Goal: Transaction & Acquisition: Subscribe to service/newsletter

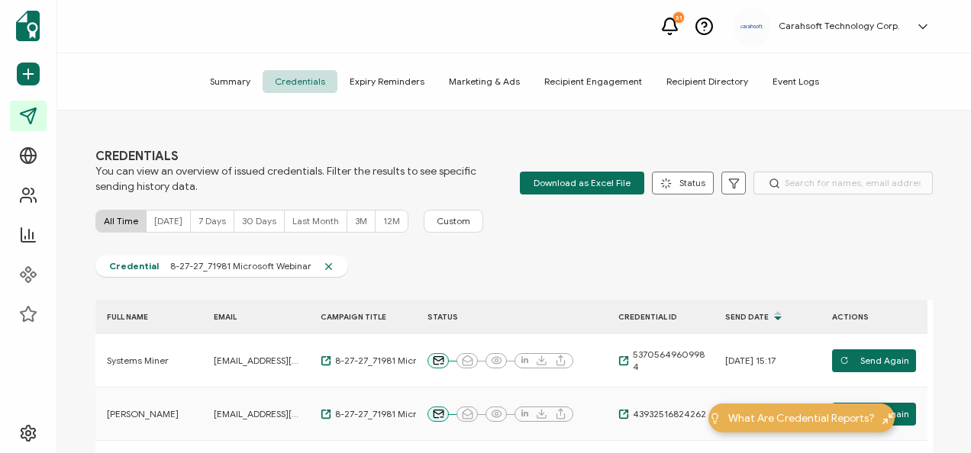
drag, startPoint x: 0, startPoint y: 0, endPoint x: 579, endPoint y: 259, distance: 633.8
click at [579, 259] on div "Credential 8-27-27_71981 Microsoft Webinar" at bounding box center [513, 270] width 837 height 29
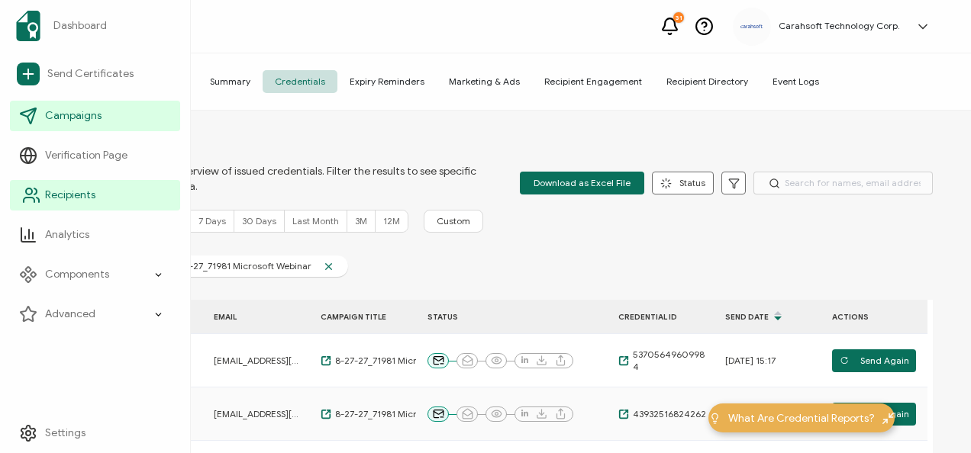
click at [69, 191] on span "Recipients" at bounding box center [70, 195] width 50 height 15
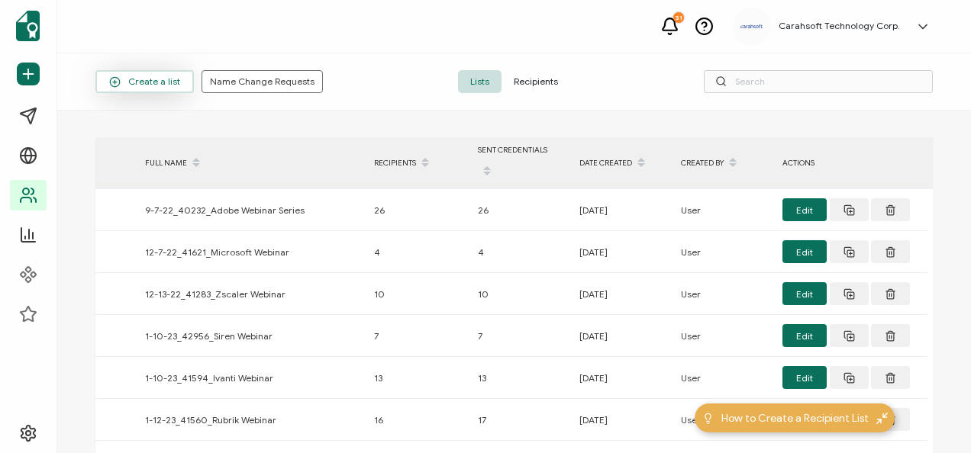
click at [174, 76] on span "Create a list" at bounding box center [144, 81] width 71 height 11
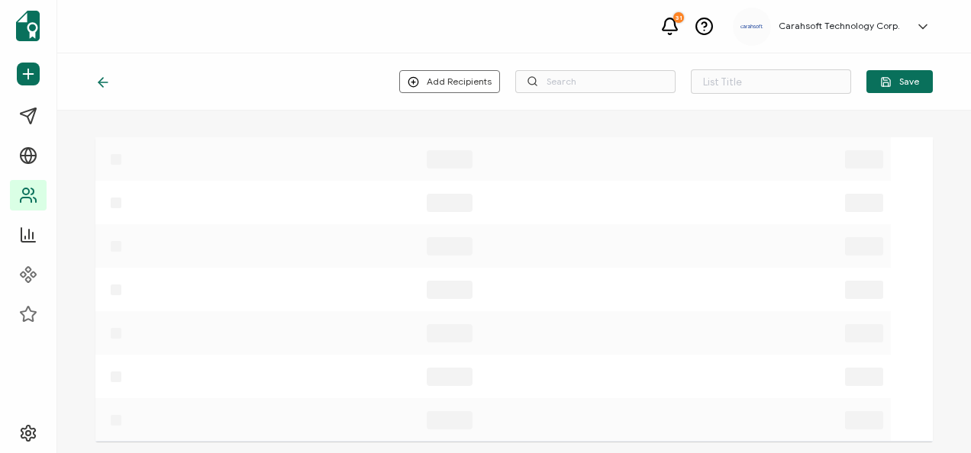
type input "List 1640"
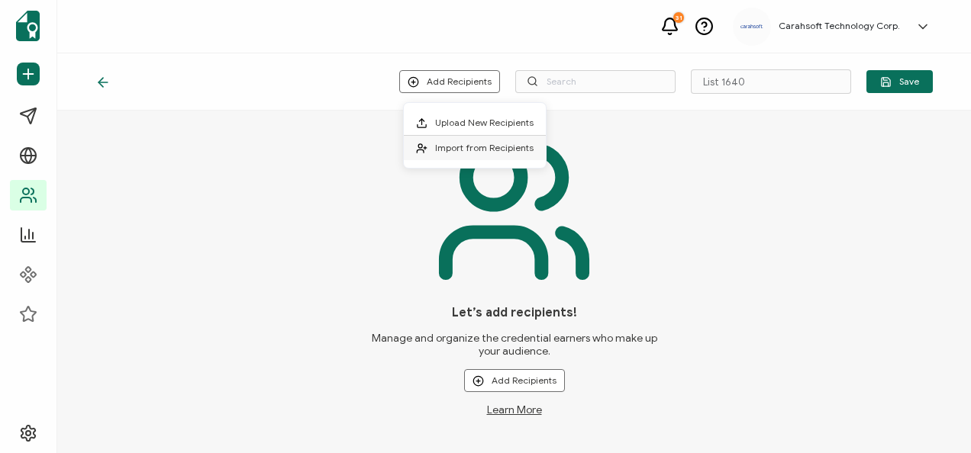
click at [456, 145] on span "Import from Recipients" at bounding box center [484, 147] width 98 height 11
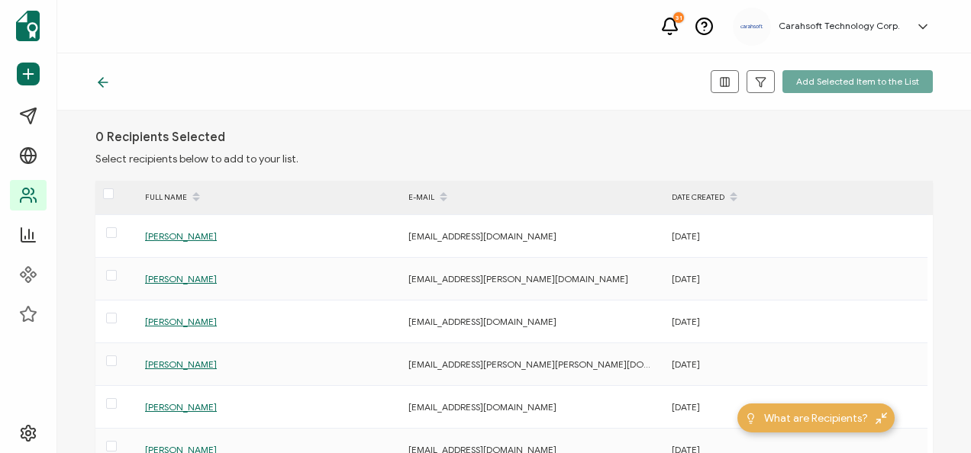
click at [102, 85] on icon at bounding box center [102, 82] width 15 height 15
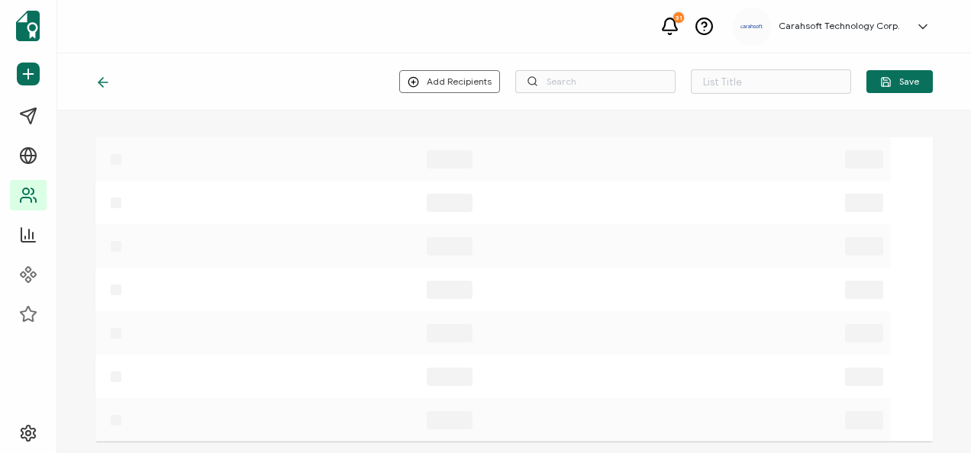
type input "List 1640"
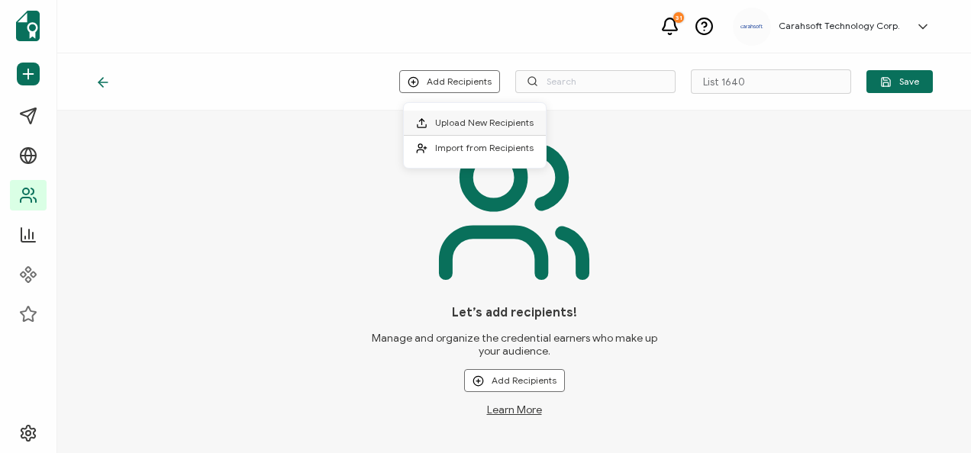
click at [456, 127] on span "Upload New Recipients" at bounding box center [484, 122] width 98 height 11
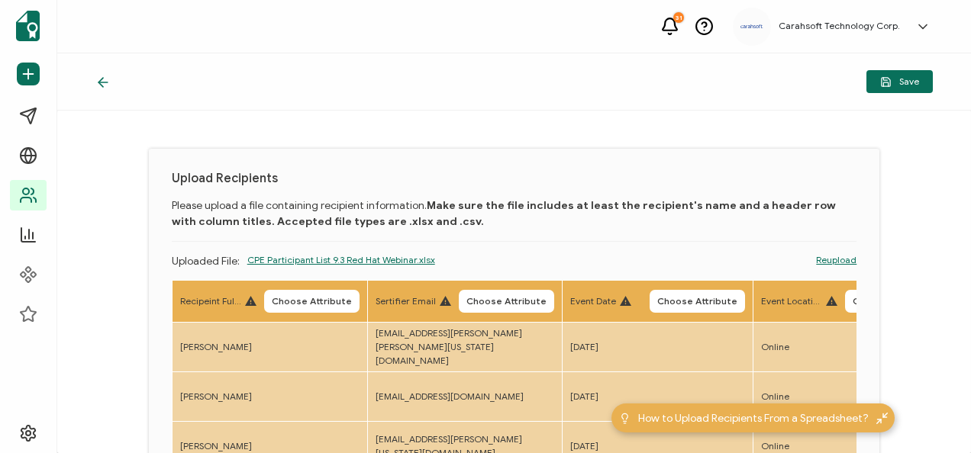
click at [394, 133] on div "Upload Recipients Please upload a file containing recipient information. Make s…" at bounding box center [514, 282] width 914 height 343
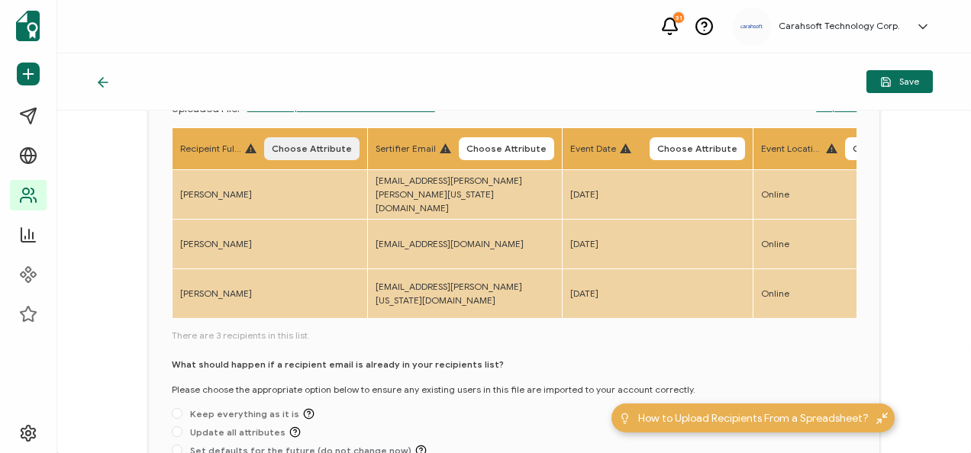
click at [298, 150] on span "Choose Attribute" at bounding box center [312, 148] width 80 height 9
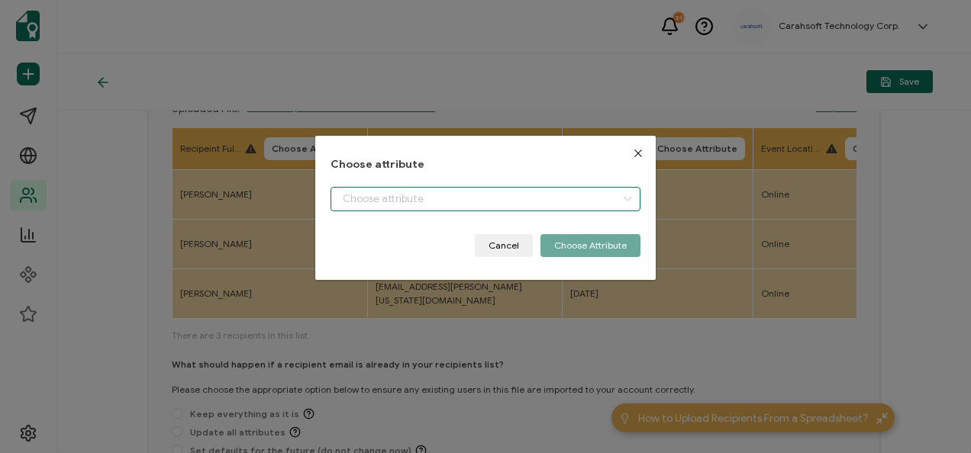
click at [348, 197] on input "dialog" at bounding box center [485, 199] width 309 height 24
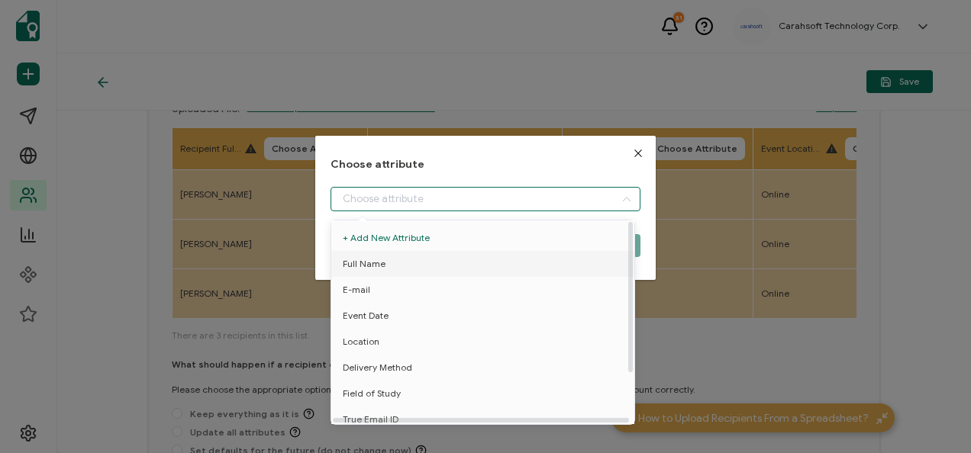
click at [386, 266] on li "Full Name" at bounding box center [485, 264] width 316 height 26
type input "Full Name"
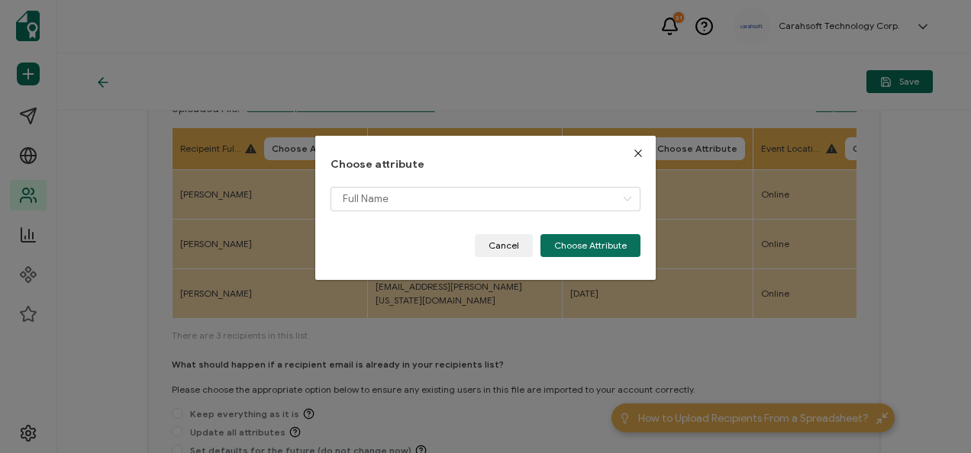
click at [604, 229] on div "Full Name" at bounding box center [485, 210] width 309 height 47
click at [589, 241] on button "Choose Attribute" at bounding box center [590, 245] width 100 height 23
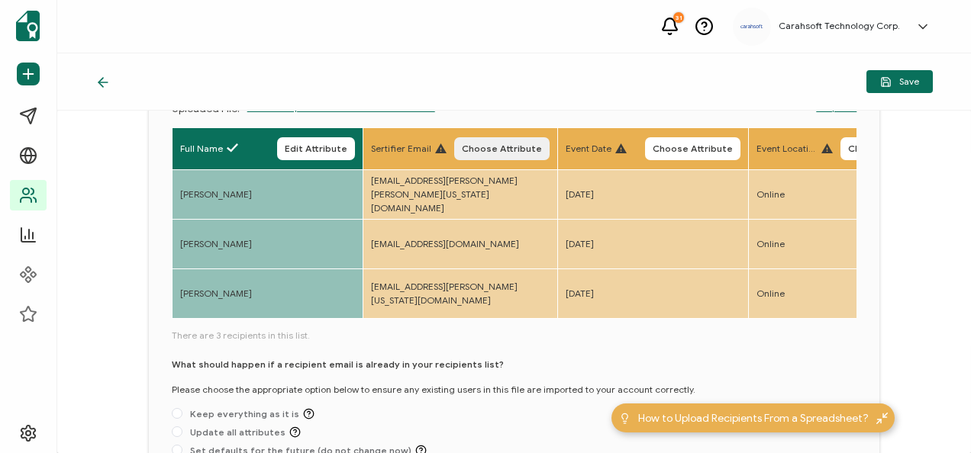
click at [510, 153] on span "Choose Attribute" at bounding box center [502, 148] width 80 height 9
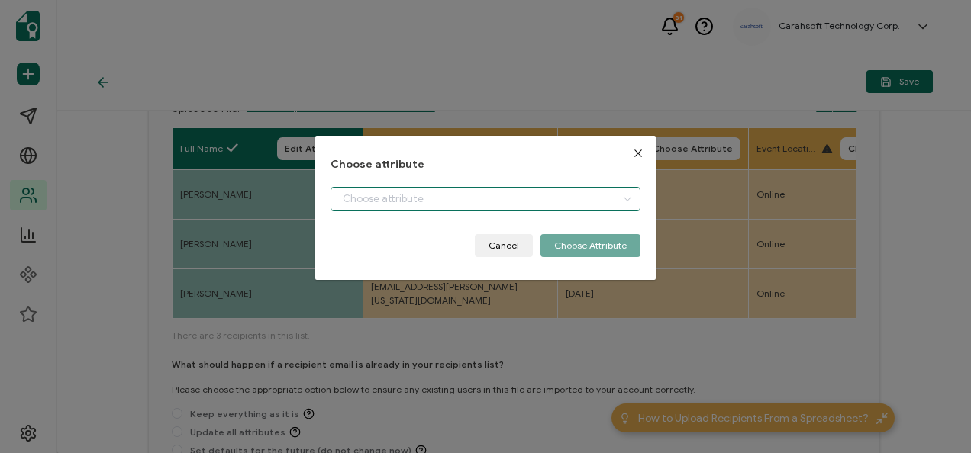
click at [398, 203] on input "dialog" at bounding box center [485, 199] width 309 height 24
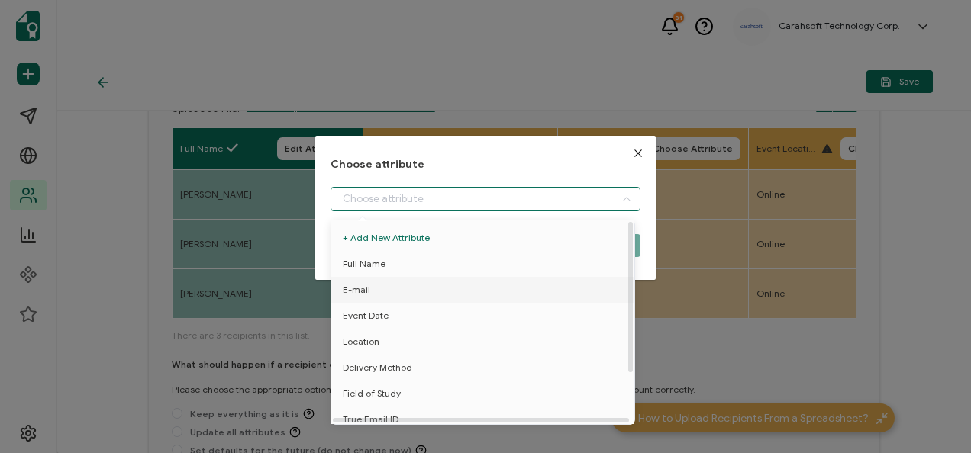
click at [374, 294] on li "E-mail" at bounding box center [485, 290] width 316 height 26
type input "E-mail"
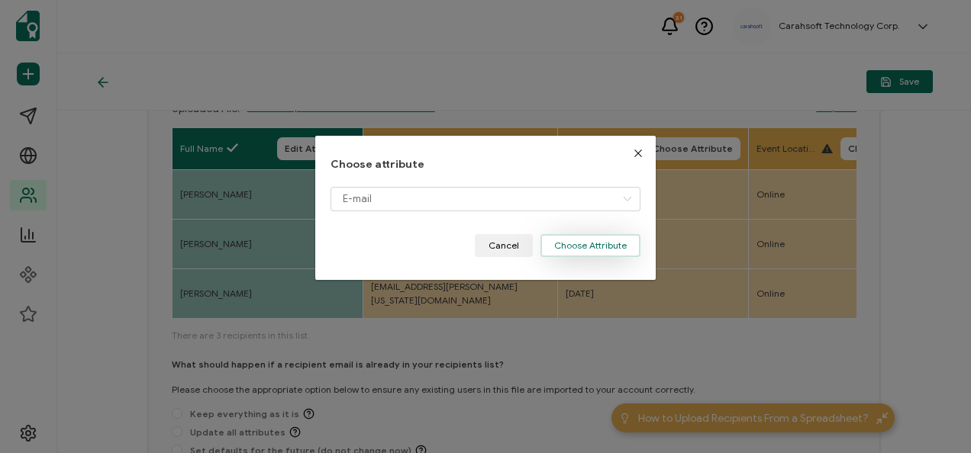
click at [593, 246] on button "Choose Attribute" at bounding box center [590, 245] width 100 height 23
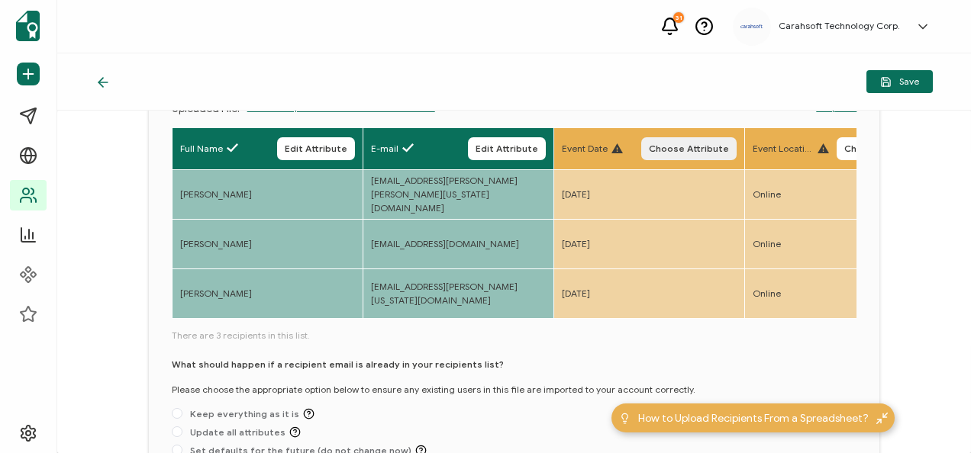
click at [676, 147] on span "Choose Attribute" at bounding box center [689, 148] width 80 height 9
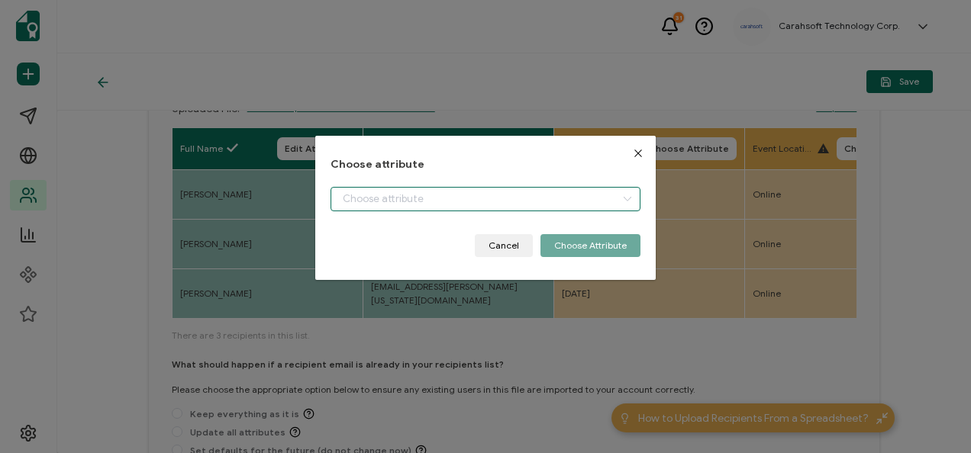
click at [357, 195] on input "dialog" at bounding box center [485, 199] width 309 height 24
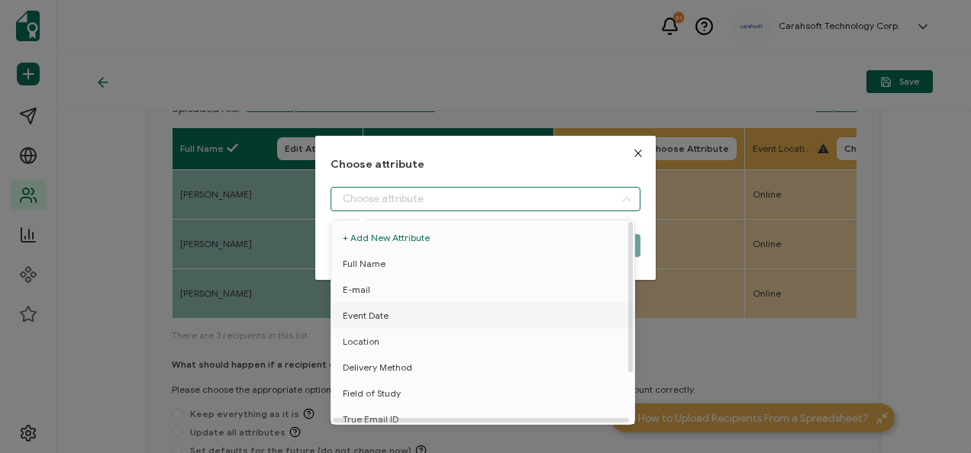
click at [376, 327] on span "Event Date" at bounding box center [366, 316] width 46 height 26
type input "Event Date"
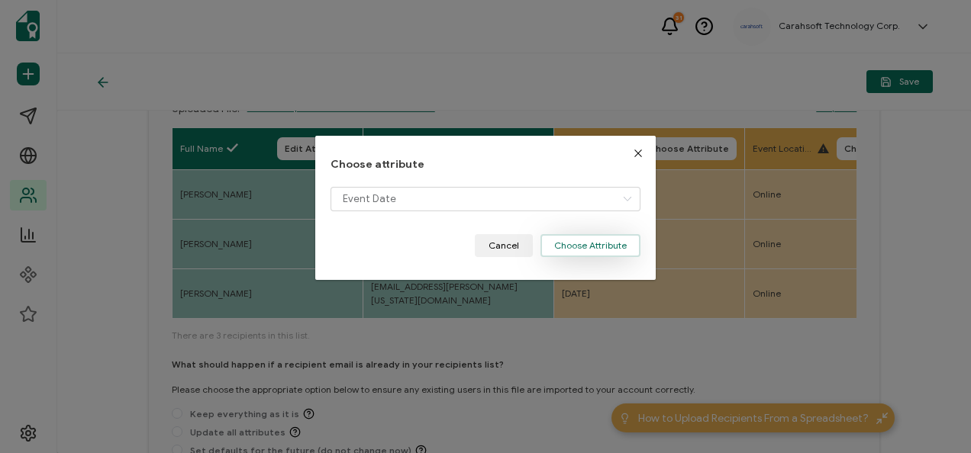
click at [604, 246] on button "Choose Attribute" at bounding box center [590, 245] width 100 height 23
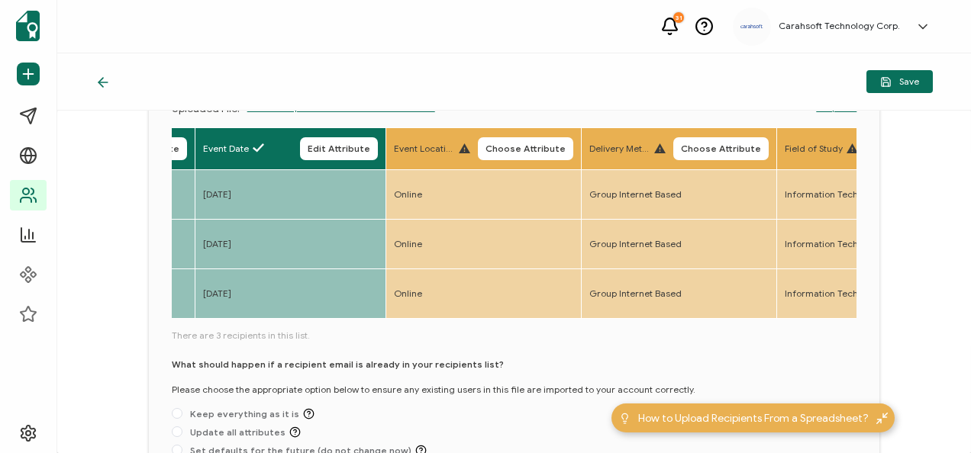
scroll to position [0, 493]
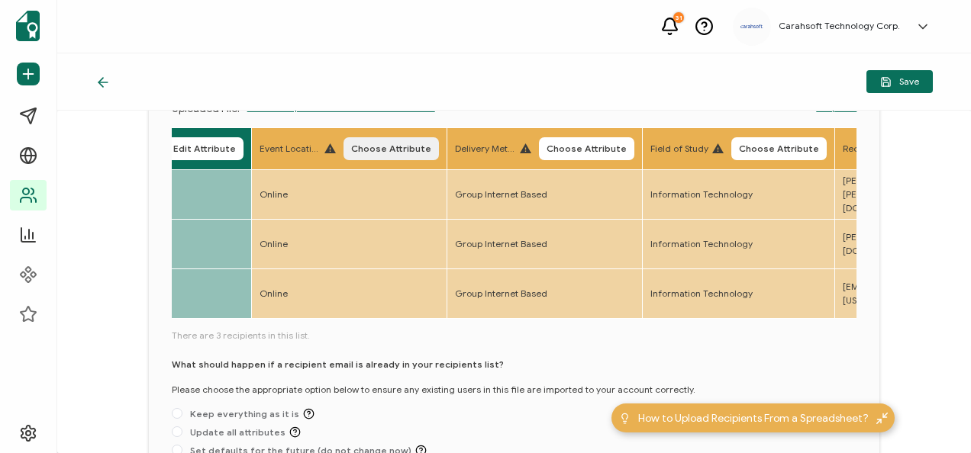
click at [391, 140] on button "Choose Attribute" at bounding box center [390, 148] width 95 height 23
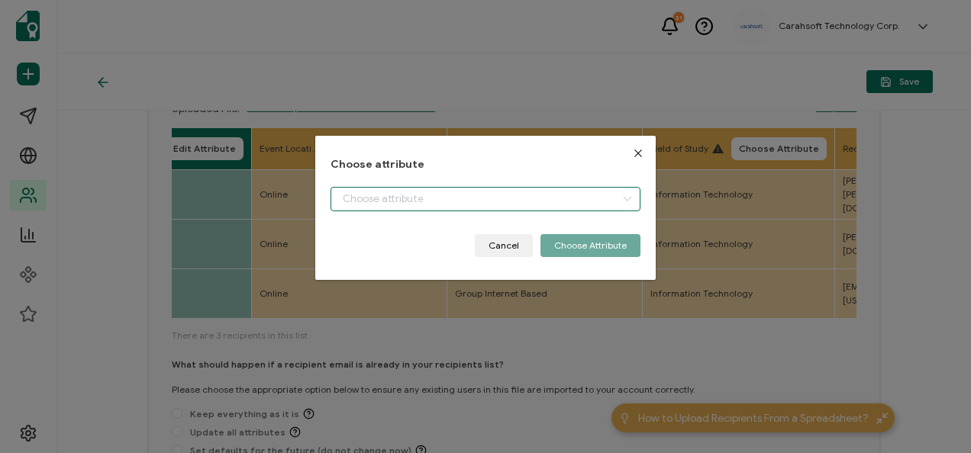
click at [369, 192] on input "dialog" at bounding box center [485, 199] width 309 height 24
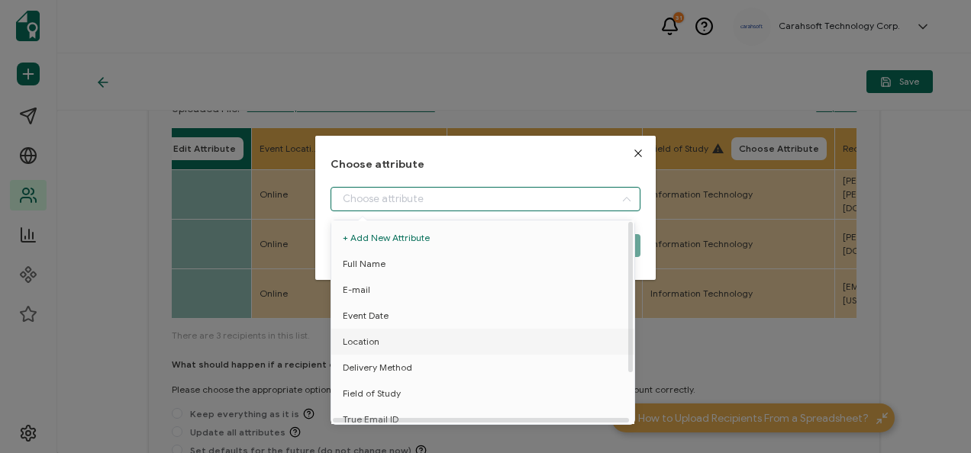
click at [387, 338] on li "Location" at bounding box center [485, 342] width 316 height 26
type input "Location"
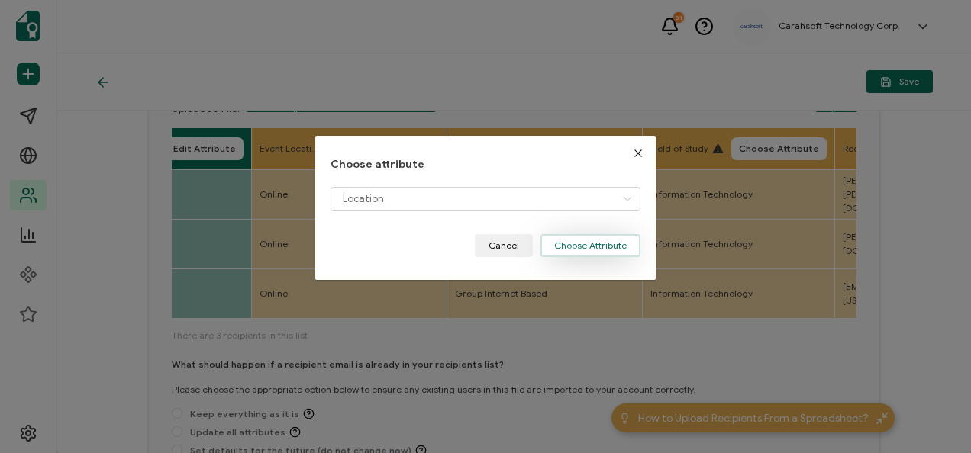
click at [589, 240] on button "Choose Attribute" at bounding box center [590, 245] width 100 height 23
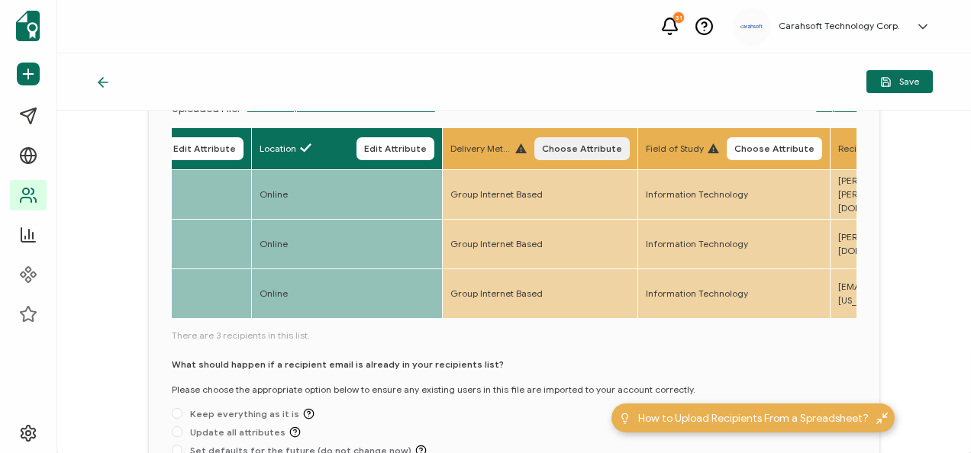
click at [589, 154] on button "Choose Attribute" at bounding box center [581, 148] width 95 height 23
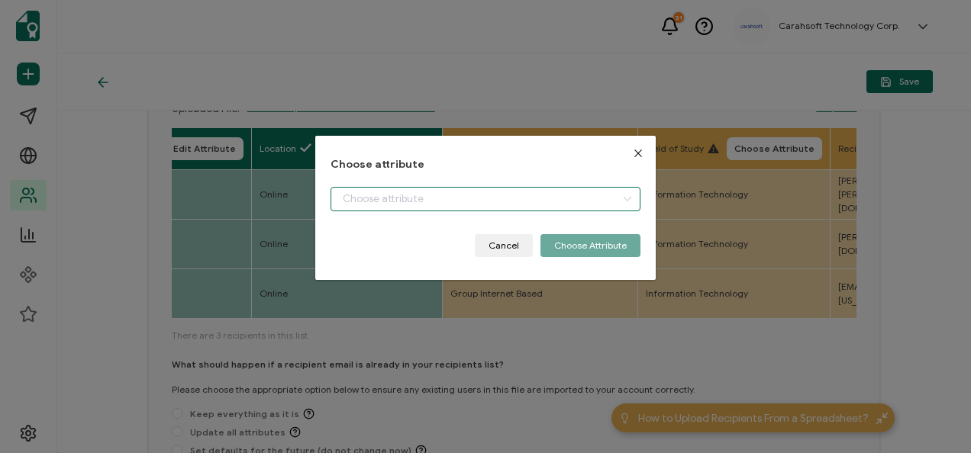
click at [376, 198] on input "dialog" at bounding box center [485, 199] width 309 height 24
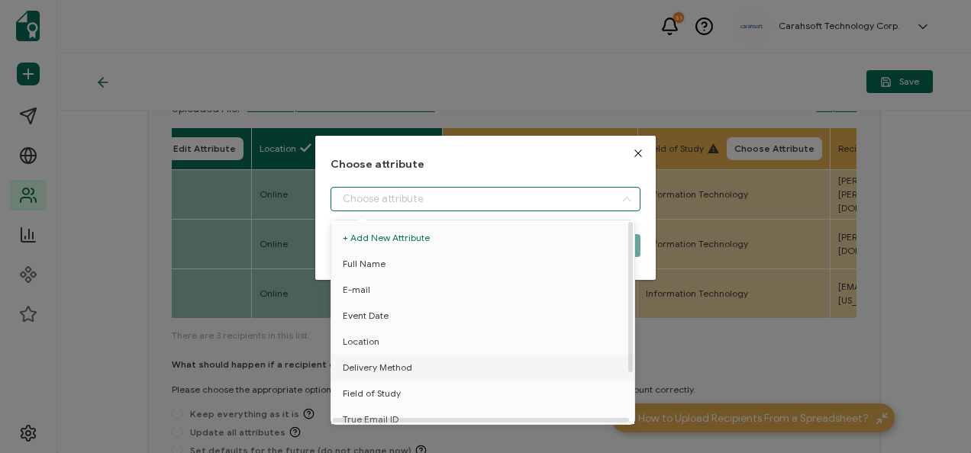
click at [403, 367] on span "Delivery Method" at bounding box center [377, 368] width 69 height 26
type input "Delivery Method"
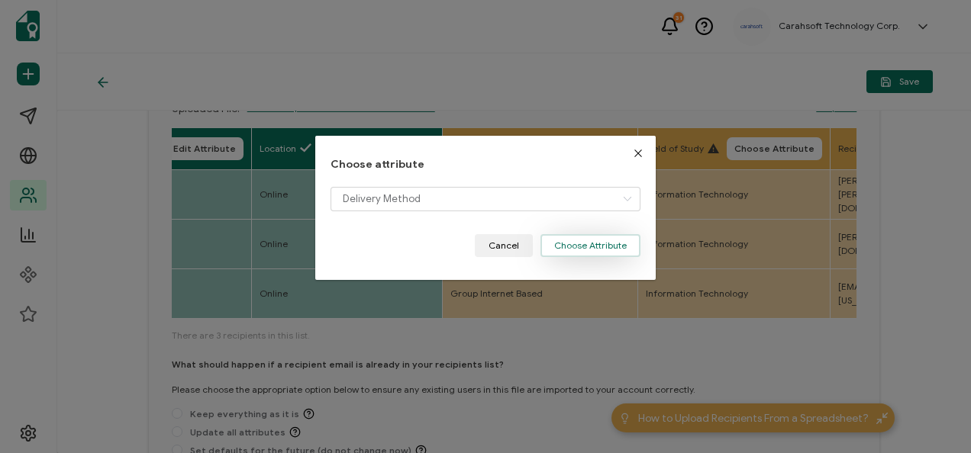
click at [611, 247] on button "Choose Attribute" at bounding box center [590, 245] width 100 height 23
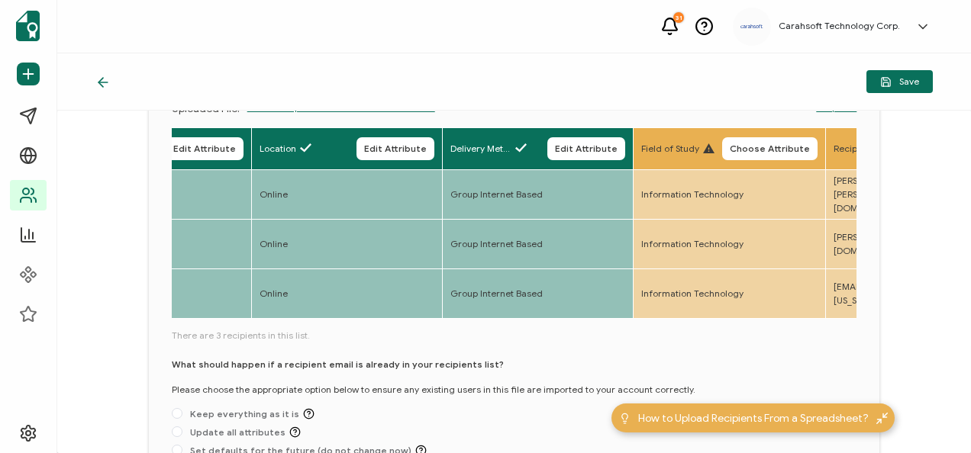
click at [788, 153] on span "Choose Attribute" at bounding box center [770, 148] width 80 height 9
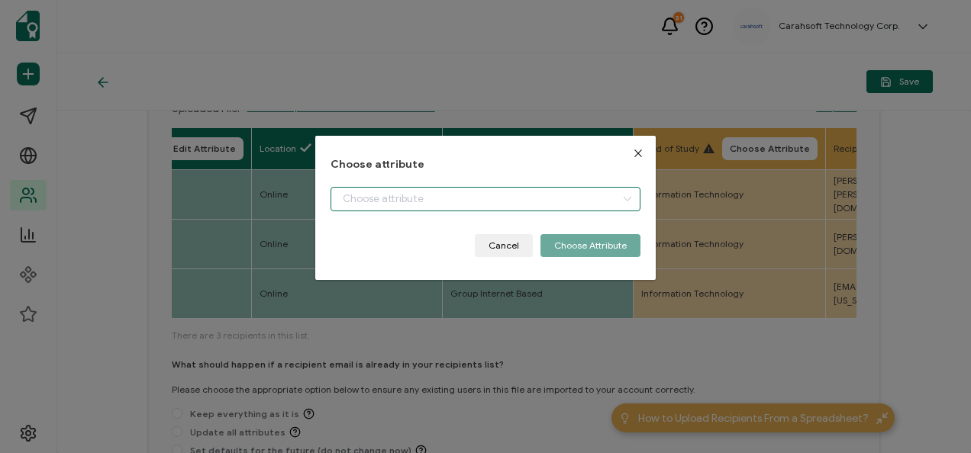
click at [377, 190] on input "dialog" at bounding box center [485, 199] width 309 height 24
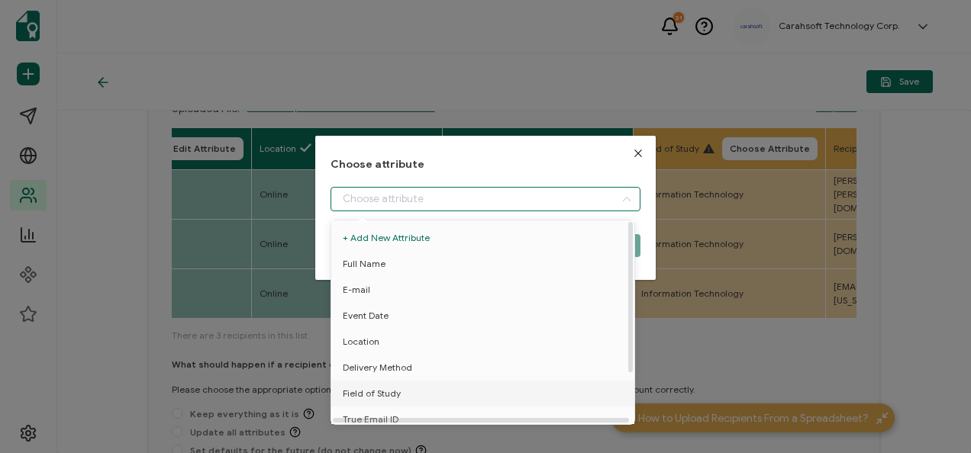
click at [383, 390] on span "Field of Study" at bounding box center [372, 394] width 58 height 26
type input "Field of Study"
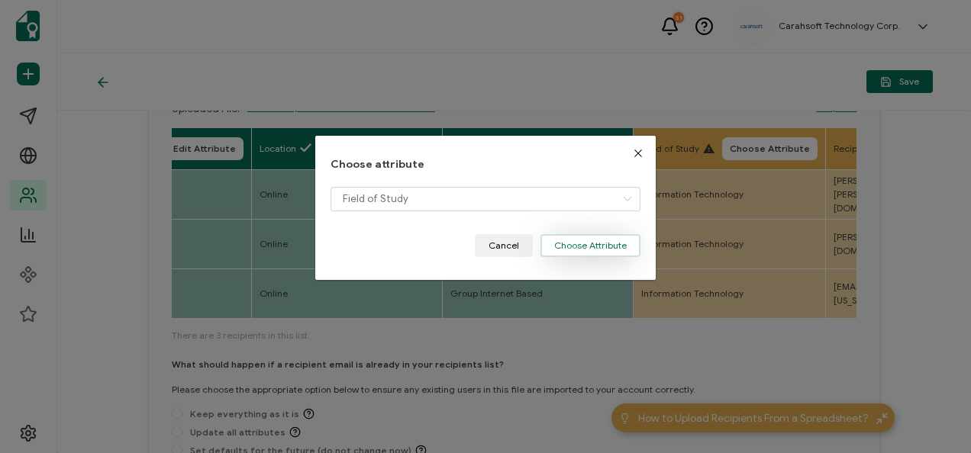
click at [628, 243] on button "Choose Attribute" at bounding box center [590, 245] width 100 height 23
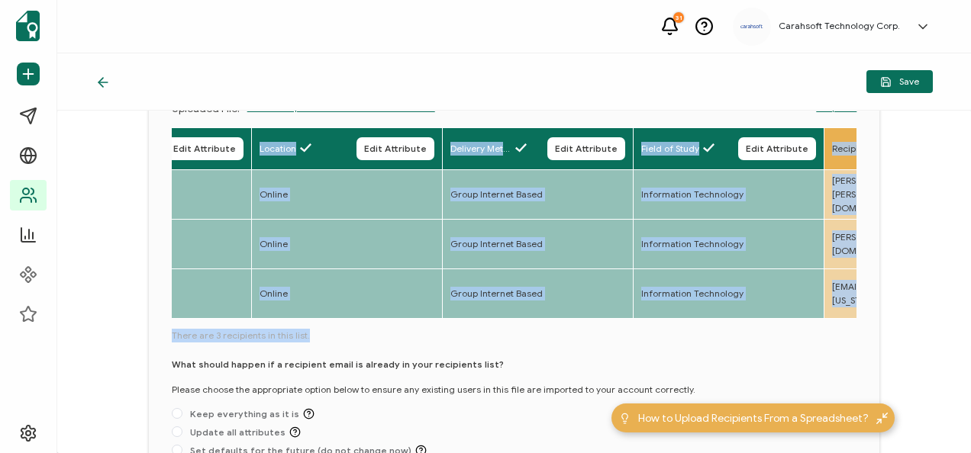
drag, startPoint x: 308, startPoint y: 324, endPoint x: 352, endPoint y: 322, distance: 43.5
click at [352, 322] on div "Full Name Edit Attribute E-mail Edit Attribute Event Date Edit Attribute Locati…" at bounding box center [514, 295] width 685 height 336
drag, startPoint x: 352, startPoint y: 322, endPoint x: 334, endPoint y: 343, distance: 27.7
click at [334, 343] on span "There are 3 recipients in this list." at bounding box center [514, 336] width 685 height 14
click at [322, 339] on span "There are 3 recipients in this list." at bounding box center [514, 336] width 685 height 14
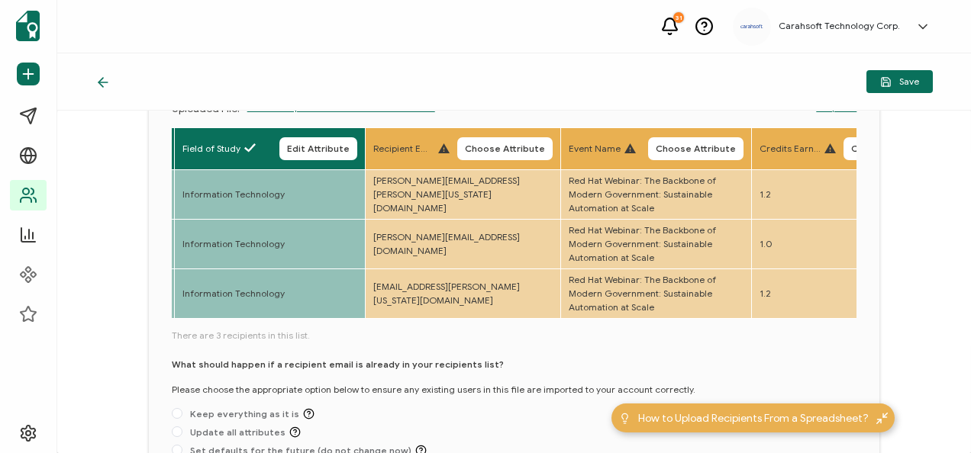
scroll to position [0, 991]
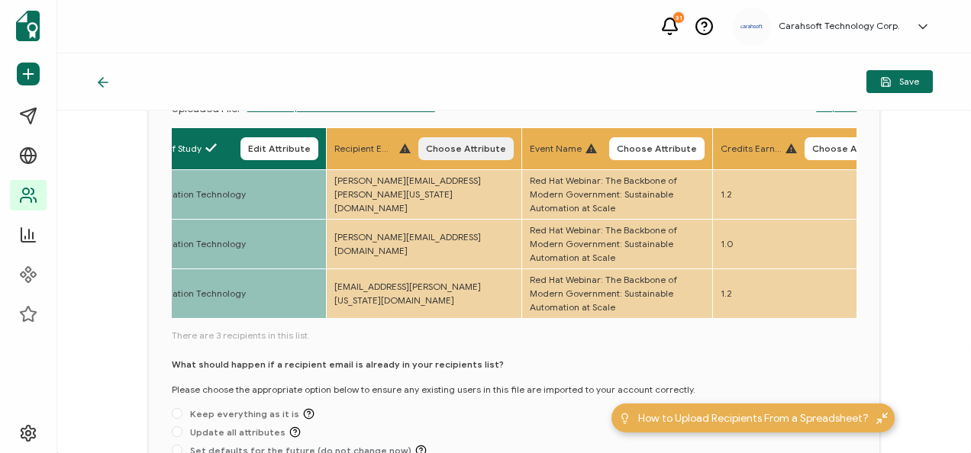
click at [470, 152] on span "Choose Attribute" at bounding box center [466, 148] width 80 height 9
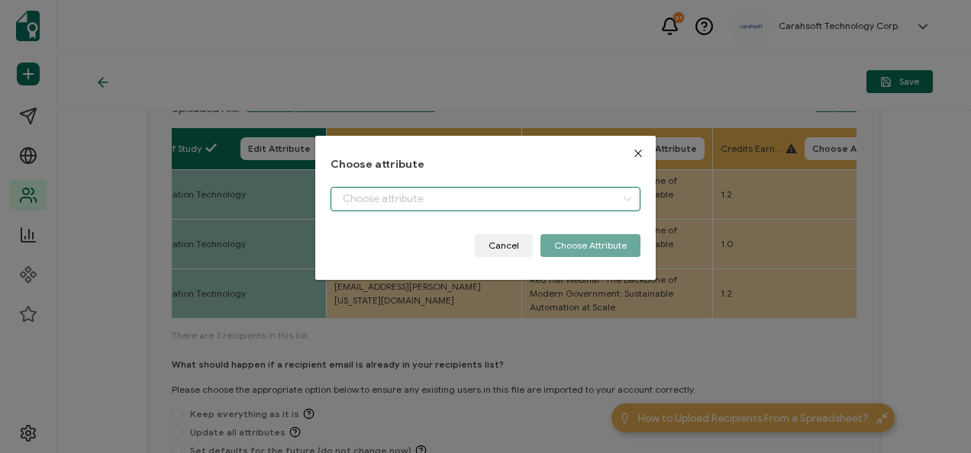
click at [424, 192] on input "dialog" at bounding box center [485, 199] width 309 height 24
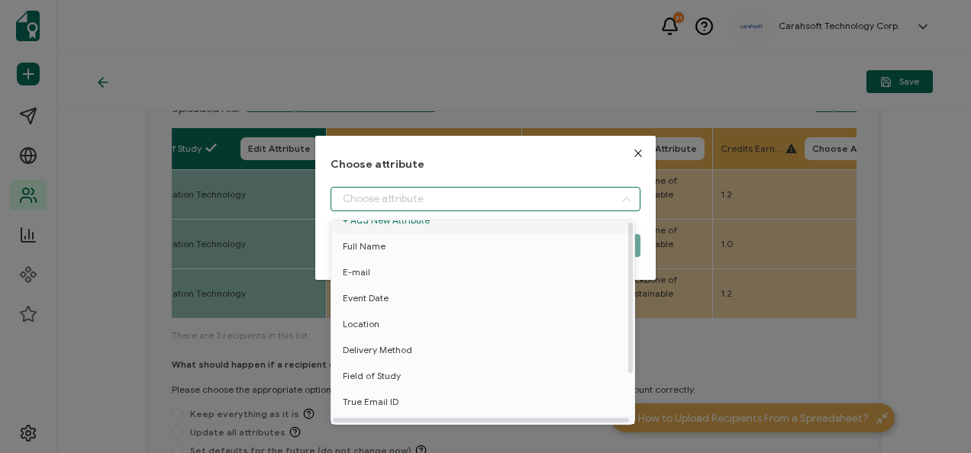
scroll to position [67, 0]
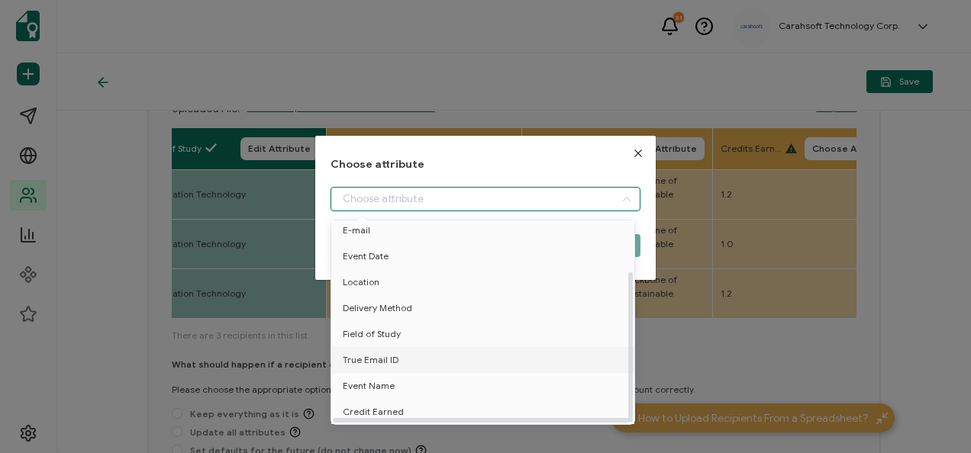
click at [382, 360] on span "True Email ID" at bounding box center [371, 360] width 56 height 26
type input "True Email ID"
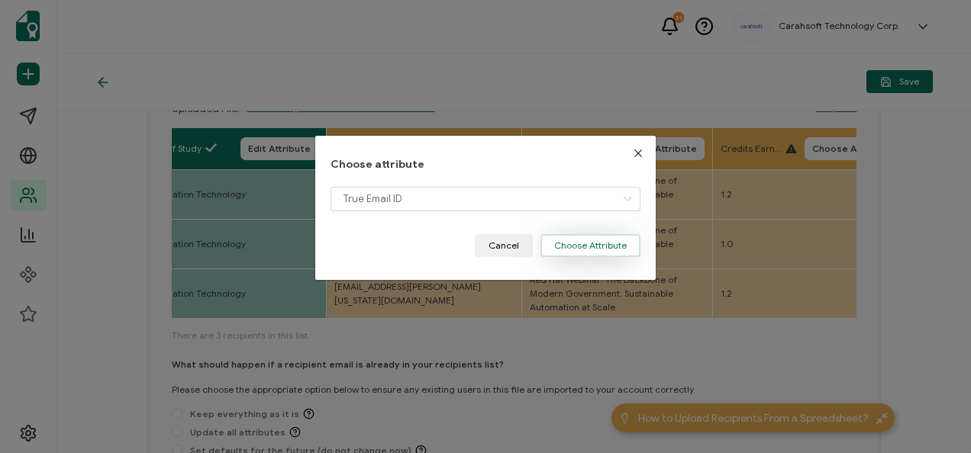
click at [584, 252] on button "Choose Attribute" at bounding box center [590, 245] width 100 height 23
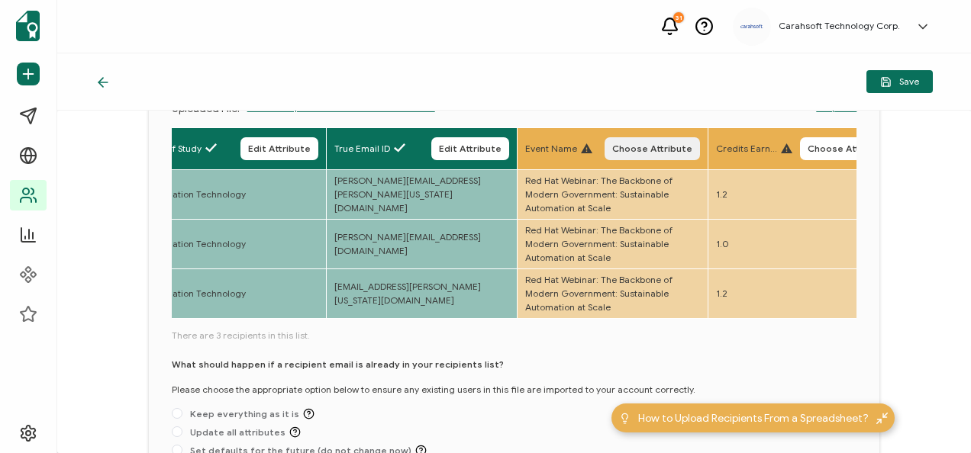
click at [649, 147] on span "Choose Attribute" at bounding box center [652, 148] width 80 height 9
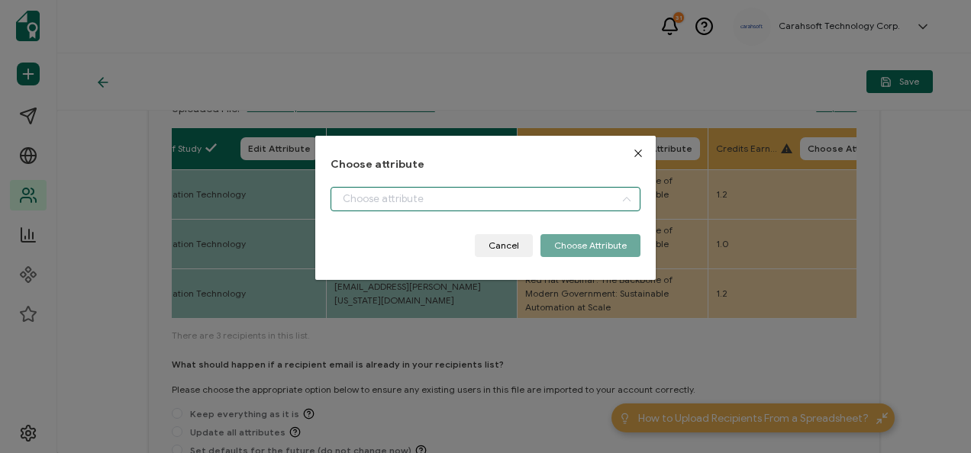
click at [480, 198] on input "dialog" at bounding box center [485, 199] width 309 height 24
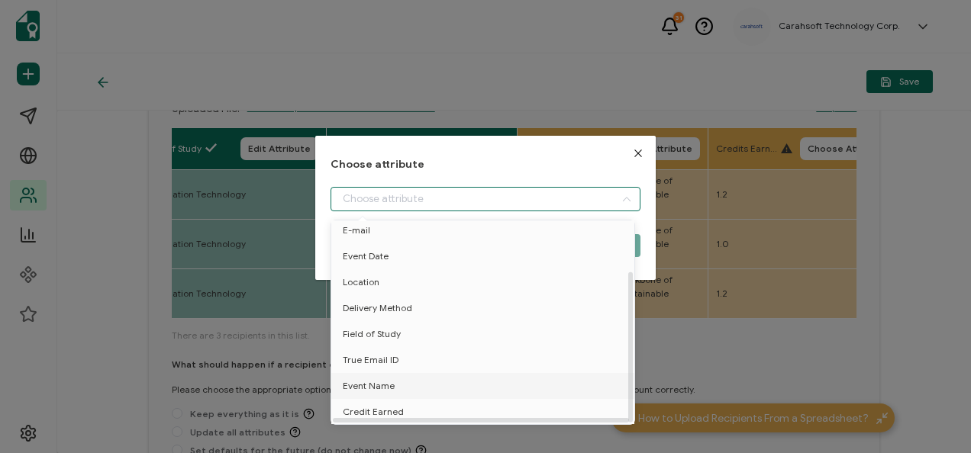
click at [392, 373] on span "Event Name" at bounding box center [369, 386] width 52 height 26
type input "Event Name"
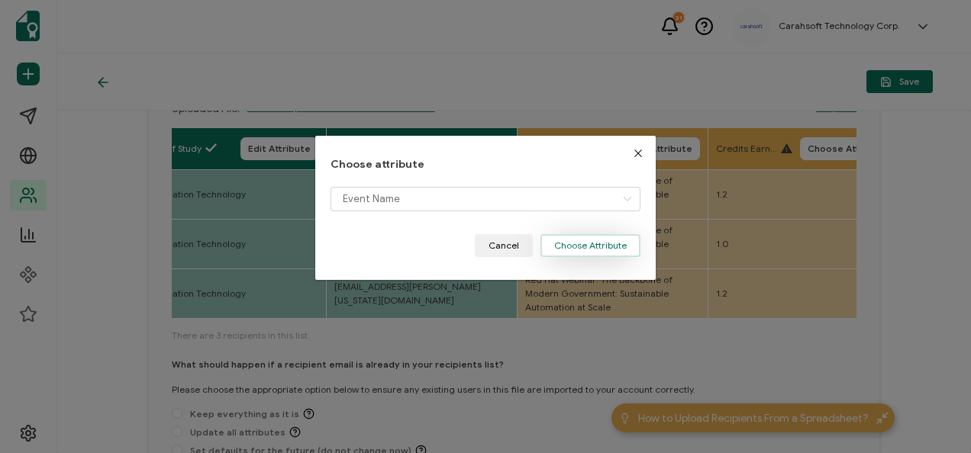
click at [609, 250] on button "Choose Attribute" at bounding box center [590, 245] width 100 height 23
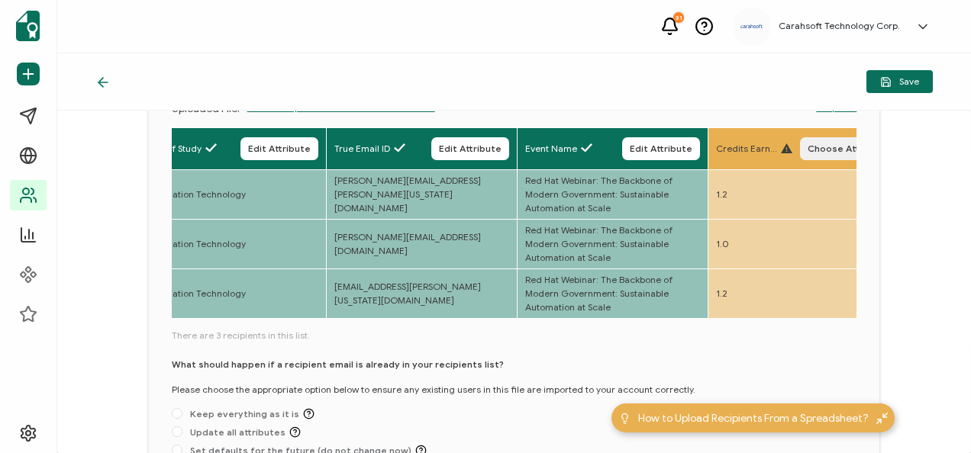
click at [813, 150] on span "Choose Attribute" at bounding box center [848, 148] width 80 height 9
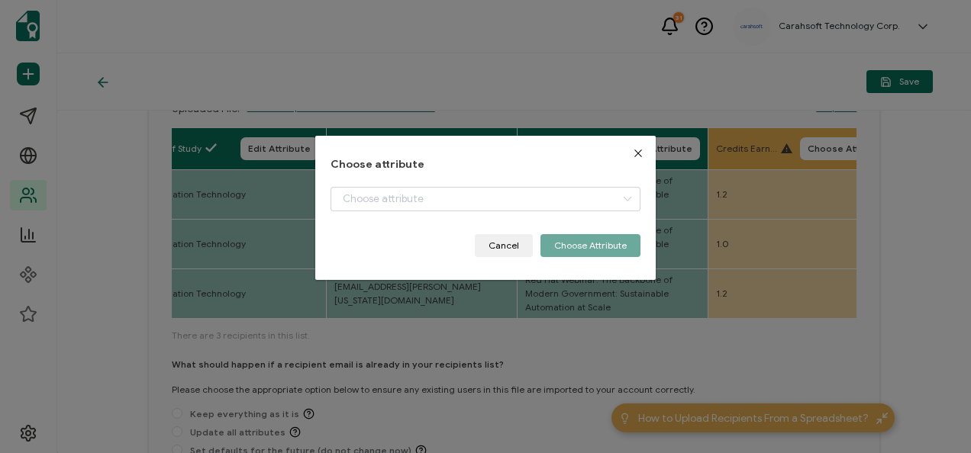
click at [456, 214] on div "dialog" at bounding box center [485, 210] width 309 height 47
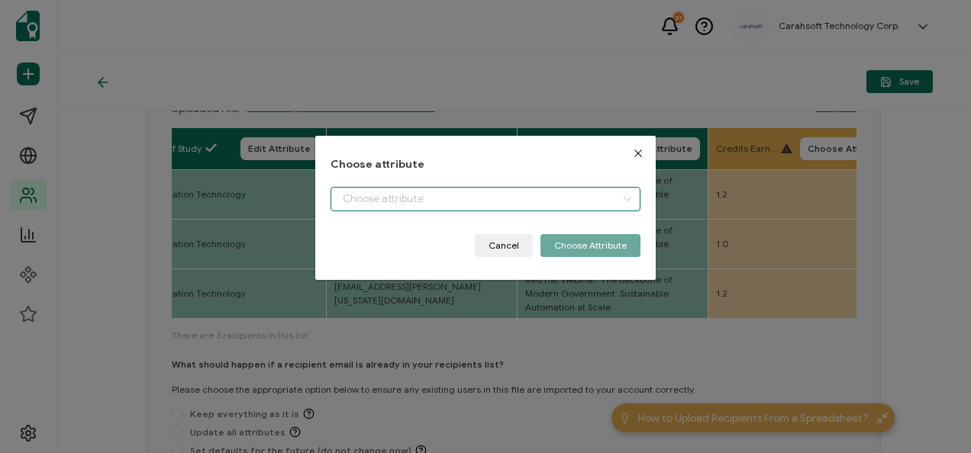
click at [409, 200] on input "dialog" at bounding box center [485, 199] width 309 height 24
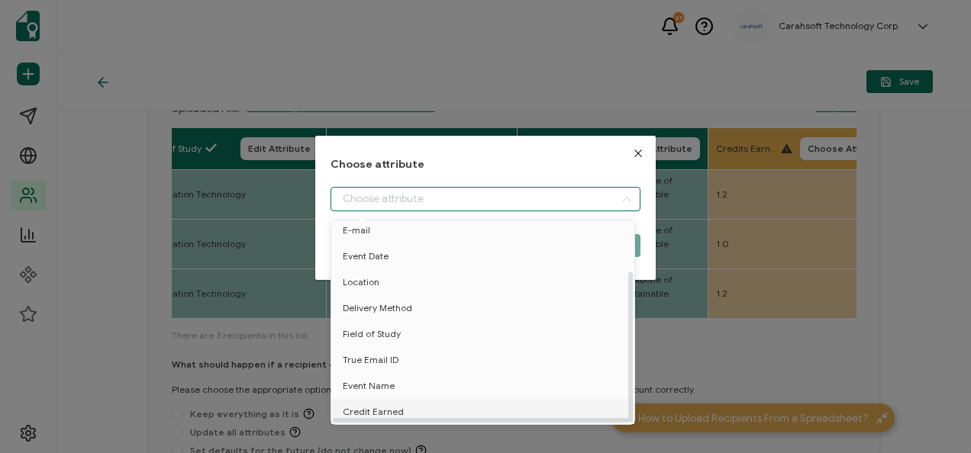
click at [389, 405] on span "Credit Earned" at bounding box center [373, 412] width 61 height 26
type input "Credit Earned"
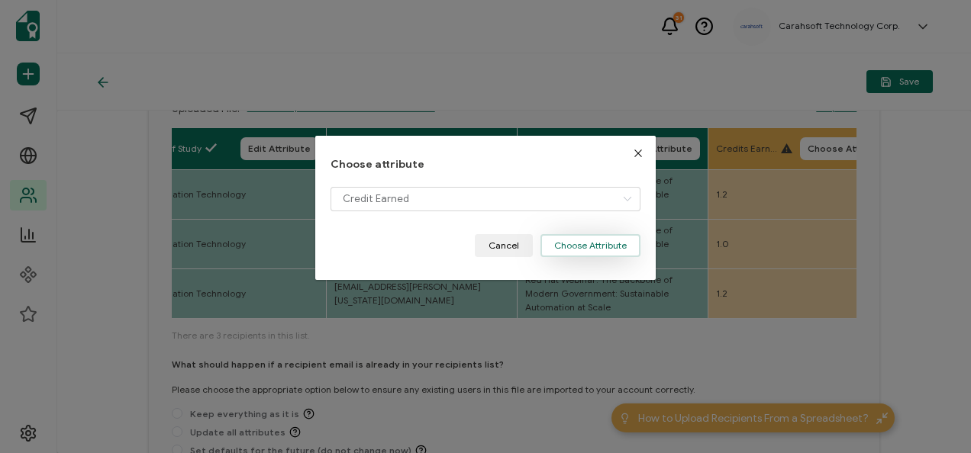
click at [595, 253] on button "Choose Attribute" at bounding box center [590, 245] width 100 height 23
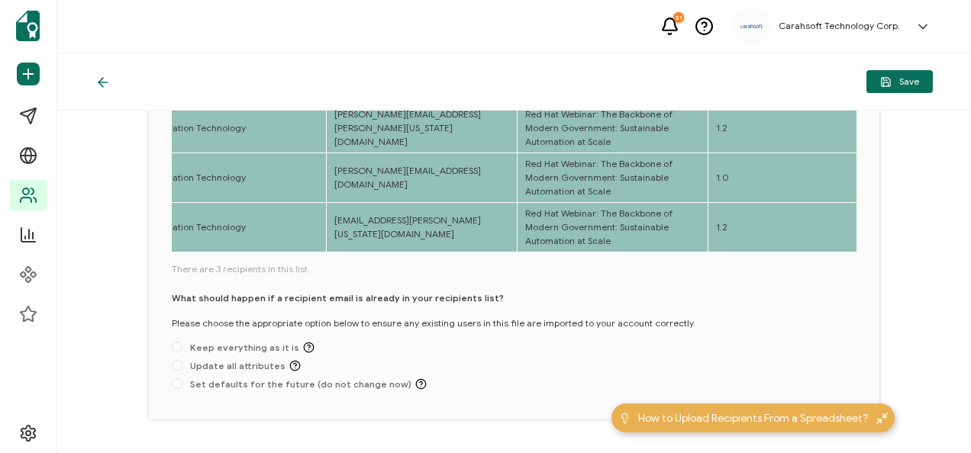
scroll to position [264, 0]
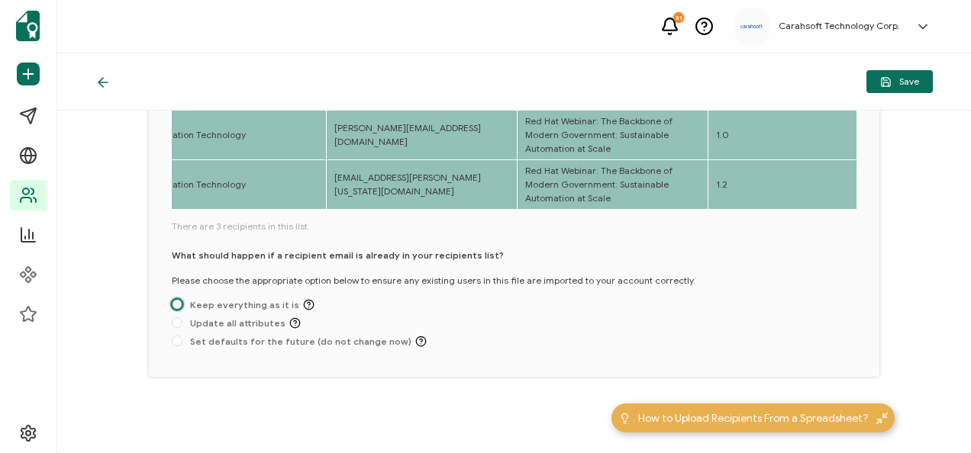
click at [174, 307] on span at bounding box center [177, 304] width 11 height 11
click at [174, 307] on input "Keep everything as it is" at bounding box center [177, 305] width 11 height 12
radio input "true"
click at [889, 81] on icon "button" at bounding box center [885, 81] width 11 height 11
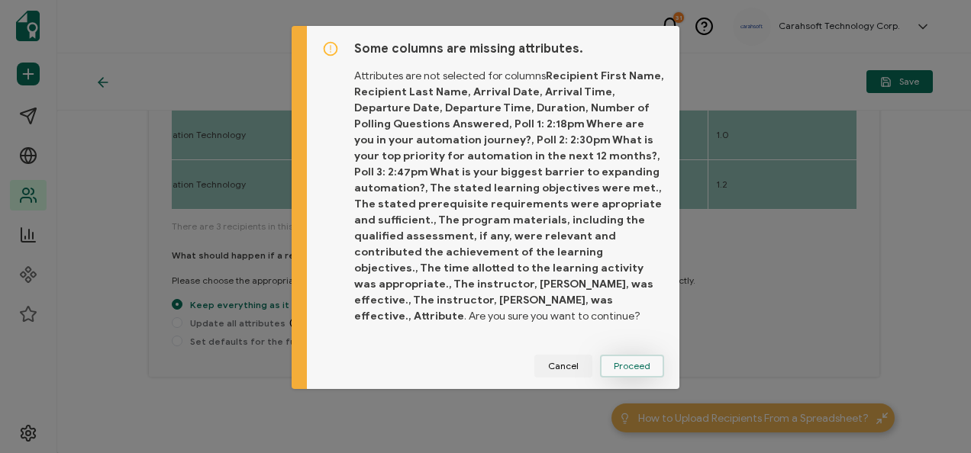
click at [636, 369] on span "Proceed" at bounding box center [632, 366] width 37 height 9
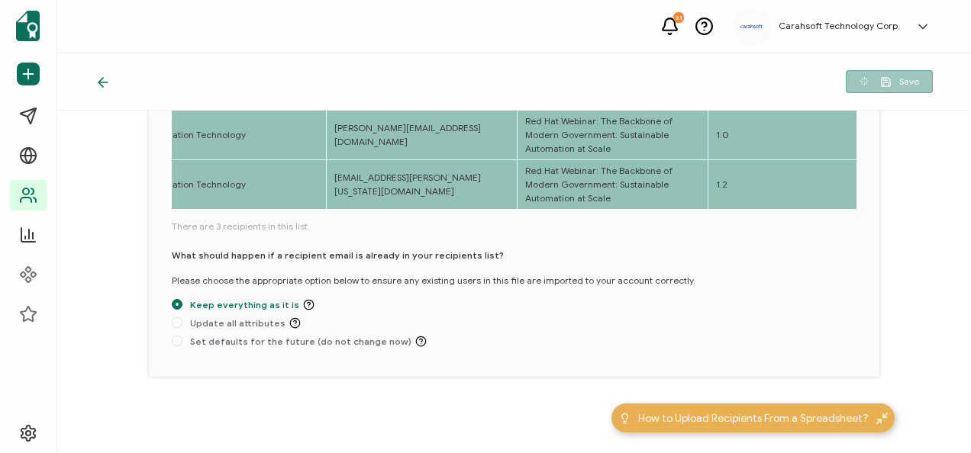
scroll to position [144, 0]
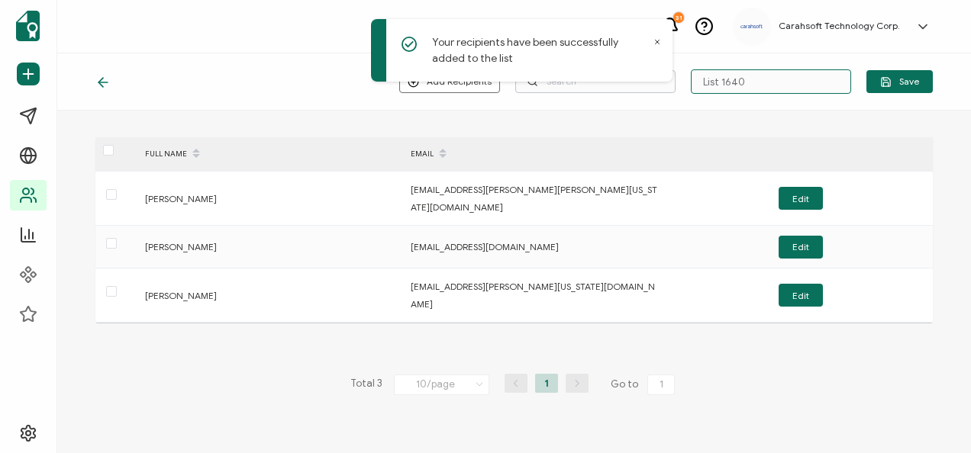
drag, startPoint x: 766, startPoint y: 85, endPoint x: 559, endPoint y: 92, distance: 207.7
click at [559, 92] on div "Add Recipients Upload New Recipients Import from Recipients List 1640 Save" at bounding box center [666, 81] width 534 height 24
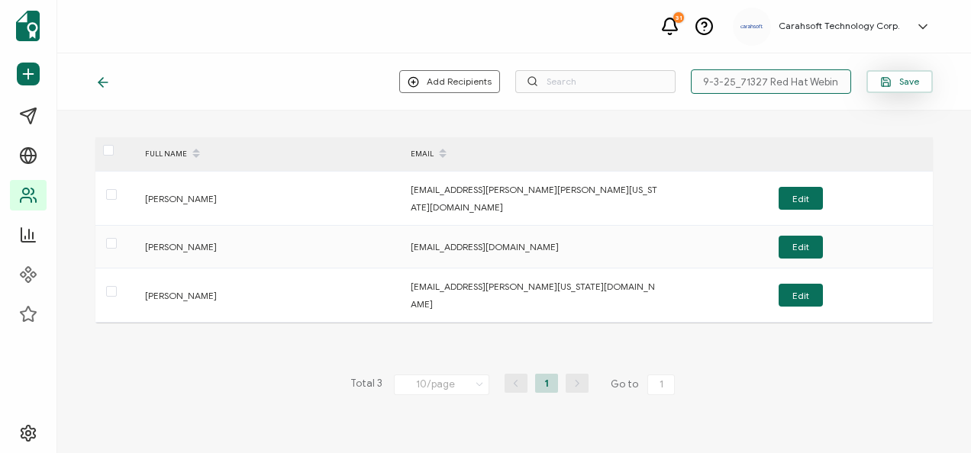
type input "9-3-25_71327 Red Hat Webinar"
click at [899, 77] on span "Save" at bounding box center [899, 81] width 39 height 11
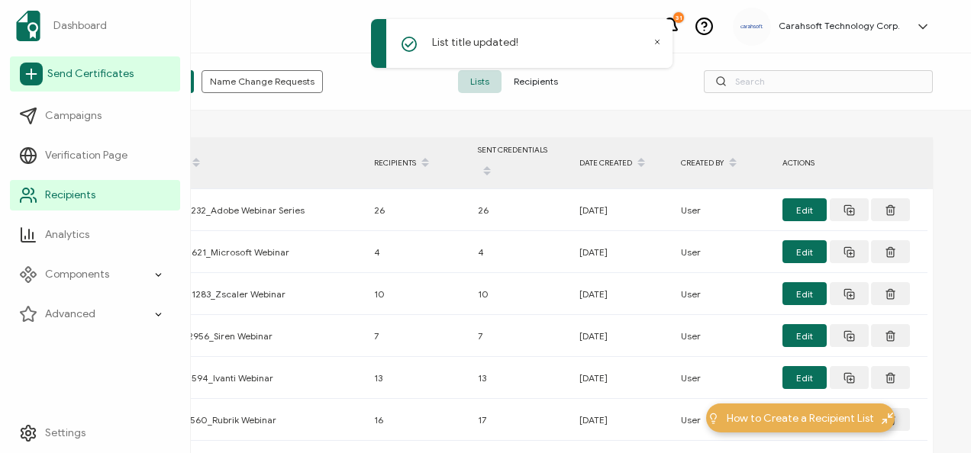
click at [70, 69] on span "Send Certificates" at bounding box center [90, 73] width 86 height 15
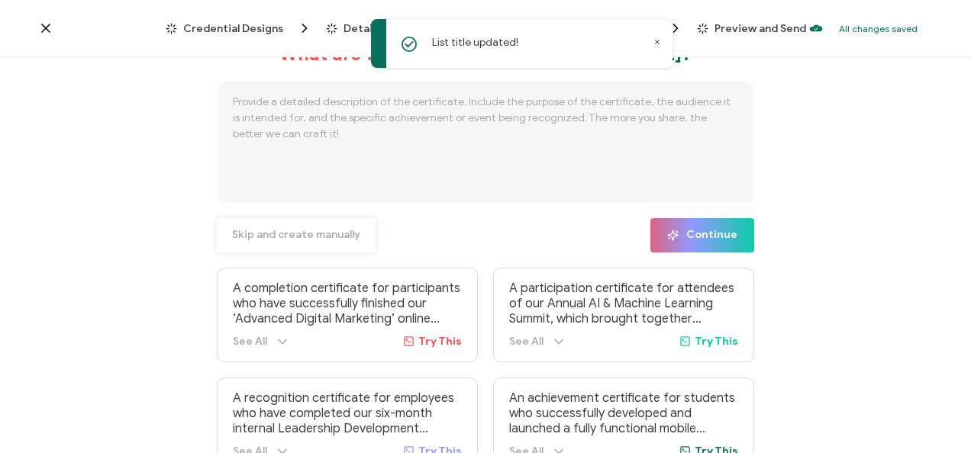
click at [302, 244] on button "Skip and create manually" at bounding box center [296, 235] width 159 height 34
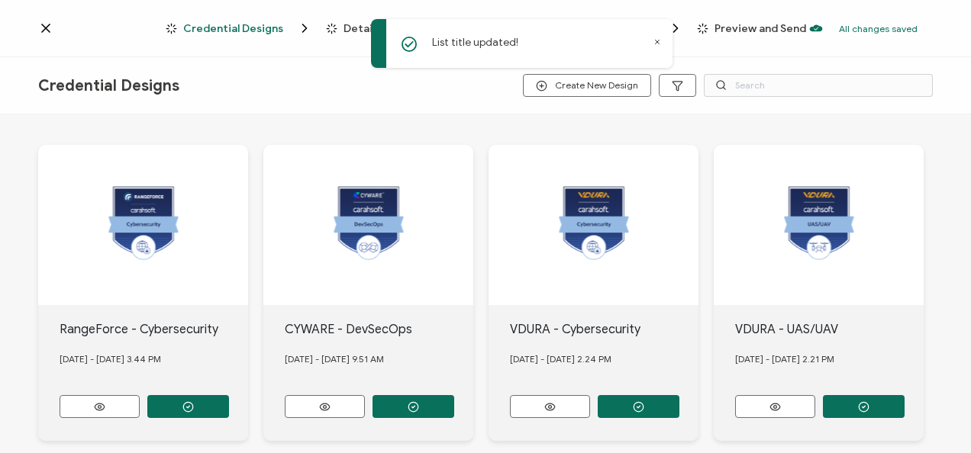
click at [658, 43] on icon at bounding box center [657, 42] width 8 height 8
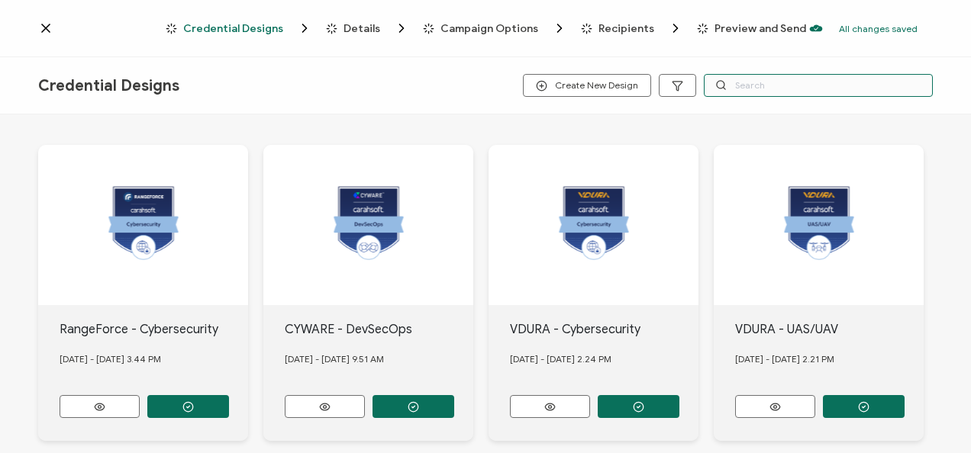
click at [786, 87] on input "text" at bounding box center [818, 85] width 229 height 23
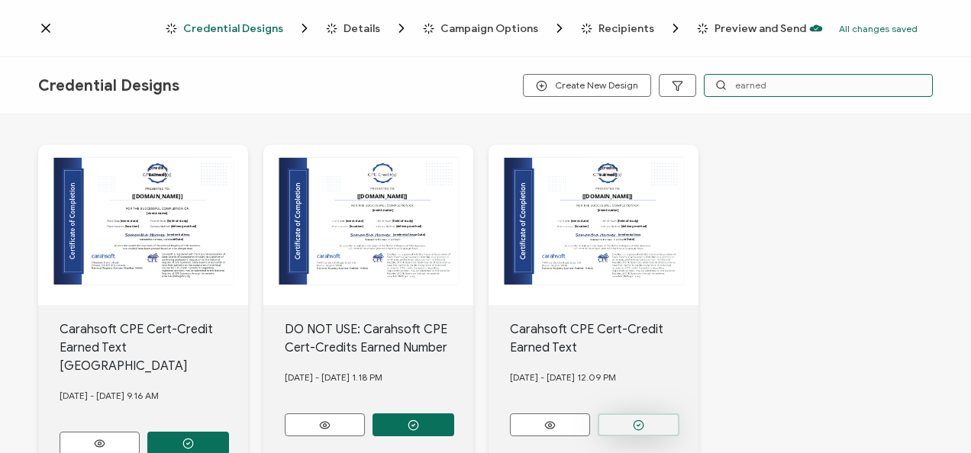
type input "earned"
click at [651, 426] on button "button" at bounding box center [639, 425] width 82 height 23
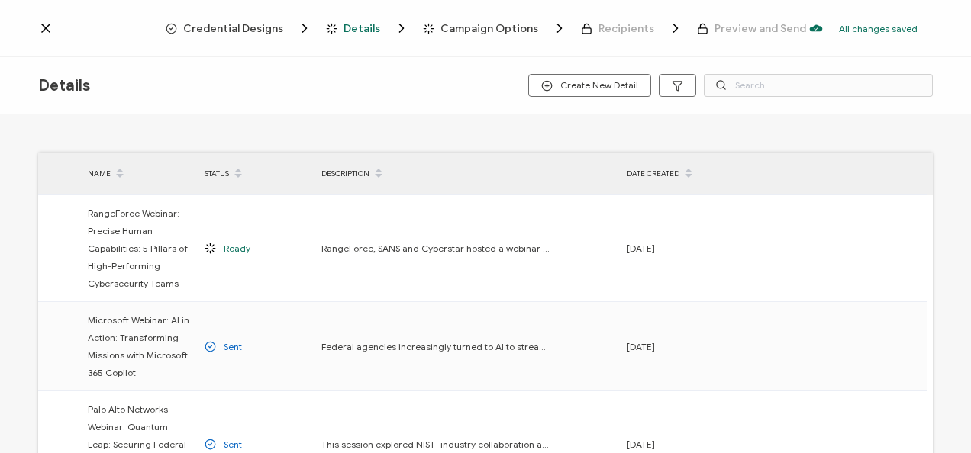
click at [251, 24] on span "Credential Designs" at bounding box center [233, 28] width 100 height 11
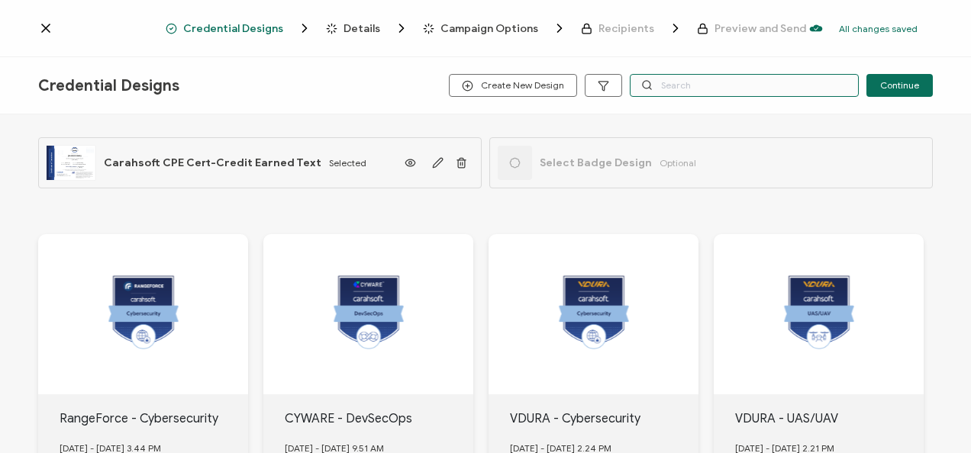
click at [686, 84] on input "text" at bounding box center [744, 85] width 229 height 23
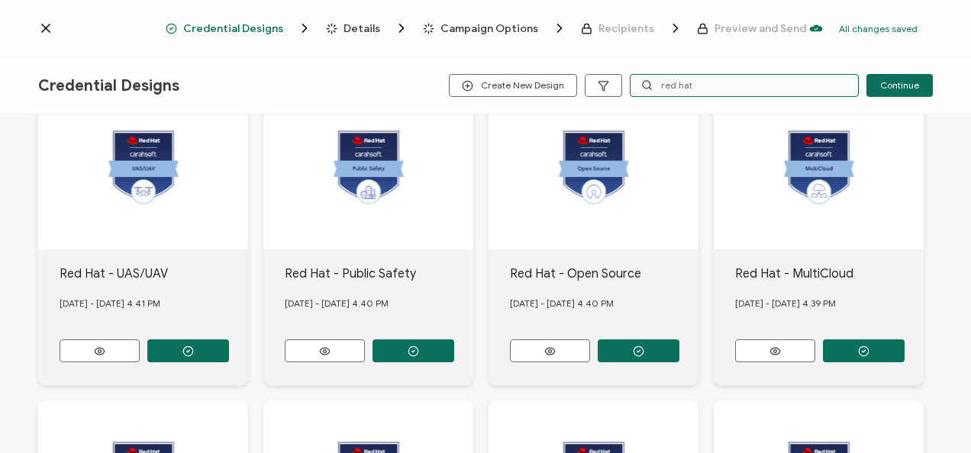
scroll to position [229, 0]
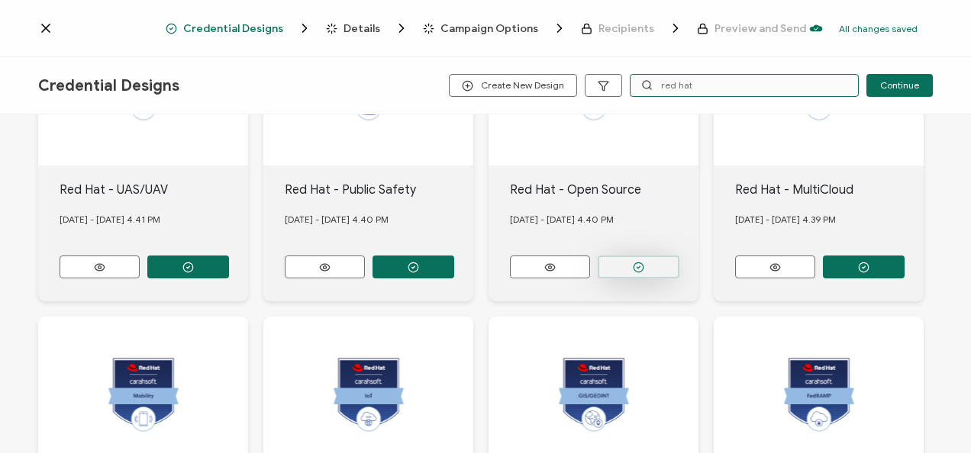
type input "red hat"
click at [629, 256] on button "button" at bounding box center [639, 267] width 82 height 23
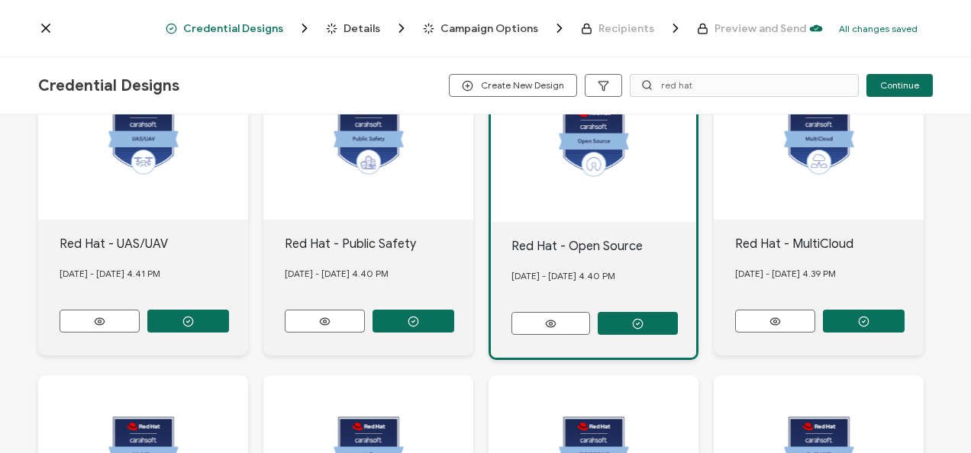
scroll to position [0, 0]
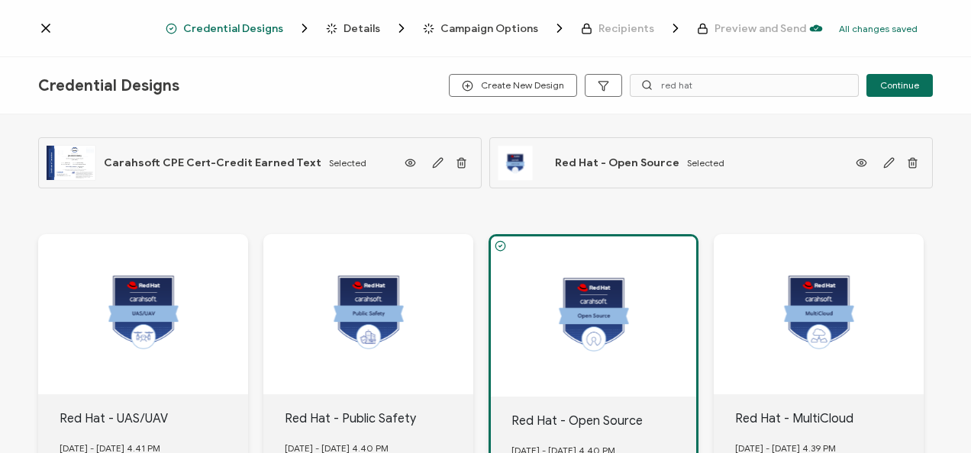
click at [353, 31] on span "Details" at bounding box center [361, 28] width 37 height 11
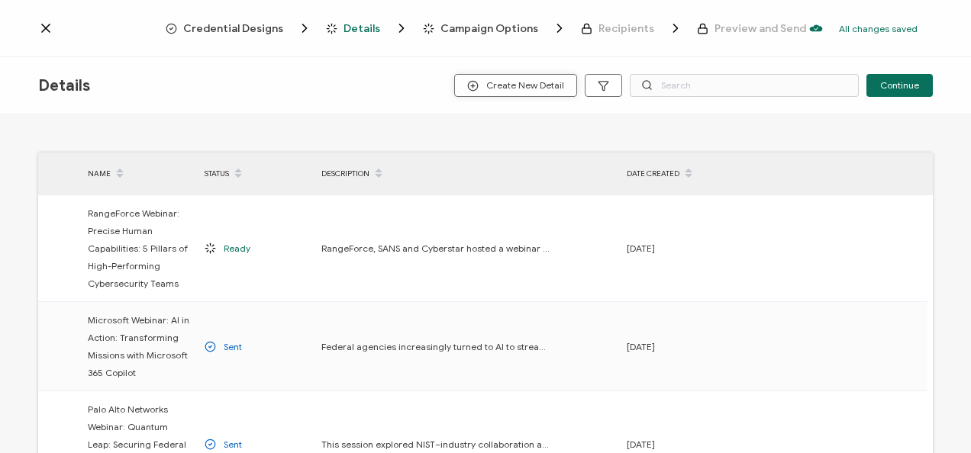
click at [550, 83] on span "Create New Detail" at bounding box center [515, 85] width 97 height 11
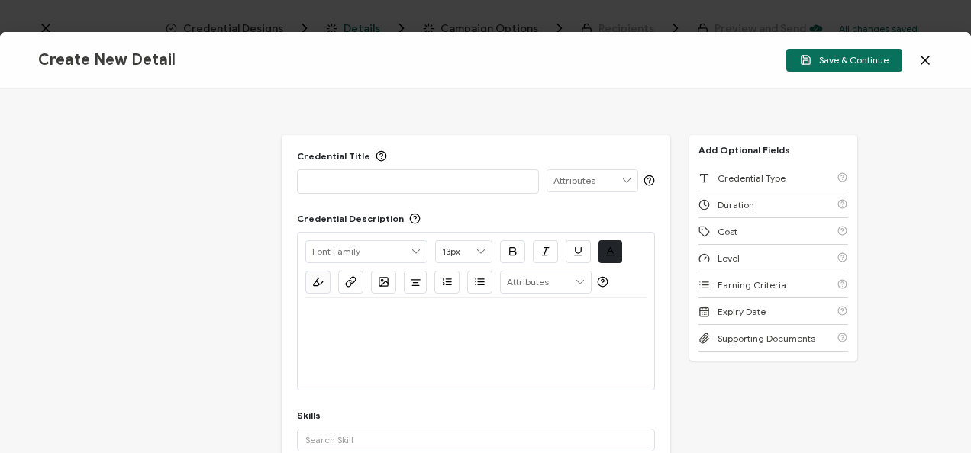
drag, startPoint x: 218, startPoint y: 165, endPoint x: 258, endPoint y: 148, distance: 43.1
click at [218, 165] on div "Credential Title ISSUER Issuer Name Credential Description Alright Sans [PERSON…" at bounding box center [485, 271] width 971 height 364
click at [423, 173] on p at bounding box center [417, 180] width 225 height 15
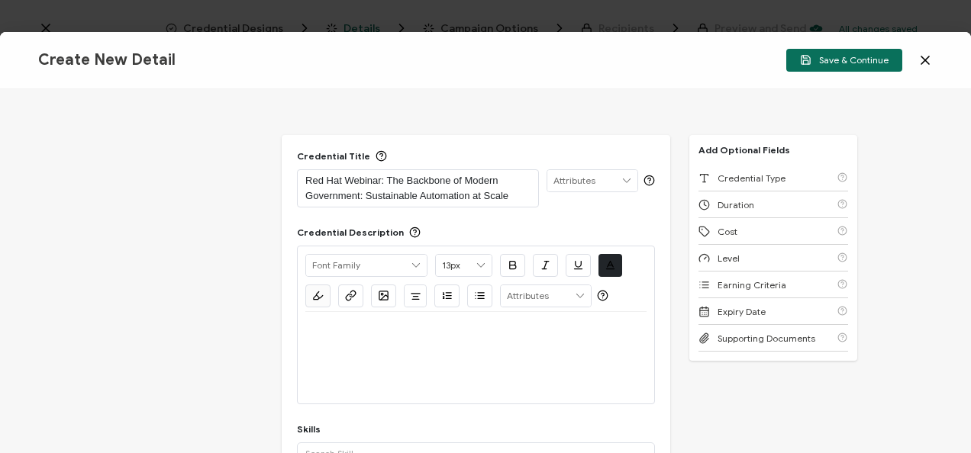
click at [363, 331] on p at bounding box center [475, 331] width 341 height 14
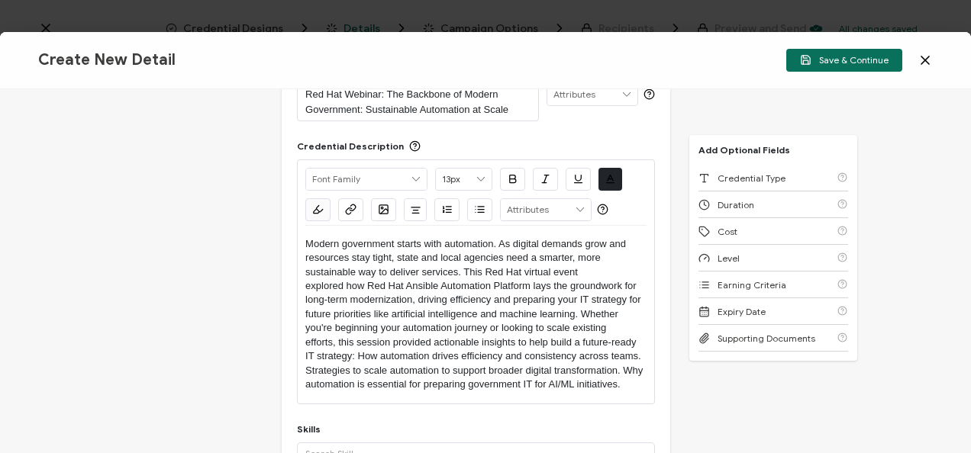
scroll to position [153, 0]
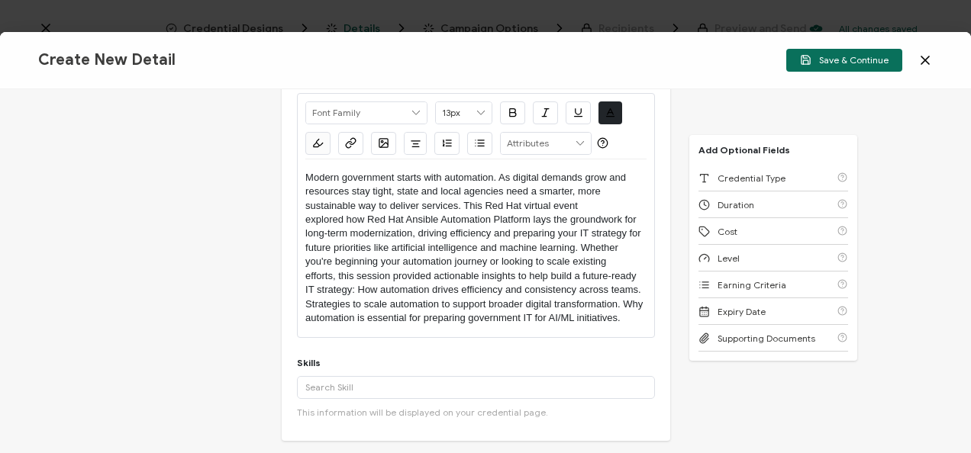
click at [358, 287] on p "Modern government starts with automation. As digital demands grow and resources…" at bounding box center [475, 248] width 341 height 155
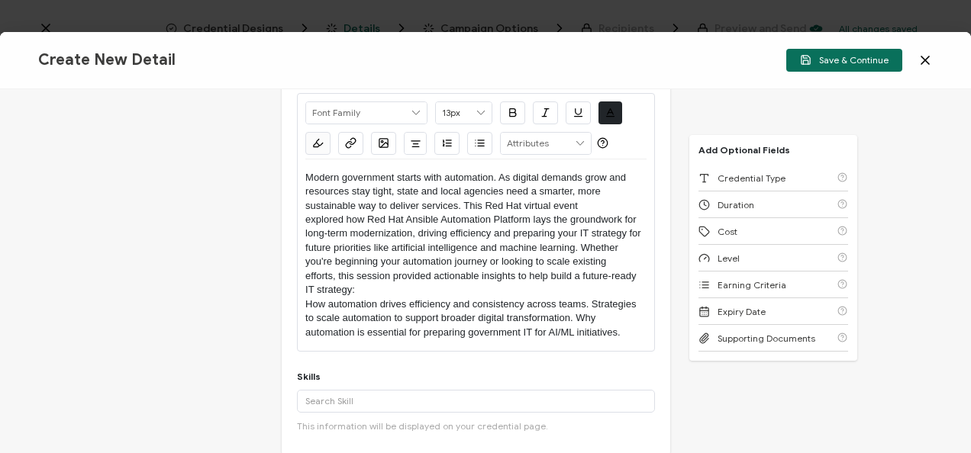
click at [469, 140] on button "button" at bounding box center [479, 143] width 25 height 23
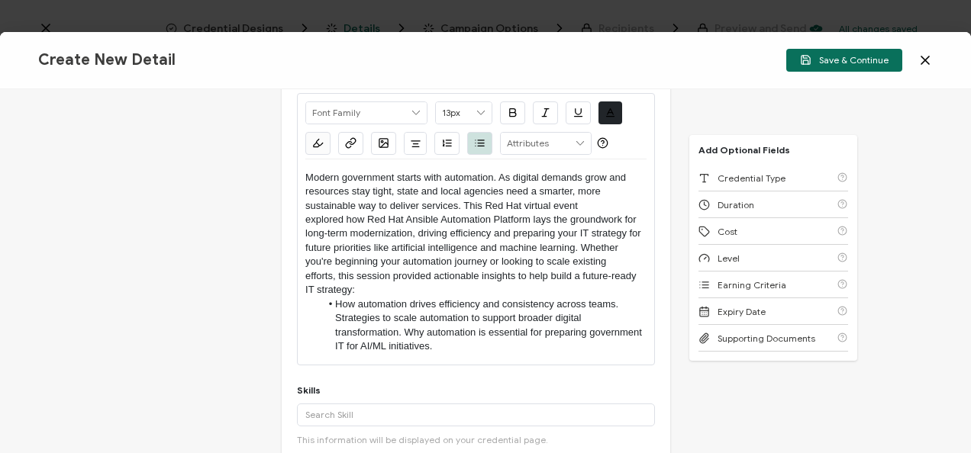
click at [335, 316] on li "How automation drives efficiency and consistency across teams. Strategies to sc…" at bounding box center [484, 326] width 326 height 56
click at [406, 329] on li "Strategies to scale automation to support broader digital transformation. Why a…" at bounding box center [484, 332] width 326 height 42
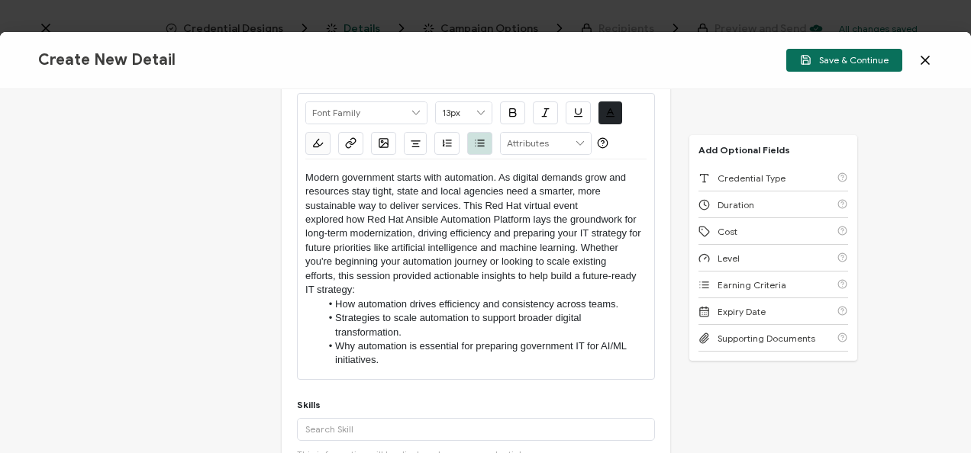
click at [582, 246] on p "Modern government starts with automation. As digital demands grow and resources…" at bounding box center [475, 234] width 341 height 127
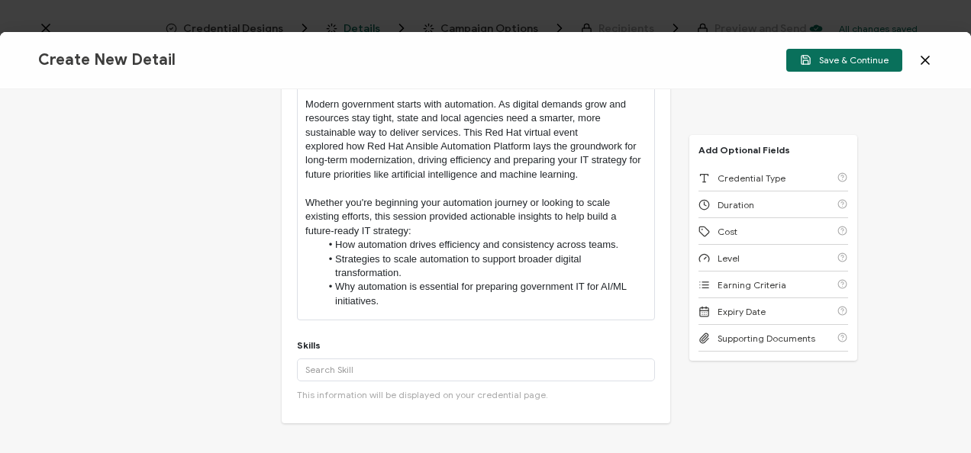
scroll to position [226, 0]
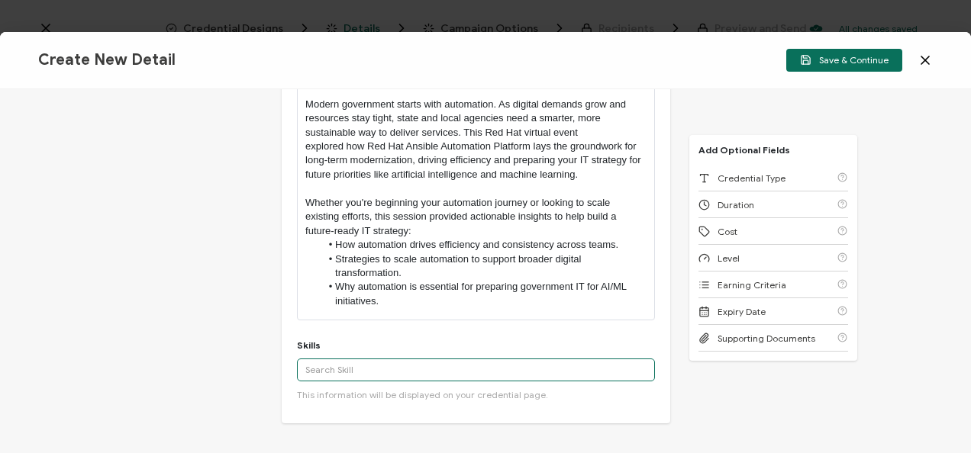
click at [421, 360] on input "text" at bounding box center [476, 370] width 358 height 23
click at [432, 359] on input "text" at bounding box center [476, 370] width 358 height 23
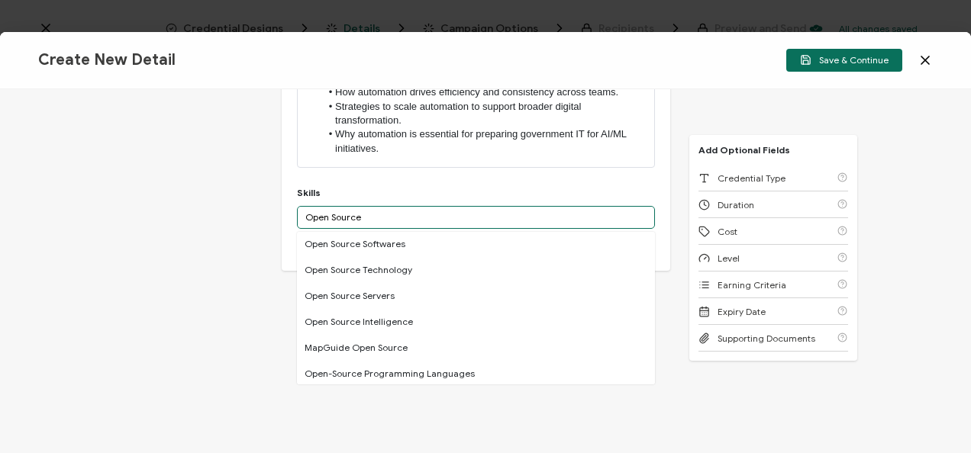
scroll to position [76, 0]
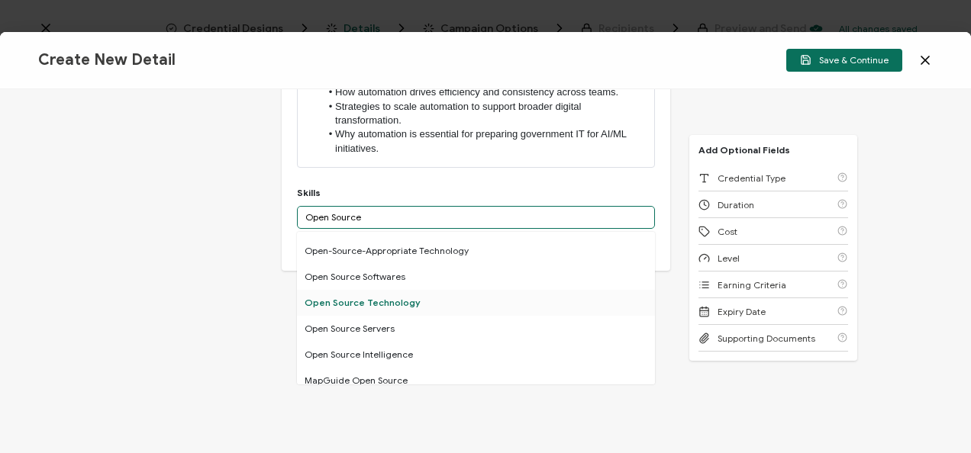
type input "Open Source"
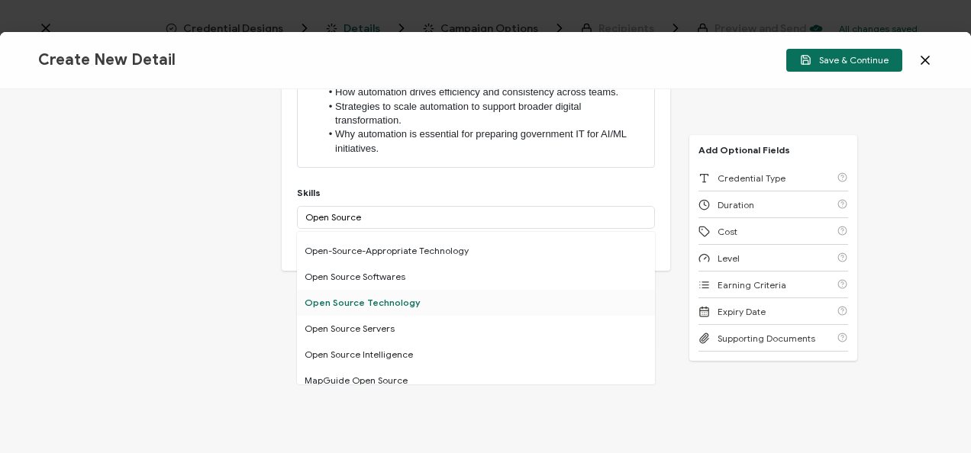
click at [339, 302] on div "Open Source Technology" at bounding box center [476, 303] width 358 height 26
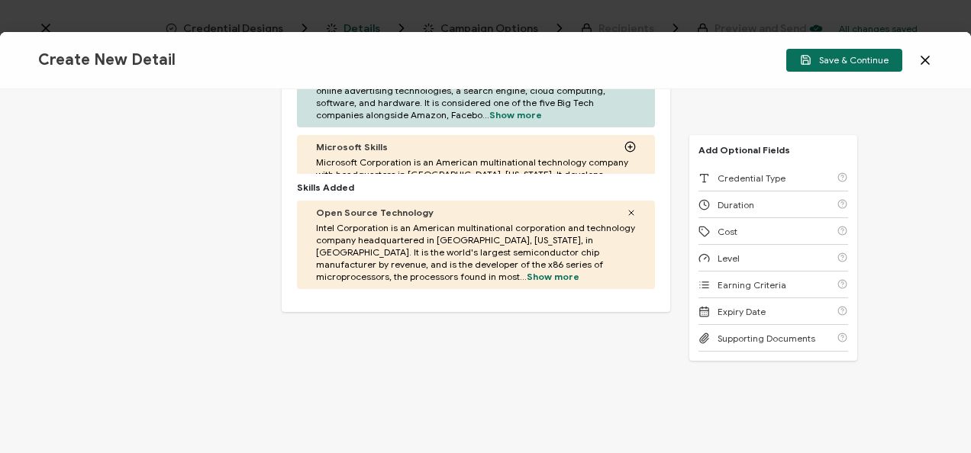
scroll to position [673, 0]
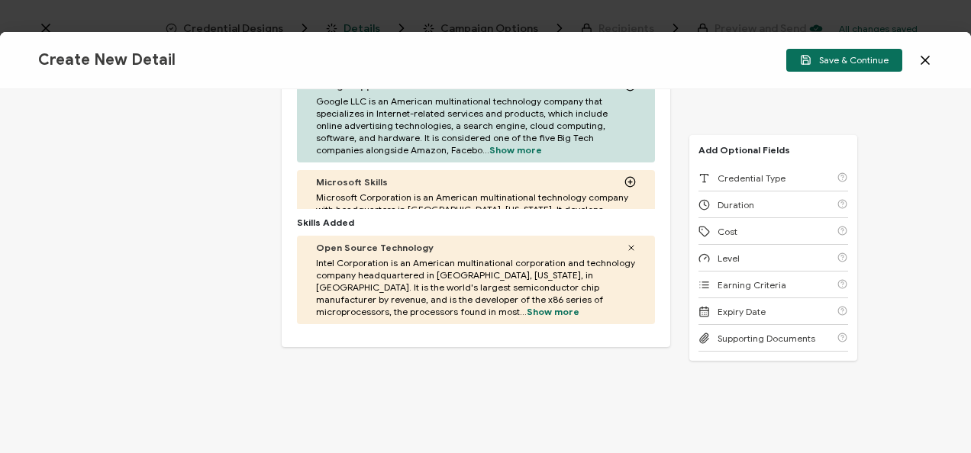
click at [627, 243] on icon at bounding box center [631, 247] width 9 height 9
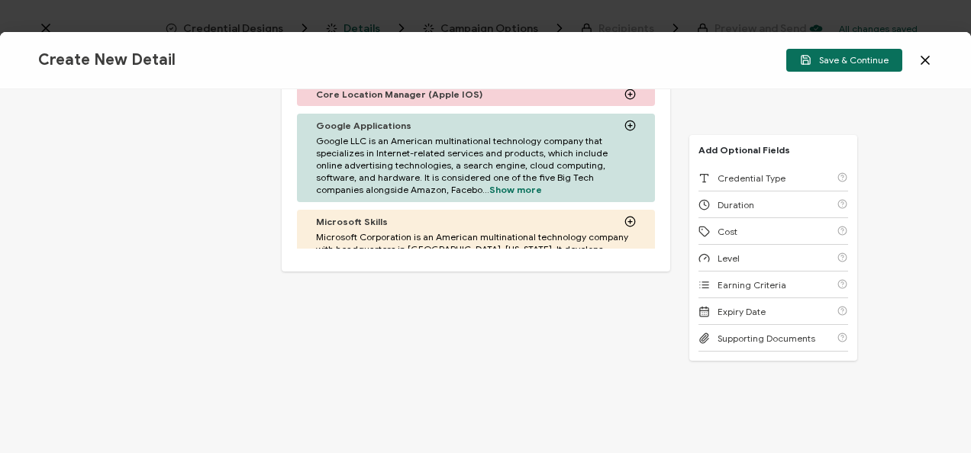
scroll to position [350, 0]
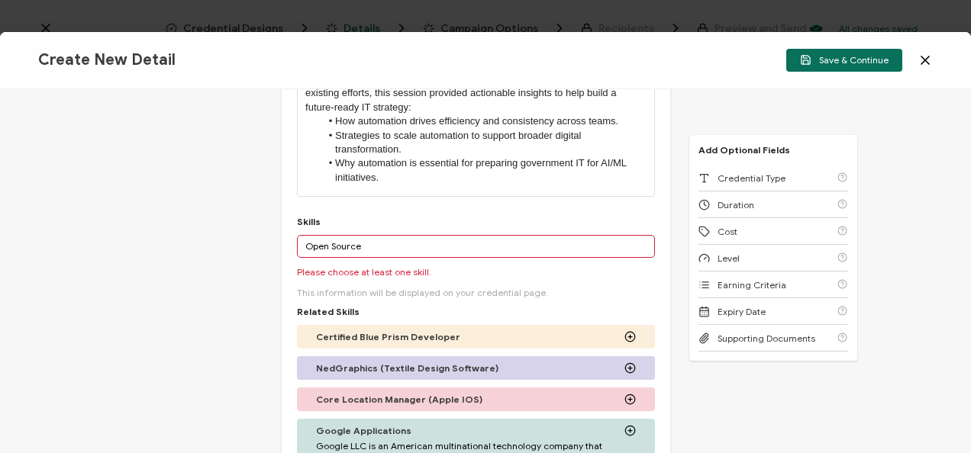
click at [369, 246] on input "Open Source" at bounding box center [476, 246] width 358 height 23
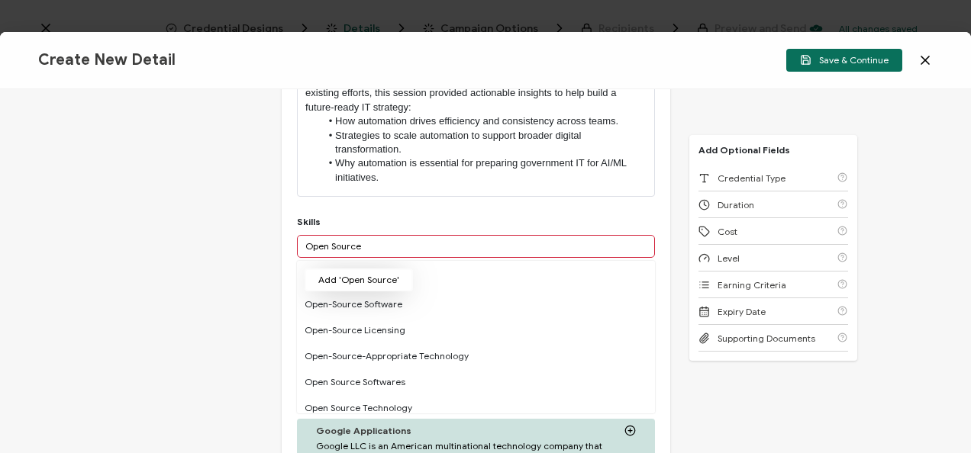
click at [356, 276] on button "Add 'Open Source'" at bounding box center [359, 280] width 108 height 23
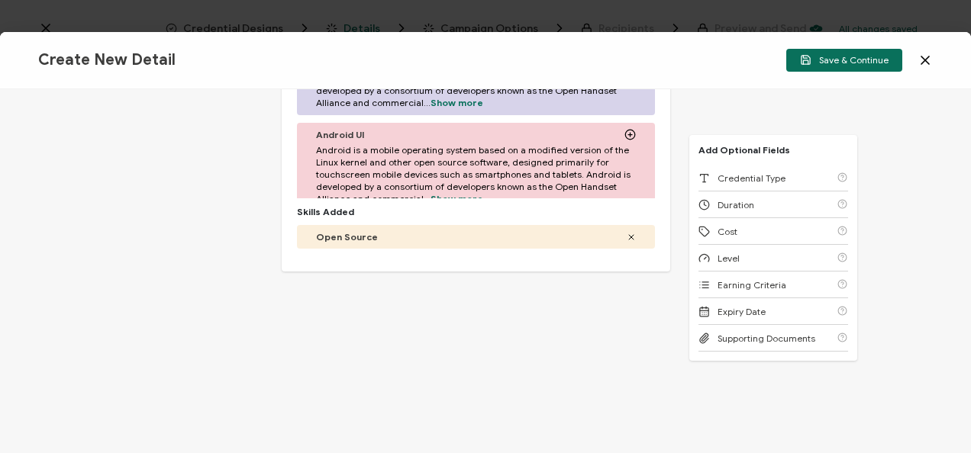
scroll to position [379, 0]
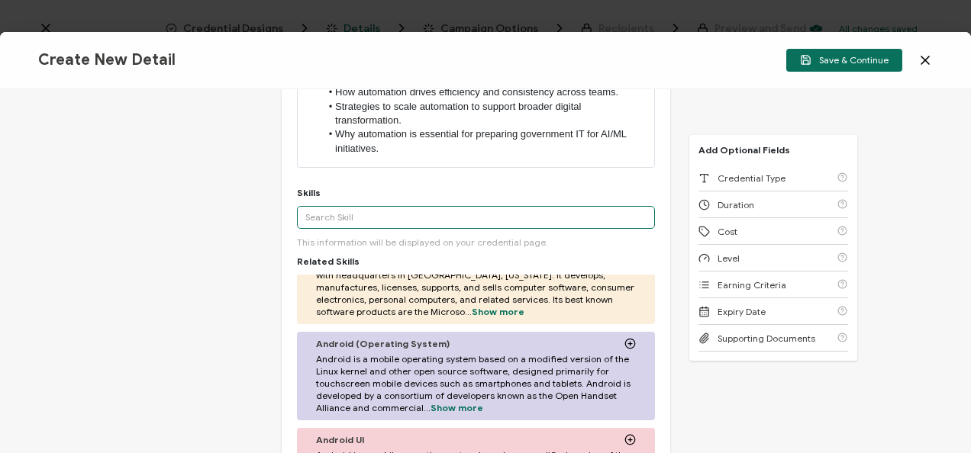
click at [378, 217] on input "text" at bounding box center [476, 217] width 358 height 23
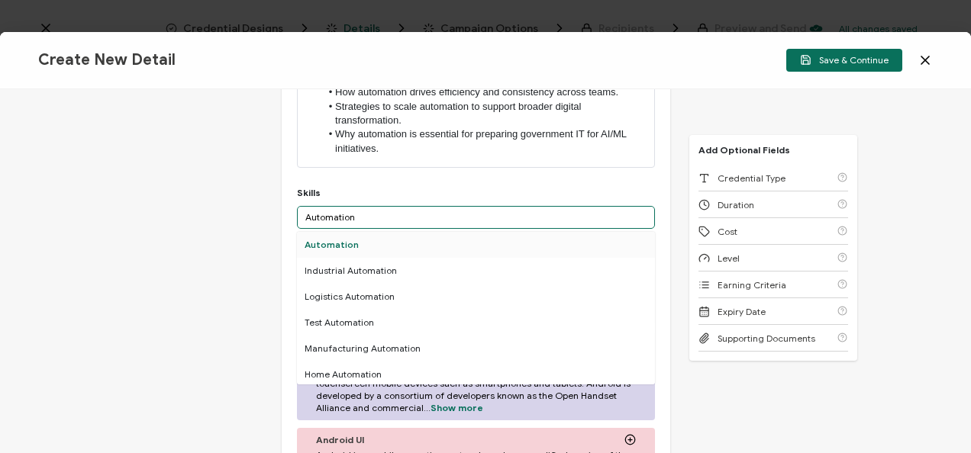
type input "Automation"
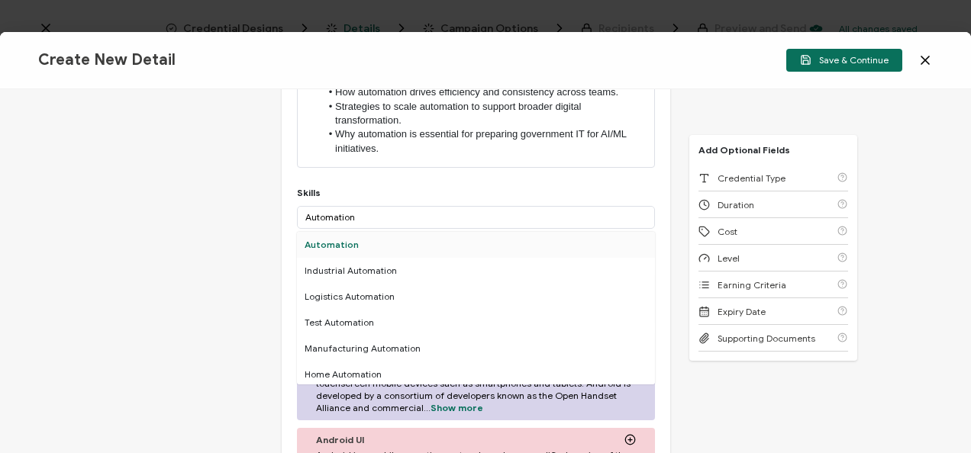
click at [349, 236] on div "Automation" at bounding box center [476, 245] width 358 height 26
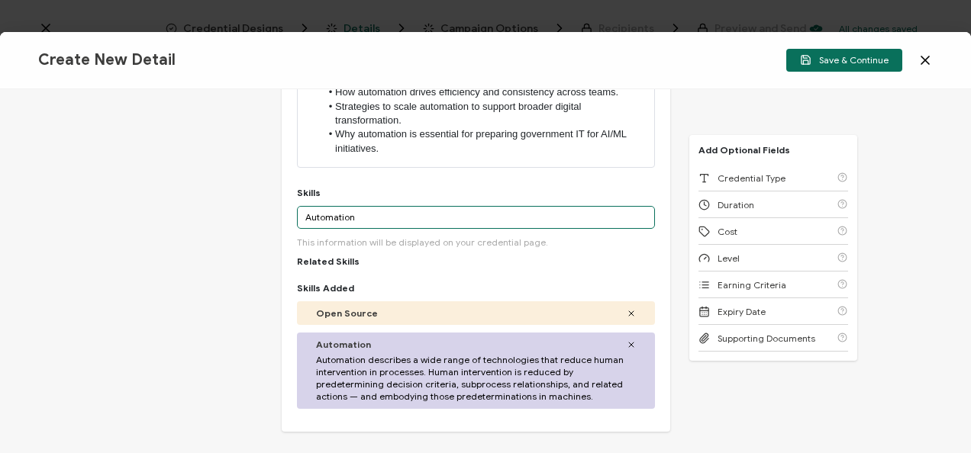
drag, startPoint x: 365, startPoint y: 215, endPoint x: 155, endPoint y: 212, distance: 209.9
click at [155, 212] on div "Credential Title Red Hat Webinar: The Backbone of Modern Government: Sustainabl…" at bounding box center [485, 271] width 971 height 364
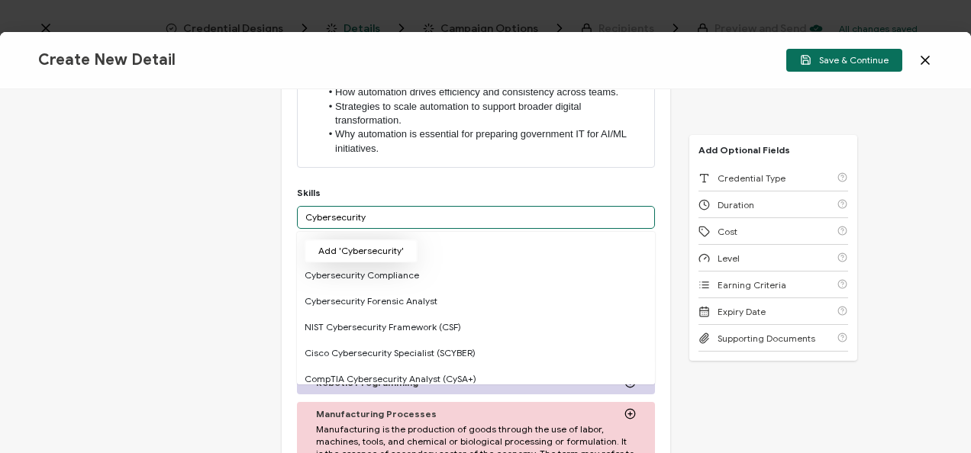
type input "Cybersecurity"
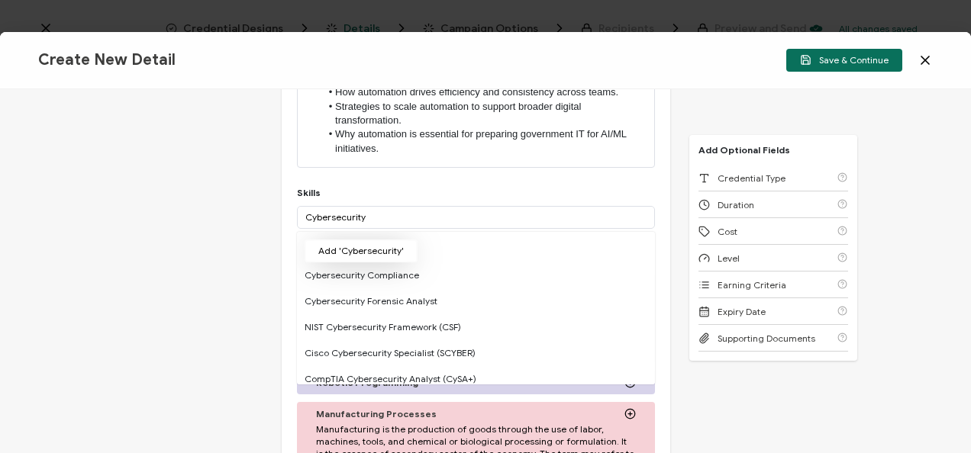
click at [360, 250] on button "Add 'Cybersecurity'" at bounding box center [361, 251] width 113 height 23
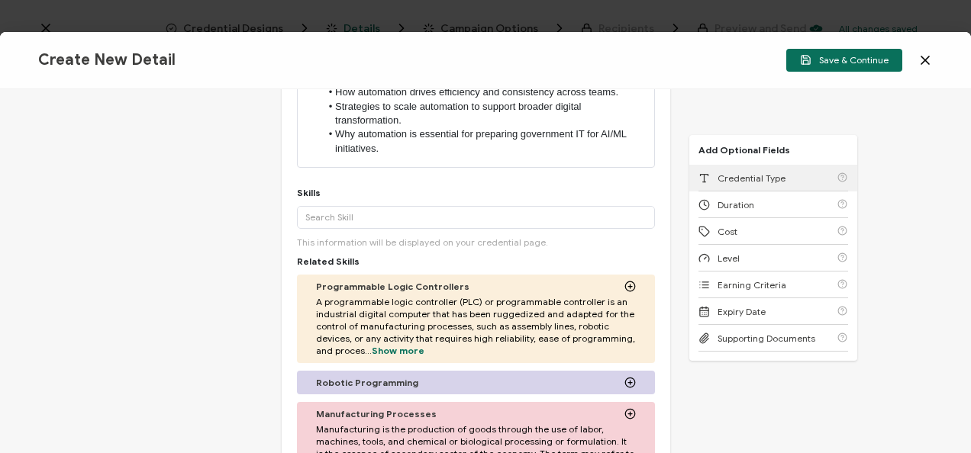
click at [710, 173] on div "Credential Type" at bounding box center [741, 178] width 87 height 11
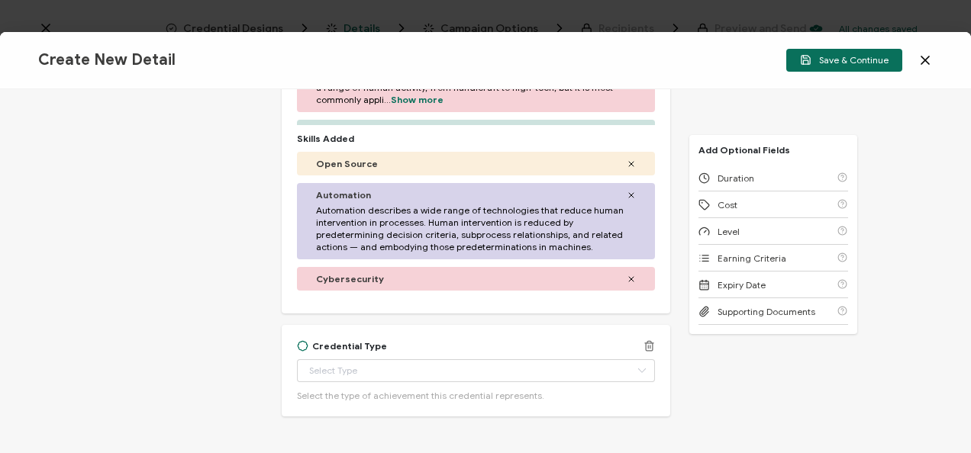
scroll to position [811, 0]
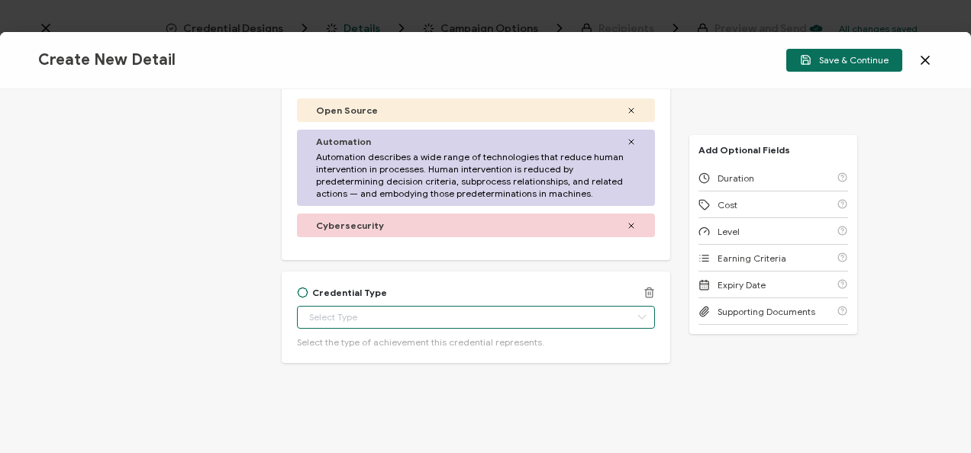
click at [385, 318] on input "text" at bounding box center [476, 317] width 358 height 23
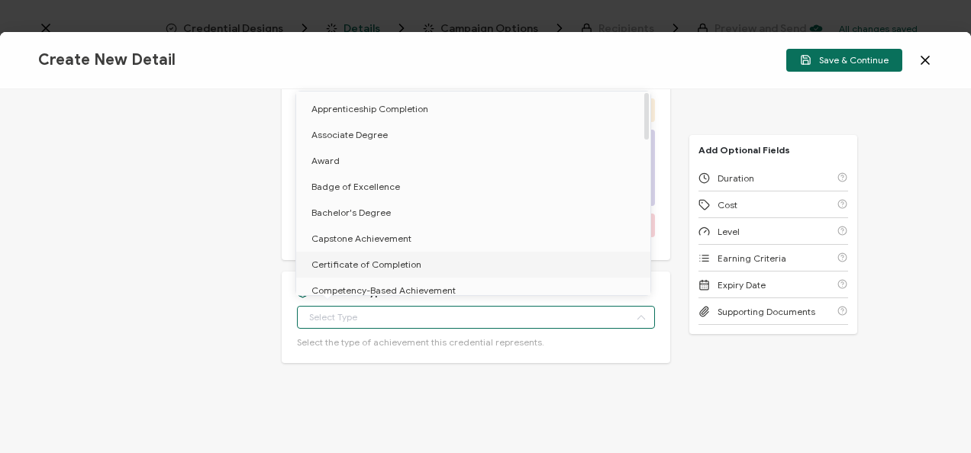
click at [351, 253] on li "Certificate of Completion" at bounding box center [476, 265] width 360 height 26
type input "Certificate of Completion"
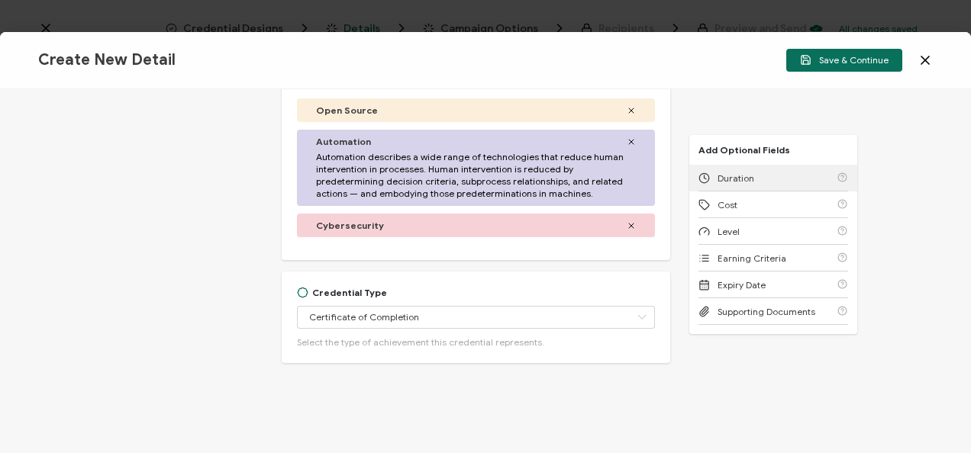
click at [739, 182] on span "Duration" at bounding box center [736, 178] width 37 height 11
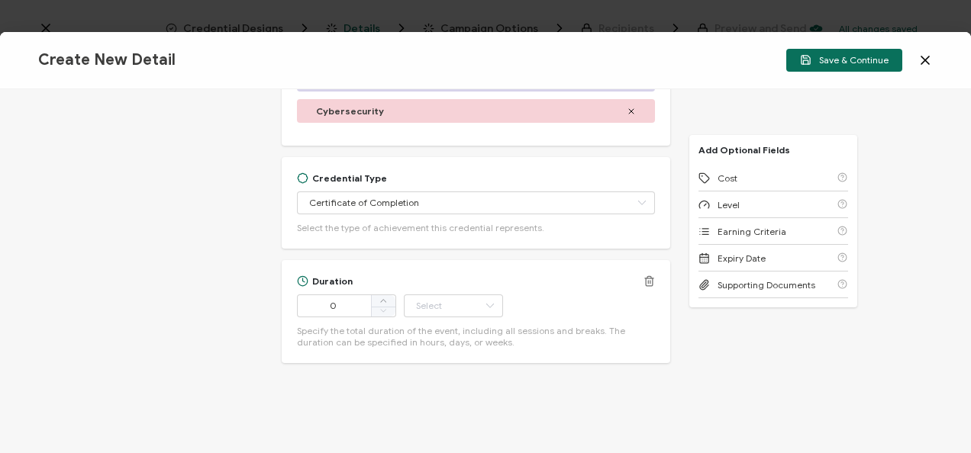
scroll to position [926, 0]
drag, startPoint x: 347, startPoint y: 308, endPoint x: 303, endPoint y: 306, distance: 44.3
click at [303, 306] on input "0" at bounding box center [346, 305] width 99 height 23
type input "61"
click at [457, 302] on input "text" at bounding box center [453, 305] width 99 height 23
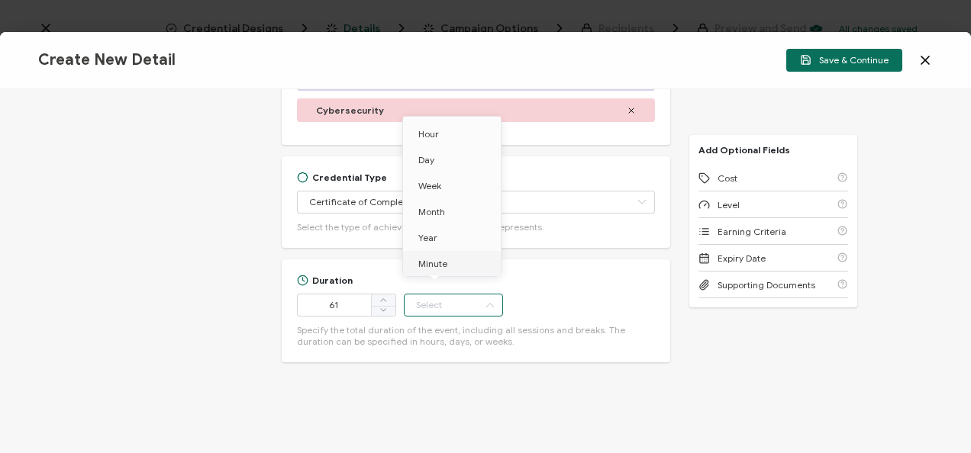
click at [444, 269] on span "Minute" at bounding box center [432, 263] width 29 height 11
type input "Minute"
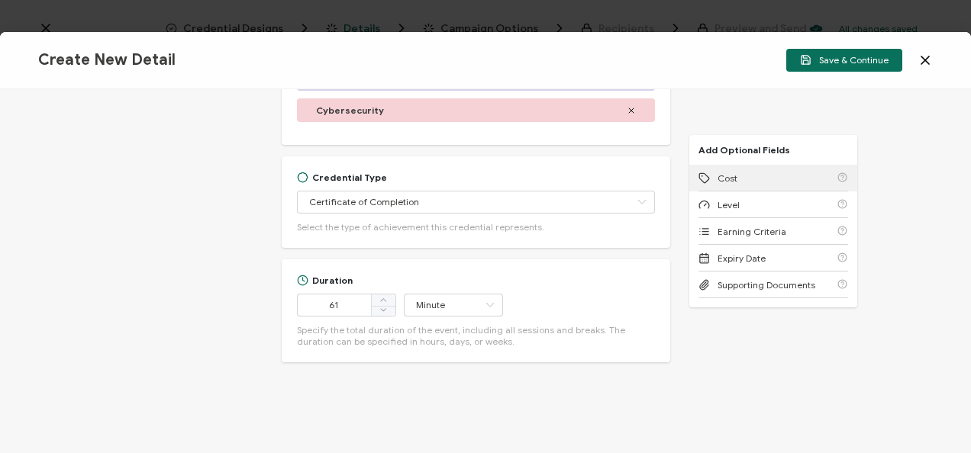
click at [721, 169] on div "Cost" at bounding box center [773, 178] width 150 height 27
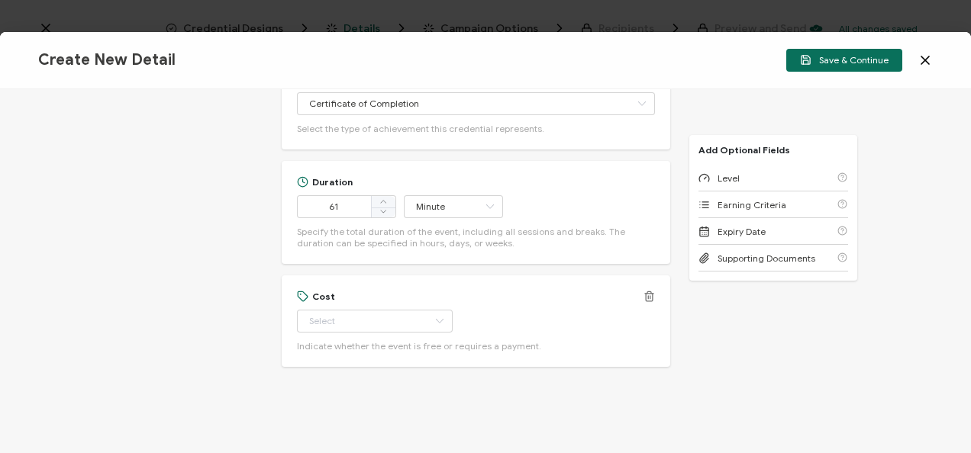
scroll to position [1029, 0]
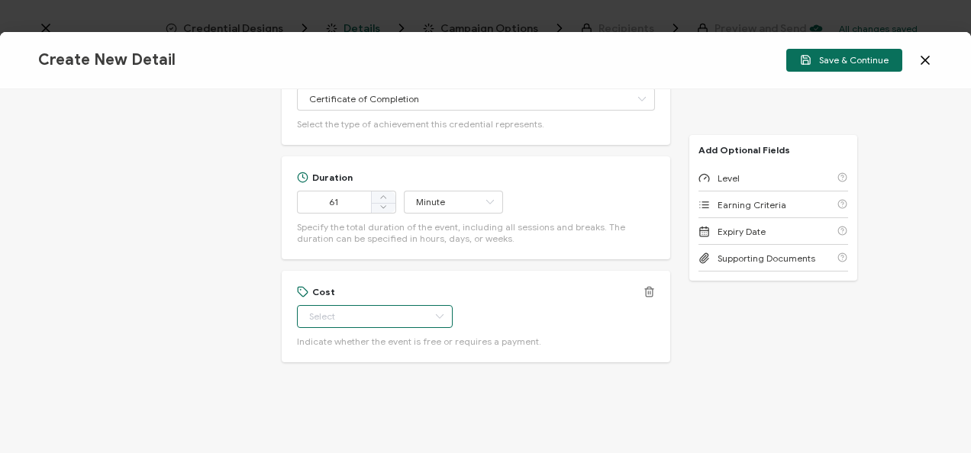
click at [334, 319] on input "text" at bounding box center [375, 316] width 156 height 23
click at [340, 345] on li "Free" at bounding box center [367, 354] width 143 height 26
type input "Free"
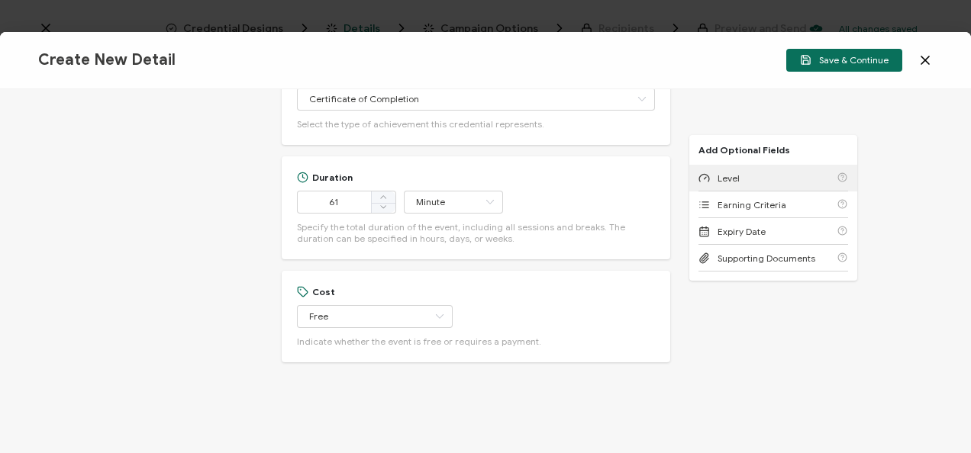
click at [756, 178] on div "Level" at bounding box center [773, 178] width 150 height 27
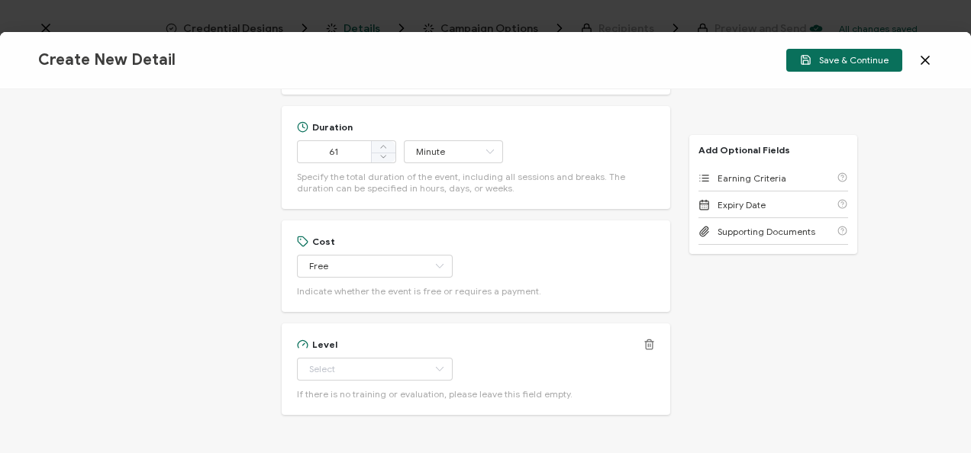
scroll to position [1132, 0]
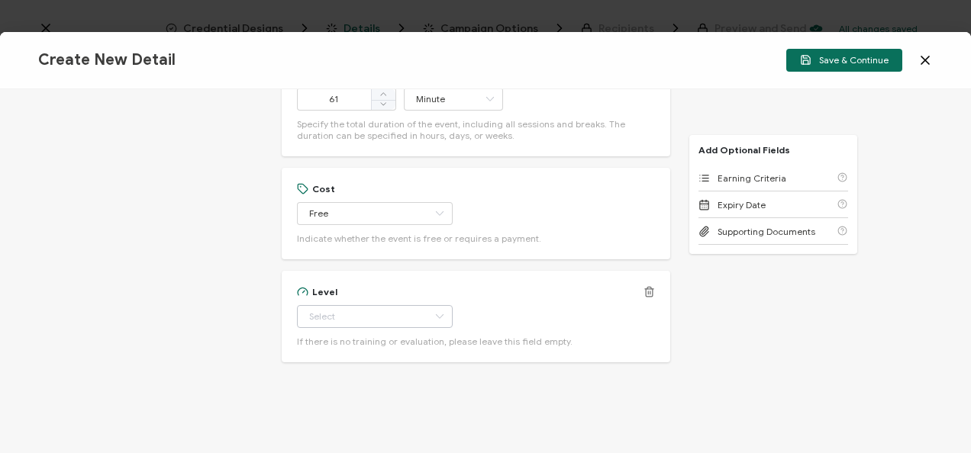
click at [430, 315] on icon at bounding box center [439, 316] width 19 height 23
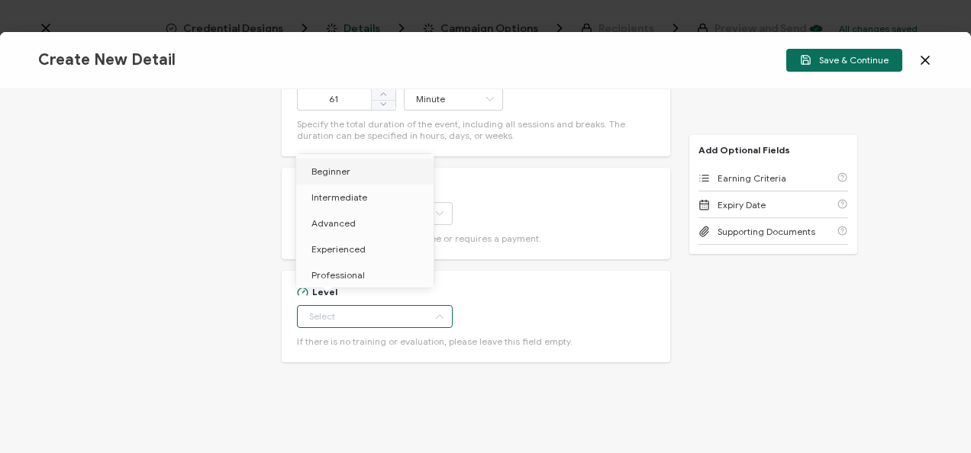
click at [343, 173] on span "Beginner" at bounding box center [330, 171] width 39 height 11
type input "Beginner"
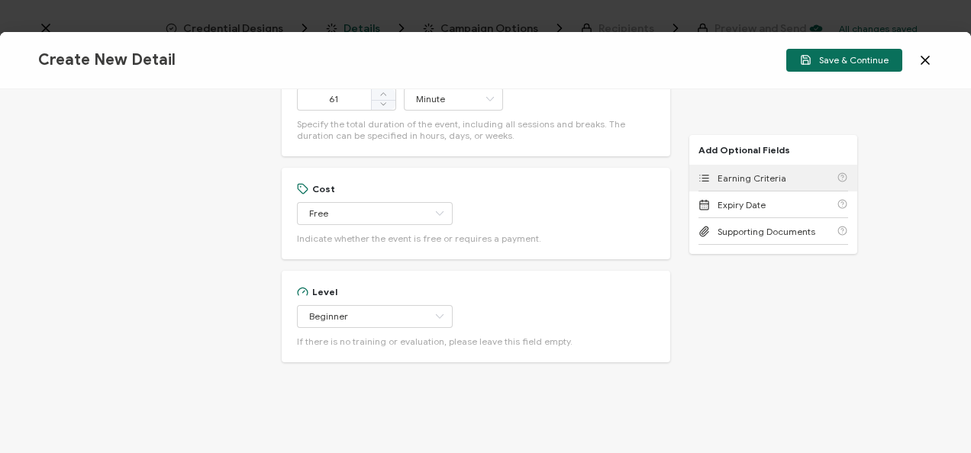
click at [737, 184] on div "Earning Criteria" at bounding box center [773, 178] width 150 height 27
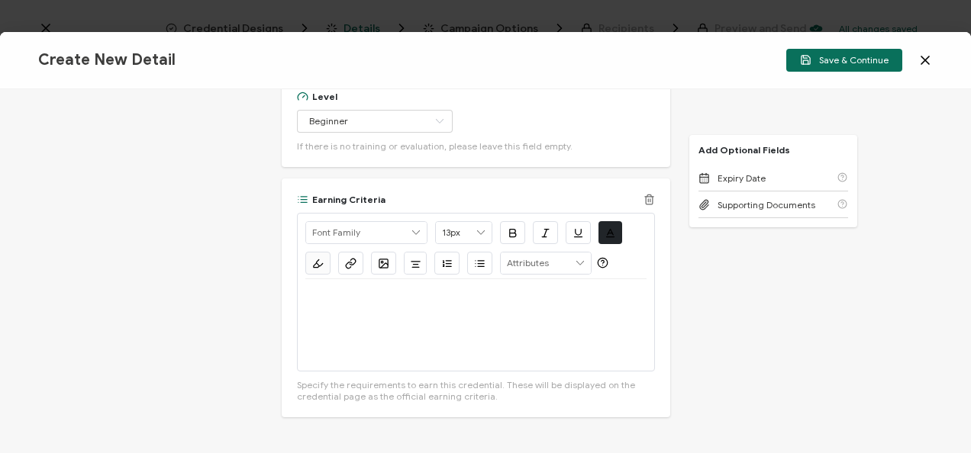
scroll to position [1382, 0]
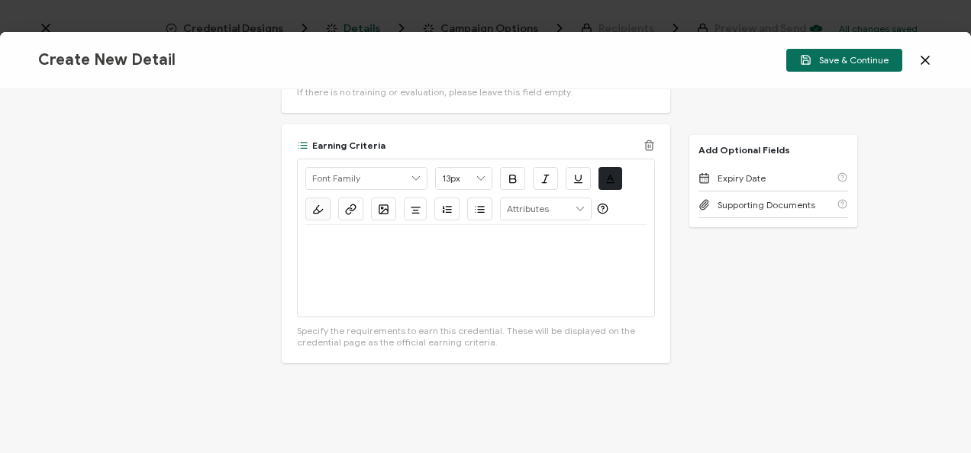
click at [410, 272] on div at bounding box center [475, 271] width 341 height 92
drag, startPoint x: 373, startPoint y: 241, endPoint x: 279, endPoint y: 238, distance: 93.9
click at [282, 238] on div "Earning Criteria Alright Sans [PERSON_NAME] Archivo Black Arial Arimo Blinker C…" at bounding box center [476, 243] width 389 height 239
click at [339, 207] on button "button" at bounding box center [350, 209] width 25 height 23
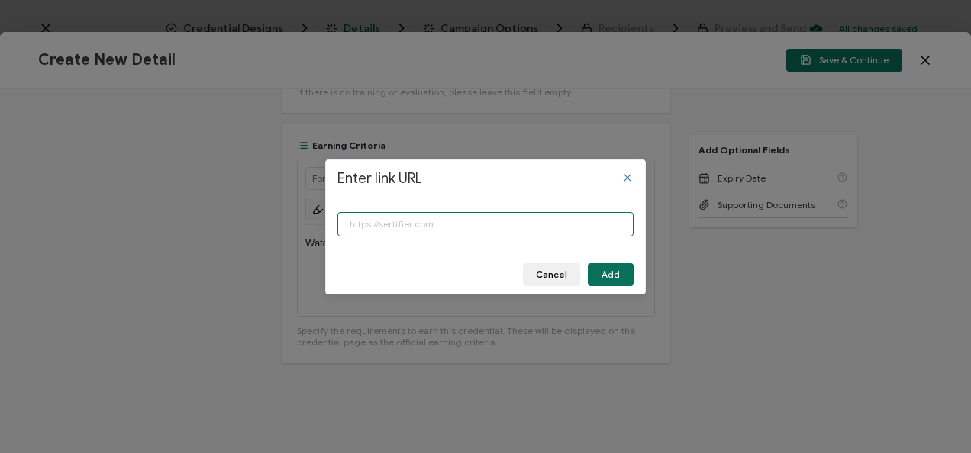
paste input "[URL][DOMAIN_NAME]"
type input "[URL][DOMAIN_NAME]"
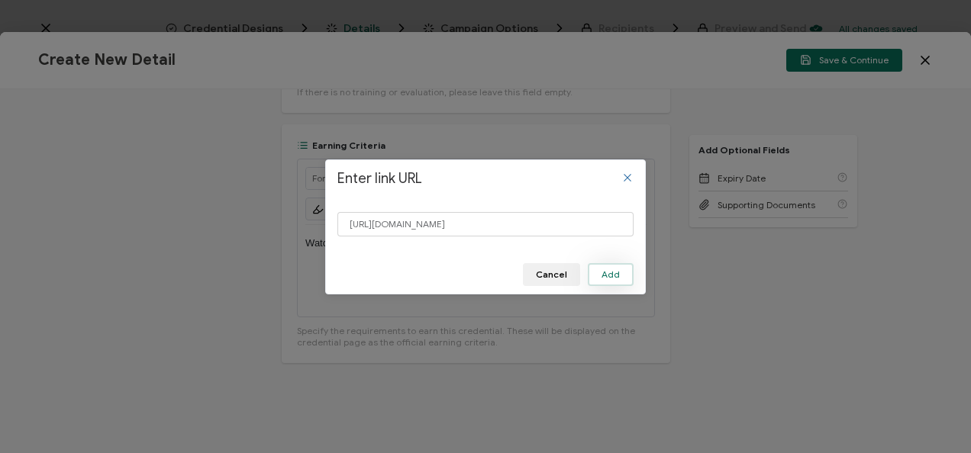
click at [604, 276] on span "Add" at bounding box center [610, 274] width 18 height 9
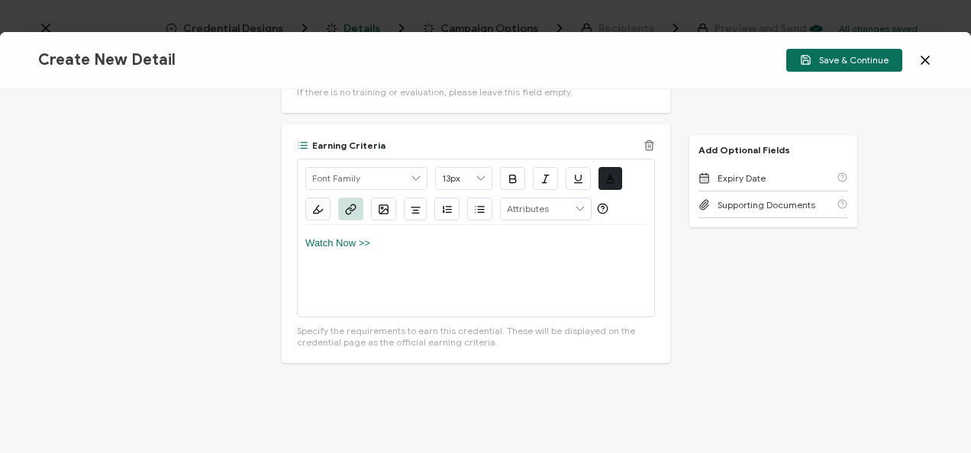
click at [510, 182] on icon "button" at bounding box center [513, 179] width 6 height 8
click at [576, 180] on icon "button" at bounding box center [577, 178] width 11 height 11
click at [456, 259] on div "Watch Now >>" at bounding box center [475, 271] width 341 height 92
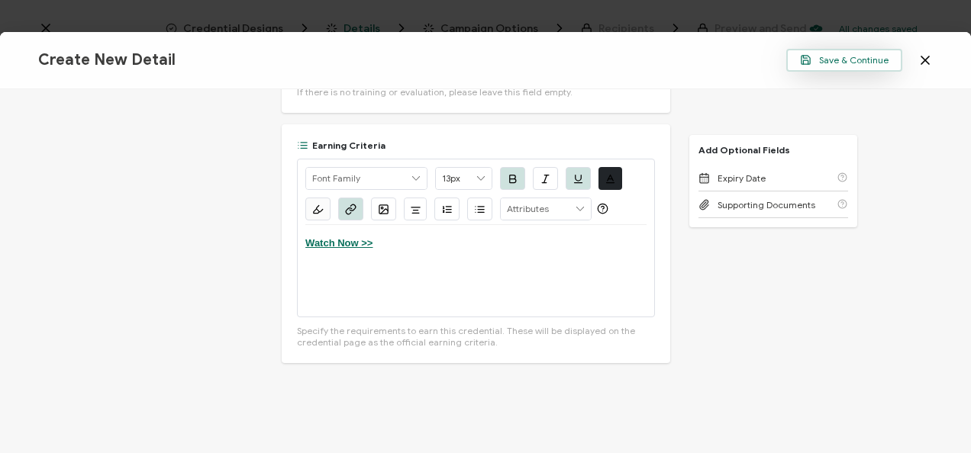
click at [841, 54] on span "Save & Continue" at bounding box center [844, 59] width 89 height 11
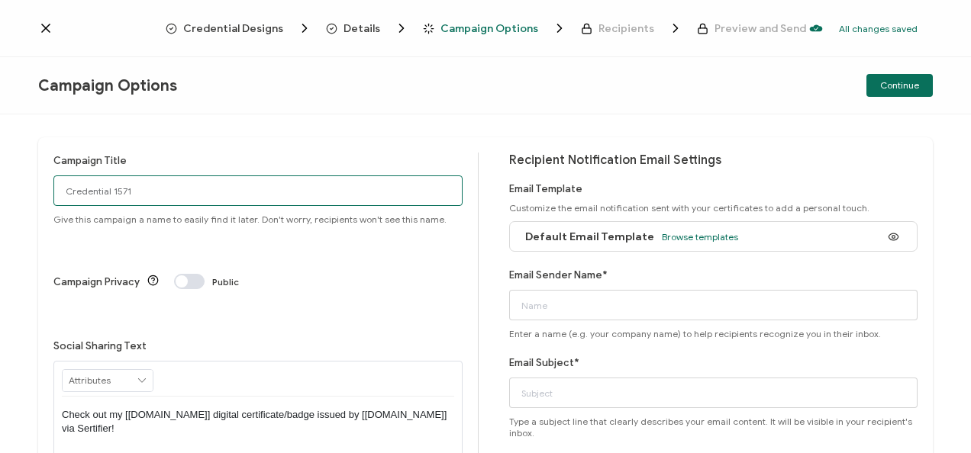
drag, startPoint x: 192, startPoint y: 192, endPoint x: -3, endPoint y: 179, distance: 195.8
click at [0, 179] on html "Credential Designs Details Campaign Options Recipients Preview and Send All cha…" at bounding box center [485, 226] width 971 height 453
drag, startPoint x: 321, startPoint y: 191, endPoint x: -3, endPoint y: 175, distance: 324.8
click at [0, 175] on html "Credential Designs Details Campaign Options Recipients Preview and Send All cha…" at bounding box center [485, 226] width 971 height 453
type input "9-3-25_71327 Red Hat Webinar"
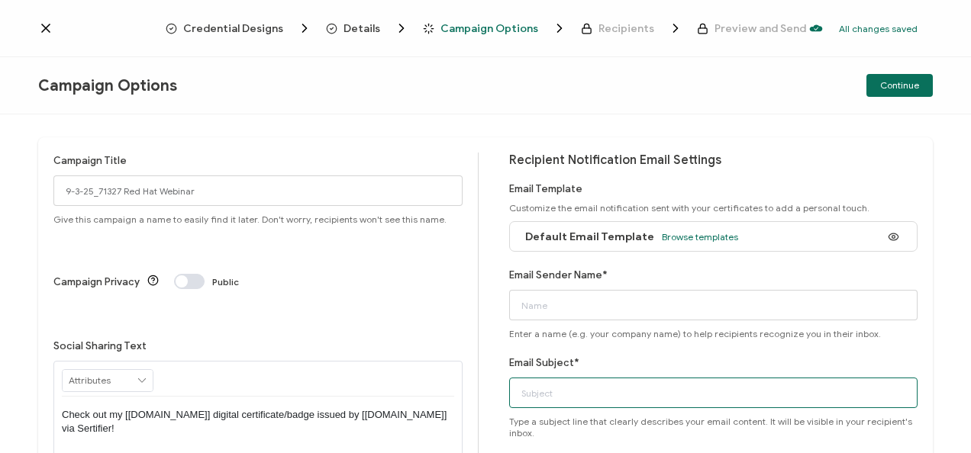
click at [684, 383] on input "Email Subject*" at bounding box center [713, 393] width 409 height 31
paste input "9-3-25_71327 Red Hat Webinar"
type input "9-3-25_71327 Red Hat Webinar"
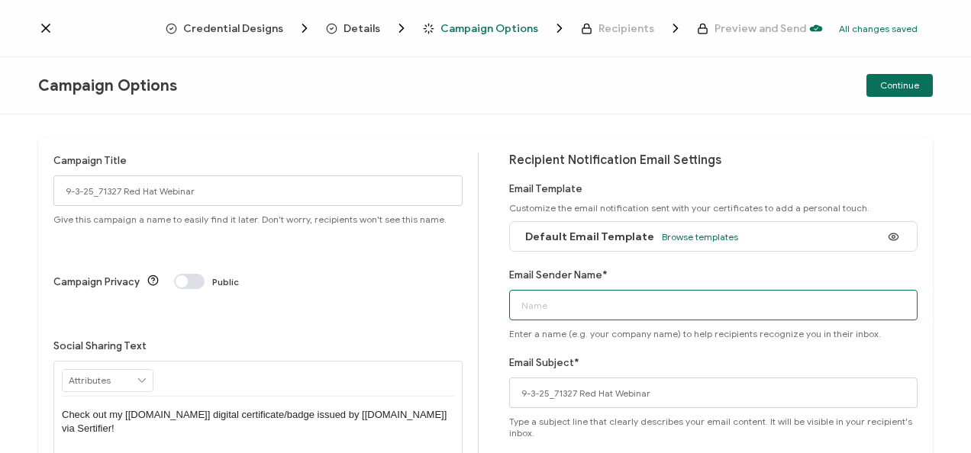
click at [597, 311] on input "Email Sender Name*" at bounding box center [713, 305] width 409 height 31
type input "CPE"
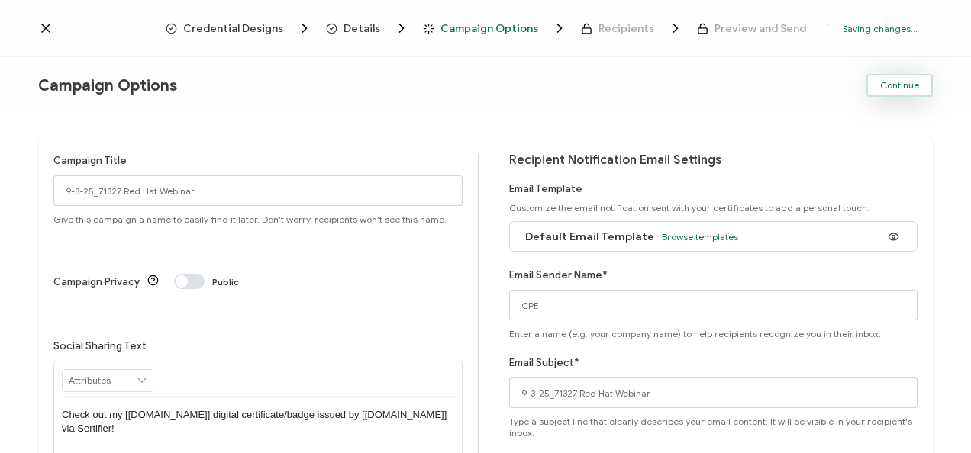
click at [898, 77] on button "Continue" at bounding box center [899, 85] width 66 height 23
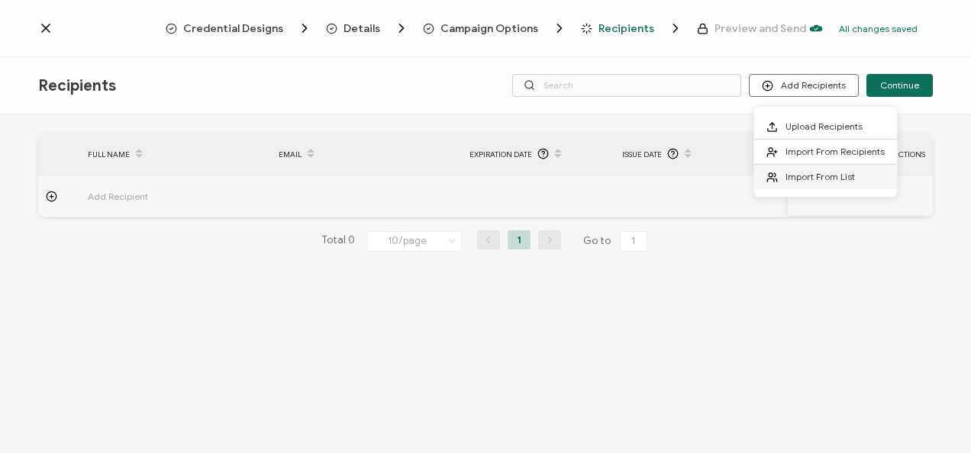
click at [814, 173] on span "Import From List" at bounding box center [819, 176] width 69 height 11
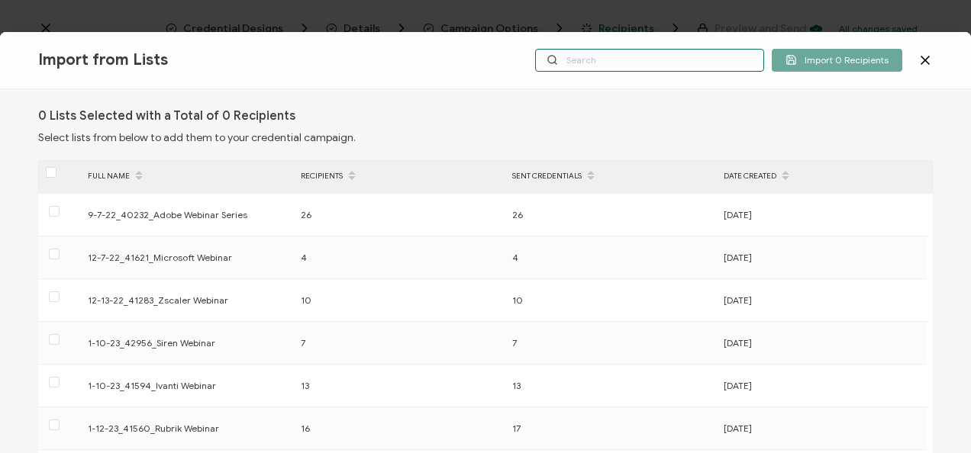
click at [576, 61] on input "text" at bounding box center [649, 60] width 229 height 23
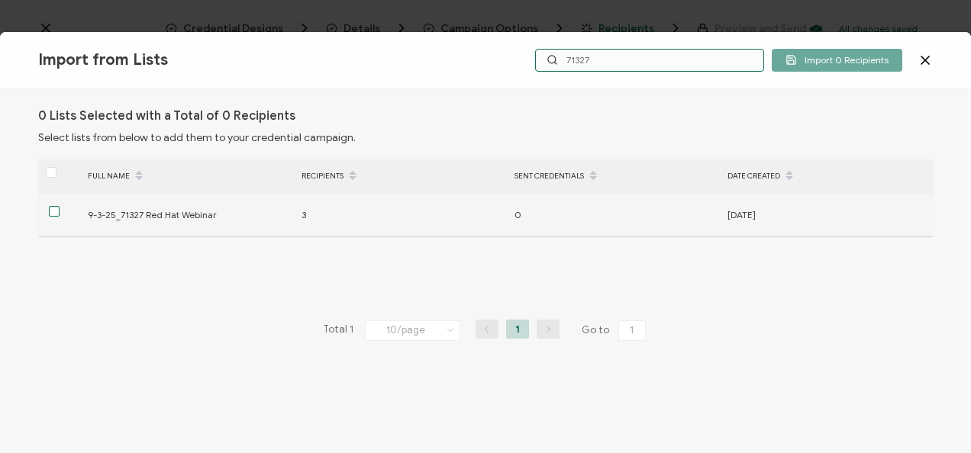
type input "71327"
click at [52, 210] on span at bounding box center [54, 211] width 11 height 11
click at [60, 206] on input "checkbox" at bounding box center [60, 206] width 0 height 0
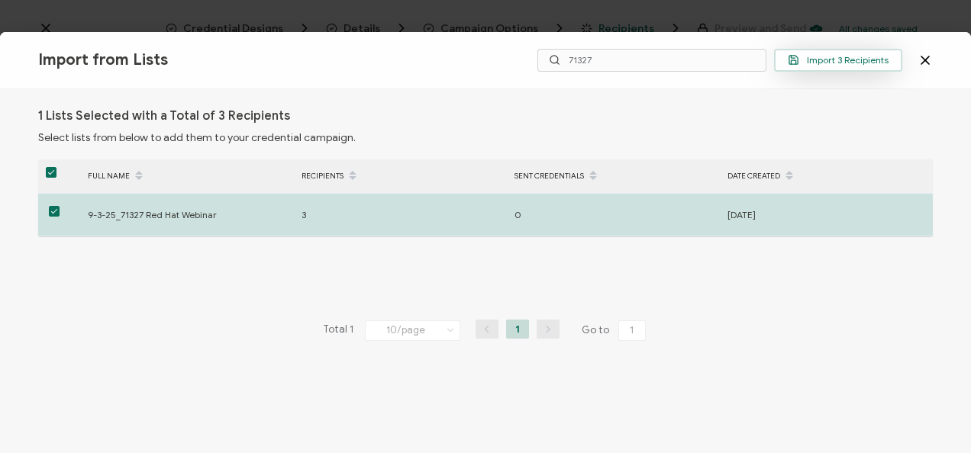
click at [870, 54] on span "Import 3 Recipients" at bounding box center [838, 59] width 101 height 11
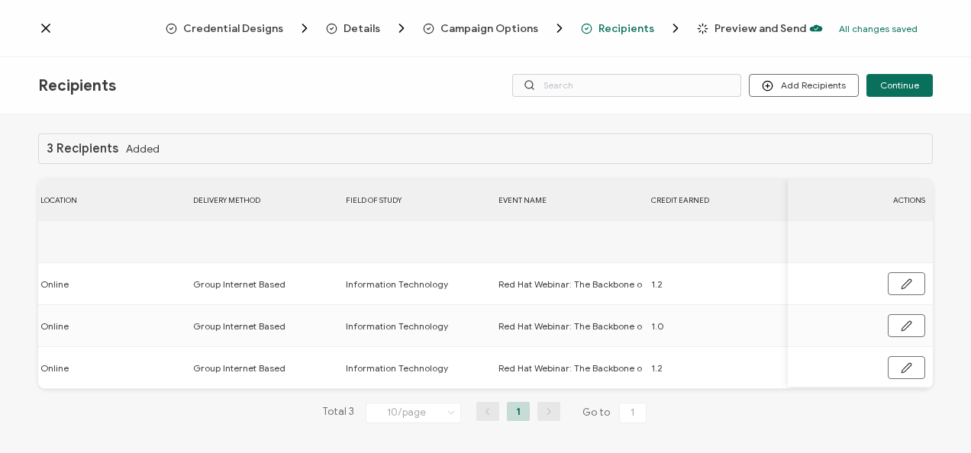
scroll to position [0, 901]
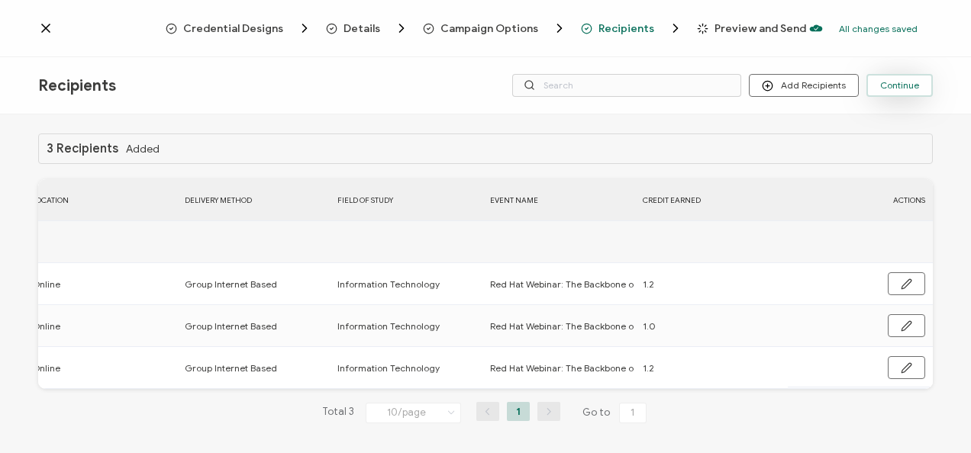
click at [908, 85] on span "Continue" at bounding box center [899, 85] width 39 height 9
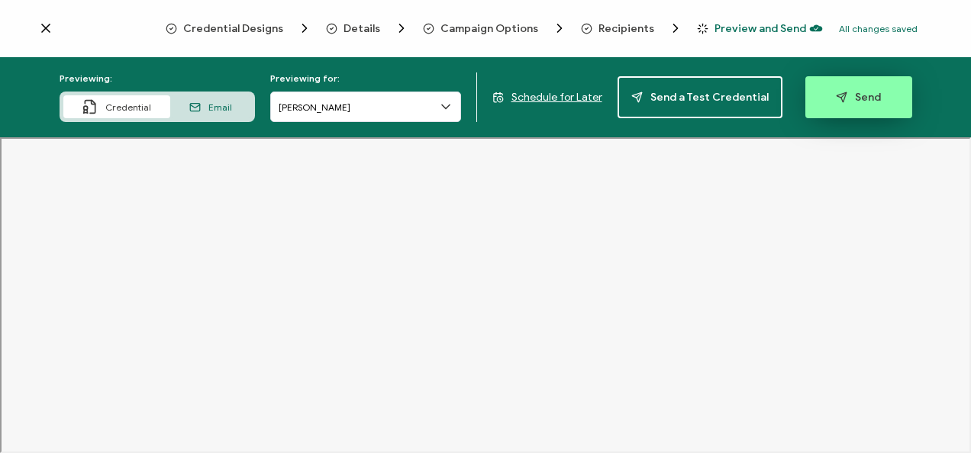
click at [882, 102] on button "Send" at bounding box center [858, 97] width 107 height 42
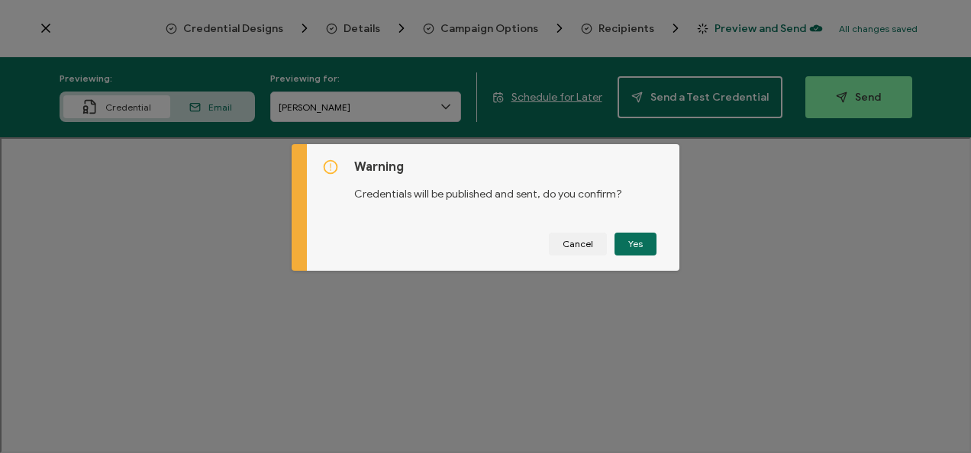
click at [659, 237] on div "Warning Credentials will be published and sent, do you confirm? Cancel Yes" at bounding box center [493, 207] width 373 height 127
click at [627, 245] on button "Yes" at bounding box center [635, 244] width 42 height 23
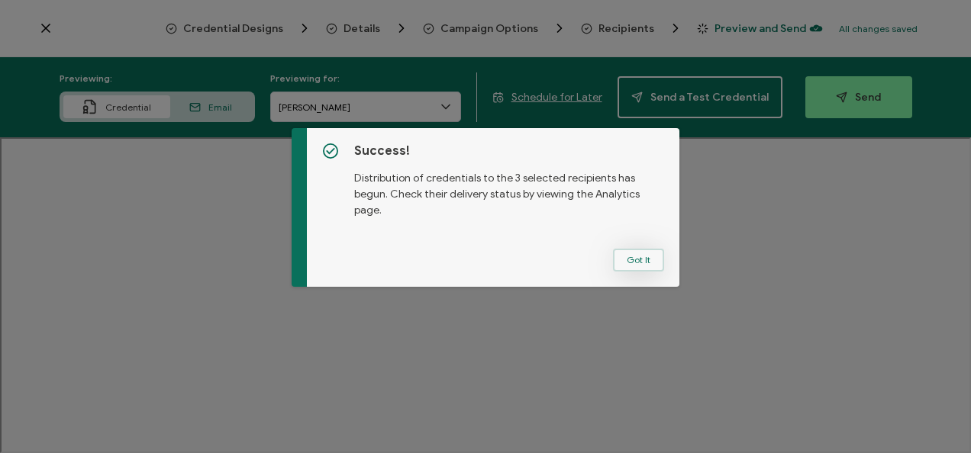
click at [620, 253] on button "Got It" at bounding box center [638, 260] width 51 height 23
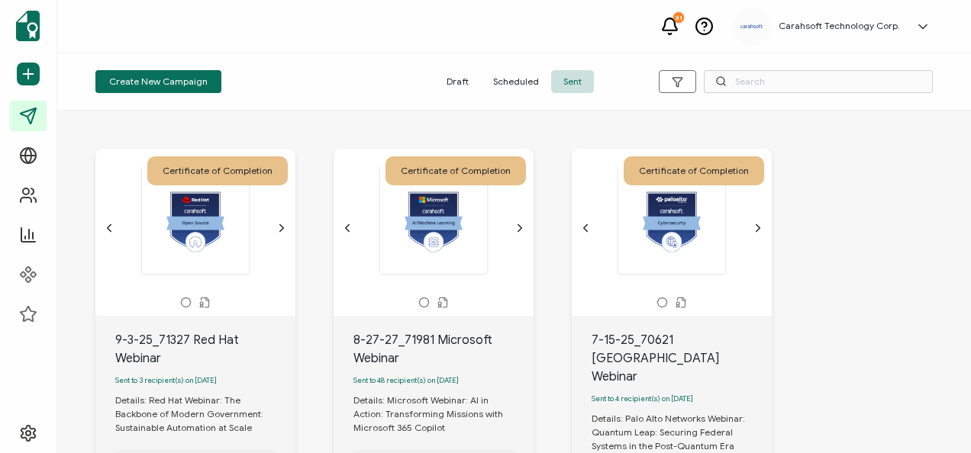
scroll to position [229, 0]
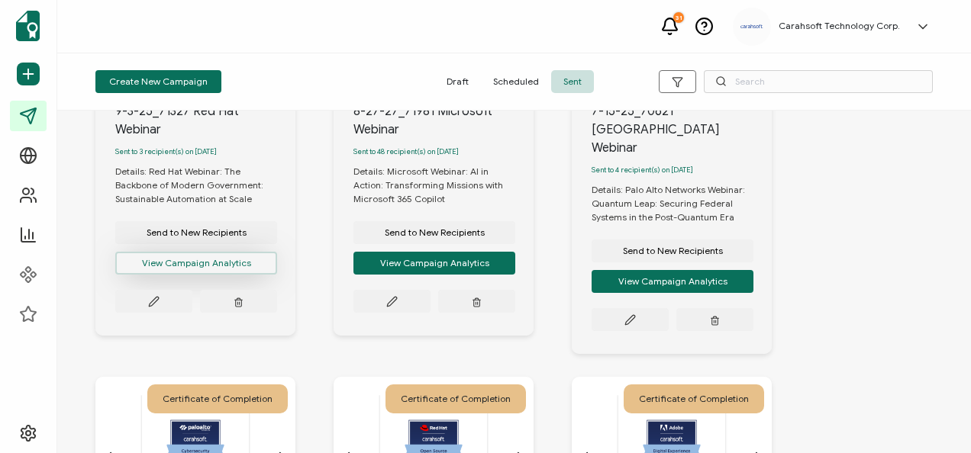
click at [177, 270] on button "View Campaign Analytics" at bounding box center [196, 263] width 162 height 23
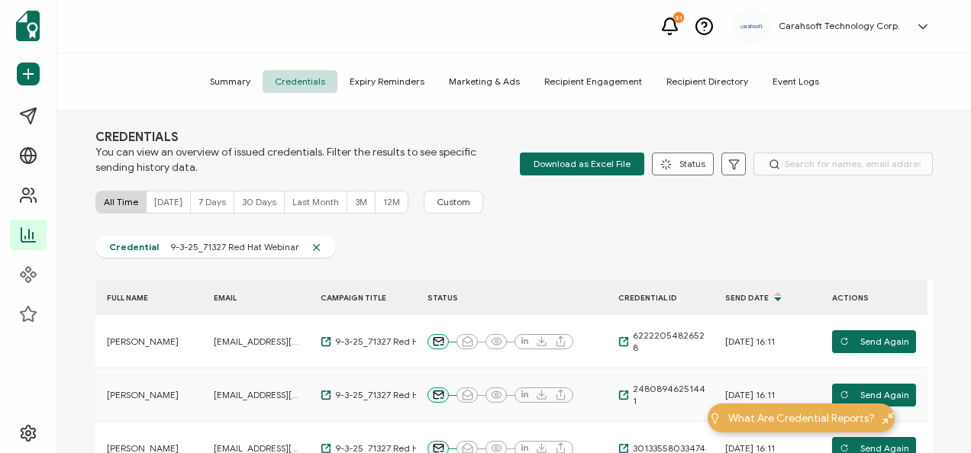
scroll to position [2, 0]
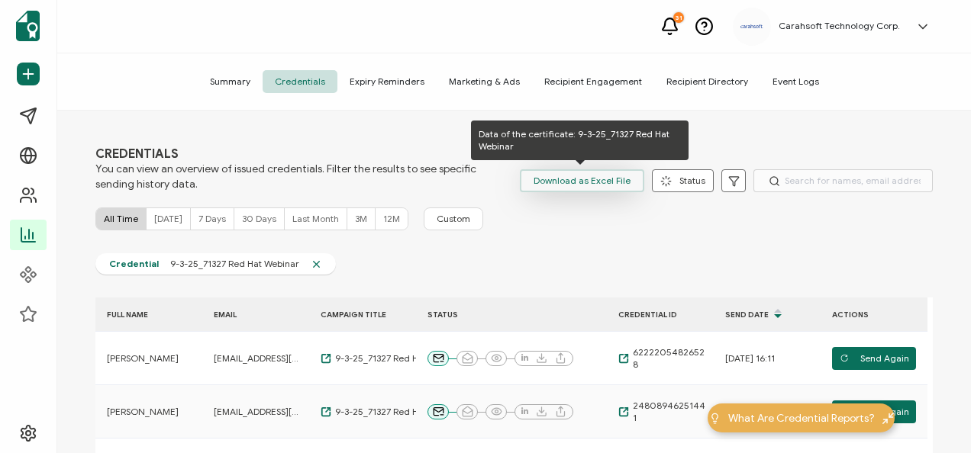
click at [598, 182] on span "Download as Excel File" at bounding box center [582, 180] width 97 height 23
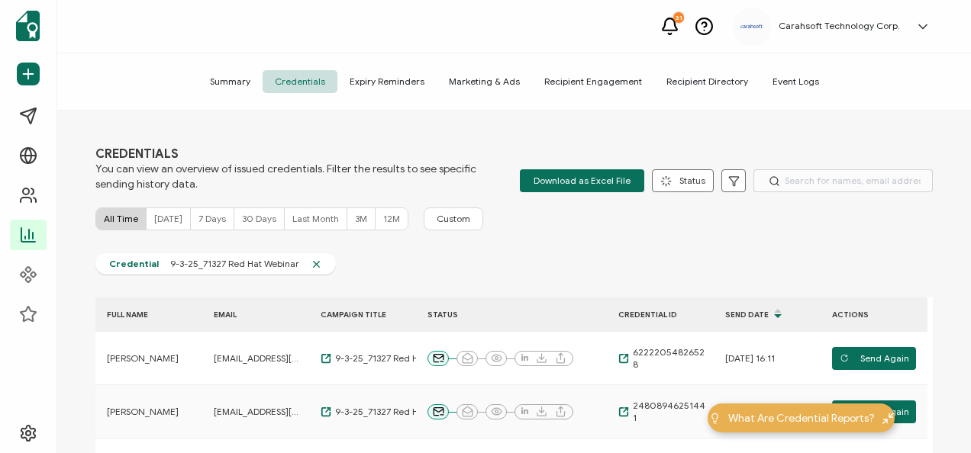
drag, startPoint x: 743, startPoint y: 1, endPoint x: 579, endPoint y: 170, distance: 235.9
click at [579, 170] on span "Download as Excel File" at bounding box center [582, 180] width 97 height 23
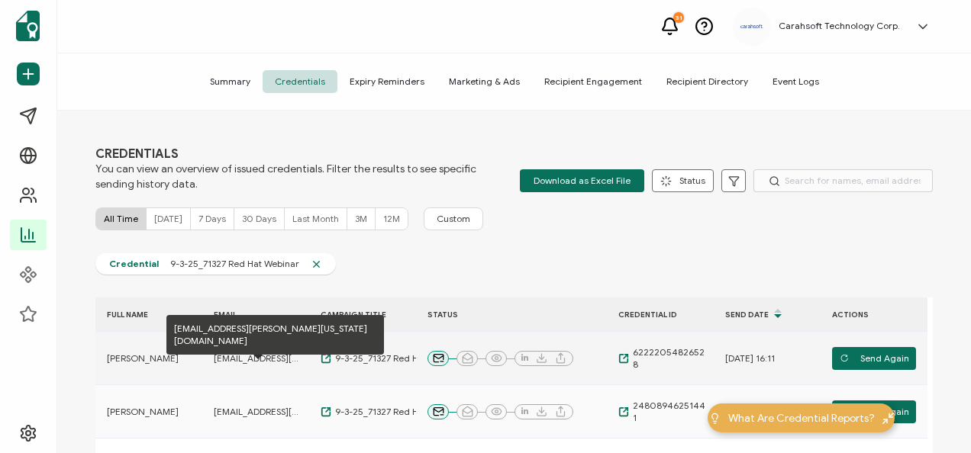
scroll to position [79, 0]
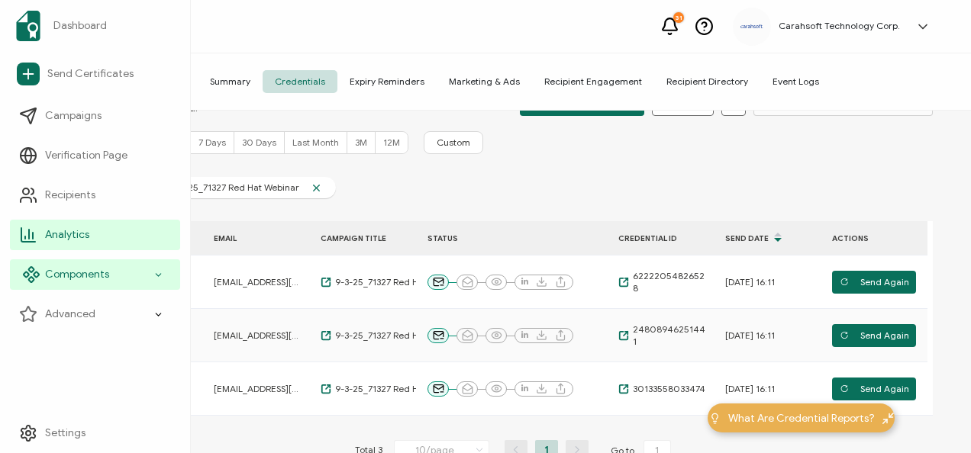
click at [85, 272] on span "Components" at bounding box center [77, 274] width 64 height 15
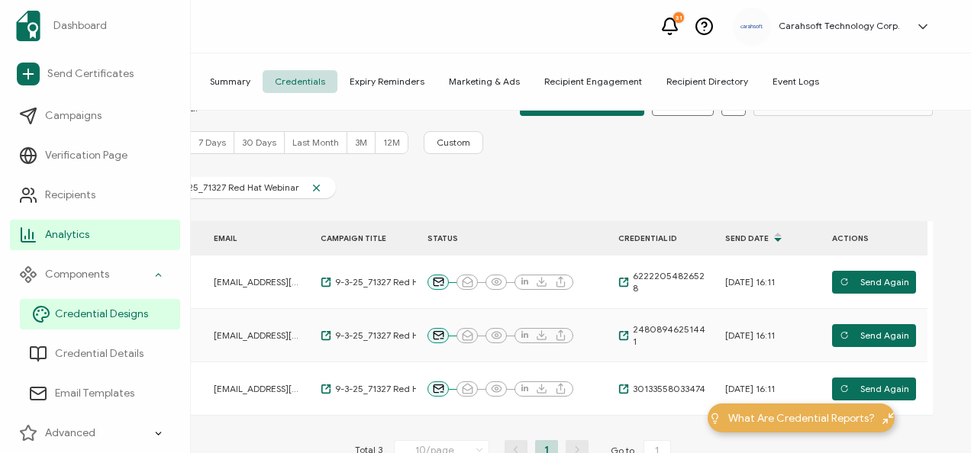
click at [90, 321] on span "Credential Designs" at bounding box center [101, 314] width 93 height 15
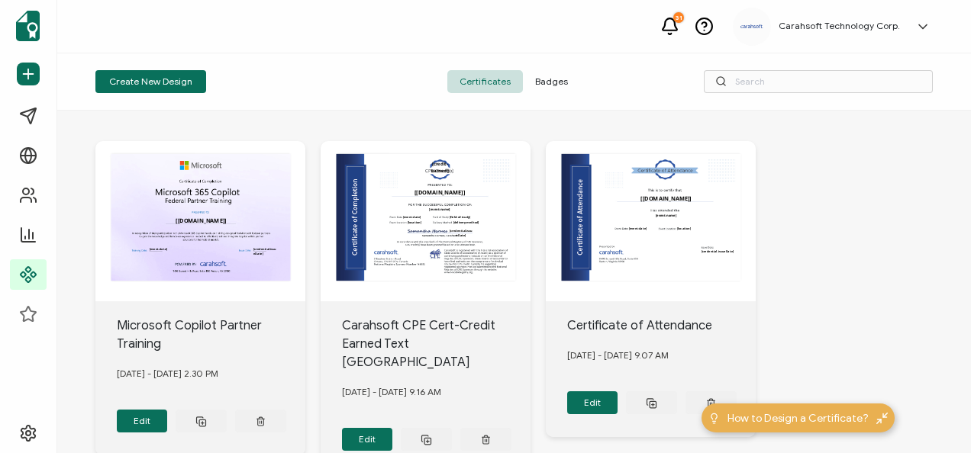
click at [560, 75] on span "Badges" at bounding box center [551, 81] width 57 height 23
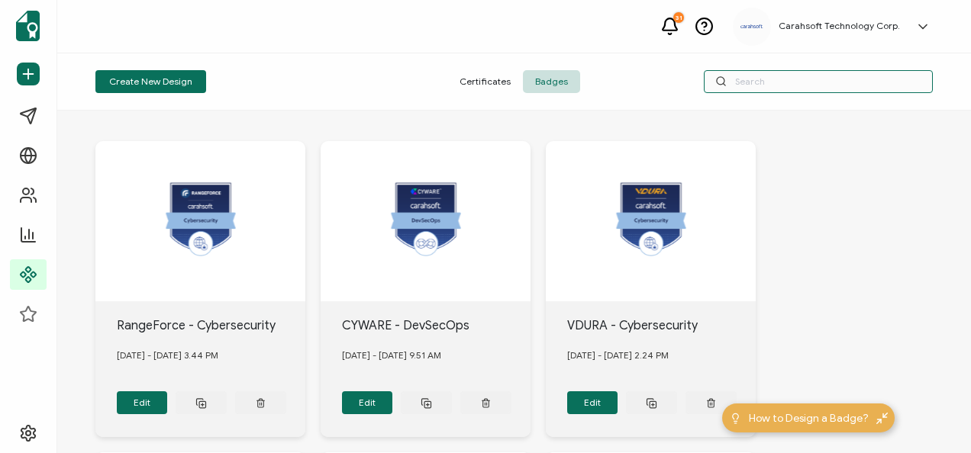
click at [820, 78] on input "text" at bounding box center [818, 81] width 229 height 23
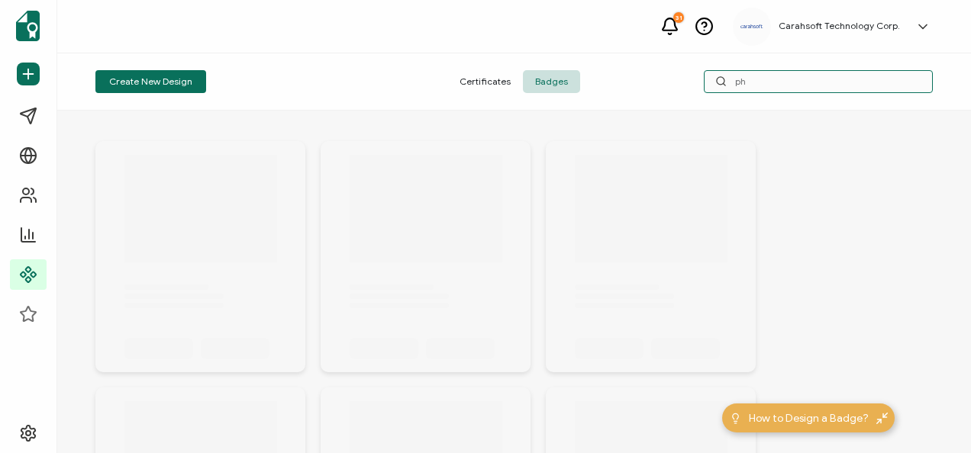
type input "p"
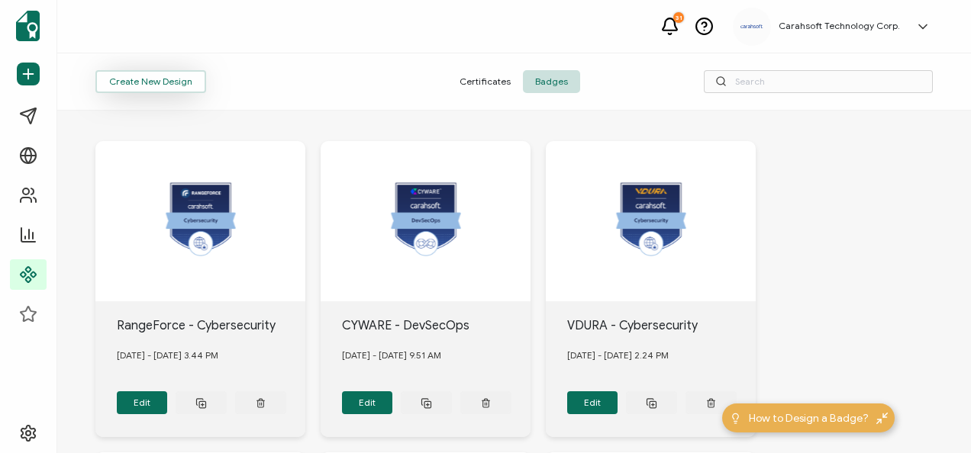
click at [153, 84] on button "Create New Design" at bounding box center [150, 81] width 111 height 23
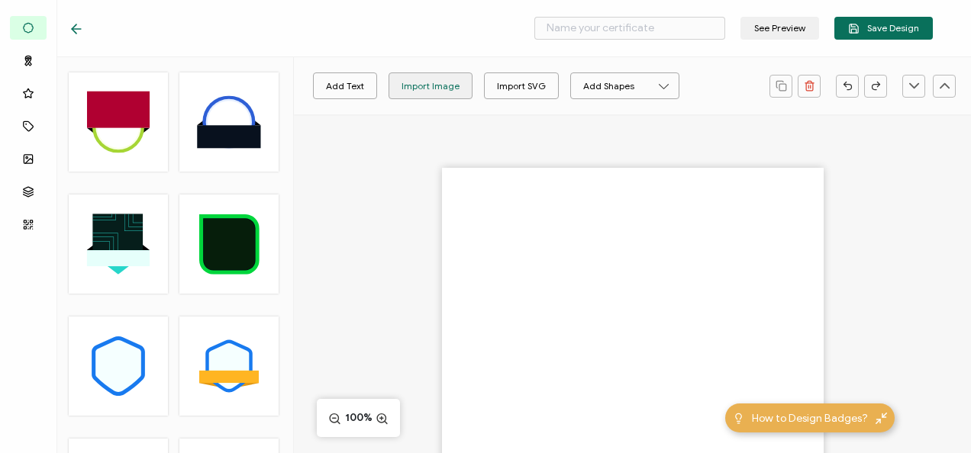
click at [448, 89] on div "Import Image" at bounding box center [430, 86] width 58 height 27
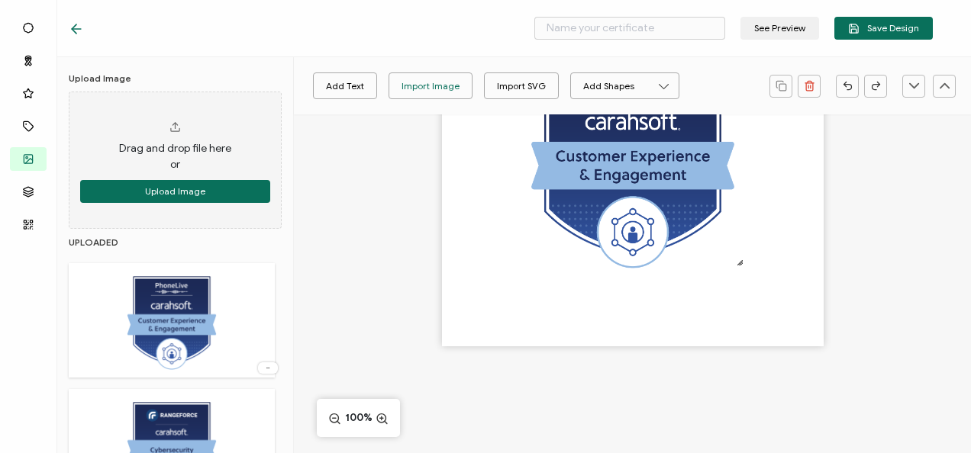
scroll to position [50, 0]
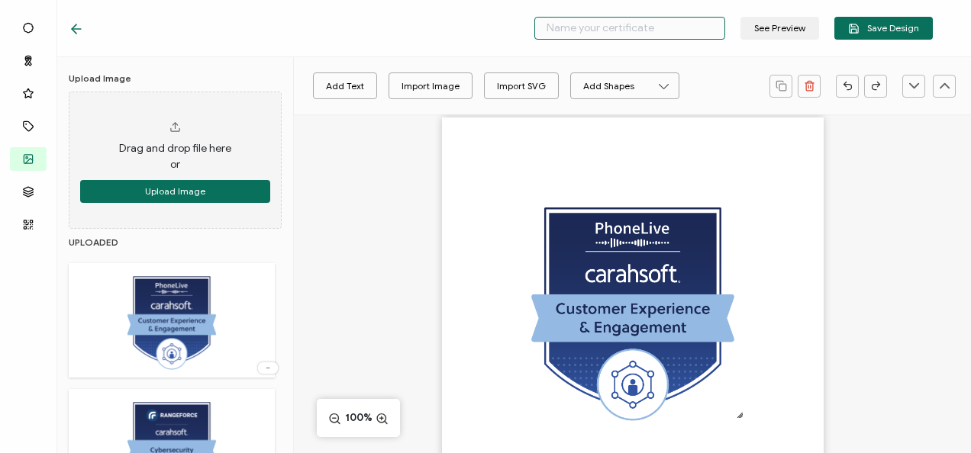
click at [560, 20] on input "text" at bounding box center [629, 28] width 191 height 23
type input "PhoneLive - CX & Engagement"
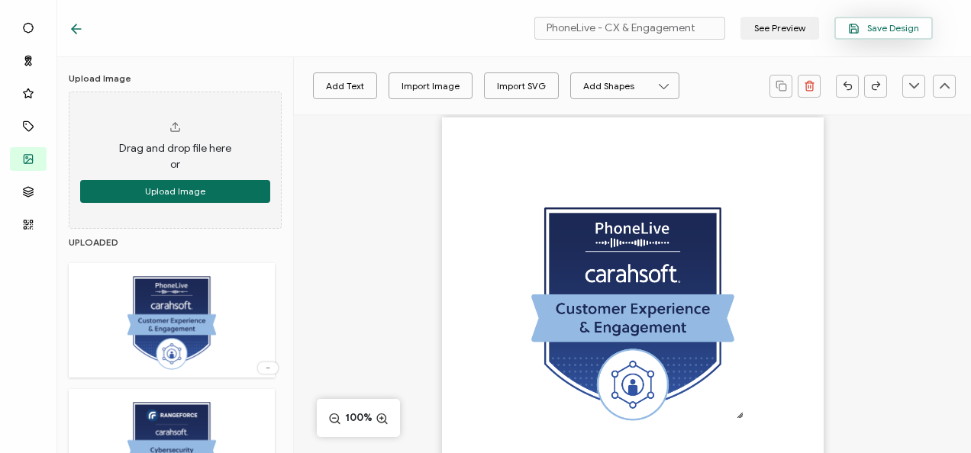
click at [872, 24] on span "Save Design" at bounding box center [883, 28] width 71 height 11
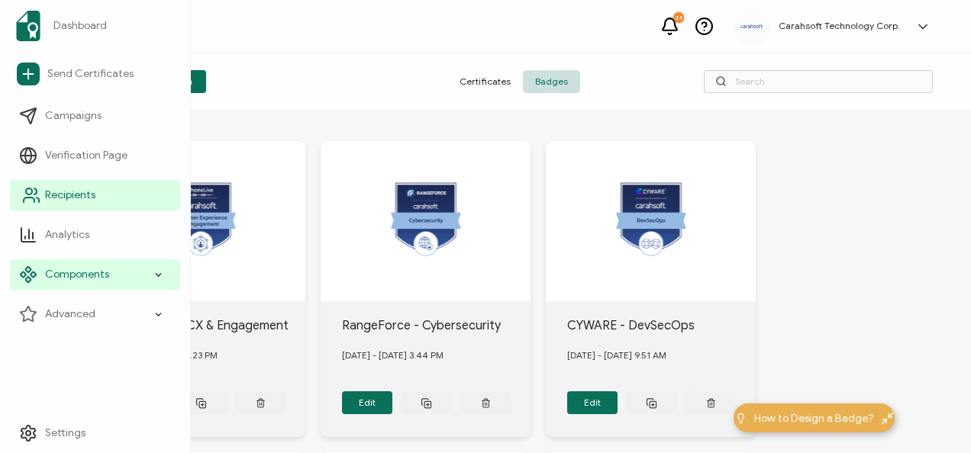
click at [95, 189] on span "Recipients" at bounding box center [70, 195] width 50 height 15
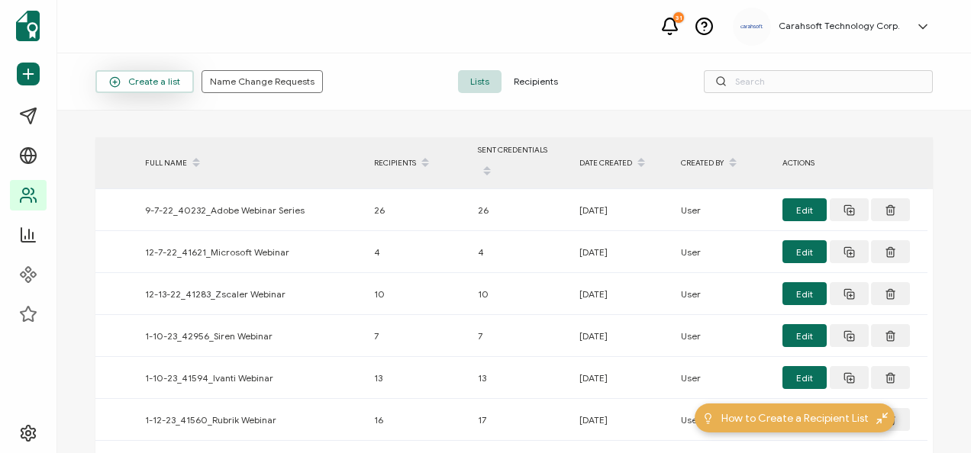
click at [177, 87] on button "Create a list" at bounding box center [144, 81] width 98 height 23
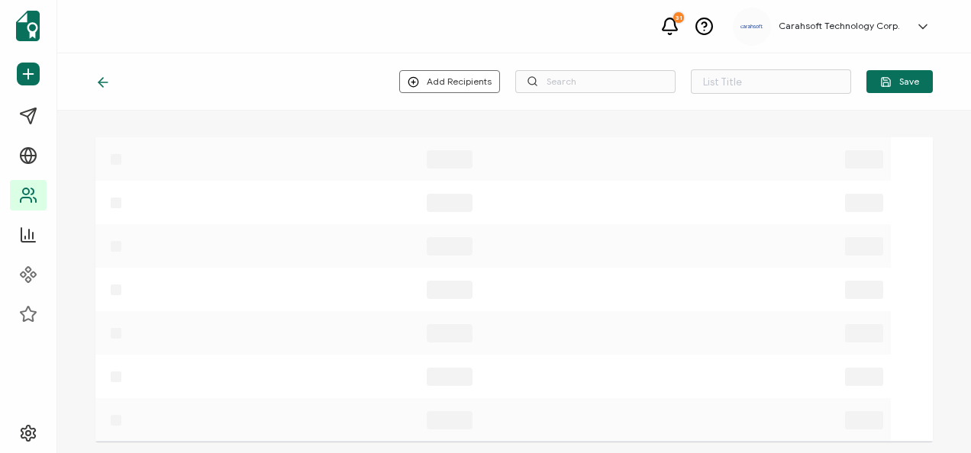
type input "List 1641"
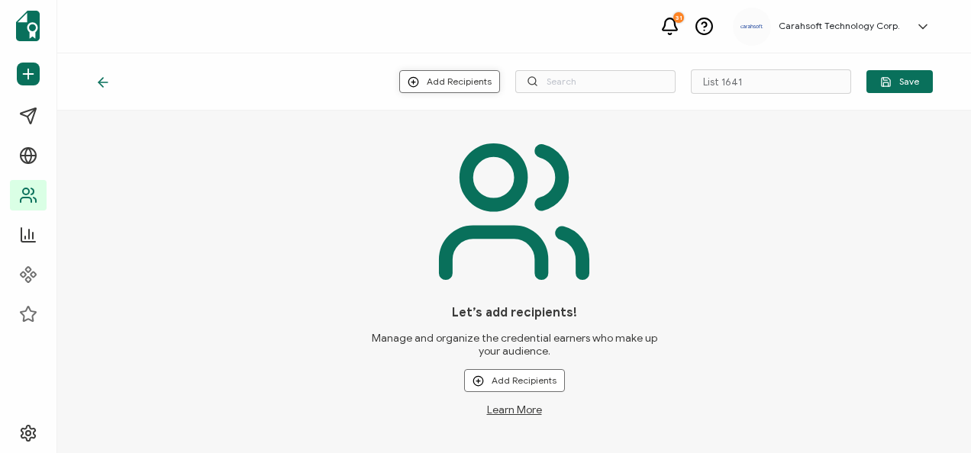
click at [447, 75] on button "Add Recipients" at bounding box center [449, 81] width 101 height 23
click at [460, 121] on span "Upload New Recipients" at bounding box center [484, 122] width 98 height 11
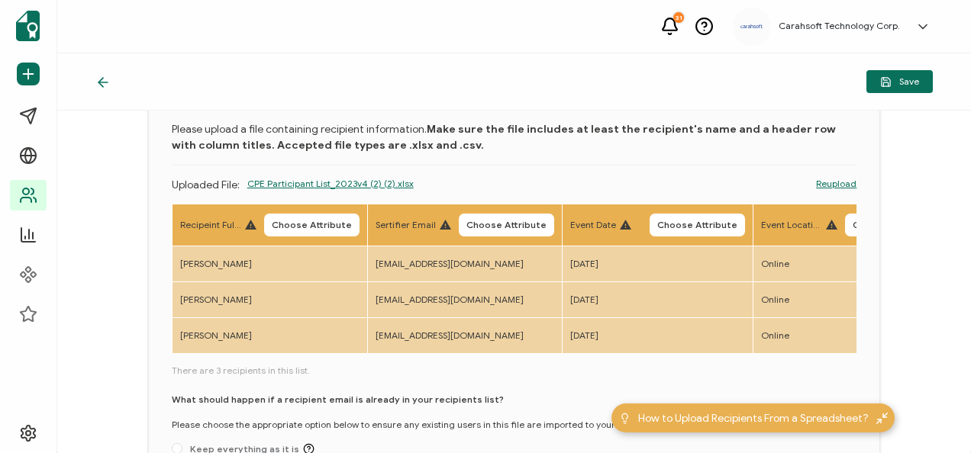
scroll to position [70, 0]
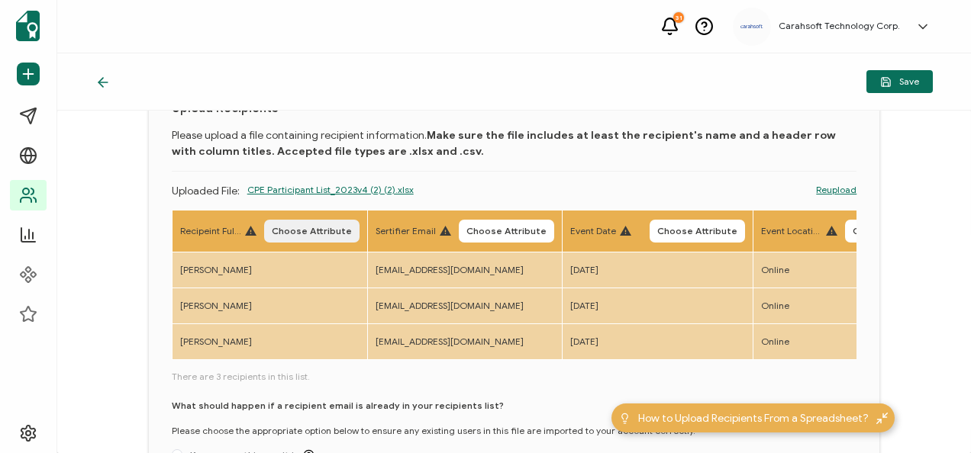
click at [350, 224] on button "Choose Attribute" at bounding box center [311, 231] width 95 height 23
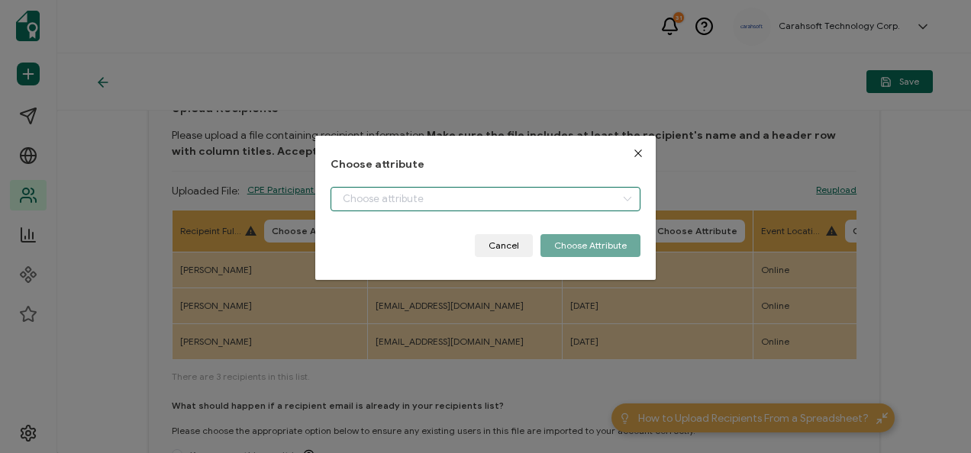
click at [496, 195] on input "dialog" at bounding box center [485, 199] width 309 height 24
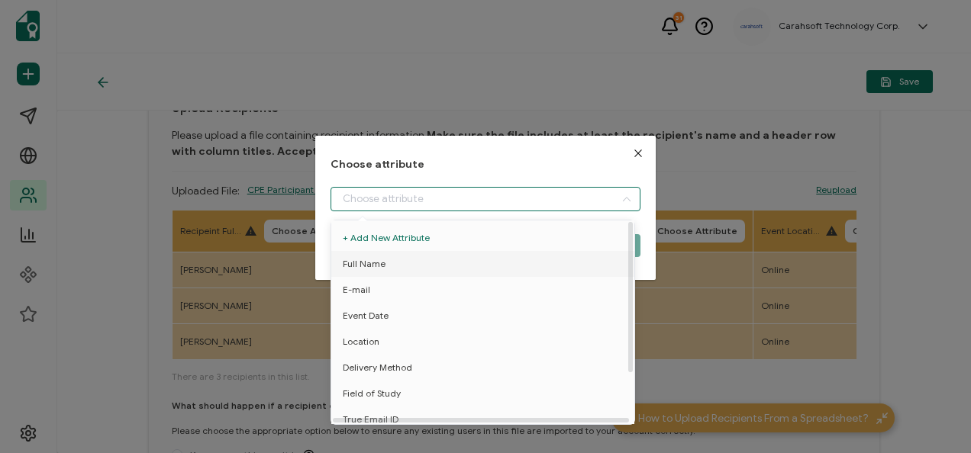
click at [398, 260] on li "Full Name" at bounding box center [485, 264] width 316 height 26
type input "Full Name"
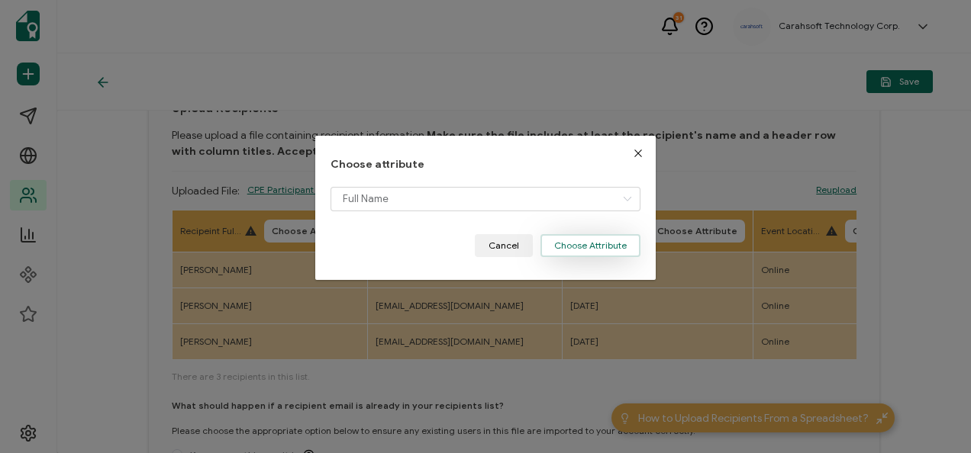
click at [576, 251] on button "Choose Attribute" at bounding box center [590, 245] width 100 height 23
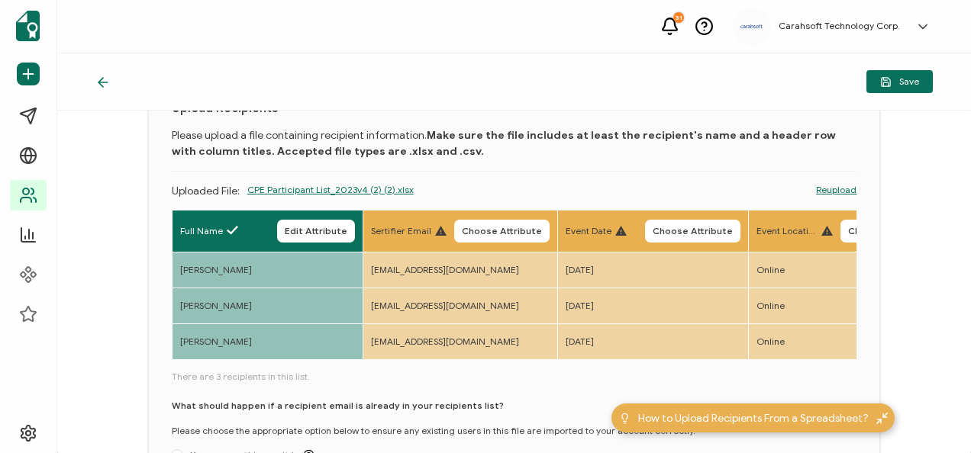
click at [533, 236] on span "Choose Attribute" at bounding box center [502, 231] width 80 height 9
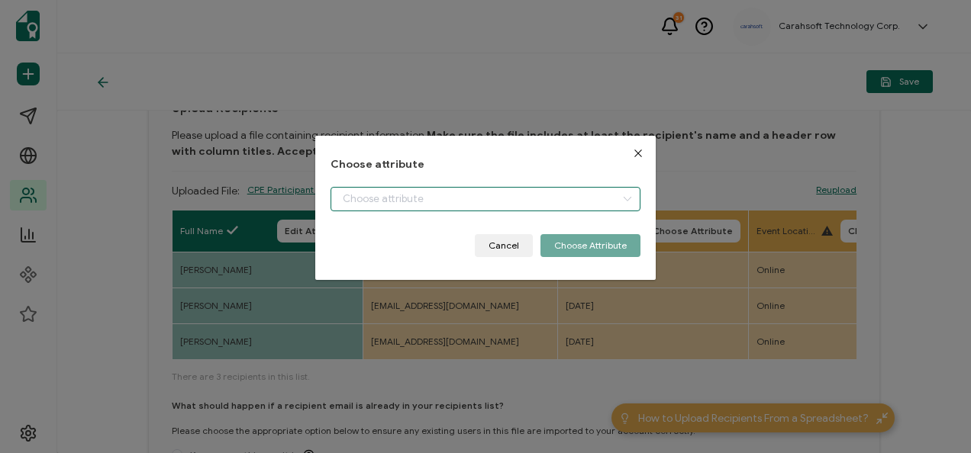
click at [382, 202] on input "dialog" at bounding box center [485, 199] width 309 height 24
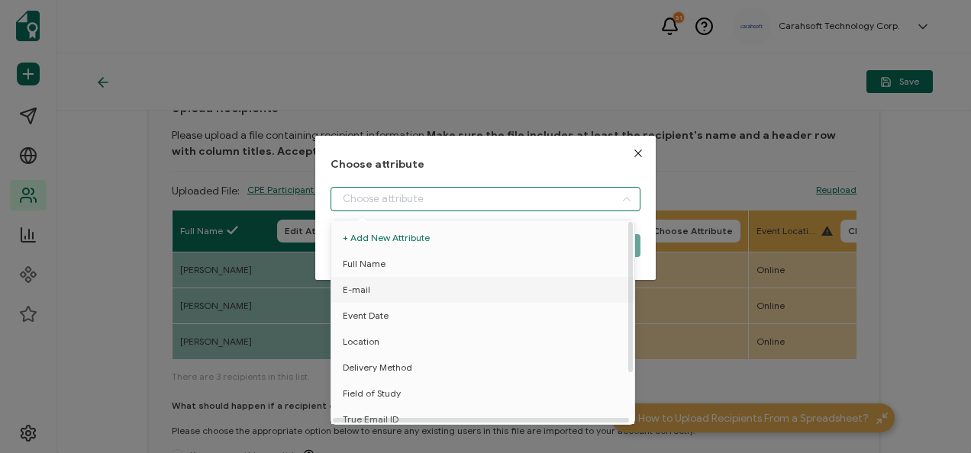
click at [379, 290] on li "E-mail" at bounding box center [485, 290] width 316 height 26
type input "E-mail"
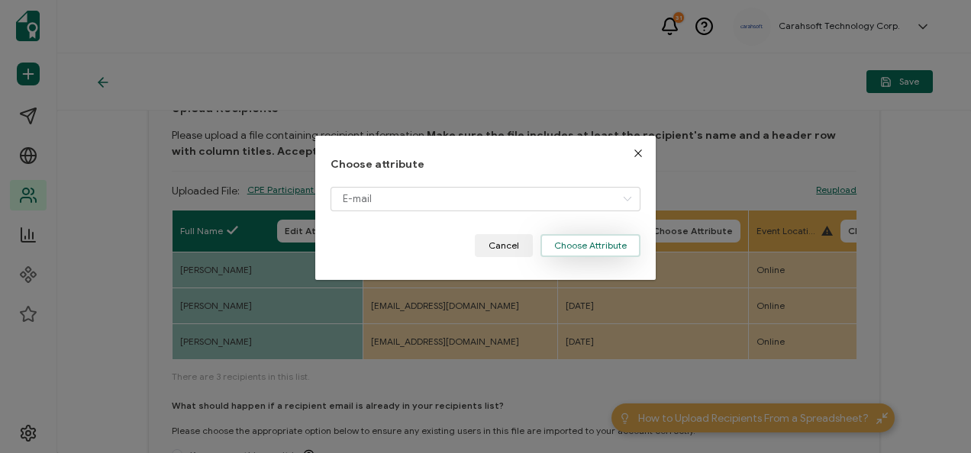
click at [587, 251] on button "Choose Attribute" at bounding box center [590, 245] width 100 height 23
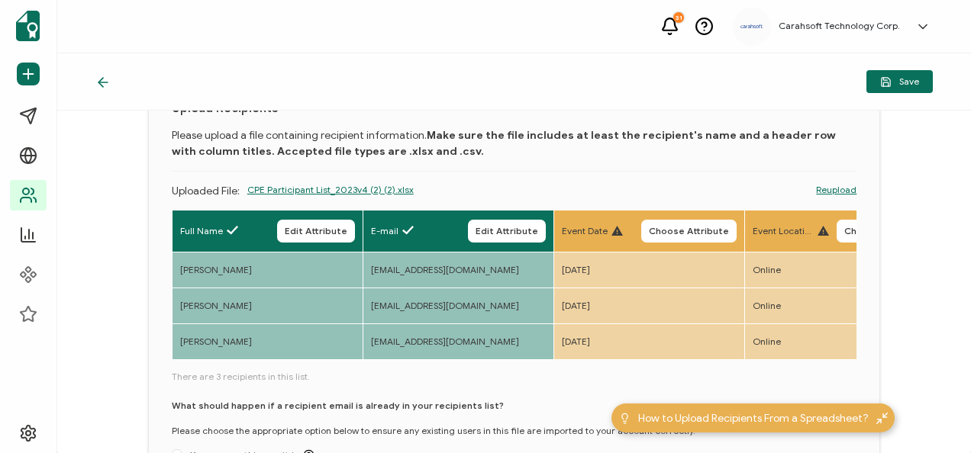
click at [676, 235] on span "Choose Attribute" at bounding box center [689, 231] width 80 height 9
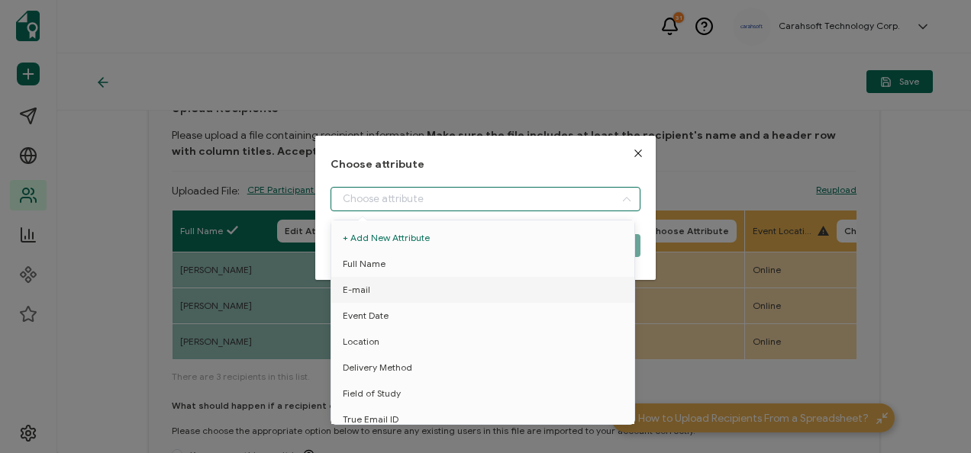
click at [405, 192] on input "dialog" at bounding box center [485, 199] width 309 height 24
click at [397, 337] on li "Location" at bounding box center [485, 342] width 316 height 26
type input "Location"
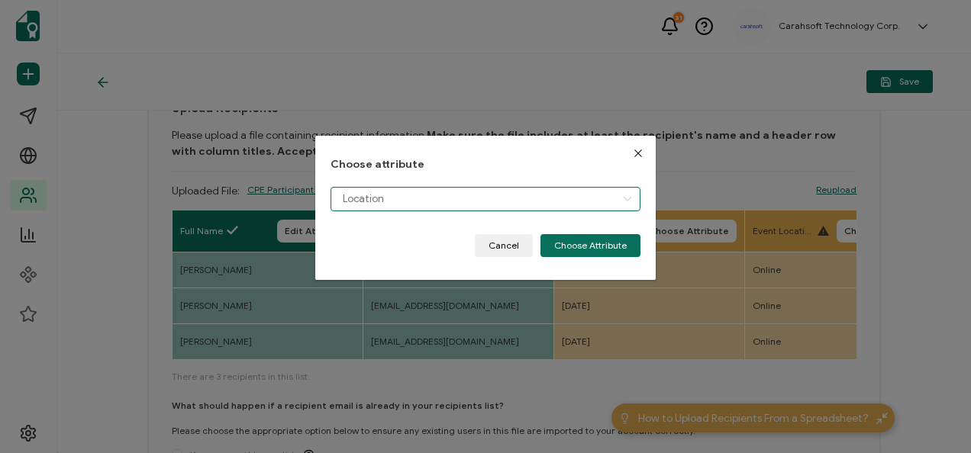
click at [543, 203] on input "Location" at bounding box center [485, 199] width 309 height 24
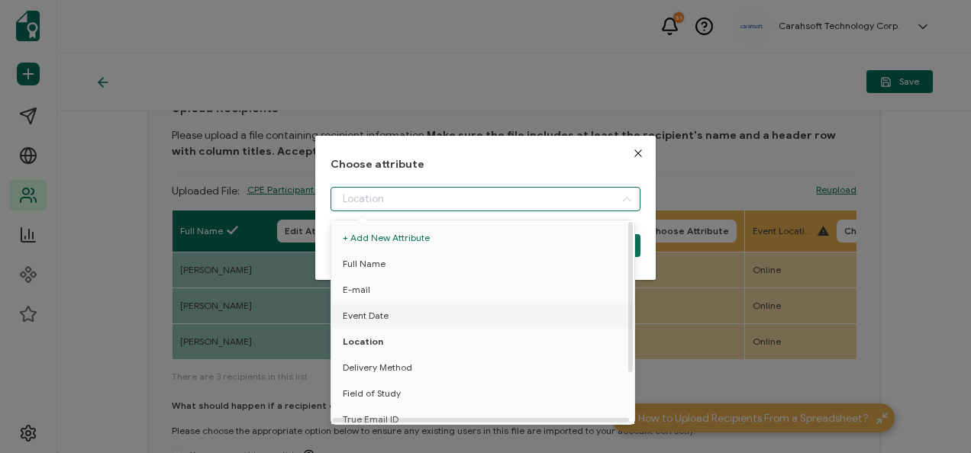
click at [362, 309] on span "Event Date" at bounding box center [366, 316] width 46 height 26
type input "Event Date"
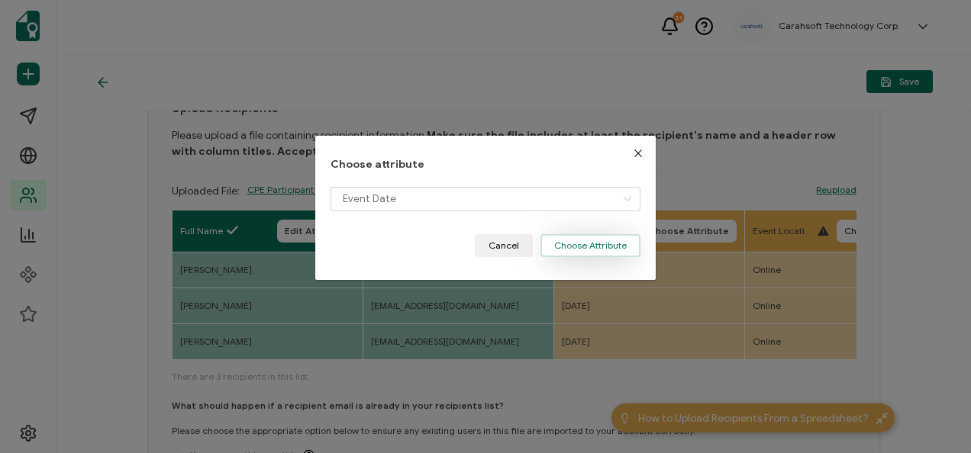
click at [614, 242] on button "Choose Attribute" at bounding box center [590, 245] width 100 height 23
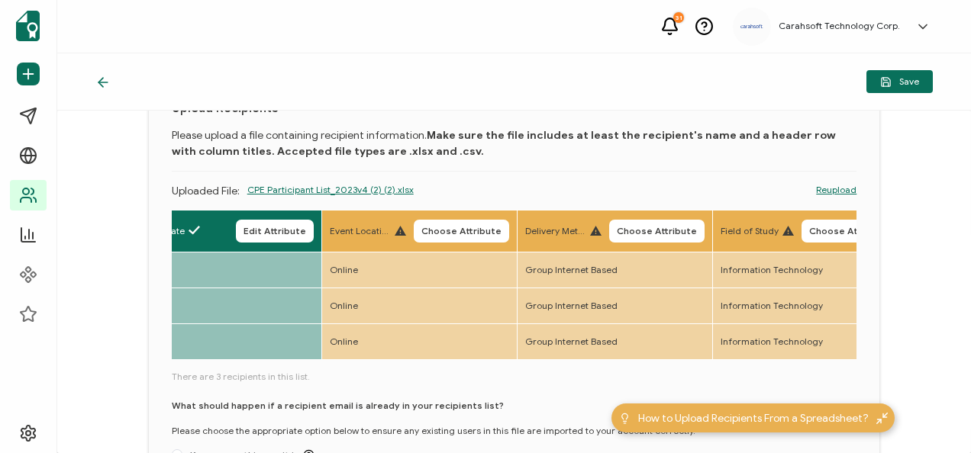
scroll to position [0, 485]
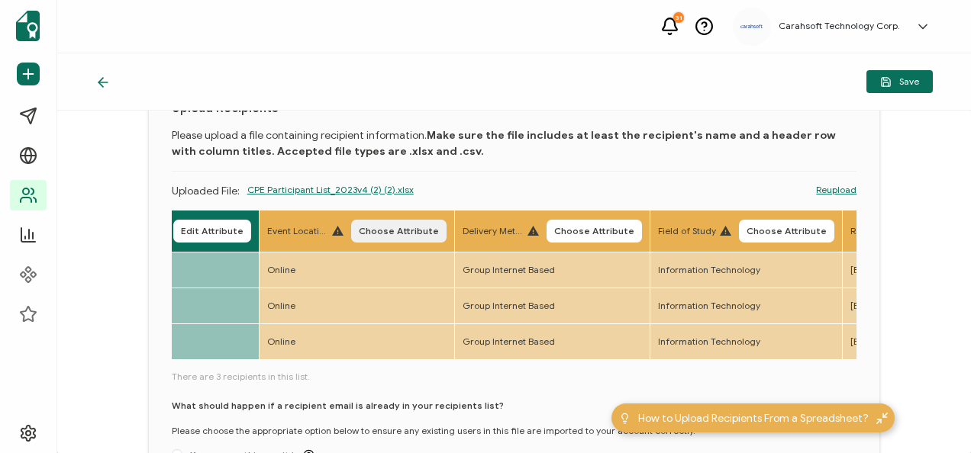
click at [379, 220] on button "Choose Attribute" at bounding box center [398, 231] width 95 height 23
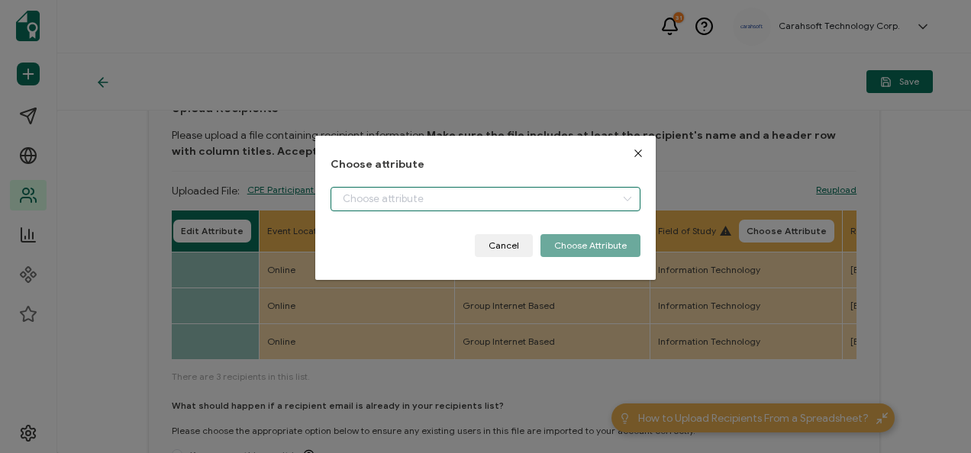
click at [395, 195] on input "dialog" at bounding box center [485, 199] width 309 height 24
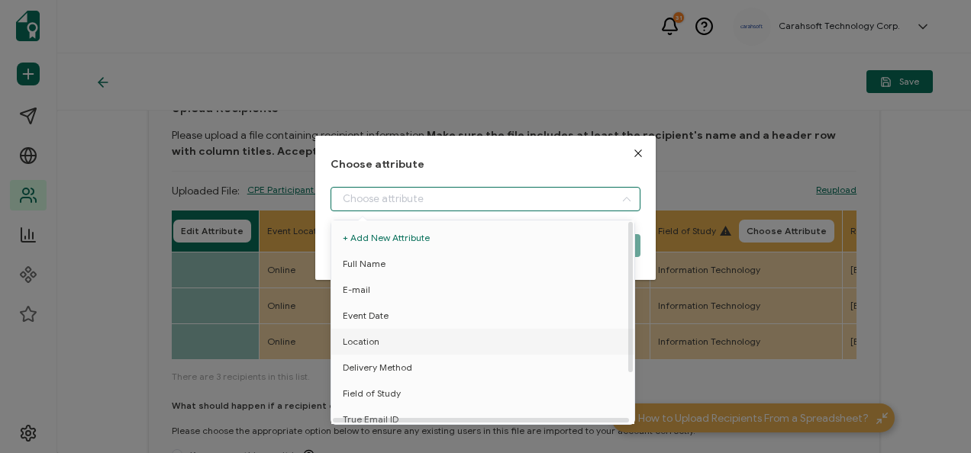
click at [366, 350] on span "Location" at bounding box center [361, 342] width 37 height 26
type input "Location"
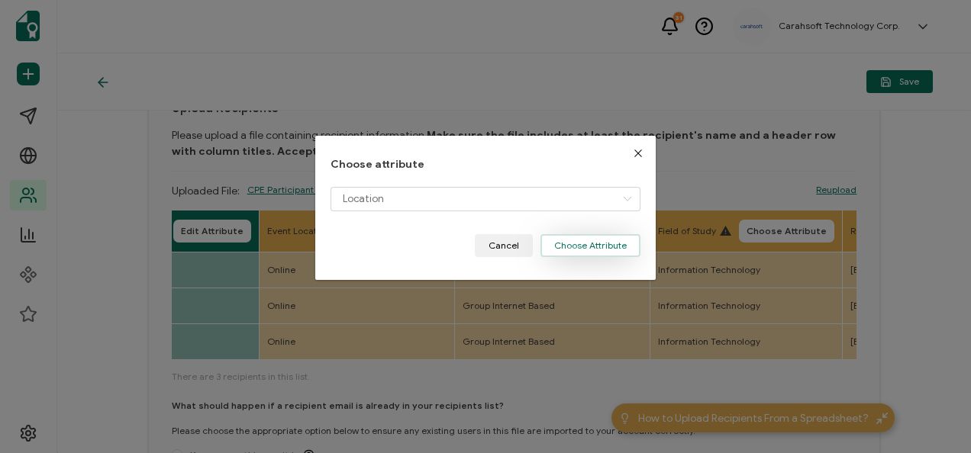
click at [614, 249] on button "Choose Attribute" at bounding box center [590, 245] width 100 height 23
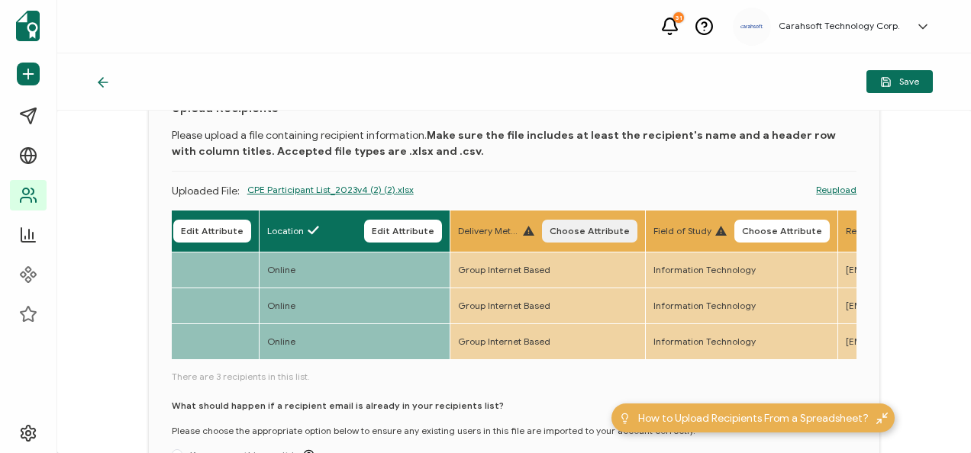
click at [595, 227] on span "Choose Attribute" at bounding box center [590, 231] width 80 height 9
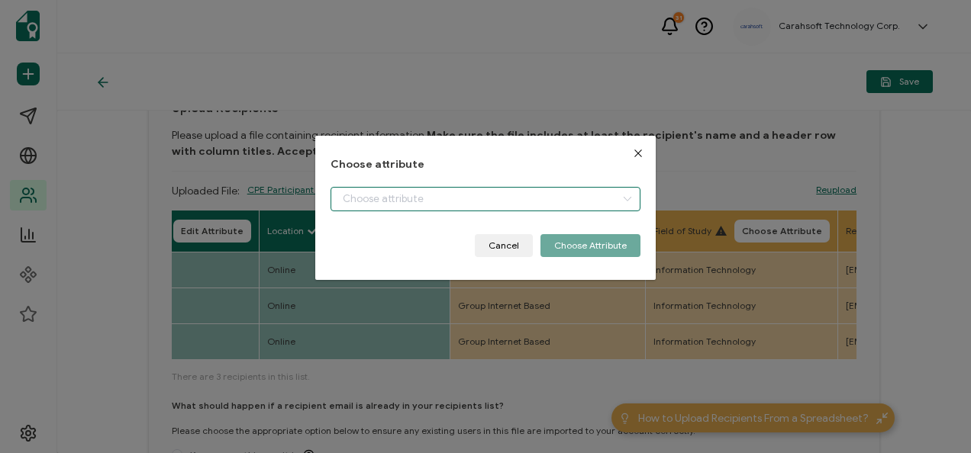
click at [376, 195] on input "dialog" at bounding box center [485, 199] width 309 height 24
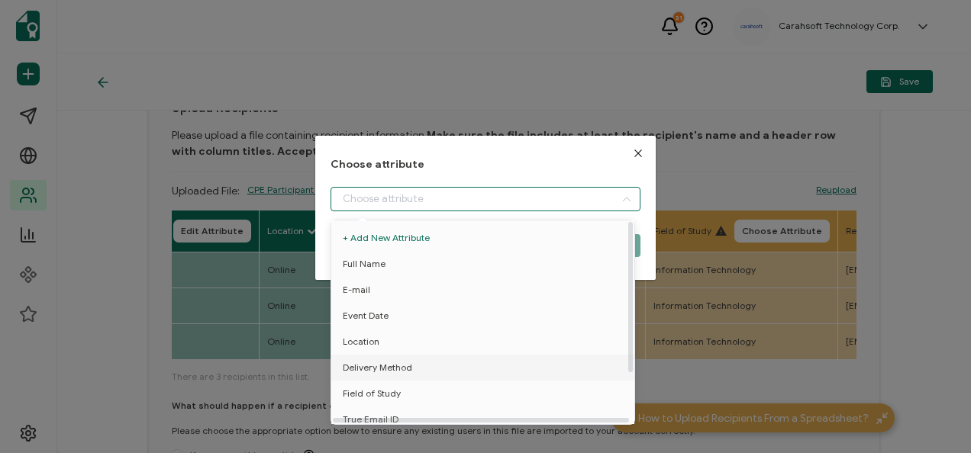
click at [375, 366] on span "Delivery Method" at bounding box center [377, 368] width 69 height 26
type input "Delivery Method"
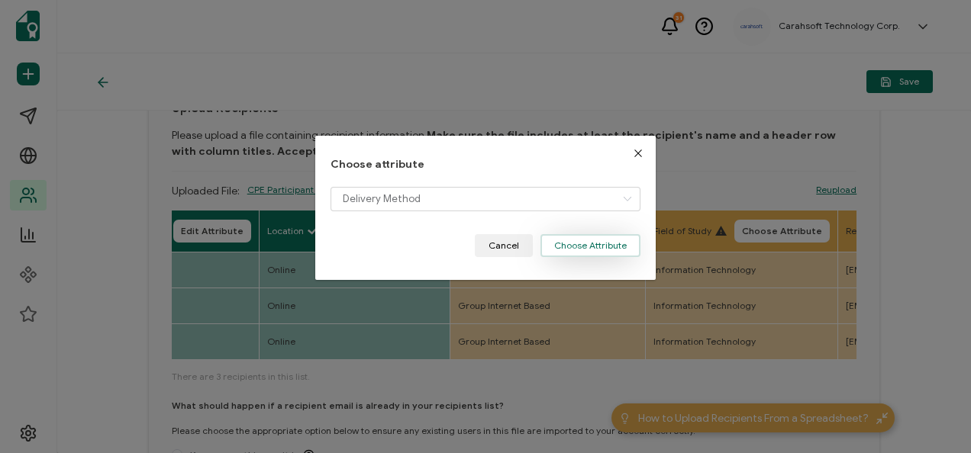
click at [608, 254] on button "Choose Attribute" at bounding box center [590, 245] width 100 height 23
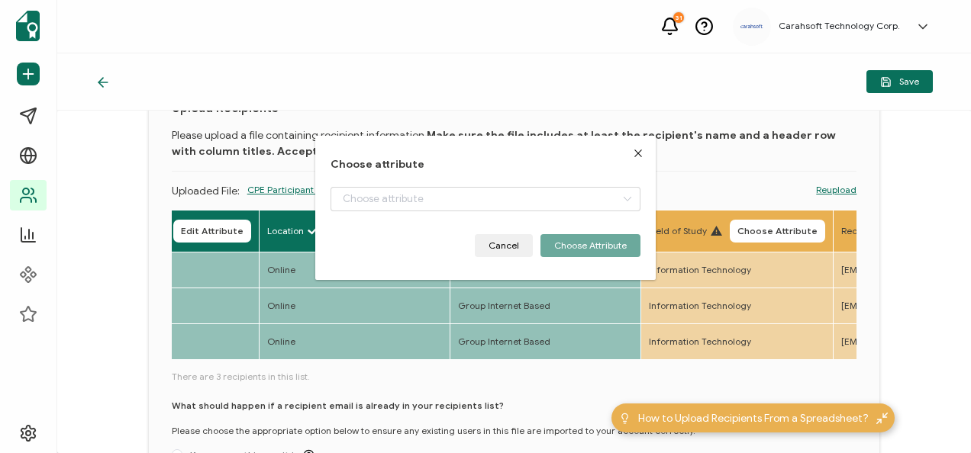
drag, startPoint x: 800, startPoint y: 208, endPoint x: 801, endPoint y: 218, distance: 10.8
click at [801, 208] on div "Upload Recipients Please upload a file containing recipient information. Make s…" at bounding box center [514, 303] width 731 height 449
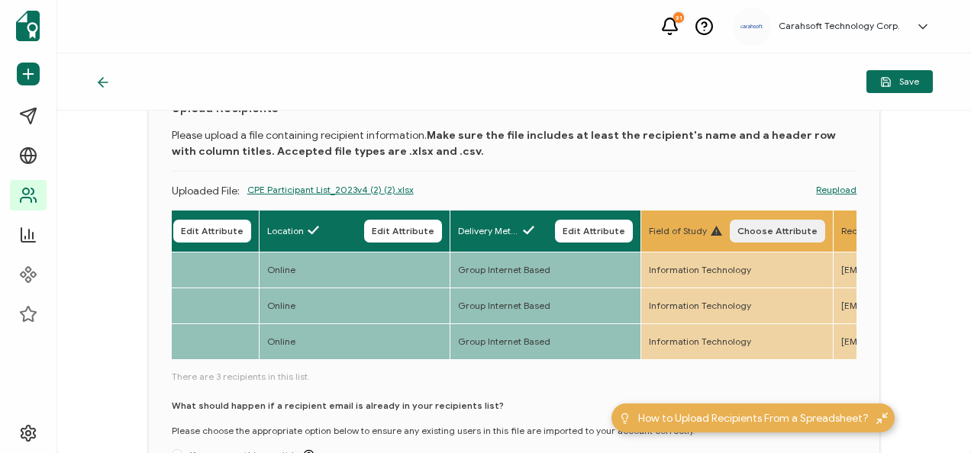
click at [801, 221] on button "Choose Attribute" at bounding box center [777, 231] width 95 height 23
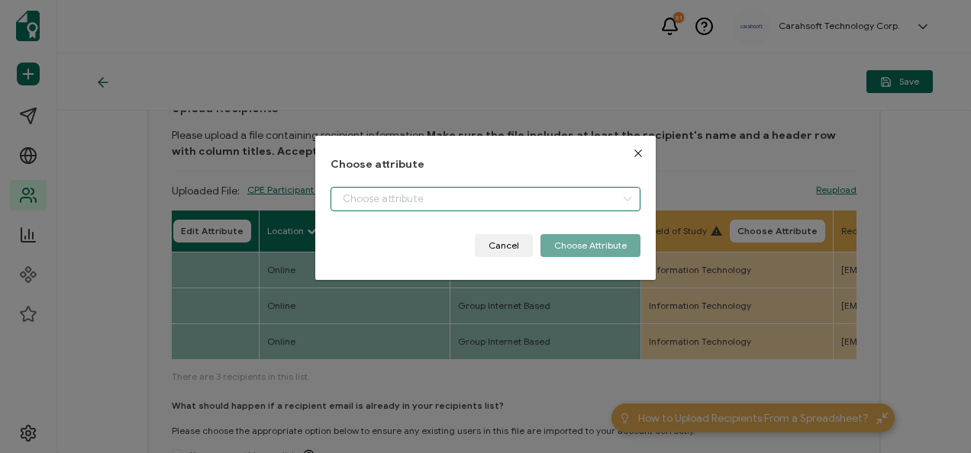
click at [397, 202] on input "dialog" at bounding box center [485, 199] width 309 height 24
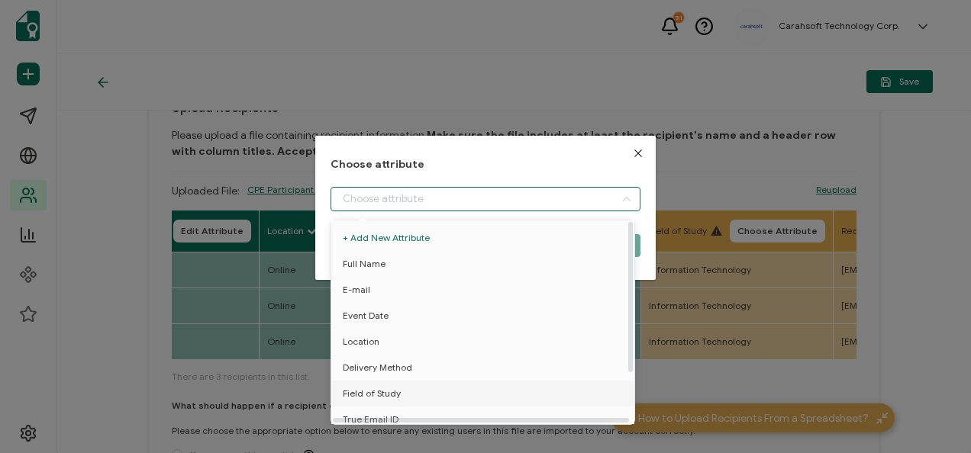
click at [396, 396] on span "Field of Study" at bounding box center [372, 394] width 58 height 26
type input "Field of Study"
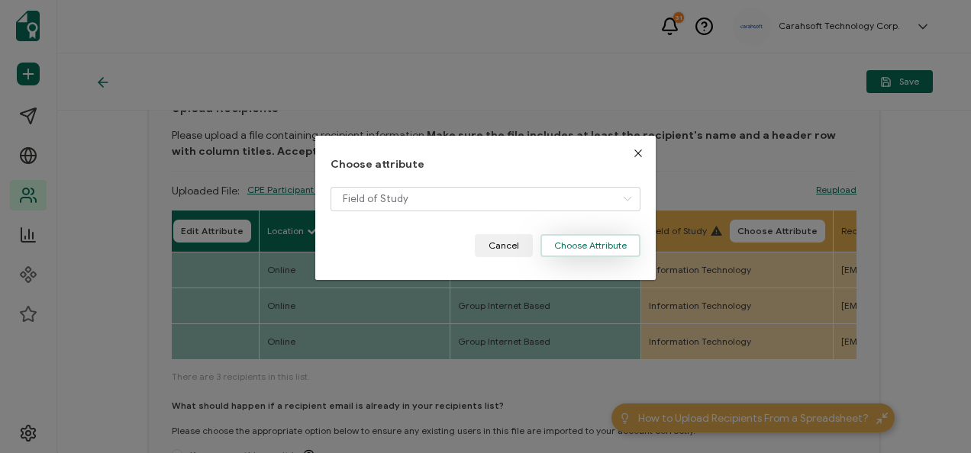
click at [574, 250] on button "Choose Attribute" at bounding box center [590, 245] width 100 height 23
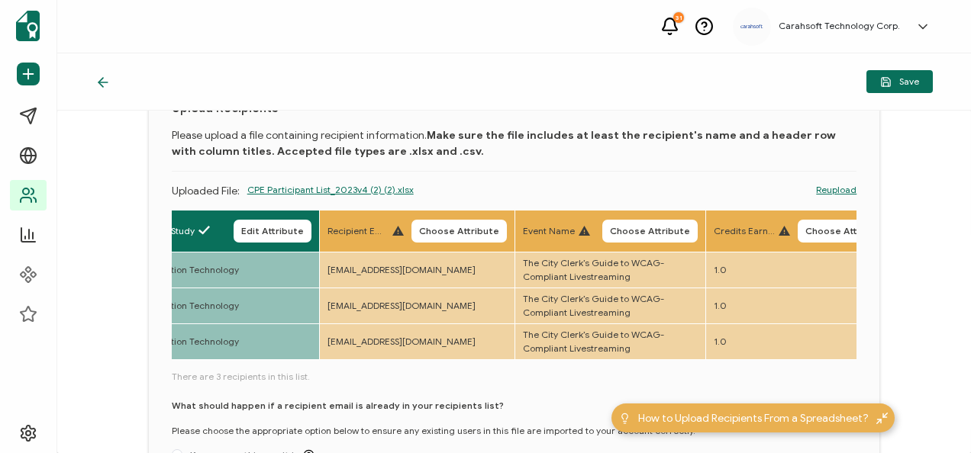
scroll to position [0, 1047]
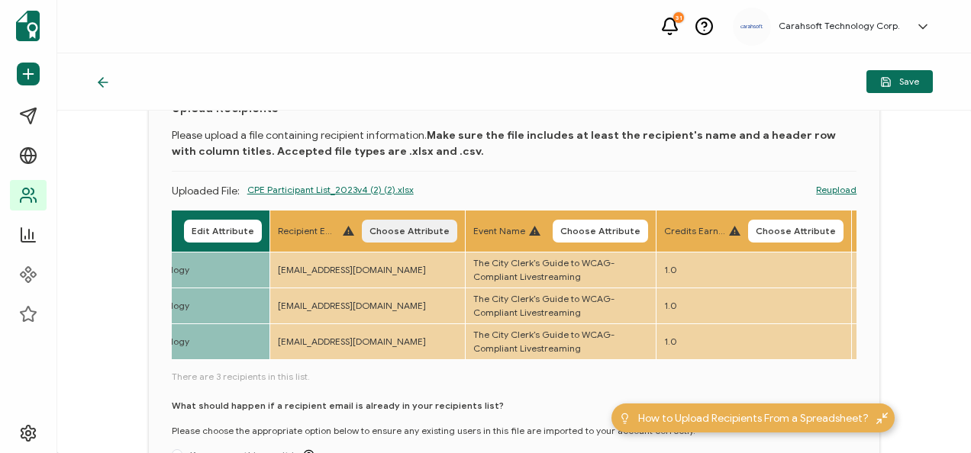
click at [401, 227] on span "Choose Attribute" at bounding box center [409, 231] width 80 height 9
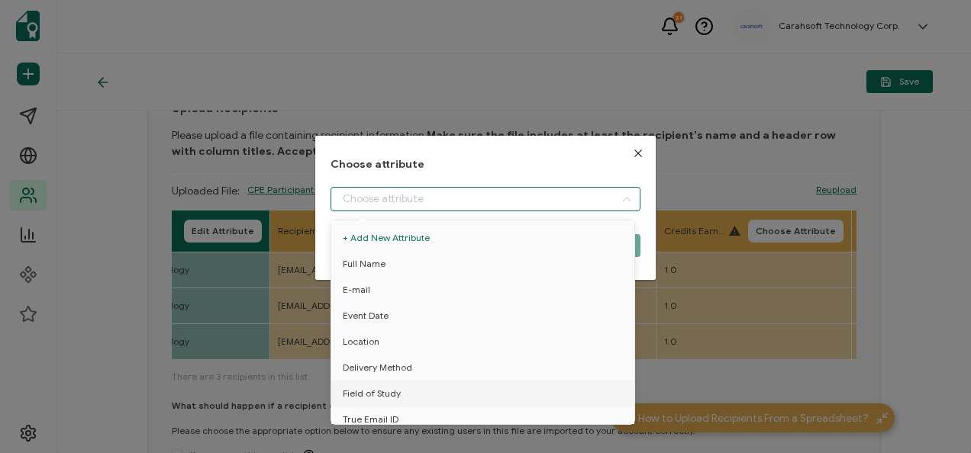
click at [396, 195] on input "dialog" at bounding box center [485, 199] width 309 height 24
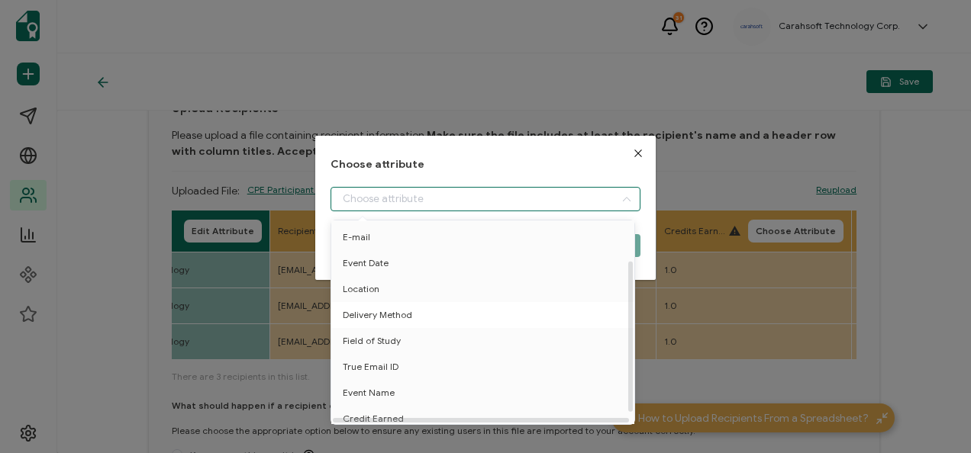
scroll to position [67, 0]
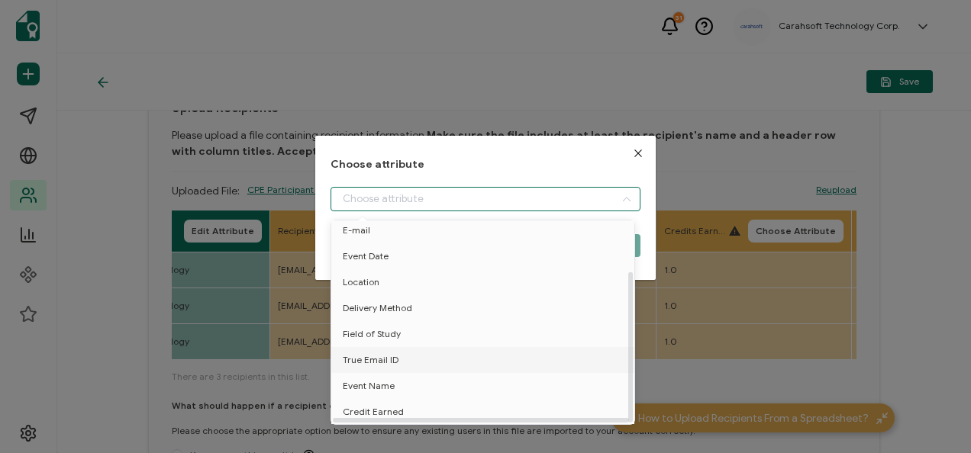
click at [395, 357] on span "True Email ID" at bounding box center [371, 360] width 56 height 26
type input "True Email ID"
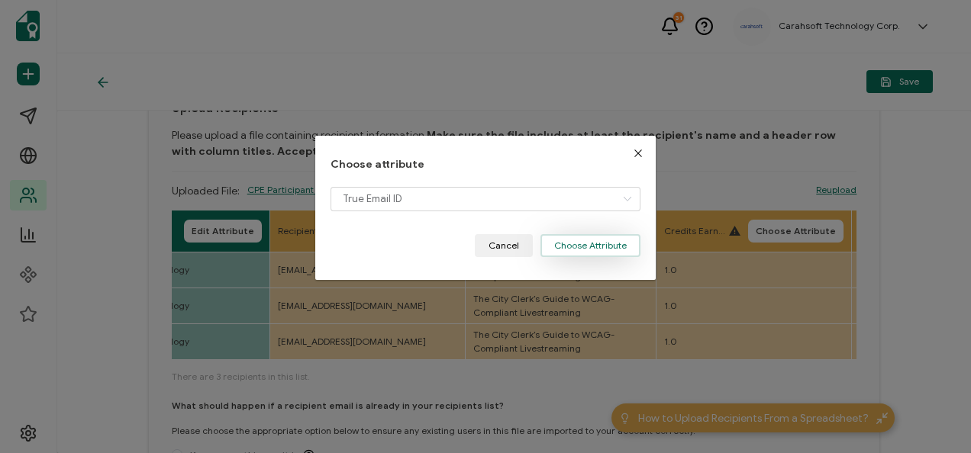
click at [608, 240] on button "Choose Attribute" at bounding box center [590, 245] width 100 height 23
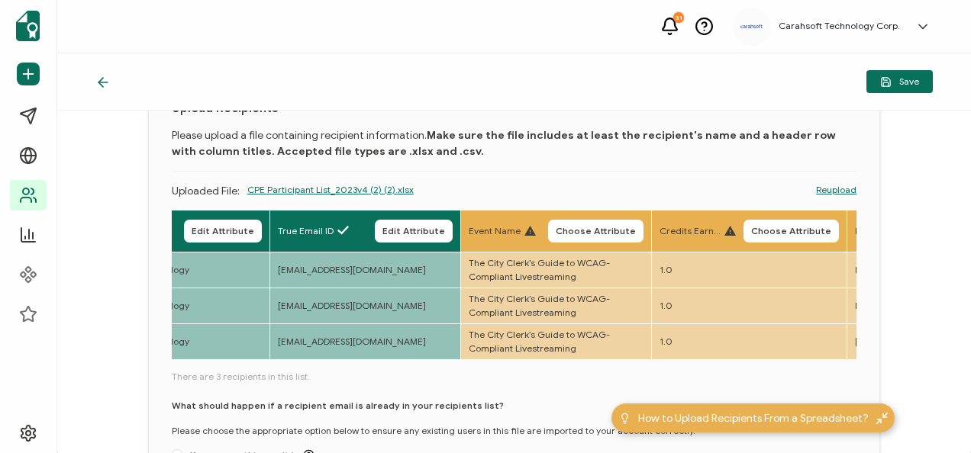
click at [620, 233] on span "Choose Attribute" at bounding box center [596, 231] width 80 height 9
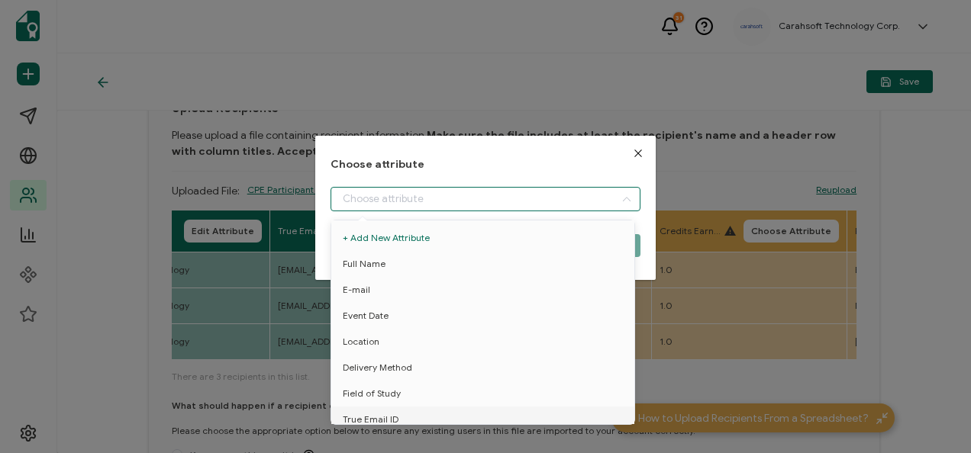
click at [551, 198] on input "dialog" at bounding box center [485, 199] width 309 height 24
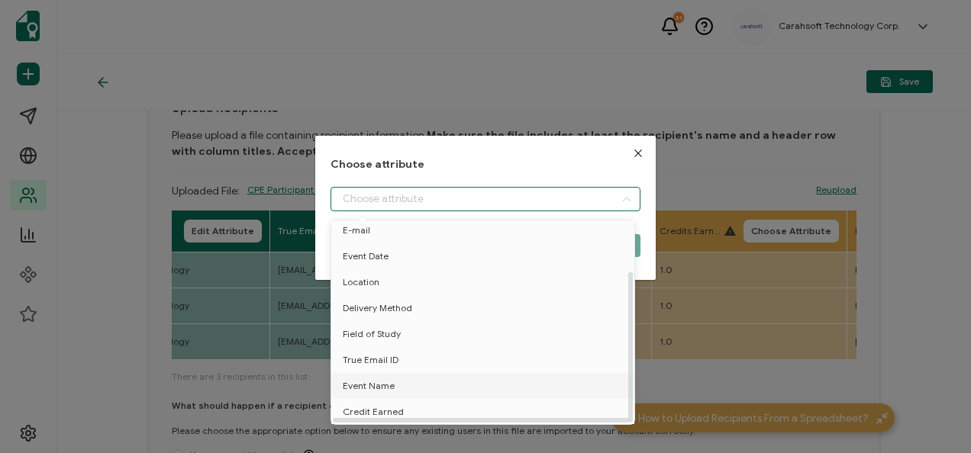
click at [382, 379] on span "Event Name" at bounding box center [369, 386] width 52 height 26
type input "Event Name"
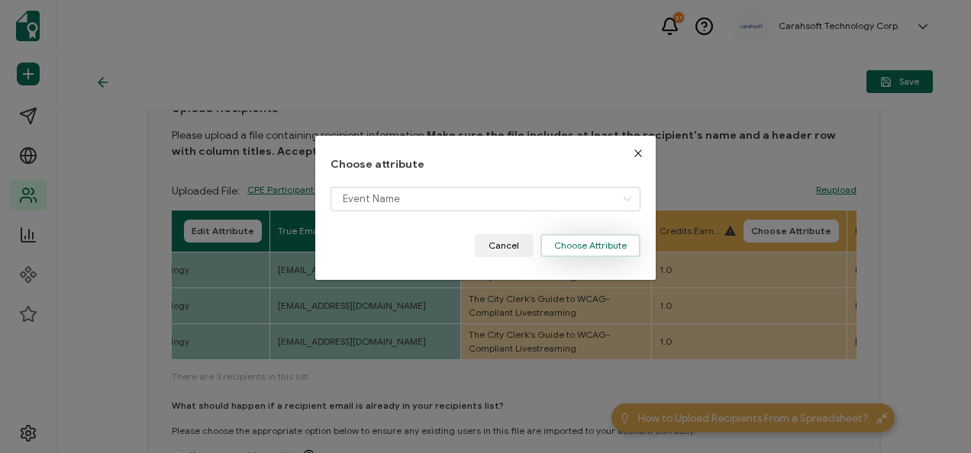
click at [577, 241] on button "Choose Attribute" at bounding box center [590, 245] width 100 height 23
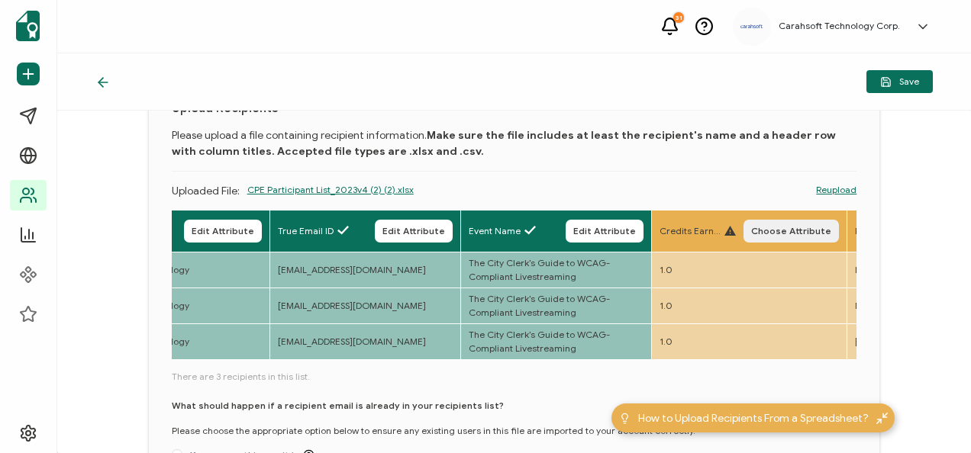
click at [792, 230] on span "Choose Attribute" at bounding box center [791, 231] width 80 height 9
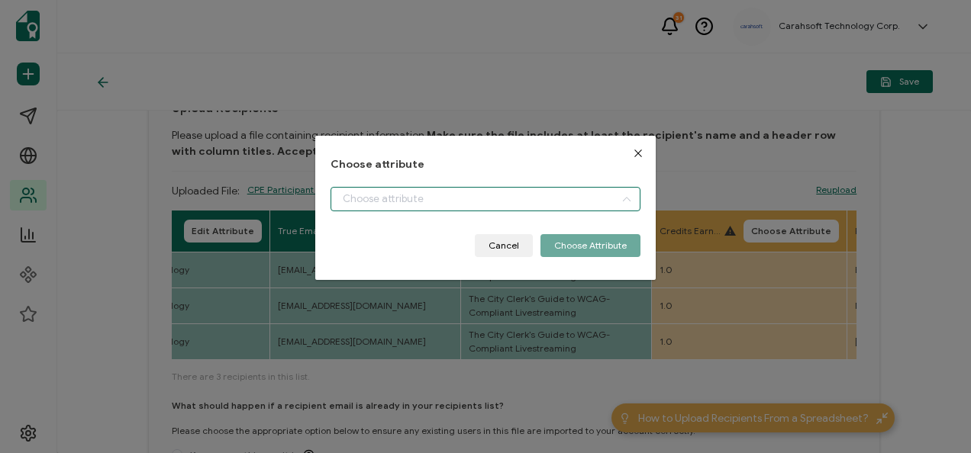
click at [513, 204] on input "dialog" at bounding box center [485, 199] width 309 height 24
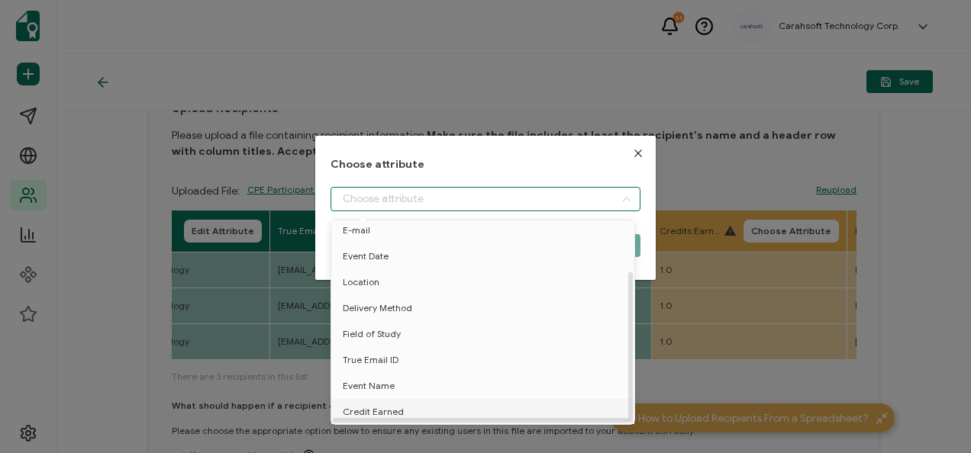
click at [401, 399] on li "Credit Earned" at bounding box center [485, 412] width 316 height 26
type input "Credit Earned"
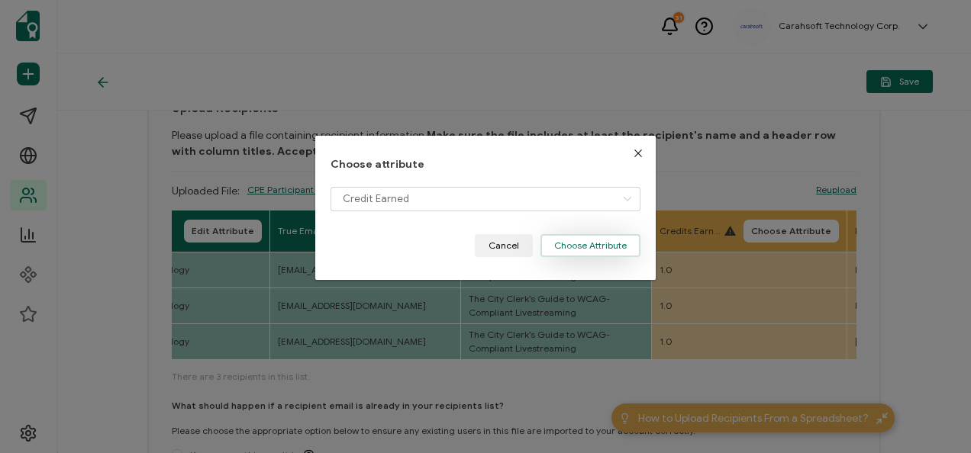
click at [589, 238] on button "Choose Attribute" at bounding box center [590, 245] width 100 height 23
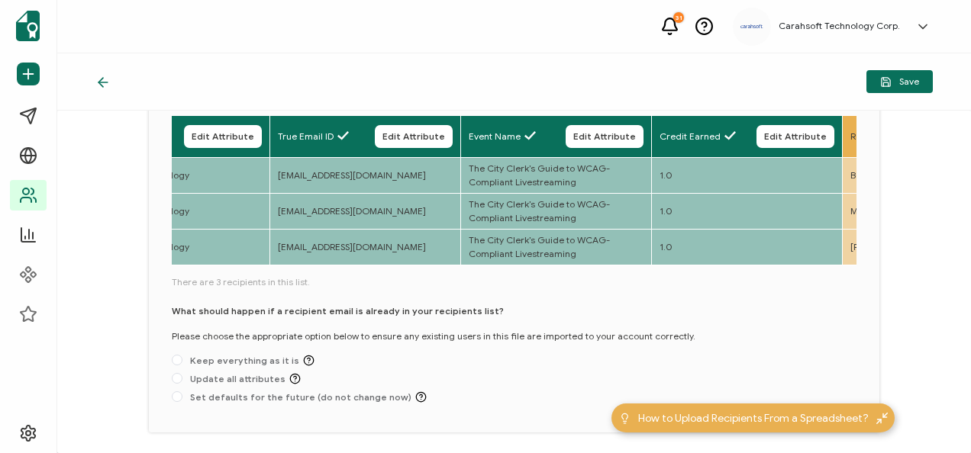
scroll to position [223, 0]
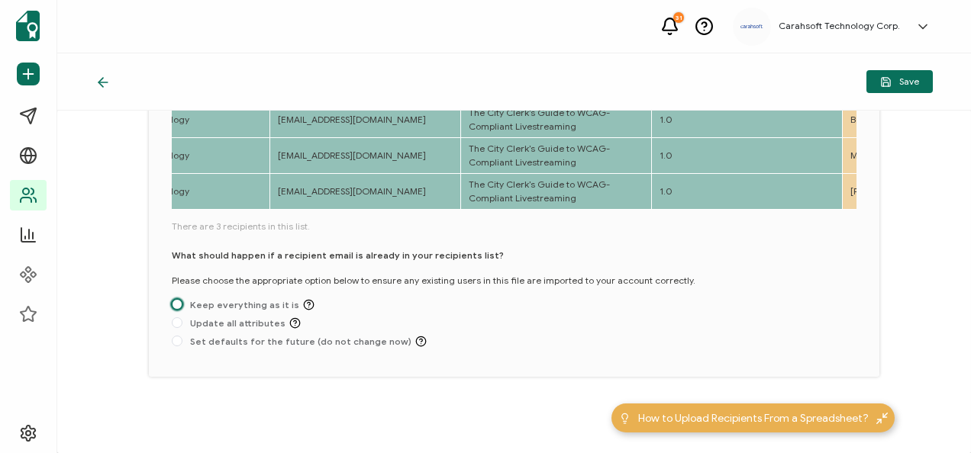
click at [179, 301] on span at bounding box center [177, 304] width 11 height 11
click at [179, 301] on input "Keep everything as it is" at bounding box center [177, 305] width 11 height 12
radio input "true"
click at [902, 66] on div "Save" at bounding box center [514, 81] width 914 height 57
click at [881, 85] on icon "button" at bounding box center [885, 81] width 11 height 11
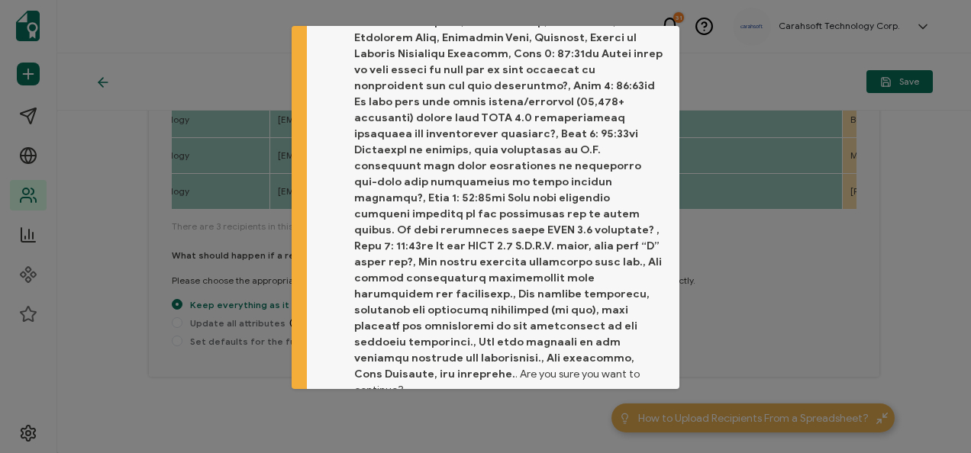
scroll to position [101, 0]
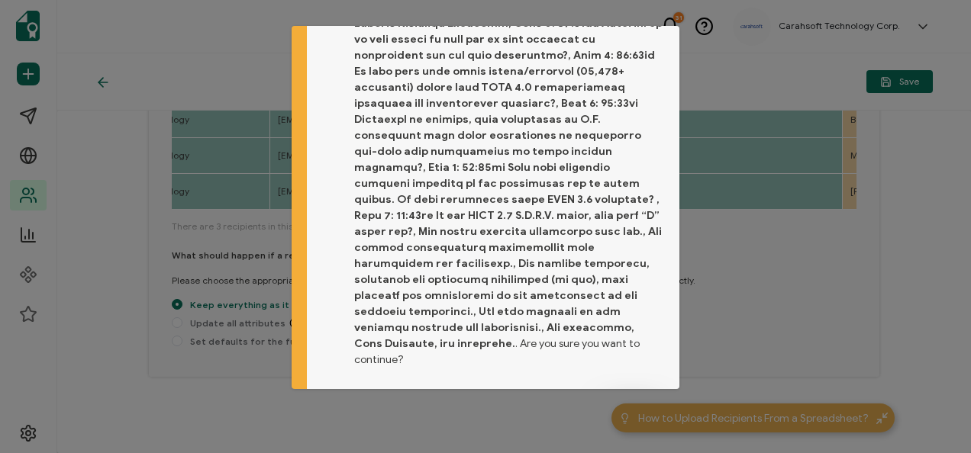
click at [632, 405] on span "Proceed" at bounding box center [632, 409] width 37 height 9
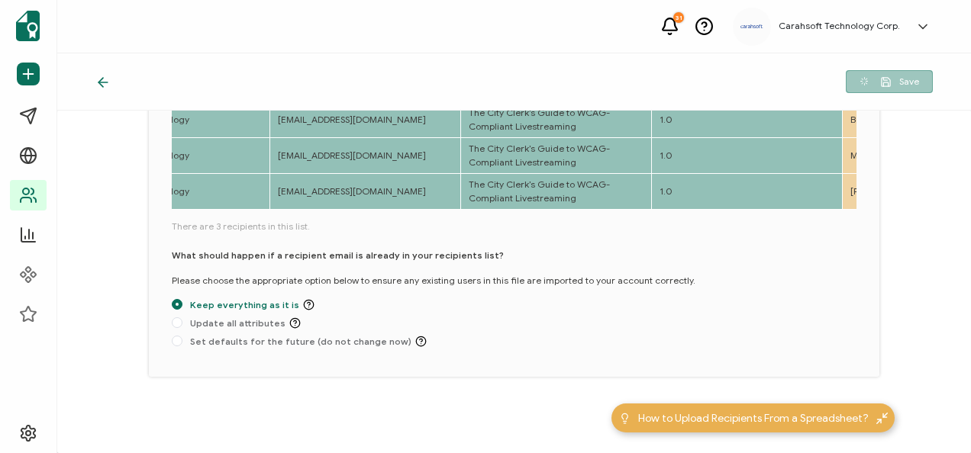
scroll to position [102, 0]
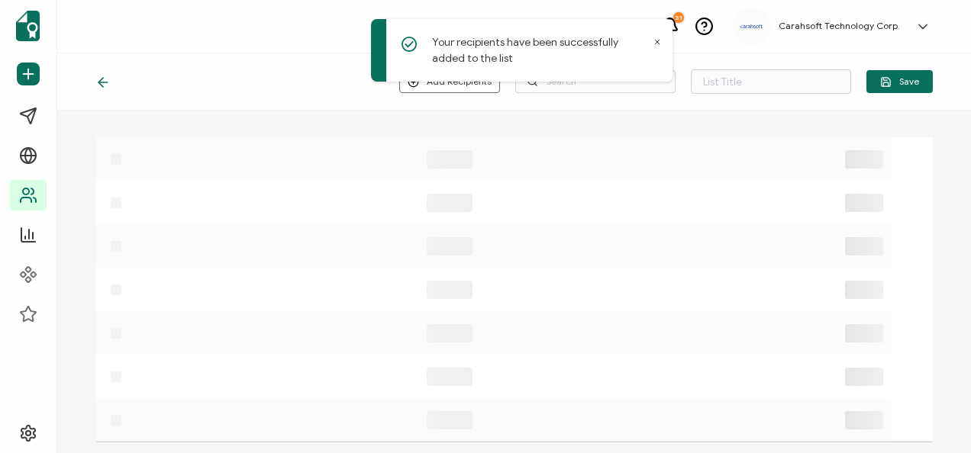
type input "List 1641"
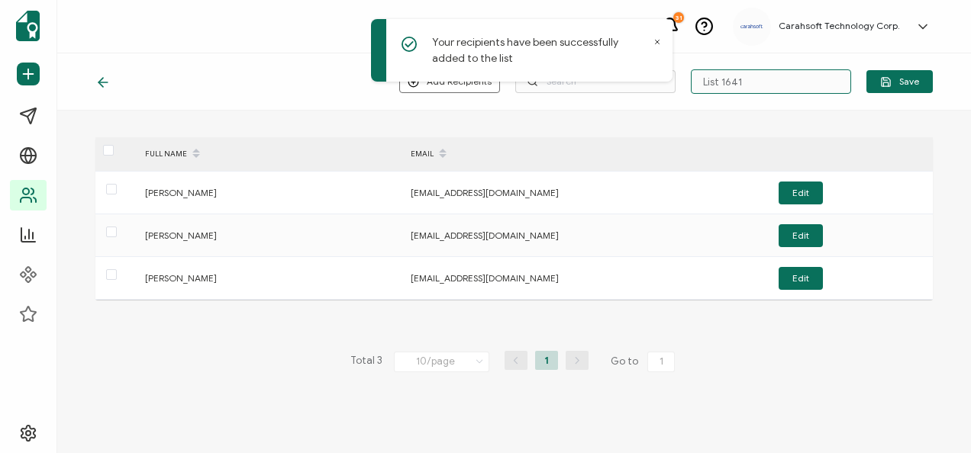
drag, startPoint x: 739, startPoint y: 78, endPoint x: 469, endPoint y: 76, distance: 269.4
click at [469, 76] on div "Your recipients have been successfully added to the list 31 Carahsoft Technolog…" at bounding box center [485, 226] width 971 height 453
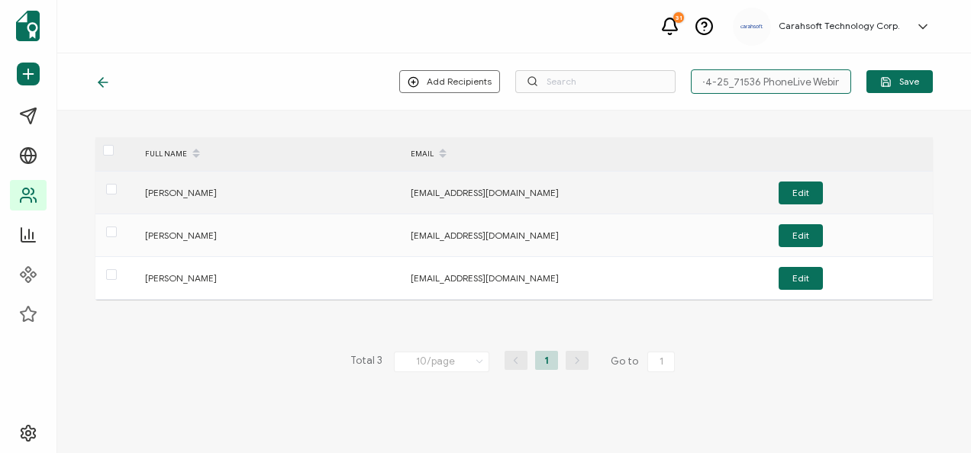
scroll to position [0, 12]
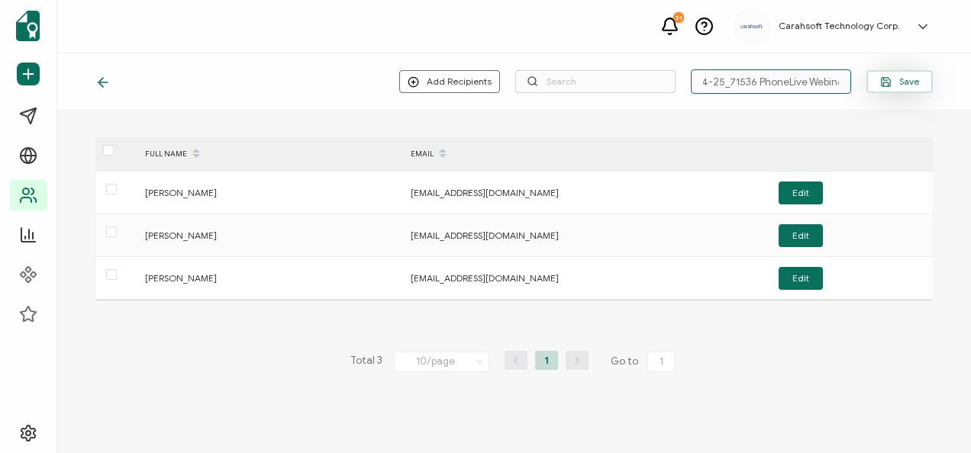
type input "9-4-25_71536 PhoneLive Webinar"
click at [916, 79] on span "Save" at bounding box center [899, 81] width 39 height 11
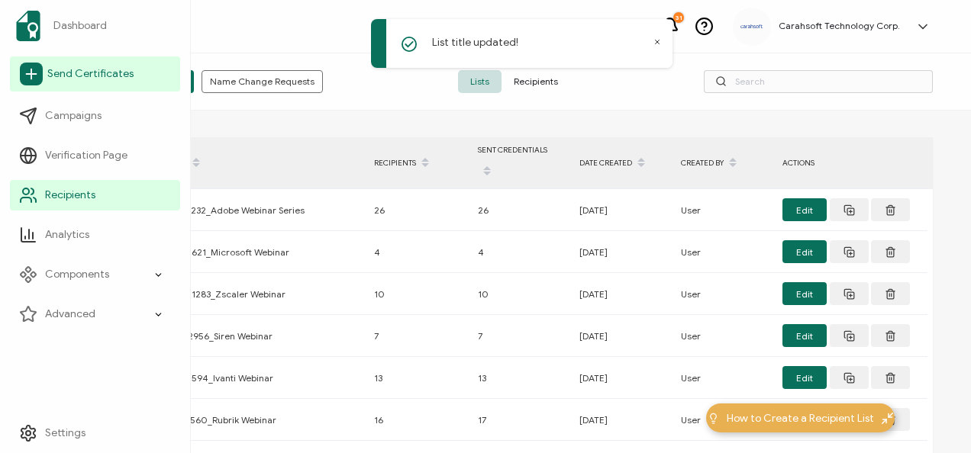
click at [108, 66] on link "Send Certificates" at bounding box center [95, 73] width 170 height 35
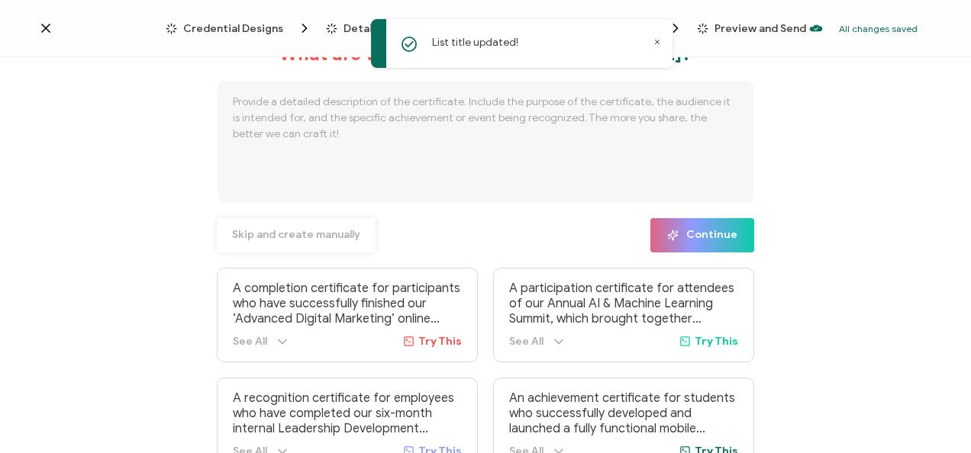
click at [341, 237] on span "Skip and create manually" at bounding box center [296, 235] width 128 height 11
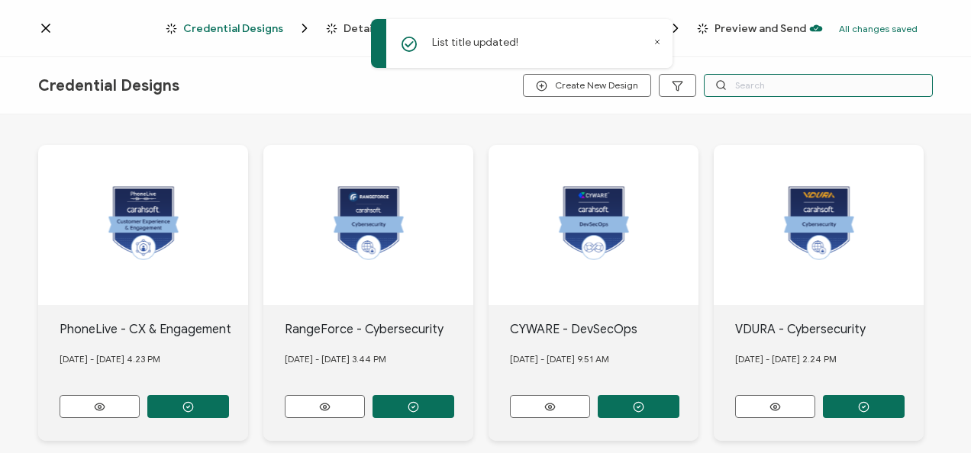
click at [762, 76] on input "text" at bounding box center [818, 85] width 229 height 23
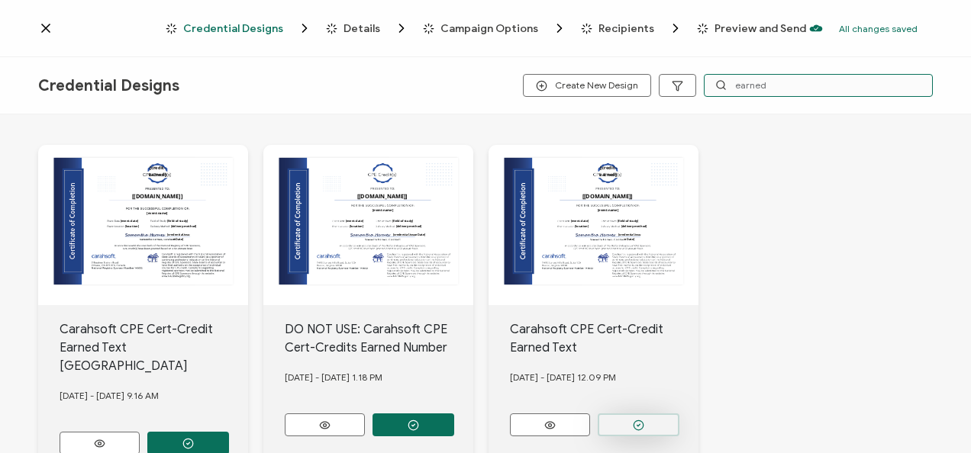
type input "earned"
click at [658, 424] on button "button" at bounding box center [639, 425] width 82 height 23
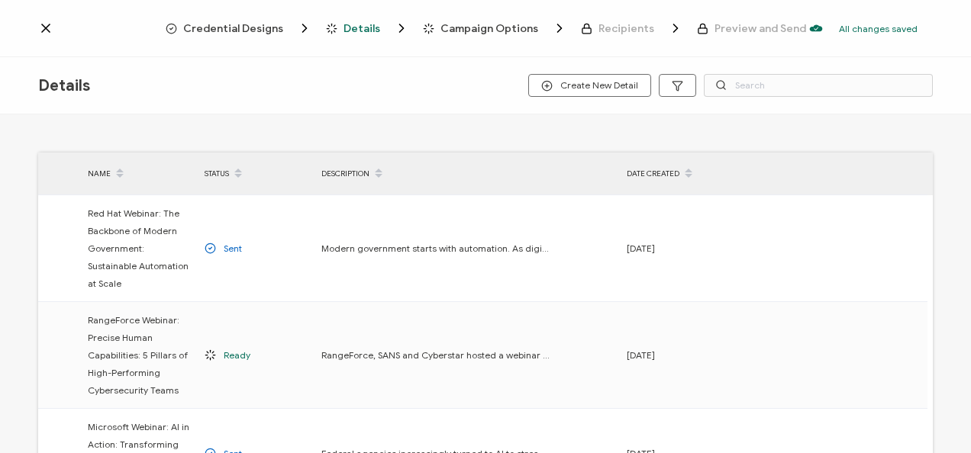
click at [232, 23] on span "Credential Designs" at bounding box center [233, 28] width 100 height 11
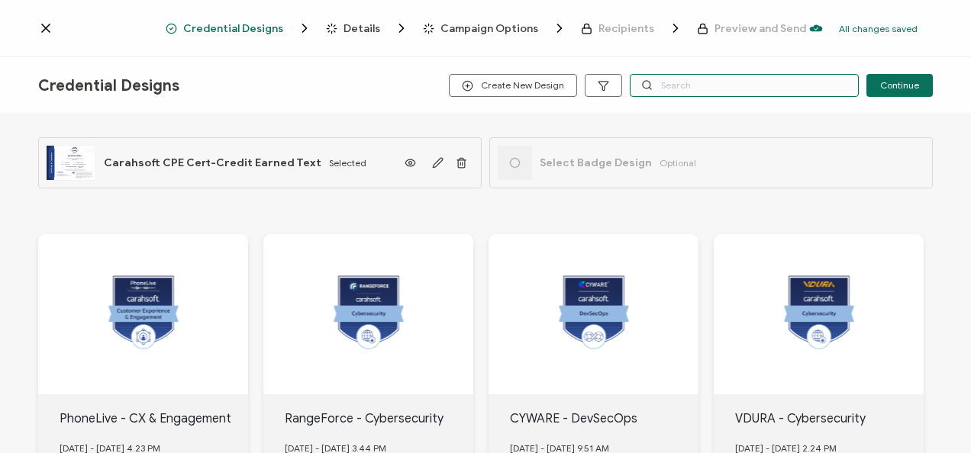
click at [710, 79] on input "text" at bounding box center [744, 85] width 229 height 23
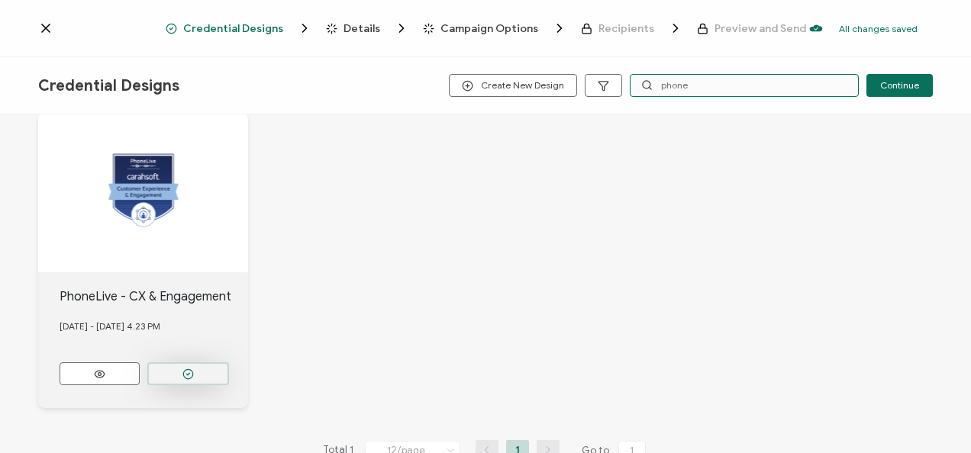
scroll to position [153, 0]
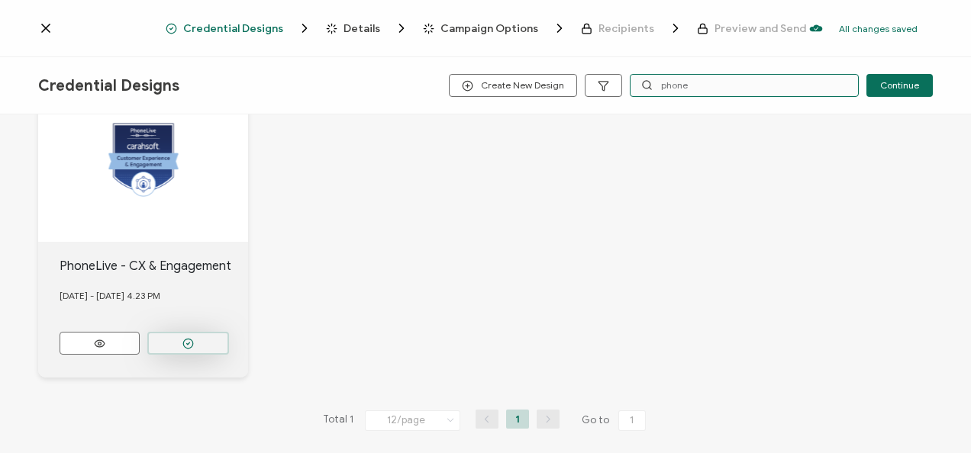
type input "phone"
click at [200, 336] on button "button" at bounding box center [188, 343] width 82 height 23
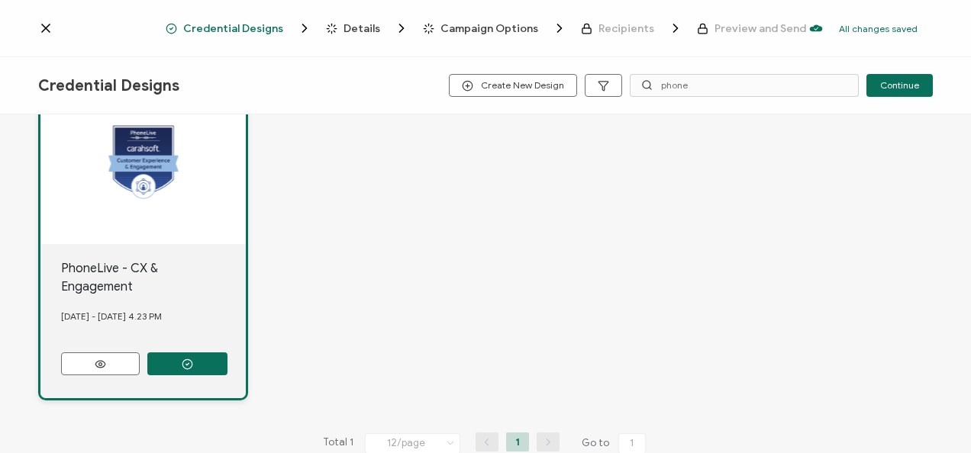
click at [372, 27] on span "Details" at bounding box center [361, 28] width 37 height 11
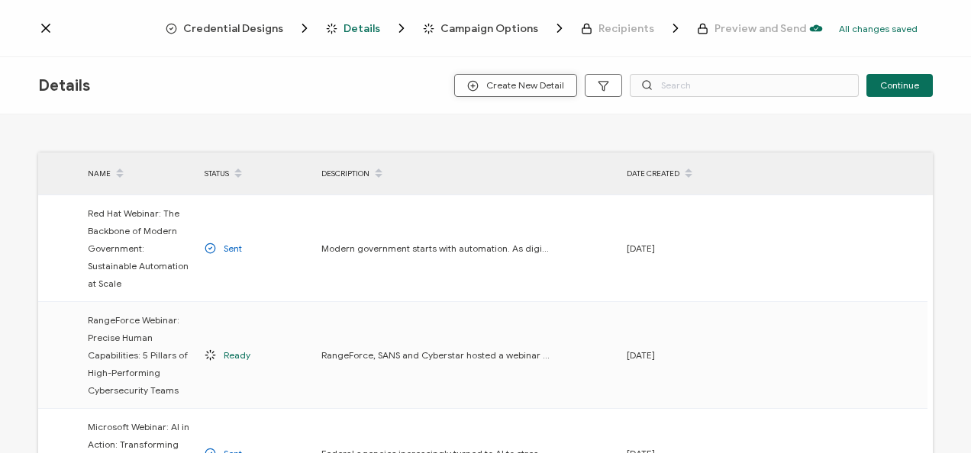
click at [548, 82] on span "Create New Detail" at bounding box center [515, 85] width 97 height 11
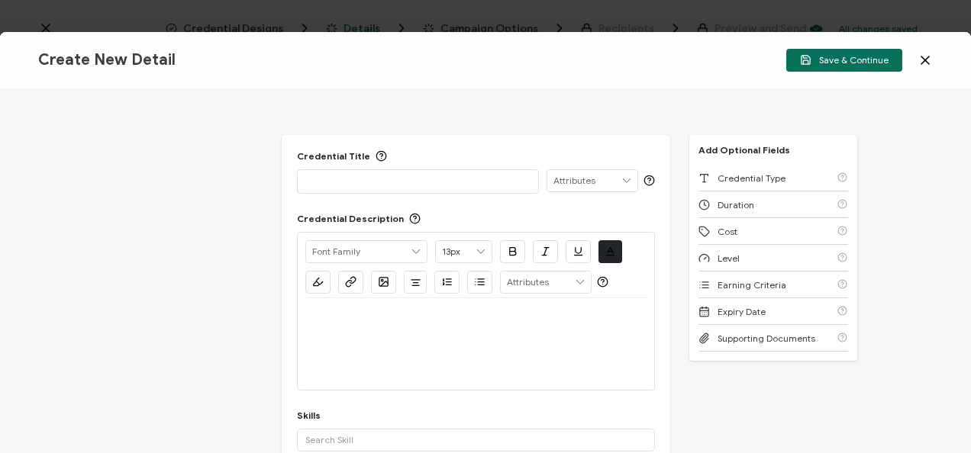
click at [192, 163] on div "Credential Title ISSUER Issuer Name Credential Description Alright Sans [PERSON…" at bounding box center [485, 271] width 971 height 364
click at [432, 182] on p at bounding box center [417, 180] width 225 height 15
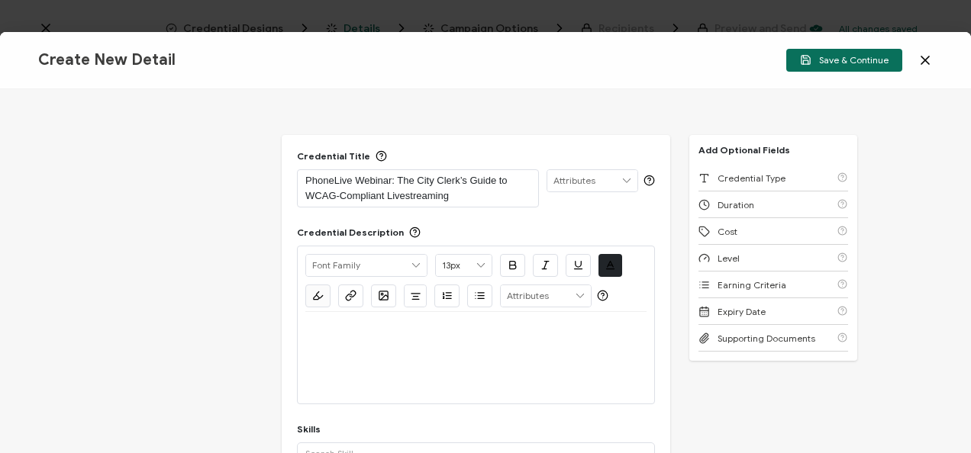
click at [371, 340] on div at bounding box center [475, 330] width 341 height 37
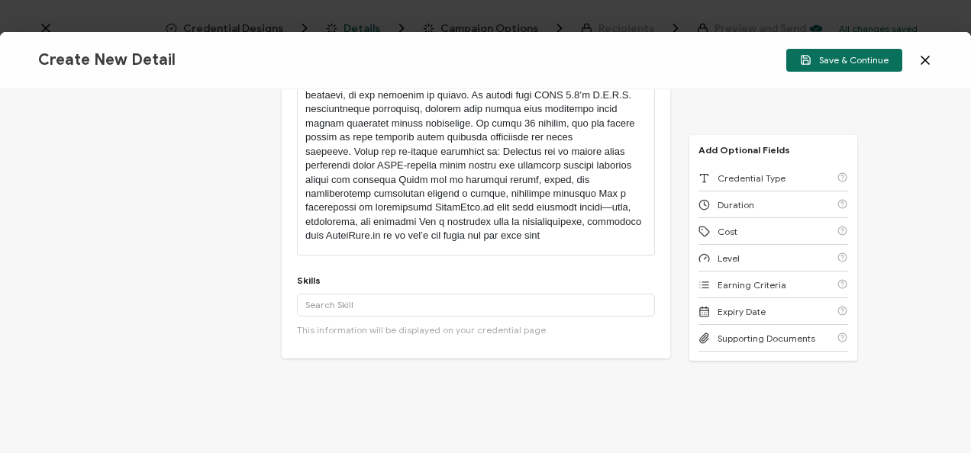
scroll to position [229, 0]
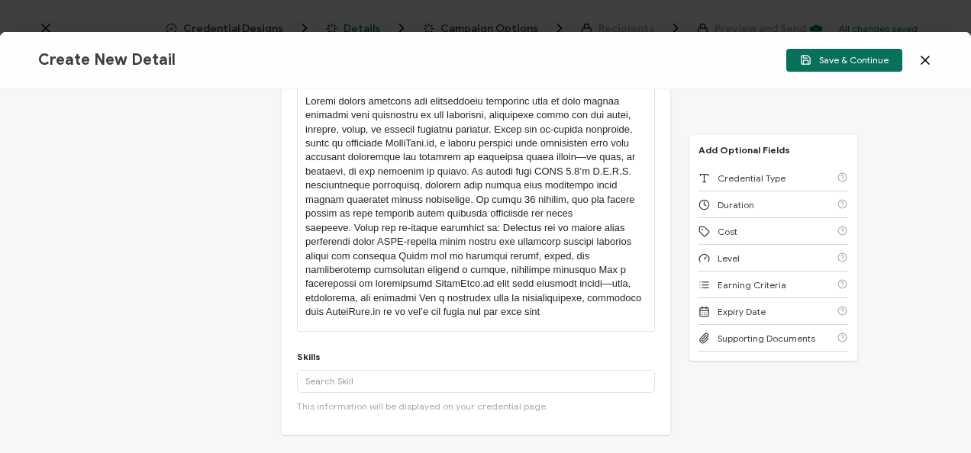
click at [572, 214] on p at bounding box center [475, 207] width 341 height 225
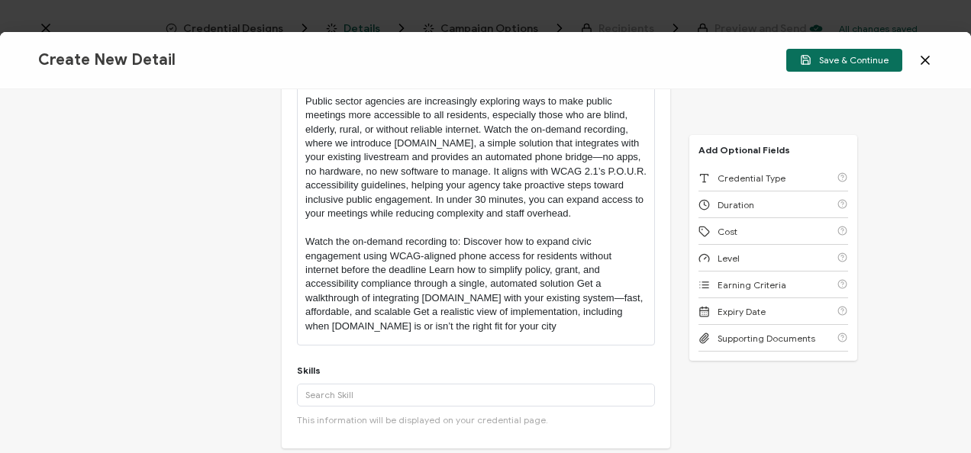
click at [460, 242] on p "Watch the on-demand recording to: Discover how to expand civic engagement using…" at bounding box center [475, 284] width 341 height 98
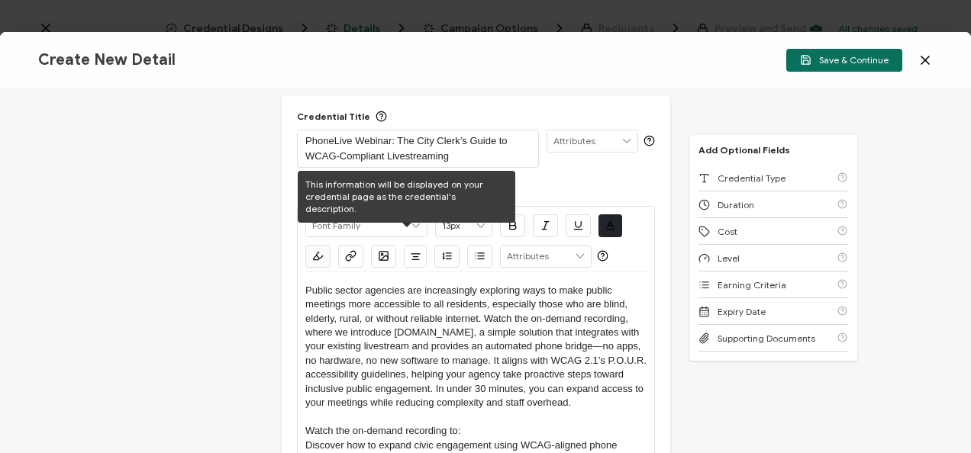
scroll to position [153, 0]
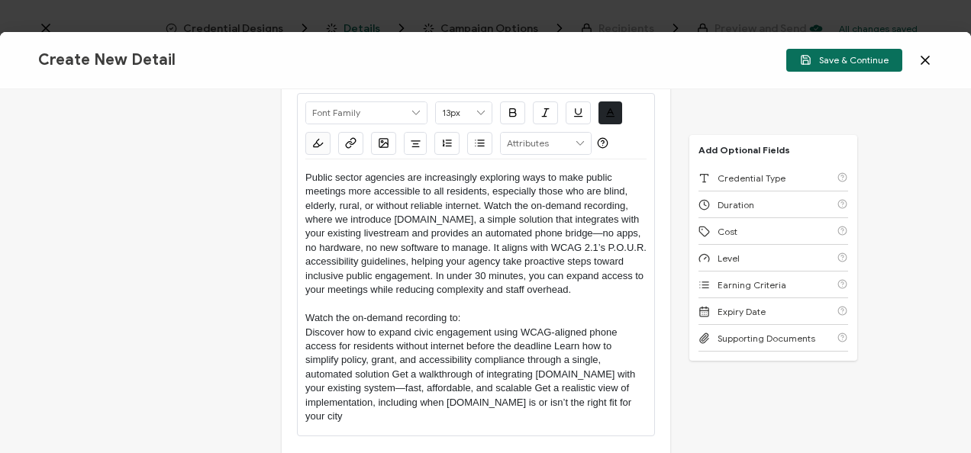
click at [474, 137] on icon "button" at bounding box center [479, 142] width 11 height 11
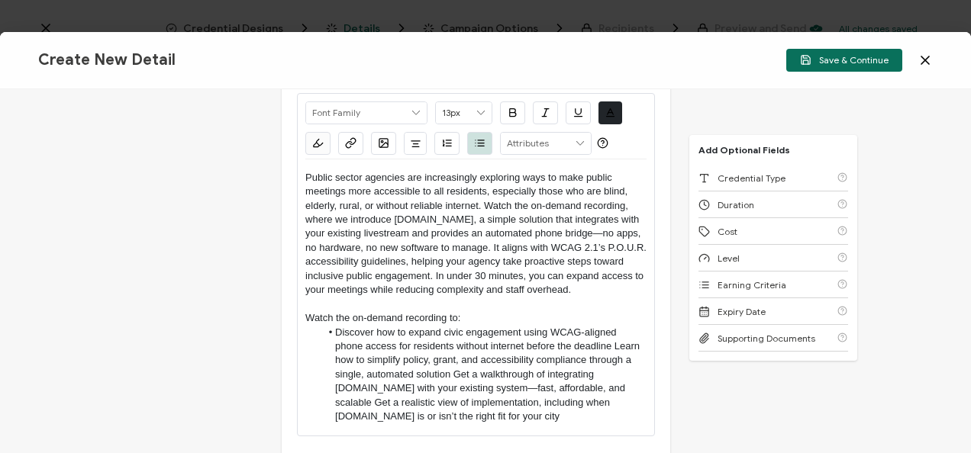
click at [614, 345] on li "Discover how to expand civic engagement using WCAG-aligned phone access for res…" at bounding box center [484, 375] width 326 height 98
click at [499, 374] on li "Learn how to simplify policy, grant, and accessibility compliance through a sin…" at bounding box center [484, 388] width 326 height 70
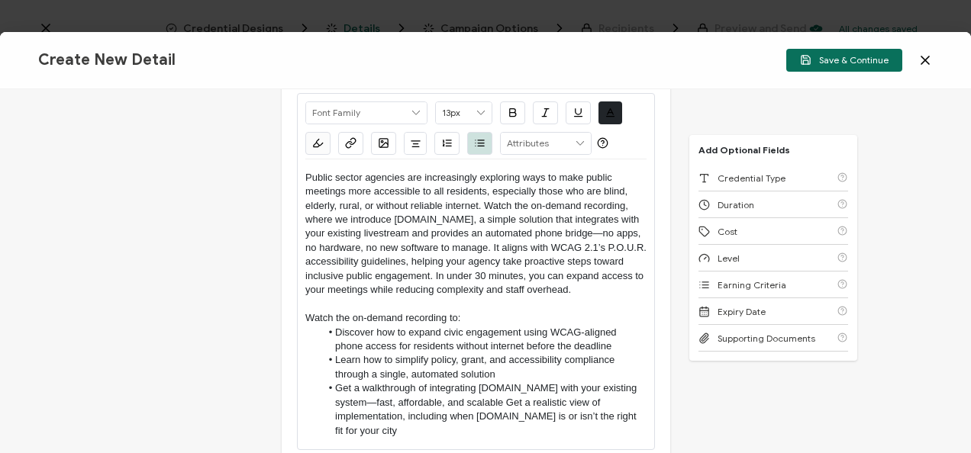
click at [503, 397] on li "Get a walkthrough of integrating [DOMAIN_NAME] with your existing system—fast, …" at bounding box center [484, 410] width 326 height 56
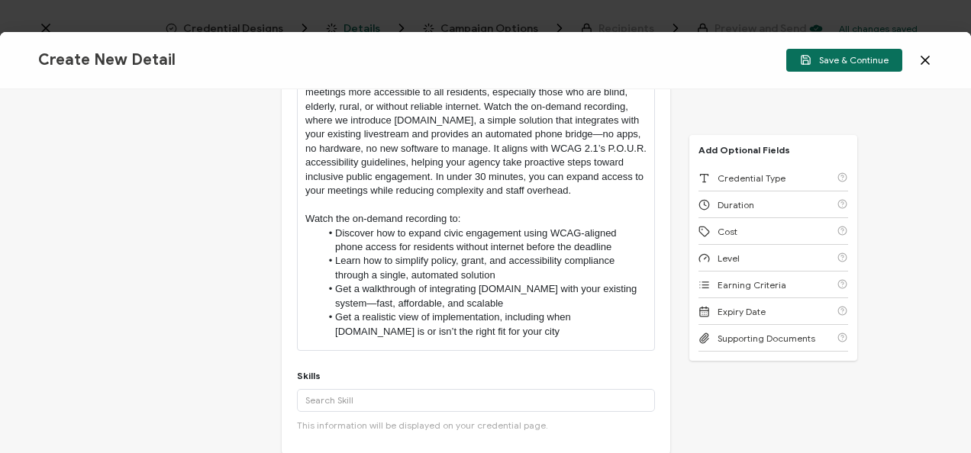
scroll to position [305, 0]
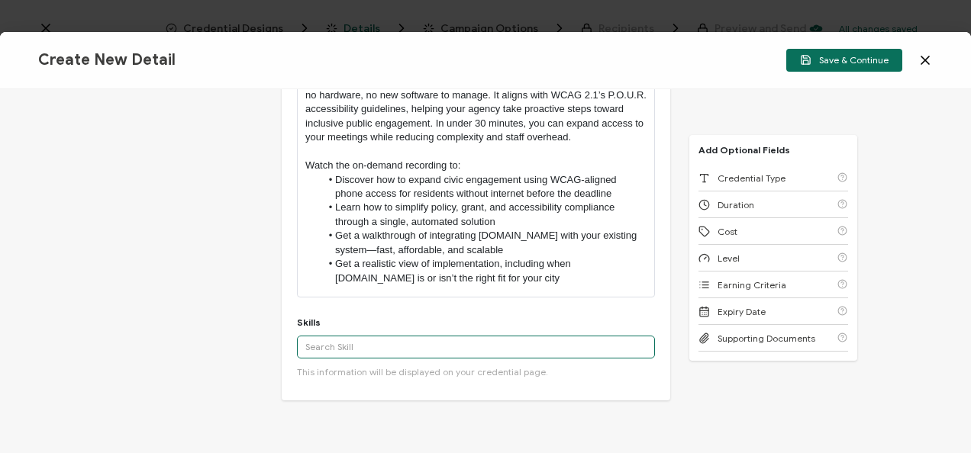
click at [390, 341] on input "text" at bounding box center [476, 347] width 358 height 23
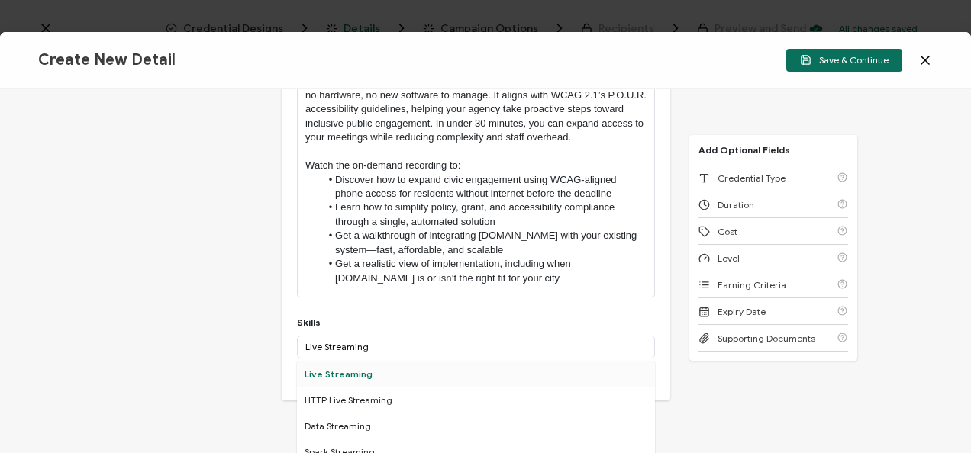
click at [362, 382] on div "Live Streaming" at bounding box center [476, 375] width 358 height 26
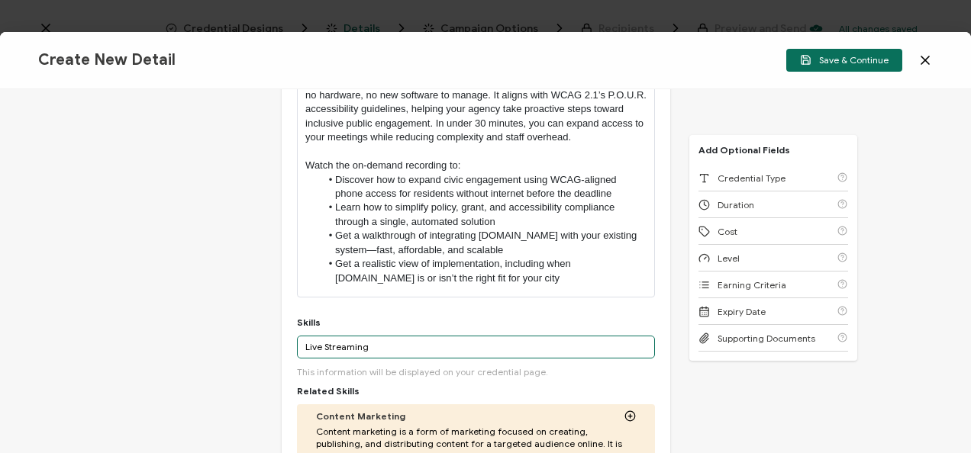
drag, startPoint x: 423, startPoint y: 351, endPoint x: 220, endPoint y: 348, distance: 203.1
click at [220, 348] on div "Credential Title PhoneLive Webinar: The City Clerk’s Guide to WCAG-Compliant Li…" at bounding box center [485, 271] width 971 height 364
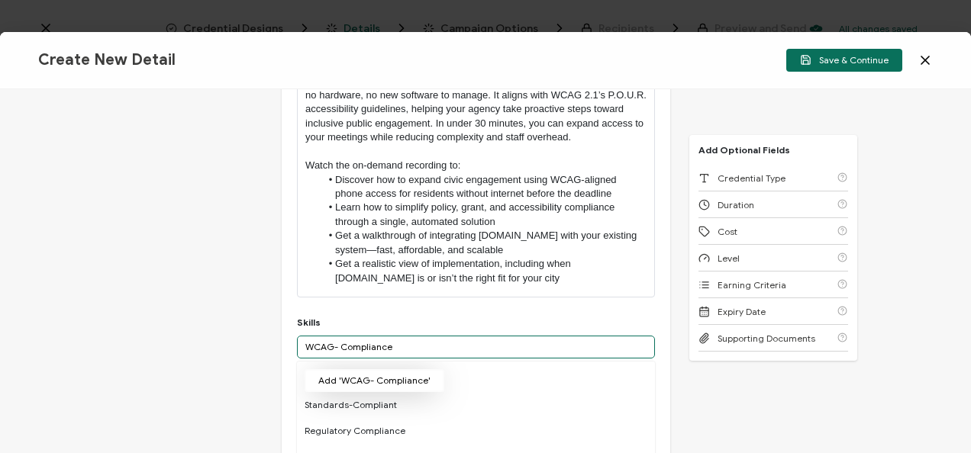
type input "WCAG- Compliance"
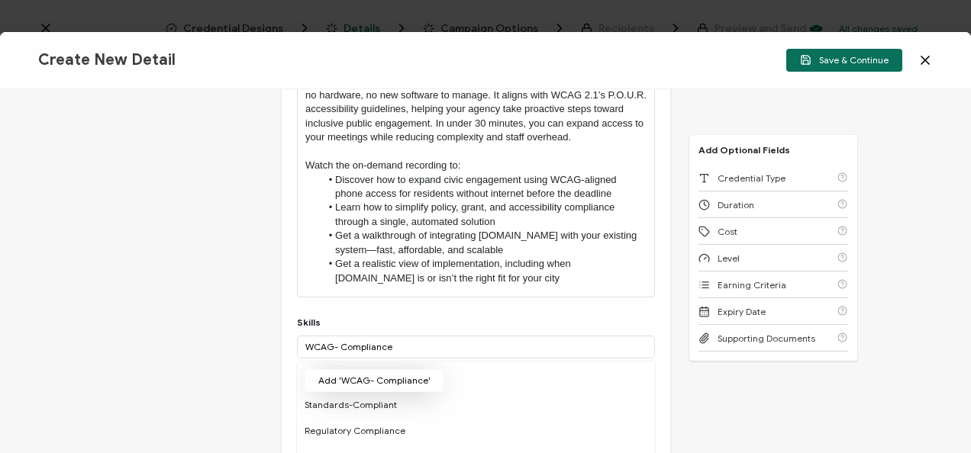
click at [357, 382] on button "Add 'WCAG- Compliance'" at bounding box center [375, 380] width 140 height 23
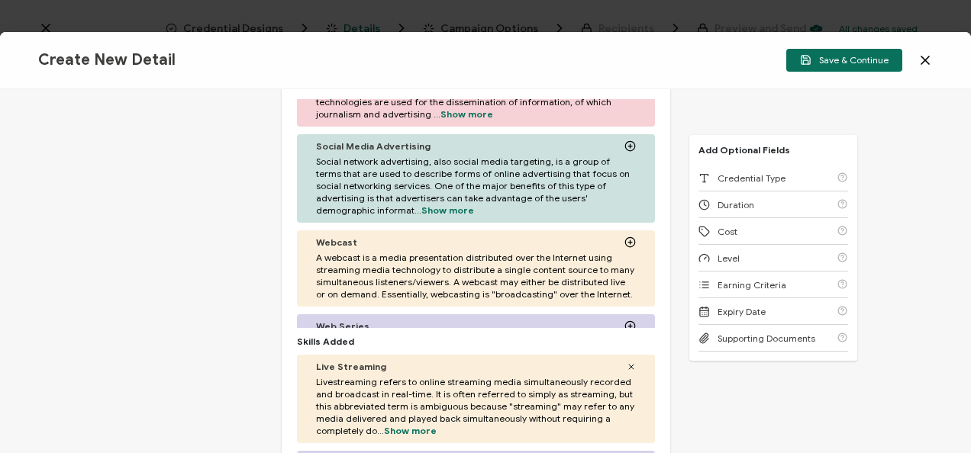
scroll to position [687, 0]
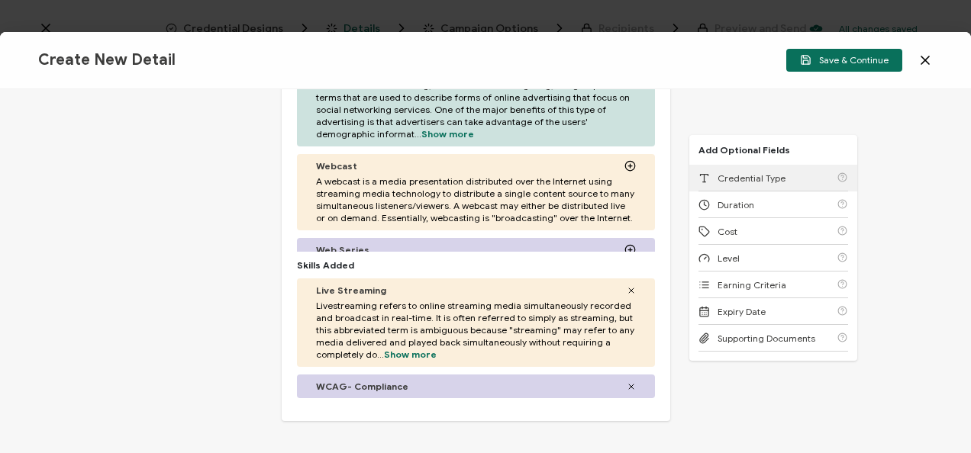
click at [772, 174] on span "Credential Type" at bounding box center [752, 178] width 68 height 11
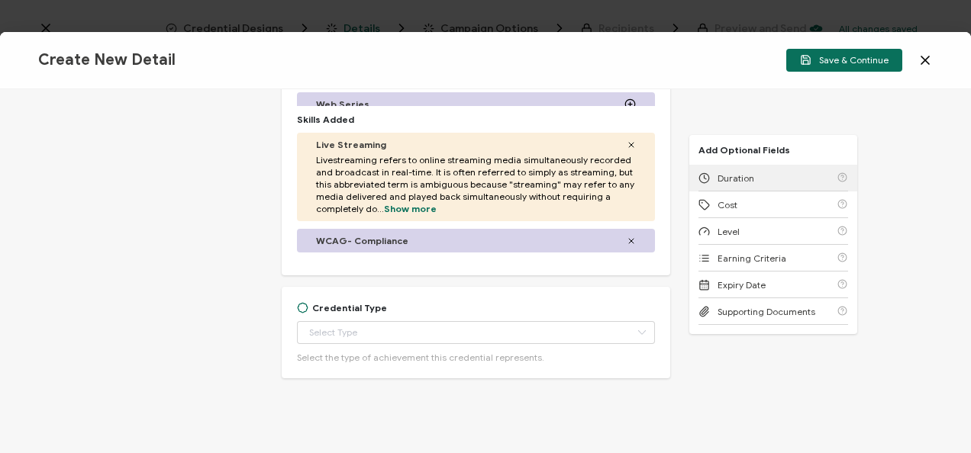
scroll to position [848, 0]
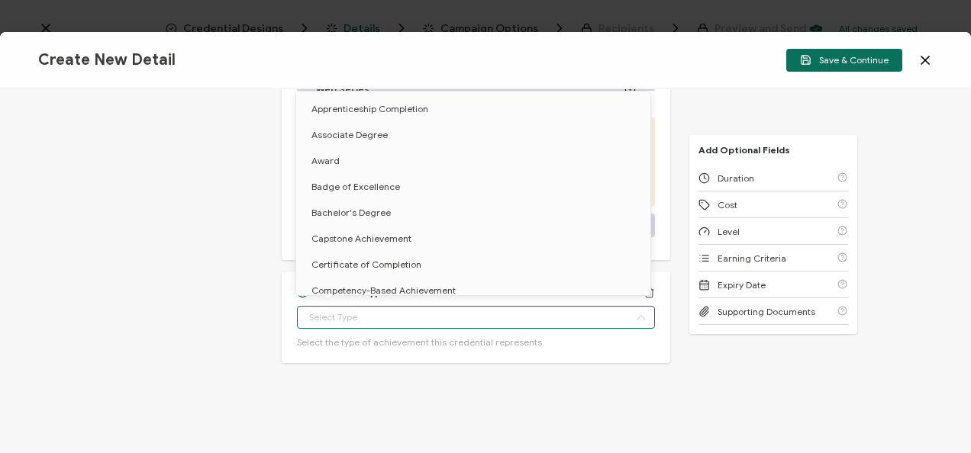
click at [492, 308] on input "text" at bounding box center [476, 317] width 358 height 23
click at [367, 264] on span "Certificate of Completion" at bounding box center [366, 264] width 110 height 11
type input "Certificate of Completion"
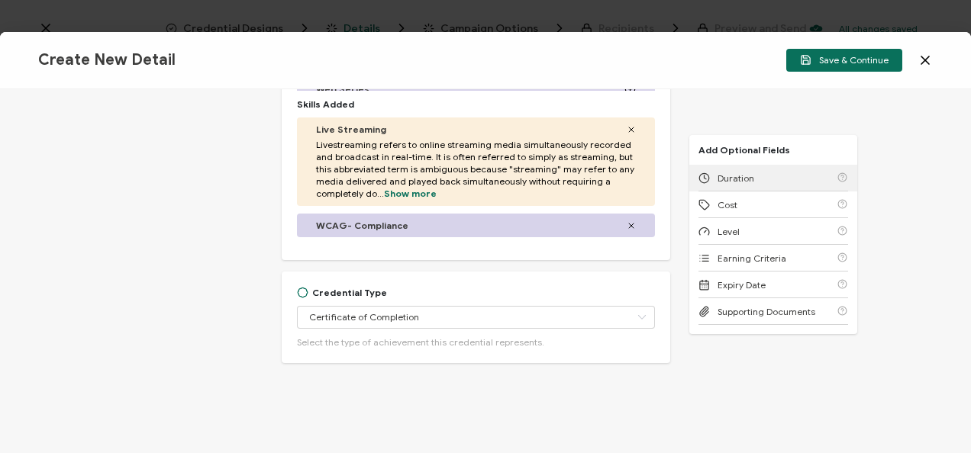
click at [728, 181] on span "Duration" at bounding box center [736, 178] width 37 height 11
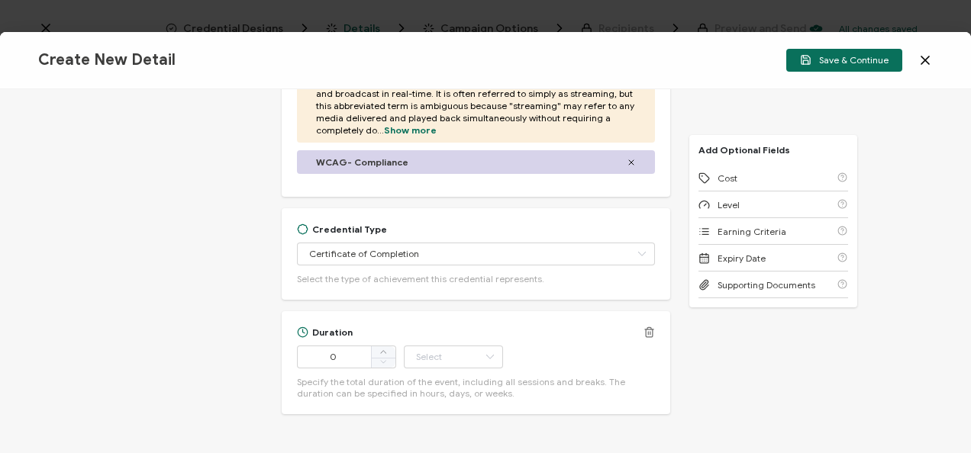
scroll to position [963, 0]
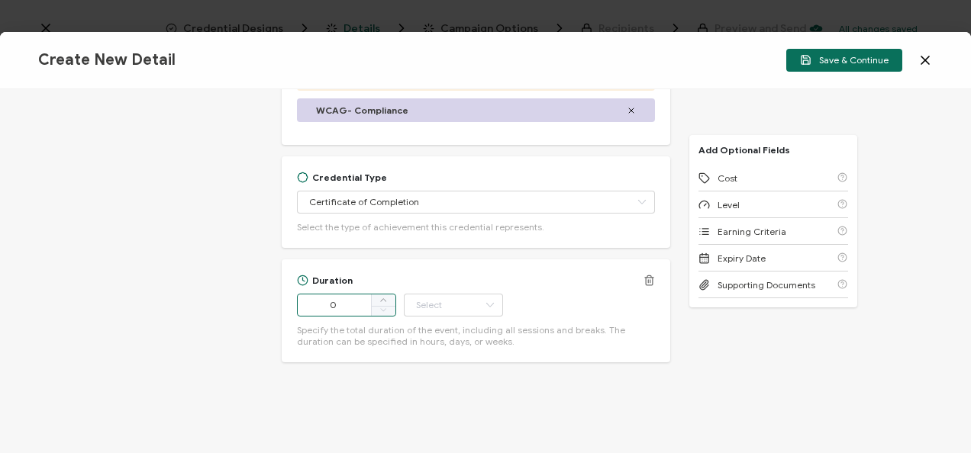
drag, startPoint x: 356, startPoint y: 307, endPoint x: 301, endPoint y: 313, distance: 55.3
click at [301, 313] on input "0" at bounding box center [346, 305] width 99 height 23
type input "57"
click at [412, 302] on input "text" at bounding box center [453, 305] width 99 height 23
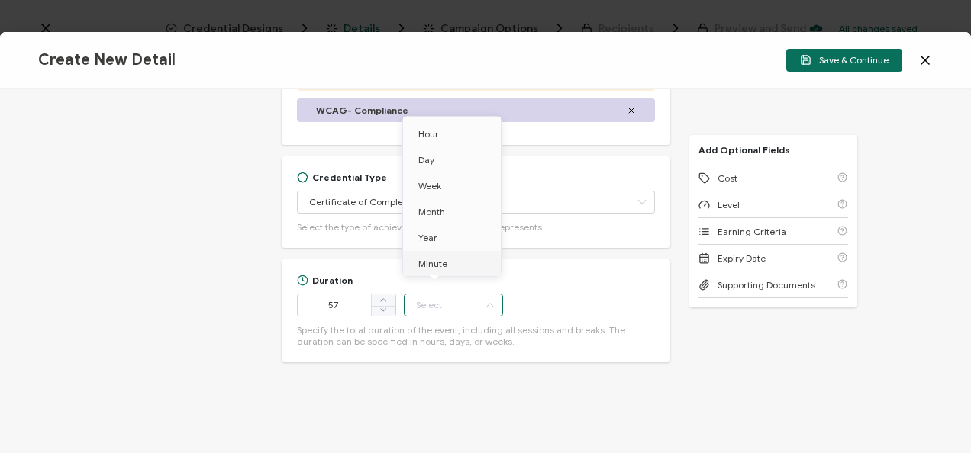
click at [420, 268] on span "Minute" at bounding box center [432, 263] width 29 height 11
type input "Minute"
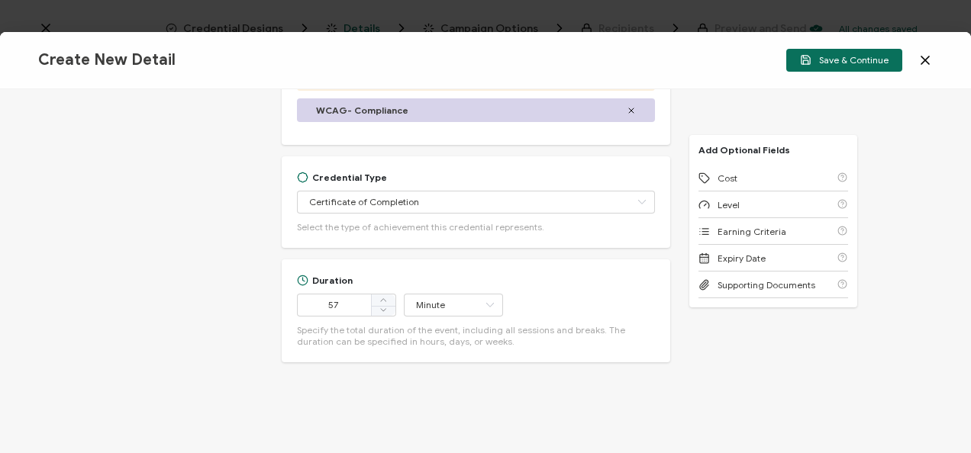
click at [730, 158] on div "Add Optional Fields Cost Level Earning Criteria Expiry Date Supporting Documents" at bounding box center [773, 221] width 168 height 173
click at [725, 173] on span "Cost" at bounding box center [728, 178] width 20 height 11
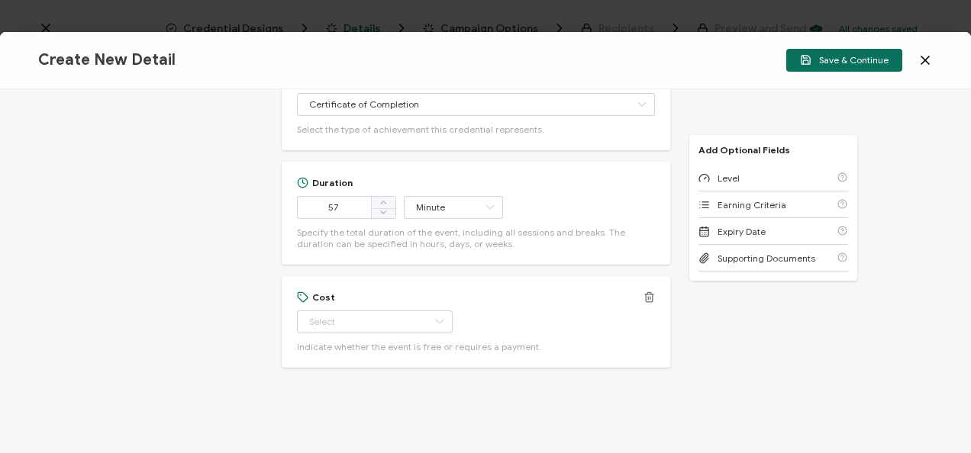
scroll to position [1066, 0]
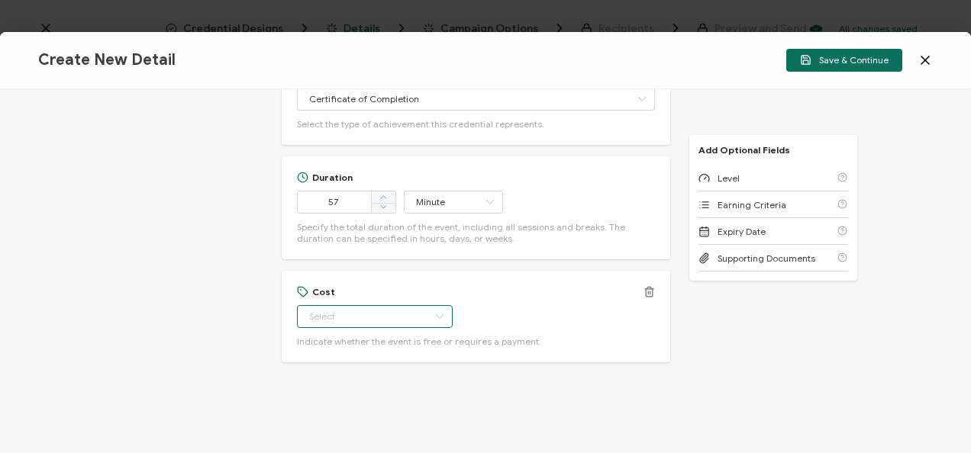
click at [369, 308] on input "text" at bounding box center [375, 316] width 156 height 23
click at [351, 360] on li "Free" at bounding box center [367, 354] width 143 height 26
type input "Free"
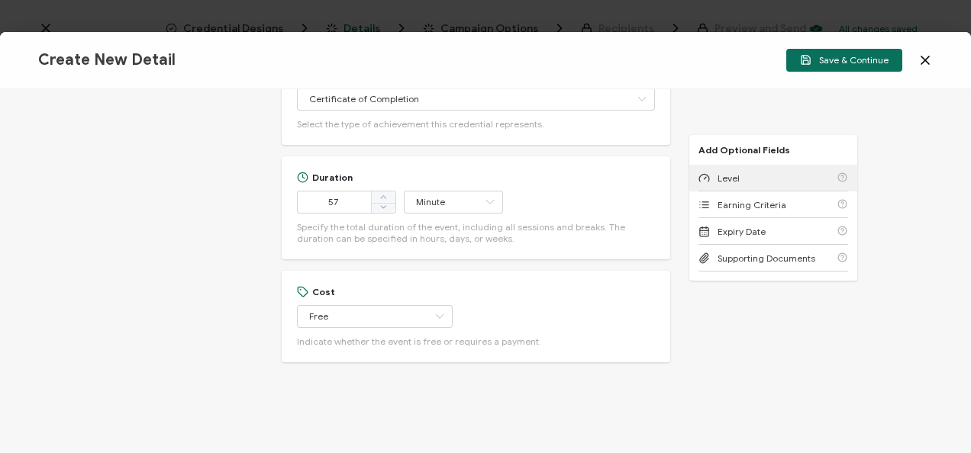
click at [769, 169] on div "Level" at bounding box center [773, 178] width 150 height 27
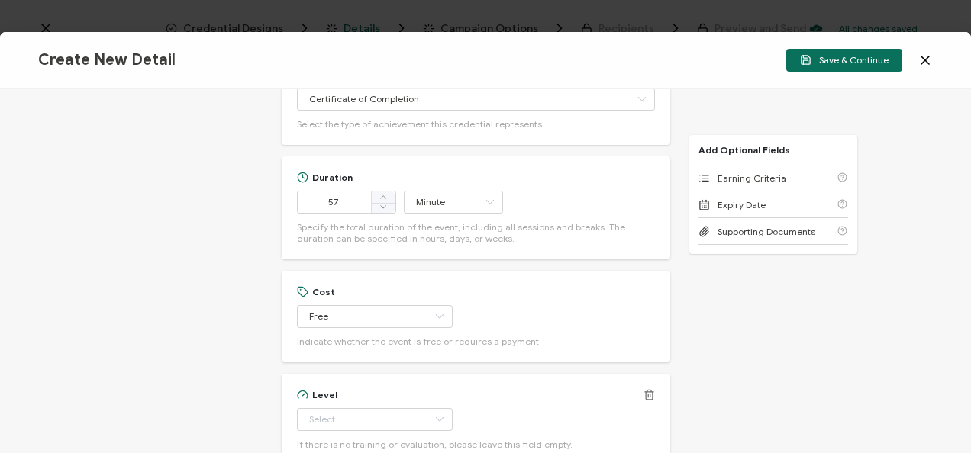
scroll to position [1169, 0]
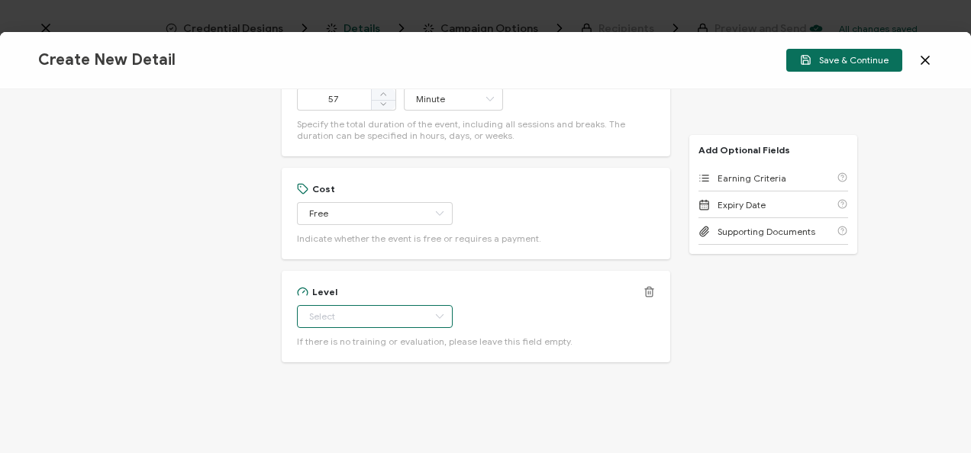
click at [389, 315] on input "text" at bounding box center [375, 316] width 156 height 23
click at [377, 169] on li "Beginner" at bounding box center [367, 172] width 143 height 26
type input "Beginner"
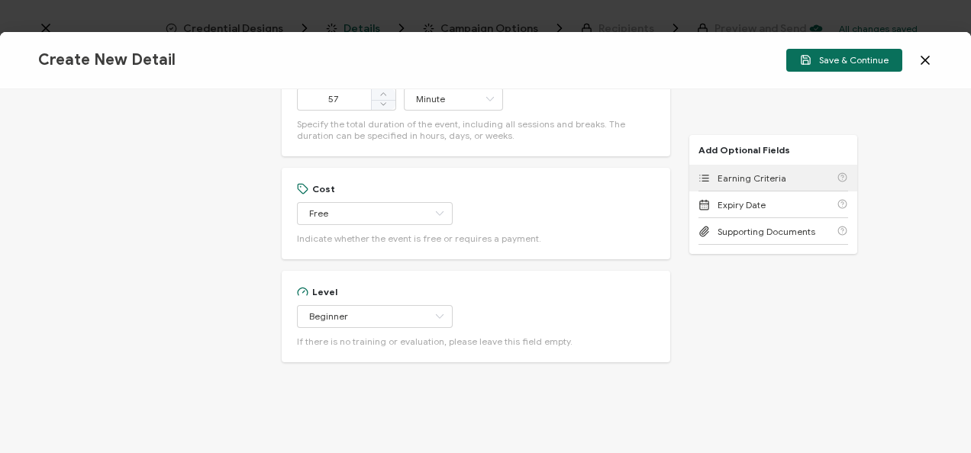
click at [739, 175] on span "Earning Criteria" at bounding box center [752, 178] width 69 height 11
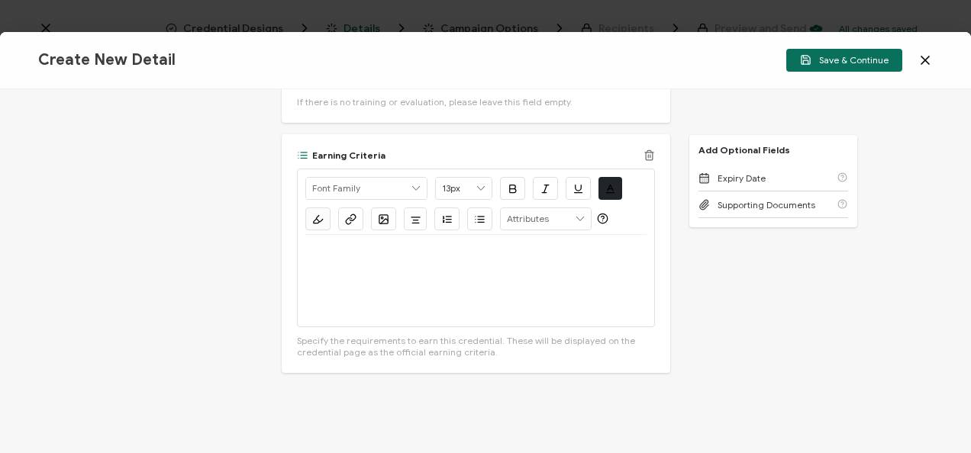
scroll to position [1419, 0]
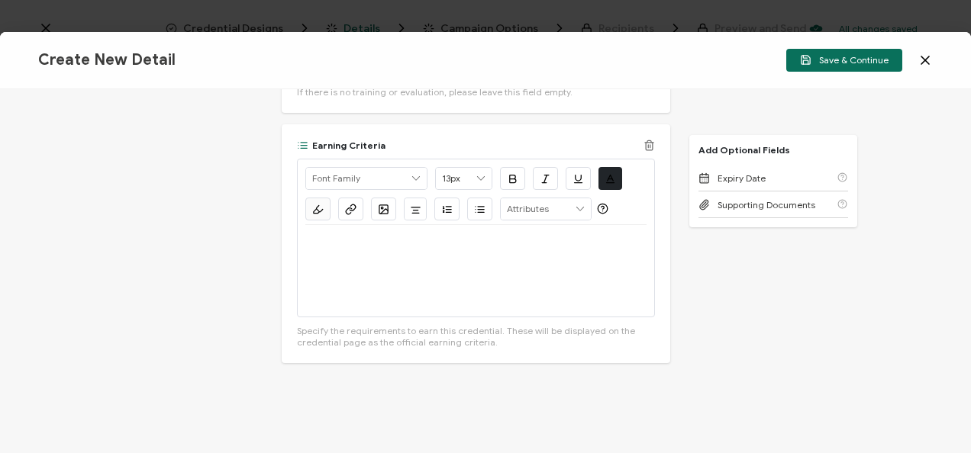
click at [377, 264] on div at bounding box center [475, 271] width 341 height 92
drag, startPoint x: 304, startPoint y: 242, endPoint x: 366, endPoint y: 238, distance: 61.9
click at [366, 238] on p "Watch Now >>" at bounding box center [475, 244] width 341 height 14
click at [345, 211] on icon "button" at bounding box center [350, 209] width 11 height 11
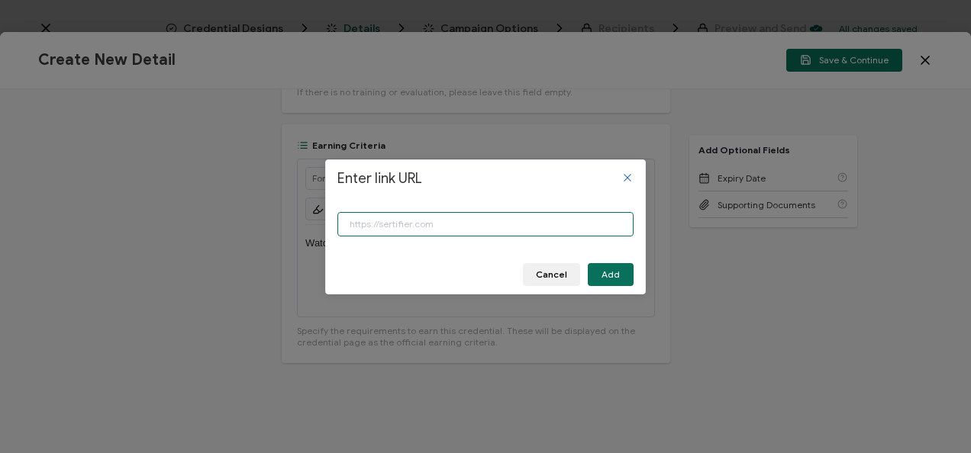
paste input "[URL][DOMAIN_NAME]"
type input "[URL][DOMAIN_NAME]"
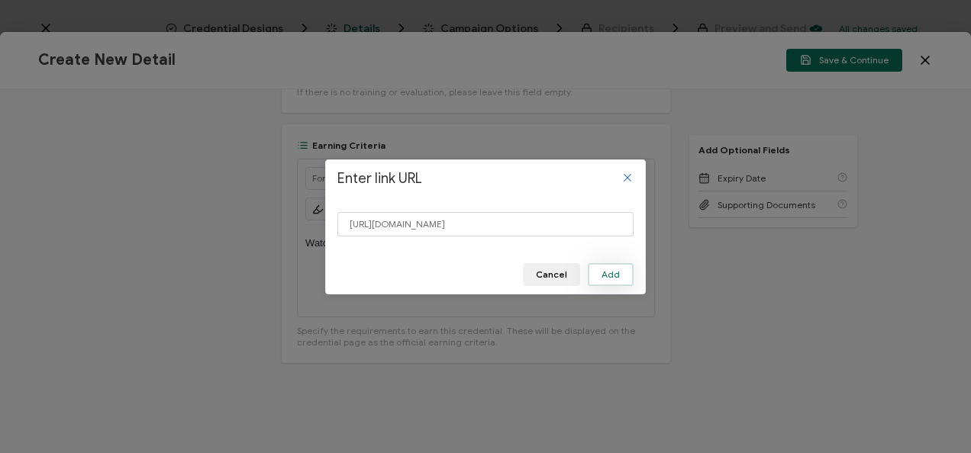
click at [615, 276] on span "Add" at bounding box center [610, 274] width 18 height 9
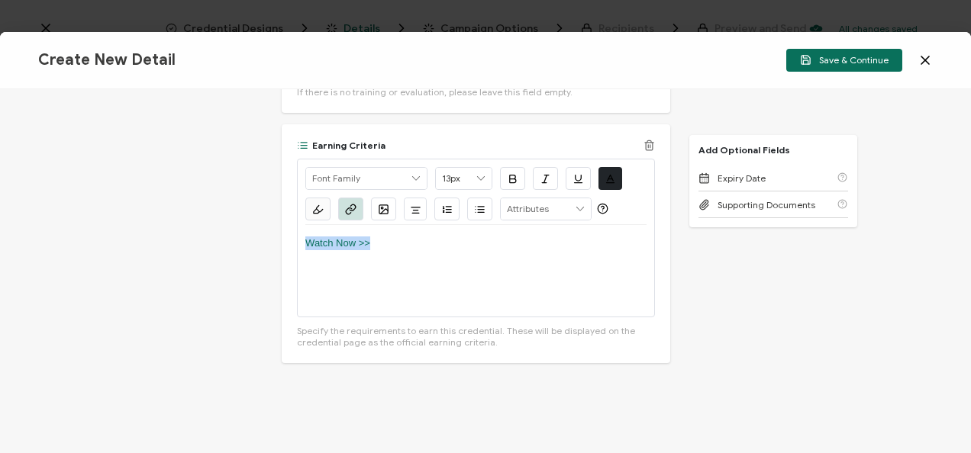
click at [508, 176] on icon "button" at bounding box center [512, 178] width 11 height 11
click at [572, 177] on icon "button" at bounding box center [577, 178] width 11 height 11
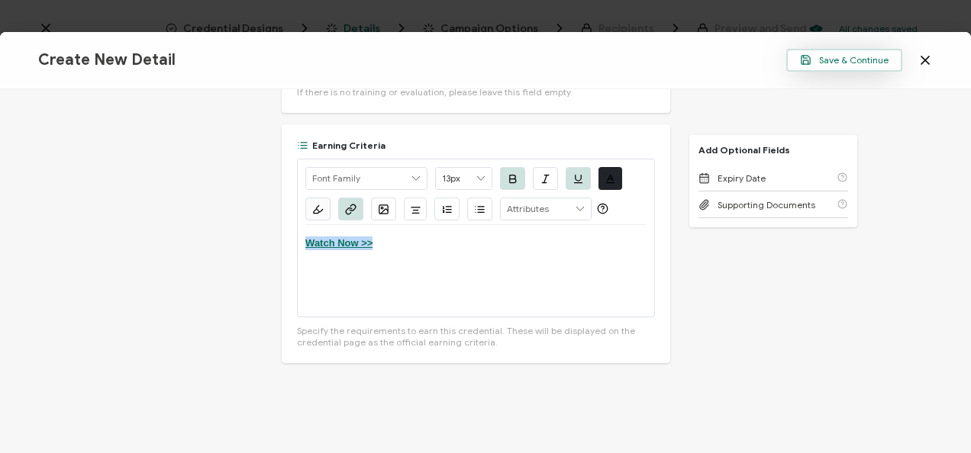
click at [836, 58] on span "Save & Continue" at bounding box center [844, 59] width 89 height 11
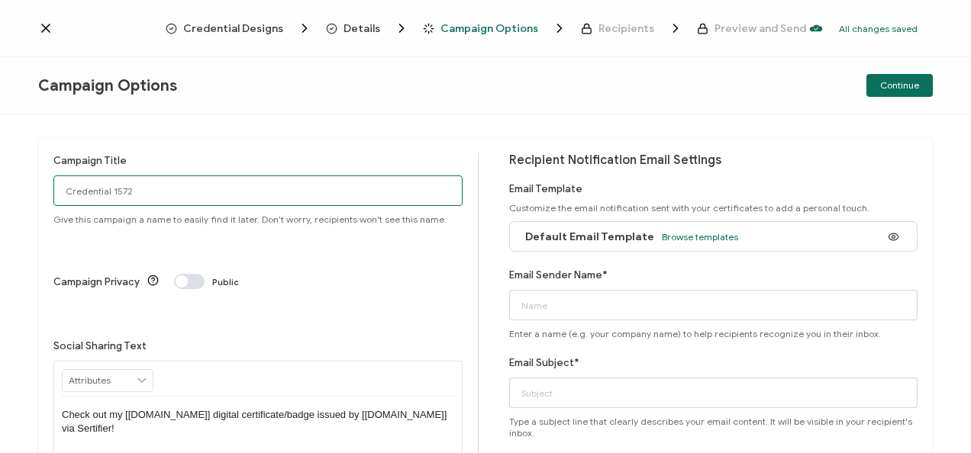
drag, startPoint x: 156, startPoint y: 189, endPoint x: -3, endPoint y: 188, distance: 159.5
click at [0, 188] on html "Credential Designs Details Campaign Options Recipients Preview and Send All cha…" at bounding box center [485, 226] width 971 height 453
drag, startPoint x: 374, startPoint y: 190, endPoint x: -3, endPoint y: 150, distance: 379.2
click at [0, 150] on html "Credential Designs Details Campaign Options Recipients Preview and Send All cha…" at bounding box center [485, 226] width 971 height 453
type input "9-4-25_71536 PhoneLive Webinar"
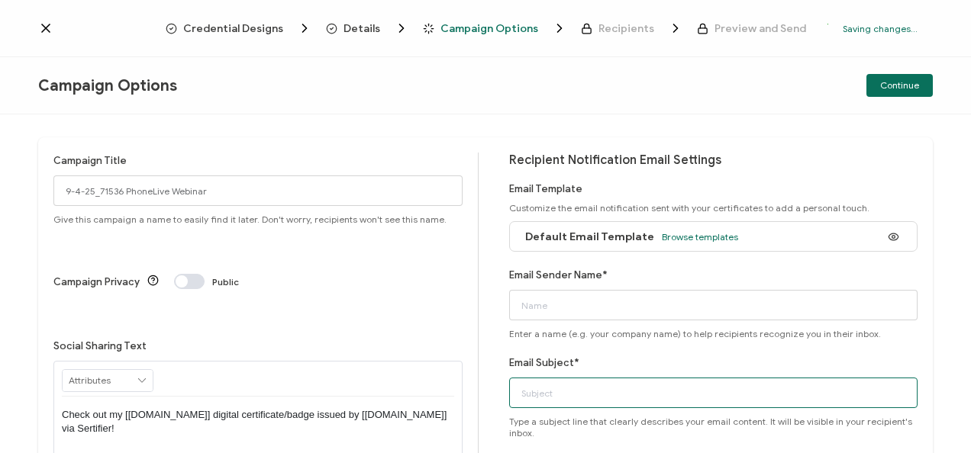
click at [556, 393] on input "Email Subject*" at bounding box center [713, 393] width 409 height 31
paste input "9-4-25_71536 PhoneLive Webinar"
type input "9-4-25_71536 PhoneLive Webinar"
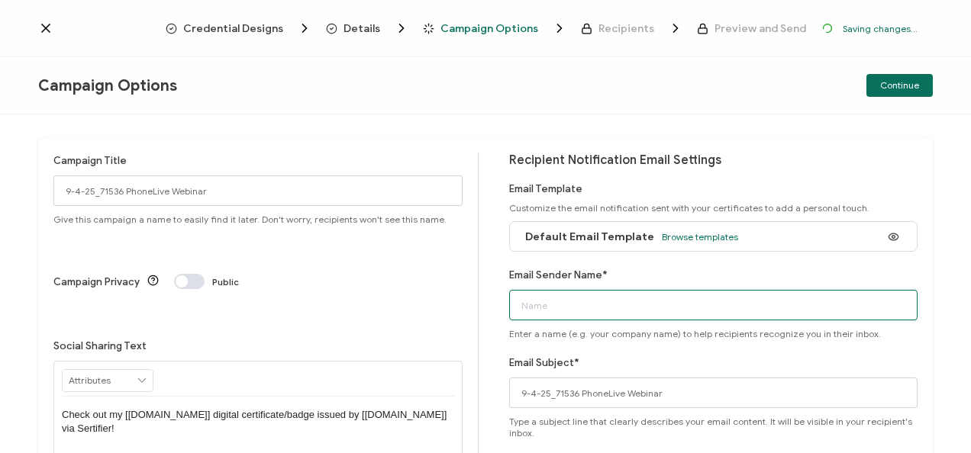
click at [584, 308] on input "Email Sender Name*" at bounding box center [713, 305] width 409 height 31
type input "CPE"
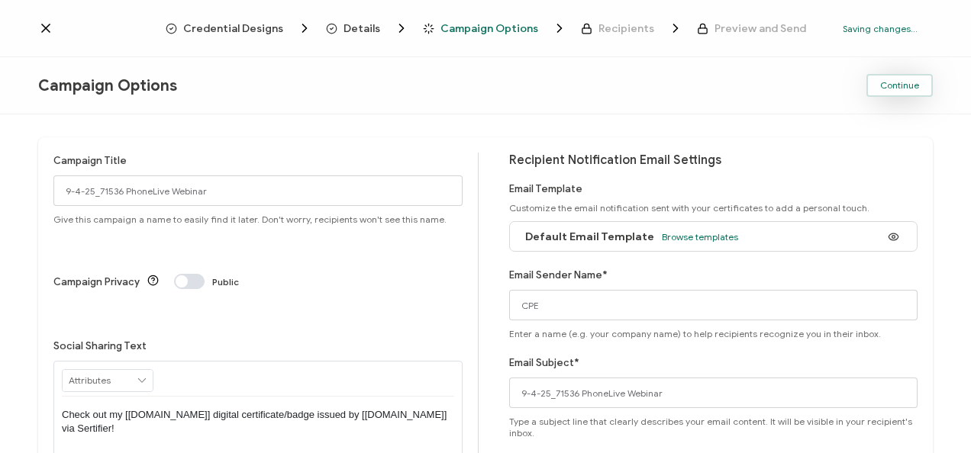
click at [899, 90] on span "Continue" at bounding box center [899, 85] width 39 height 9
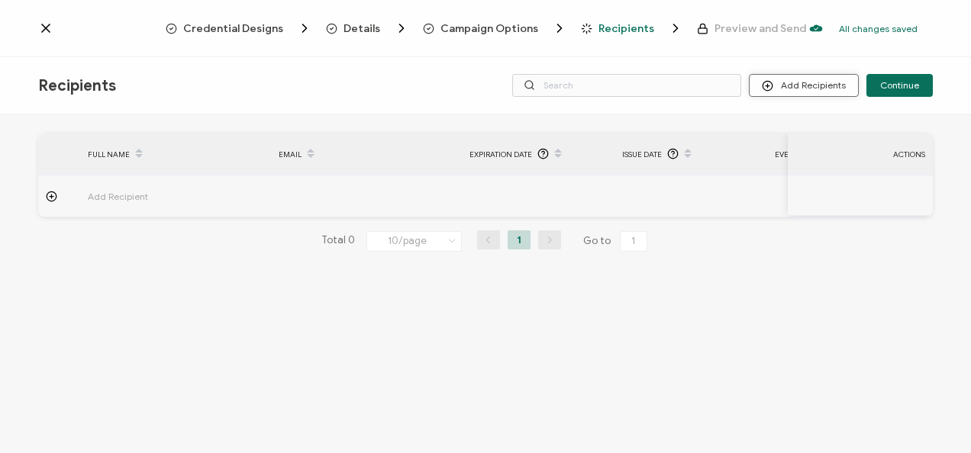
click at [808, 80] on button "Add Recipients" at bounding box center [804, 85] width 110 height 23
click at [794, 179] on span "Import From List" at bounding box center [819, 176] width 69 height 11
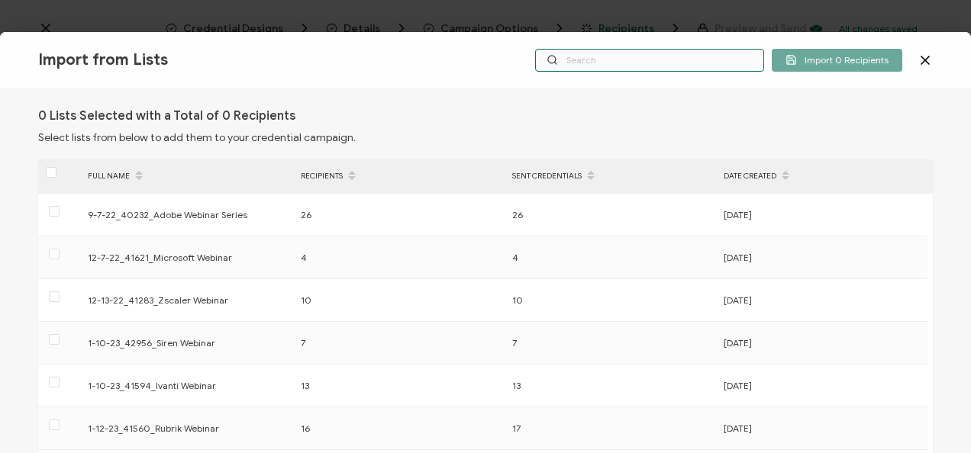
click at [648, 58] on input "text" at bounding box center [649, 60] width 229 height 23
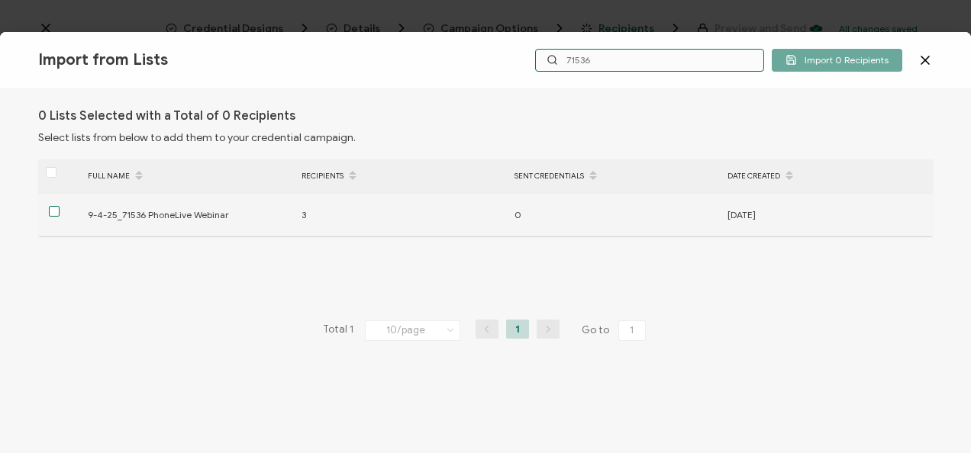
type input "71536"
click at [56, 210] on span at bounding box center [54, 211] width 11 height 11
click at [60, 206] on input "checkbox" at bounding box center [60, 206] width 0 height 0
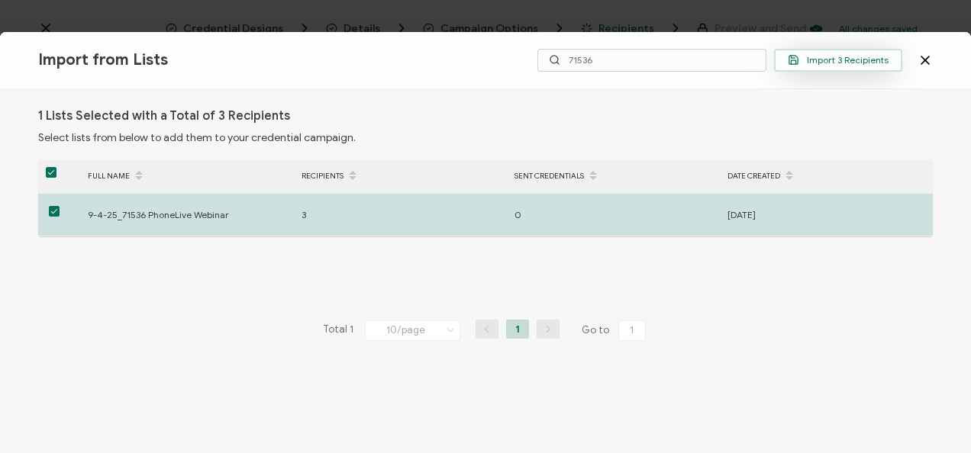
click at [850, 60] on span "Import 3 Recipients" at bounding box center [838, 59] width 101 height 11
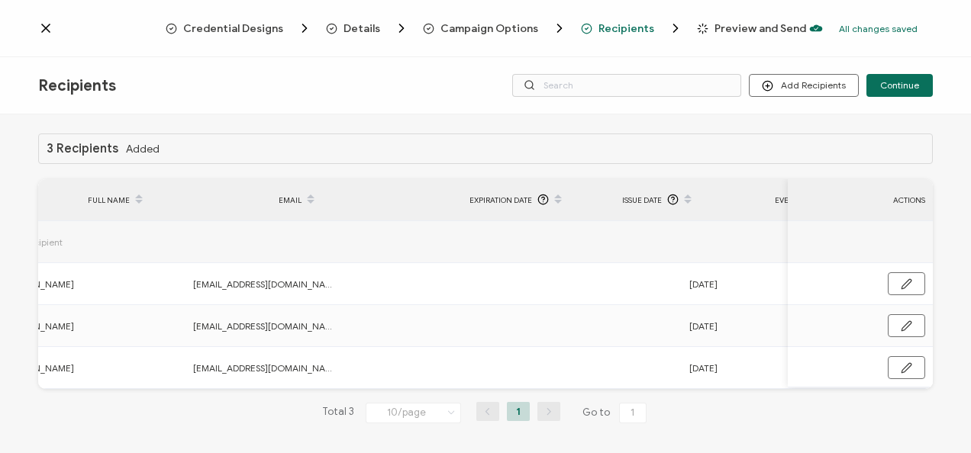
scroll to position [0, 86]
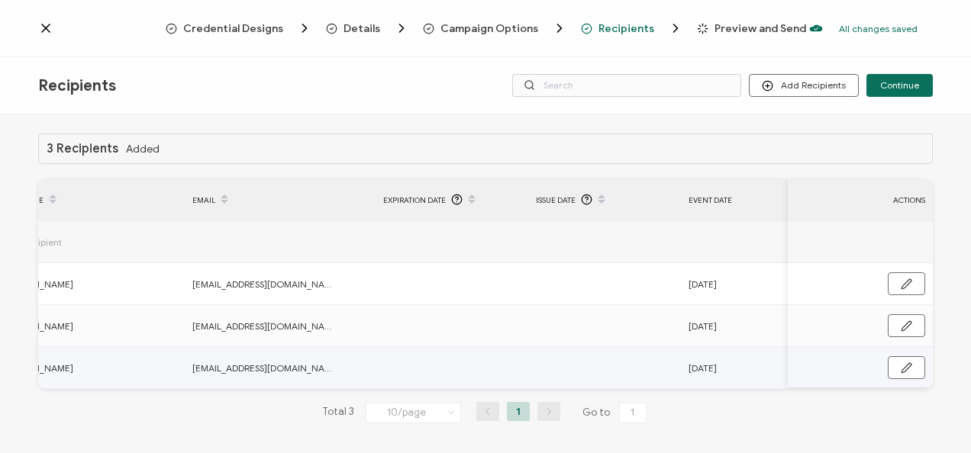
drag, startPoint x: 499, startPoint y: 387, endPoint x: 575, endPoint y: 383, distance: 75.7
click at [575, 383] on tr "[PERSON_NAME] [EMAIL_ADDRESS][DOMAIN_NAME] [DATE] Online Group Internet Based I…" at bounding box center [847, 368] width 1790 height 42
drag, startPoint x: 506, startPoint y: 388, endPoint x: 556, endPoint y: 385, distance: 49.7
click at [556, 385] on tr "[PERSON_NAME] [EMAIL_ADDRESS][DOMAIN_NAME] [DATE] Online Group Internet Based I…" at bounding box center [847, 368] width 1790 height 42
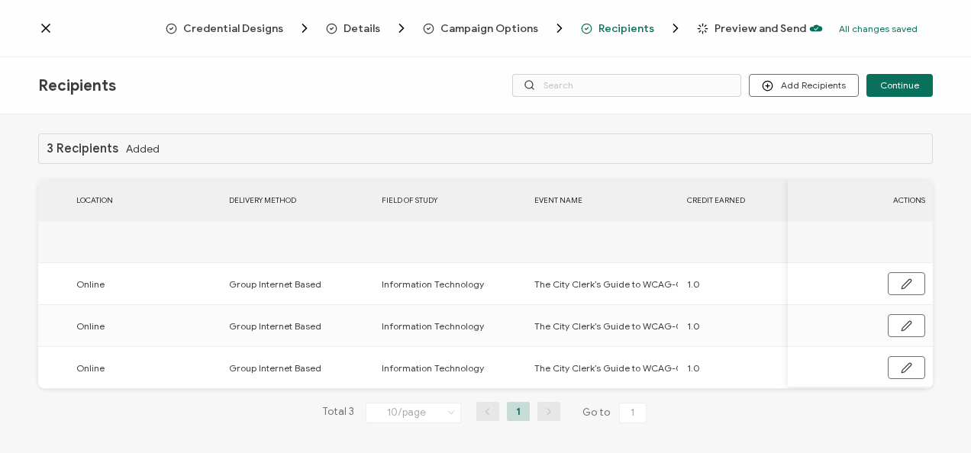
scroll to position [0, 901]
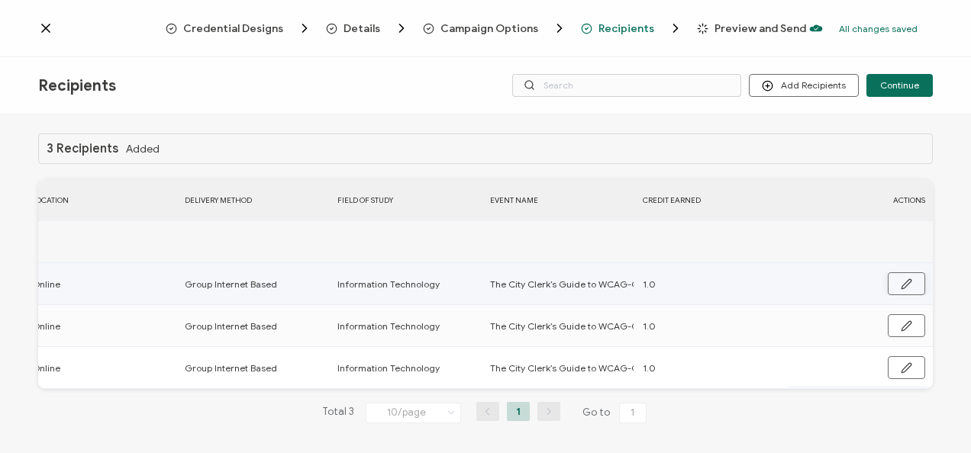
click at [904, 276] on button "button" at bounding box center [906, 283] width 37 height 23
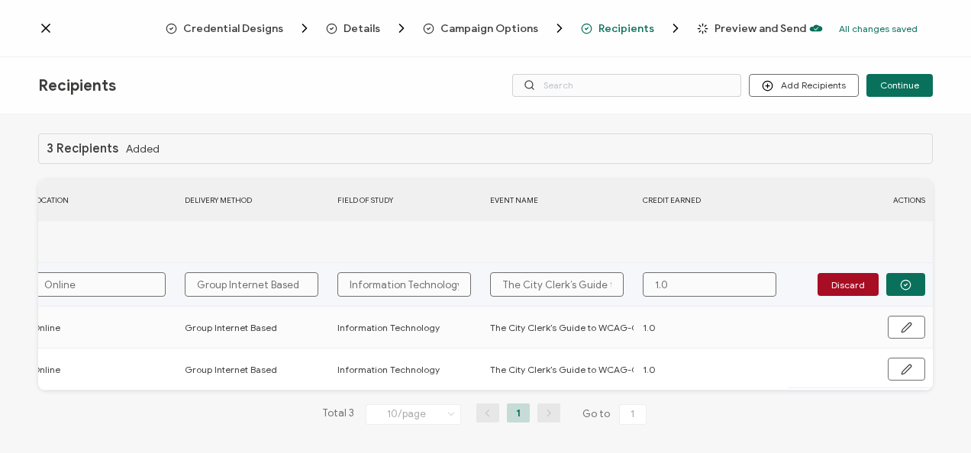
click at [494, 282] on input "The City Clerk’s Guide to WCAG-Compliant Livestreaming" at bounding box center [557, 284] width 134 height 24
type input "hThe City Clerk’s Guide to WCAG-Compliant Livestreaming"
type input "hoThe City Clerk’s Guide to WCAG-Compliant Livestreaming"
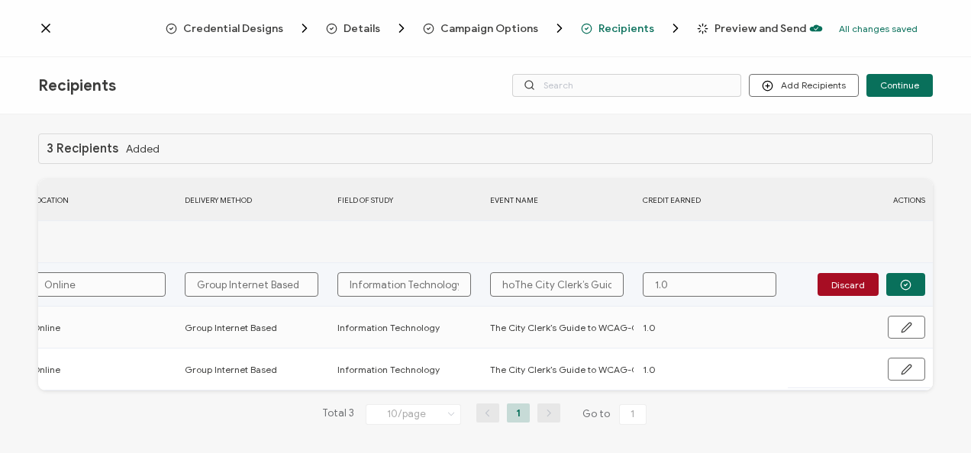
type input "hThe City Clerk’s Guide to WCAG-Compliant Livestreaming"
type input "The City Clerk’s Guide to WCAG-Compliant Livestreaming"
type input "PThe City Clerk’s Guide to WCAG-Compliant Livestreaming"
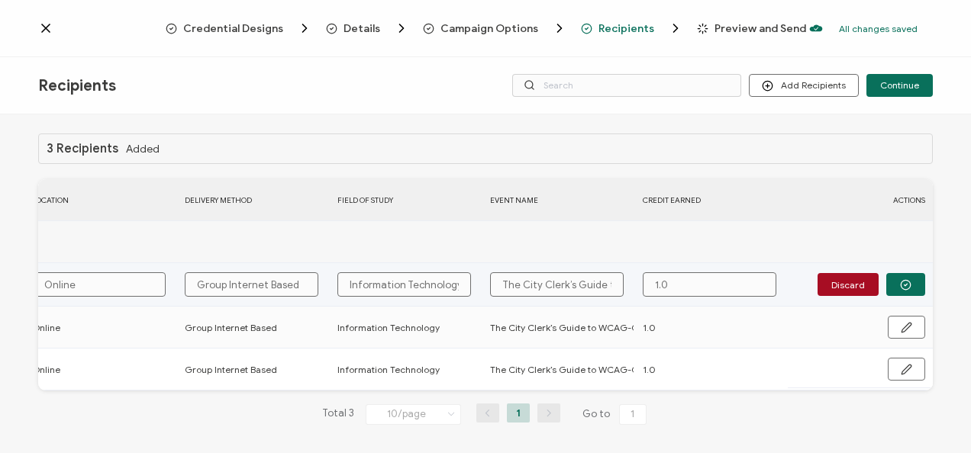
type input "PThe City Clerk’s Guide to WCAG-Compliant Livestreaming"
type input "PhThe City Clerk’s Guide to WCAG-Compliant Livestreaming"
type input "PhoThe City Clerk’s Guide to WCAG-Compliant Livestreaming"
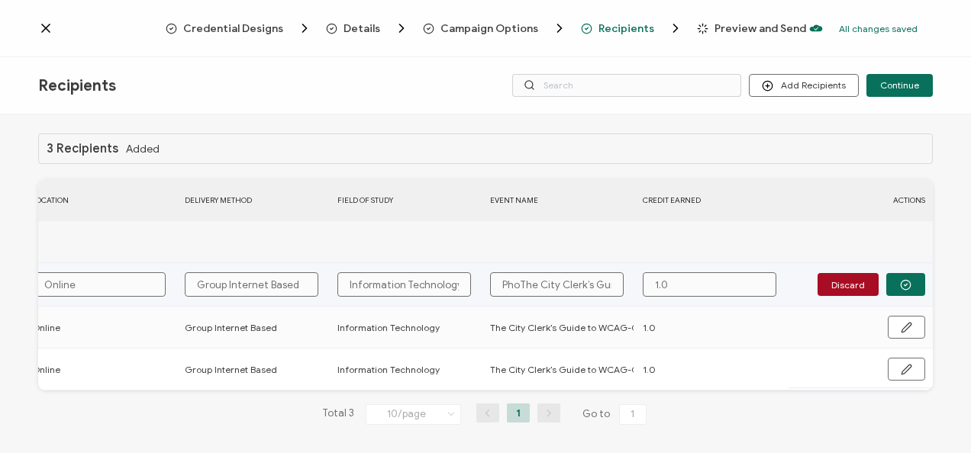
type input "PhonThe City Clerk’s Guide to WCAG-Compliant Livestreaming"
type input "PhoneThe City Clerk’s Guide to WCAG-Compliant Livestreaming"
type input "PhoneLThe City Clerk’s Guide to WCAG-Compliant Livestreaming"
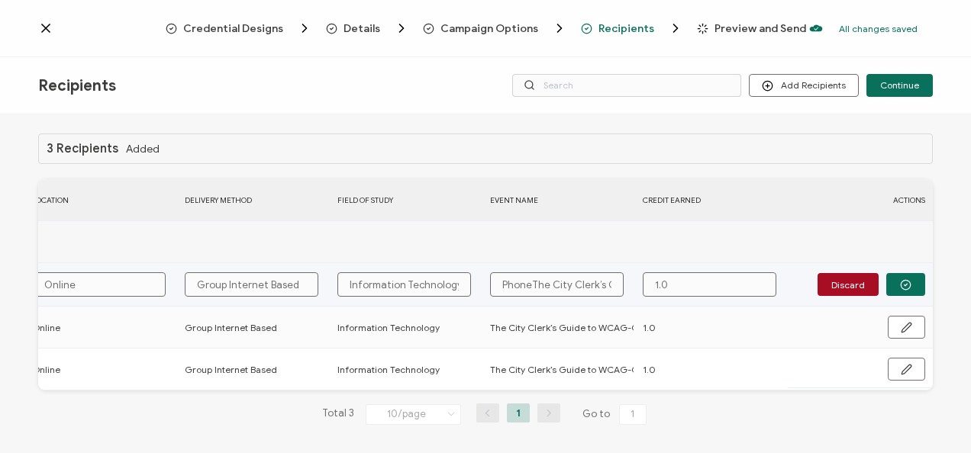
type input "PhoneLThe City Clerk’s Guide to WCAG-Compliant Livestreaming"
type input "PhoneLiThe City Clerk’s Guide to WCAG-Compliant Livestreaming"
type input "PhoneLivThe City Clerk’s Guide to WCAG-Compliant Livestreaming"
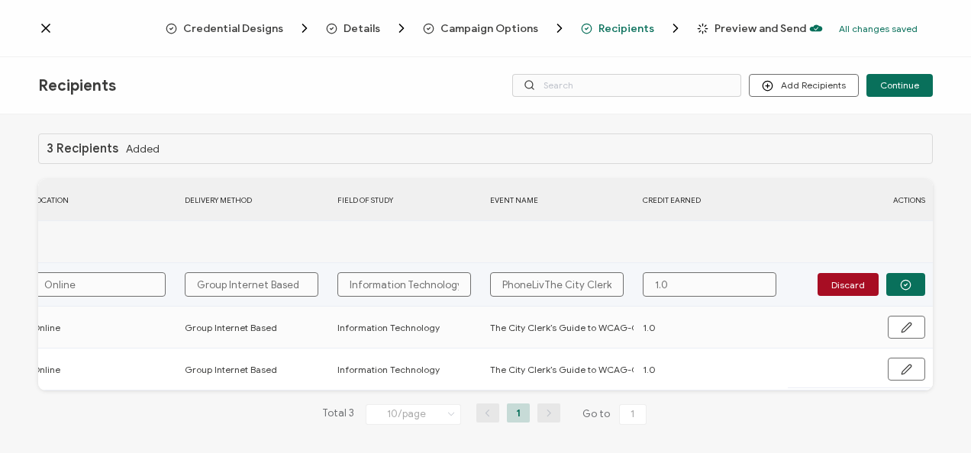
type input "PhoneLiveThe City Clerk’s Guide to WCAG-Compliant Livestreaming"
type input "PhoneLive The City Clerk’s Guide to WCAG-Compliant Livestreaming"
type input "PhoneLive WThe City Clerk’s Guide to WCAG-Compliant Livestreaming"
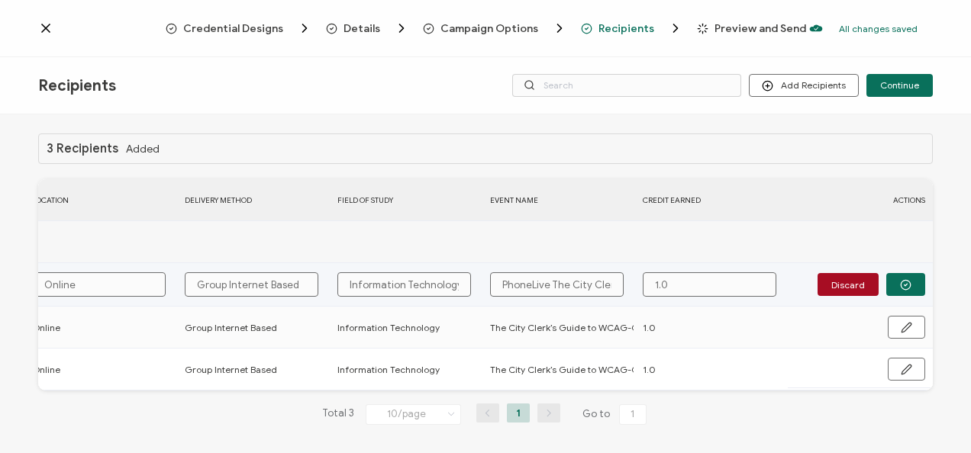
type input "PhoneLive WThe City Clerk’s Guide to WCAG-Compliant Livestreaming"
type input "PhoneLive WeThe City Clerk’s Guide to WCAG-Compliant Livestreaming"
type input "PhoneLive WebThe City Clerk’s Guide to WCAG-Compliant Livestreaming"
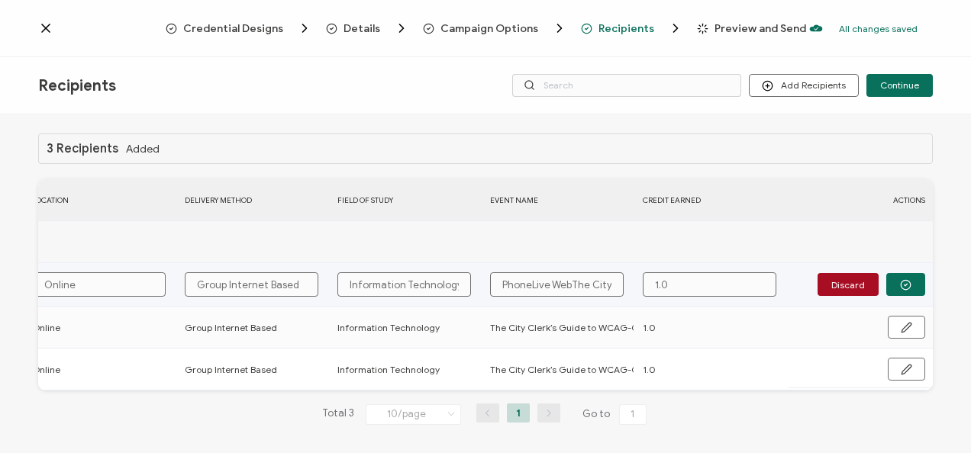
type input "PhoneLive WebiThe City Clerk’s Guide to WCAG-Compliant Livestreaming"
type input "PhoneLive WebinThe City Clerk’s Guide to WCAG-Compliant Livestreaming"
type input "PhoneLive WebinaThe City Clerk’s Guide to WCAG-Compliant Livestreaming"
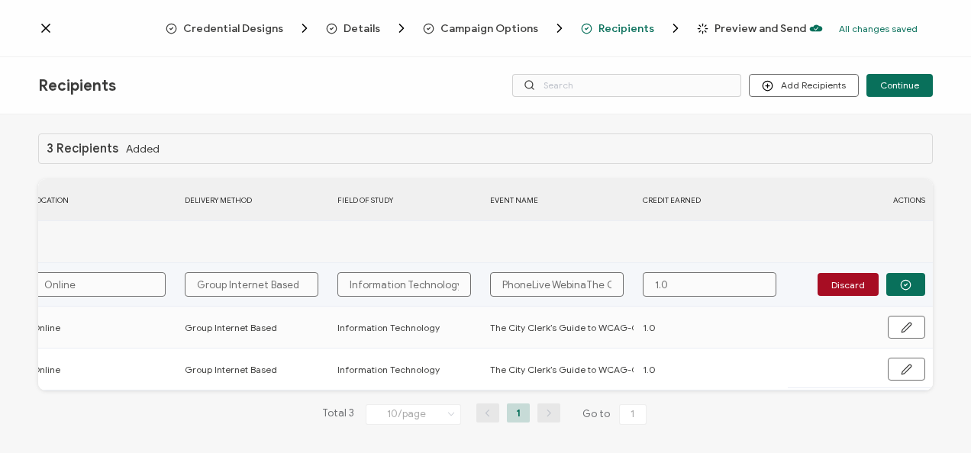
type input "PhoneLive WebinaThe City Clerk’s Guide to WCAG-Compliant Livestreaming"
type input "PhoneLive WebinarThe City Clerk’s Guide to WCAG-Compliant Livestreaming"
type input "PhoneLive Webinar:The City Clerk’s Guide to WCAG-Compliant Livestreaming"
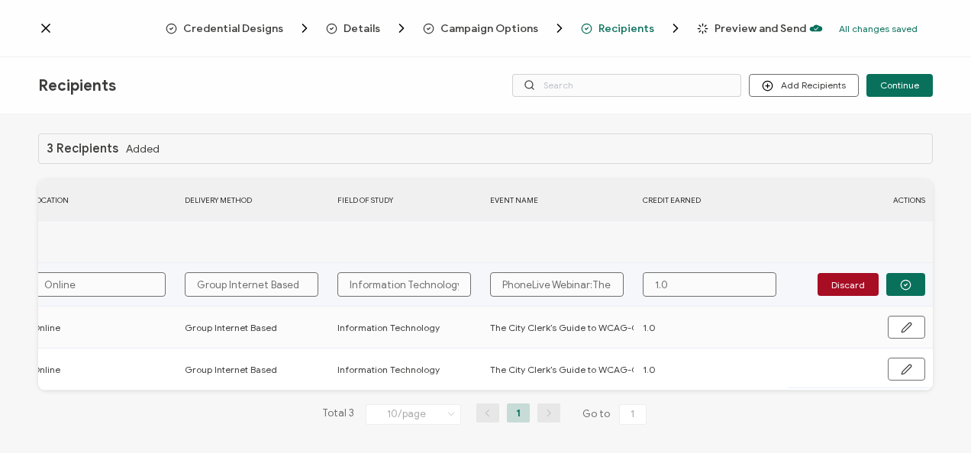
type input "PhoneLive Webinar: The City Clerk’s Guide to WCAG-Compliant Livestreaming"
drag, startPoint x: 493, startPoint y: 285, endPoint x: 837, endPoint y: 295, distance: 343.6
click at [835, 295] on div "FULL NAME EMAIL Expiration Date Issue Date Event Date Location Delivery Method …" at bounding box center [485, 284] width 895 height 211
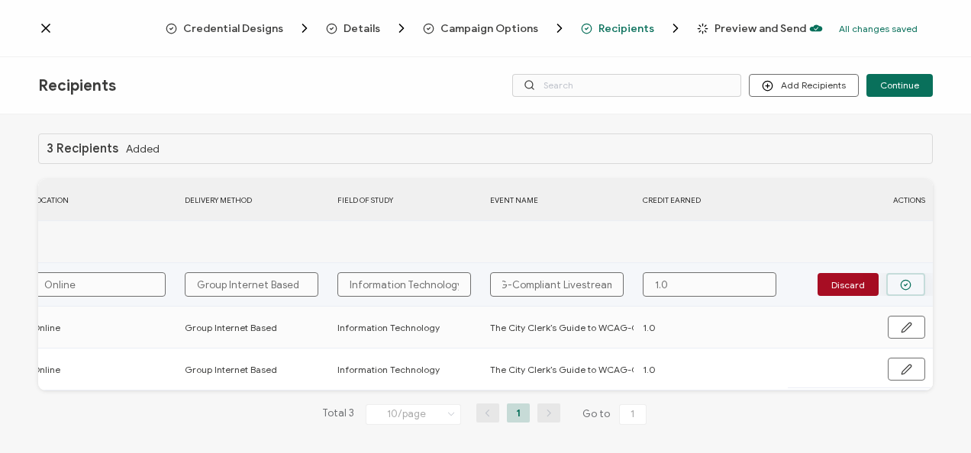
type input "PhoneLive Webinar: The City Clerk’s Guide to WCAG-Compliant Livestreaming"
drag, startPoint x: 908, startPoint y: 287, endPoint x: 888, endPoint y: 296, distance: 21.2
click at [907, 286] on button "button" at bounding box center [905, 284] width 39 height 23
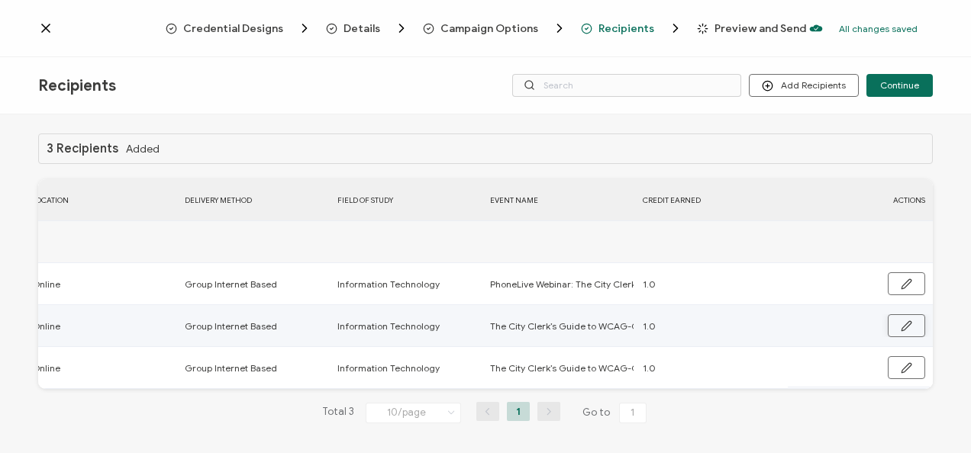
click at [889, 324] on button "button" at bounding box center [906, 325] width 37 height 23
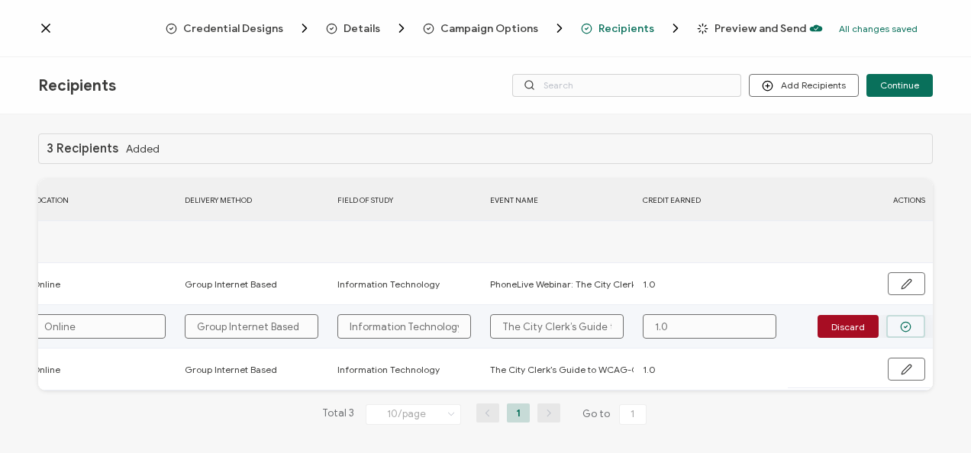
drag, startPoint x: 490, startPoint y: 320, endPoint x: 918, endPoint y: 335, distance: 428.5
click at [918, 335] on div "FULL NAME EMAIL Expiration Date Issue Date Event Date Location Delivery Method …" at bounding box center [485, 284] width 895 height 211
paste input "PhoneLive Webinar:"
type input "PhoneLive Webinar: The City Clerk’s Guide to WCAG-Compliant Livestreaming"
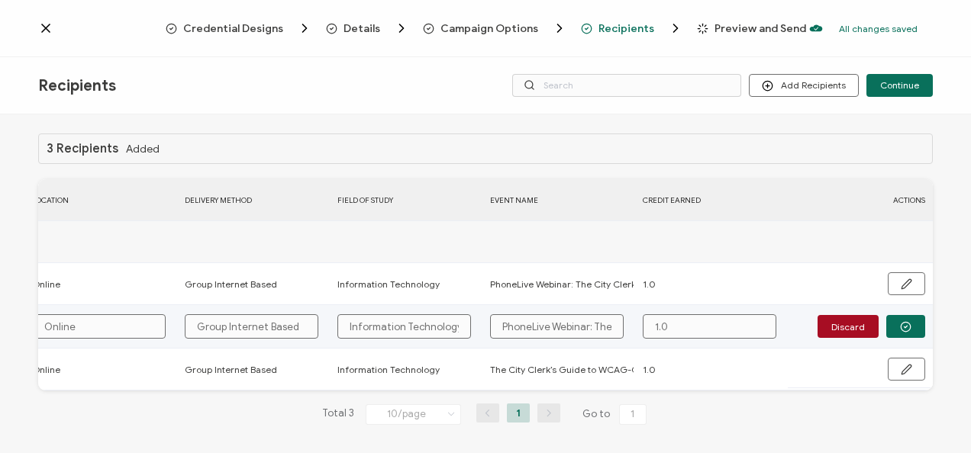
scroll to position [0, 238]
type input "PhoneLive Webinar: The City Clerk’s Guide to WCAG-Compliant Livestreaming"
click at [900, 331] on icon "button" at bounding box center [905, 326] width 11 height 11
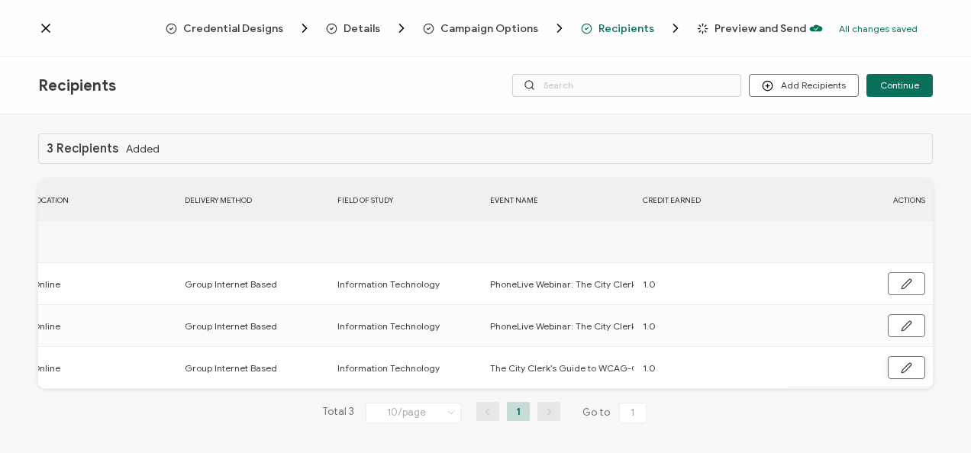
click at [905, 366] on icon "button" at bounding box center [906, 368] width 11 height 11
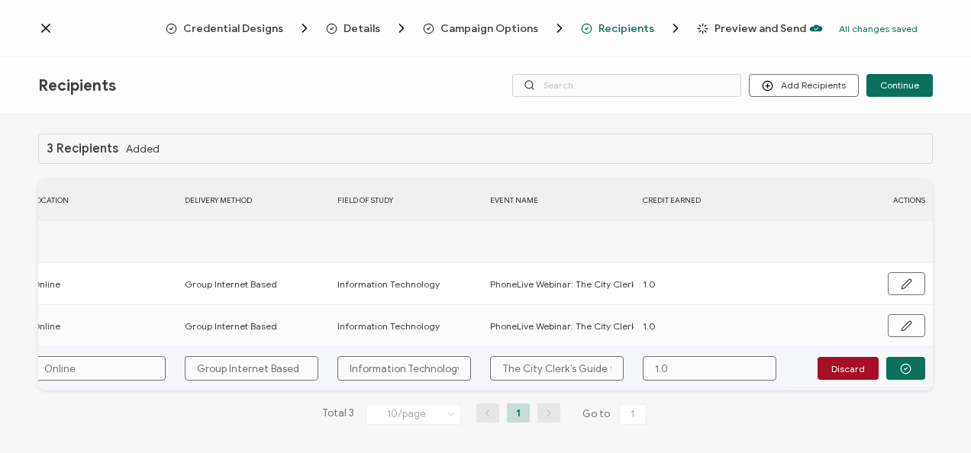
drag, startPoint x: 498, startPoint y: 362, endPoint x: 753, endPoint y: 362, distance: 254.9
click at [753, 362] on tr "[PERSON_NAME] [EMAIL_ADDRESS][DOMAIN_NAME] [DATE] Online Group Internet Based I…" at bounding box center [38, 369] width 1790 height 44
paste input "PhoneLive Webinar:"
type input "PhoneLive Webinar: The City Clerk’s Guide to WCAG-Compliant Livestreaming"
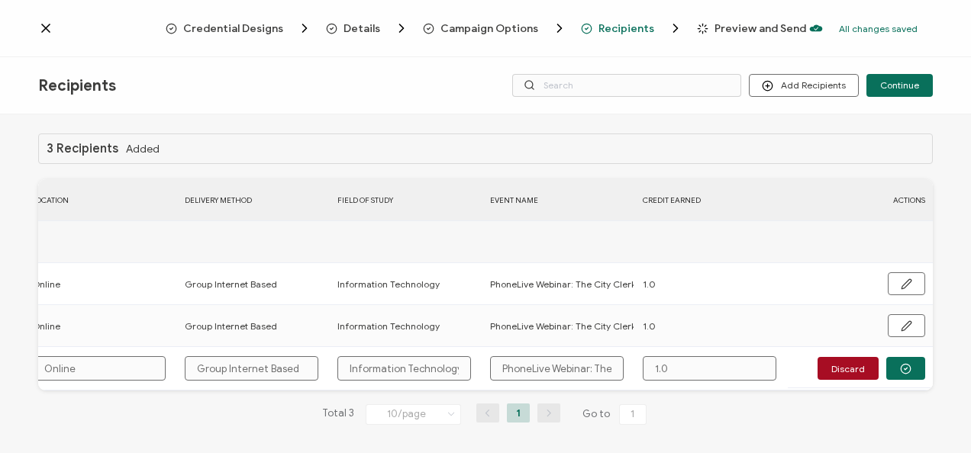
scroll to position [0, 238]
type input "PhoneLive Webinar: The City Clerk’s Guide to WCAG-Compliant Livestreaming"
click at [912, 366] on button "button" at bounding box center [905, 368] width 39 height 23
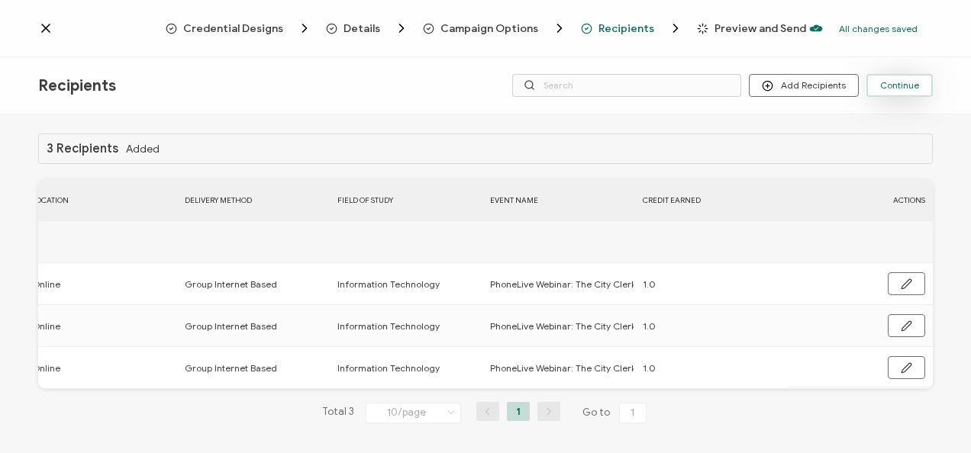
click at [890, 76] on button "Continue" at bounding box center [899, 85] width 66 height 23
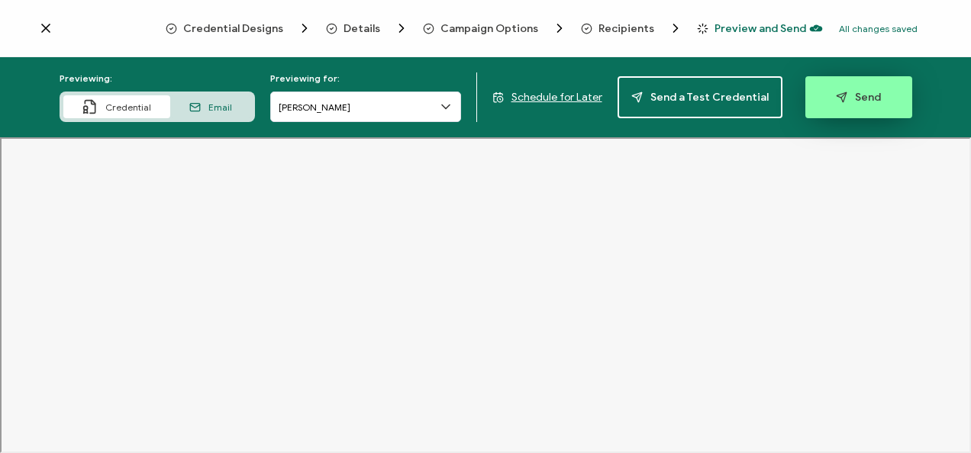
click at [837, 95] on icon "button" at bounding box center [842, 97] width 10 height 10
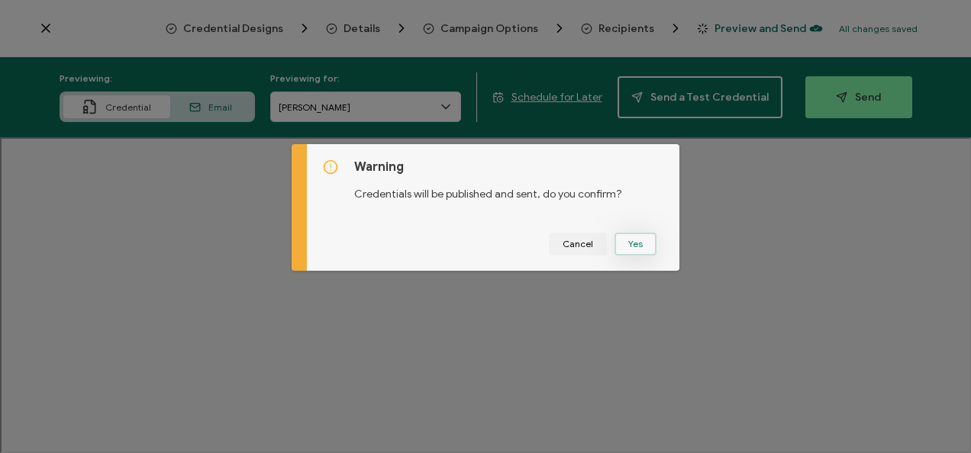
click at [627, 250] on button "Yes" at bounding box center [635, 244] width 42 height 23
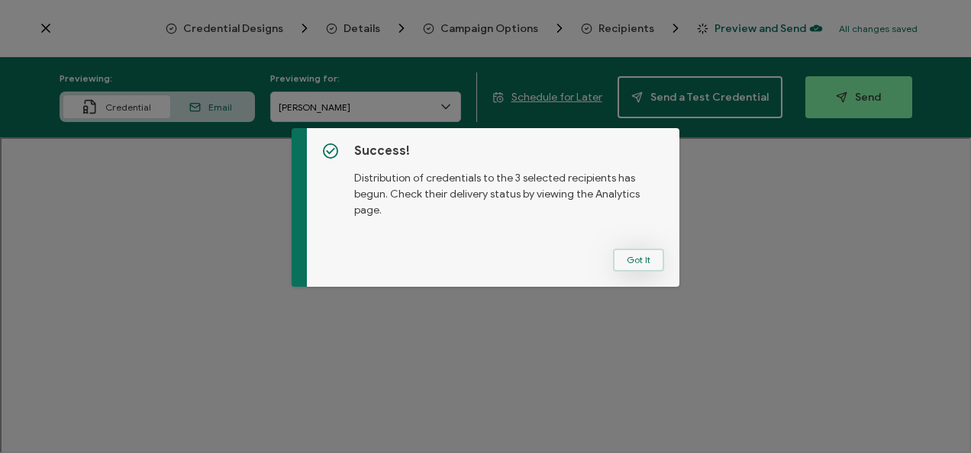
drag, startPoint x: 635, startPoint y: 240, endPoint x: 626, endPoint y: 250, distance: 13.5
click at [626, 250] on button "Got It" at bounding box center [638, 260] width 51 height 23
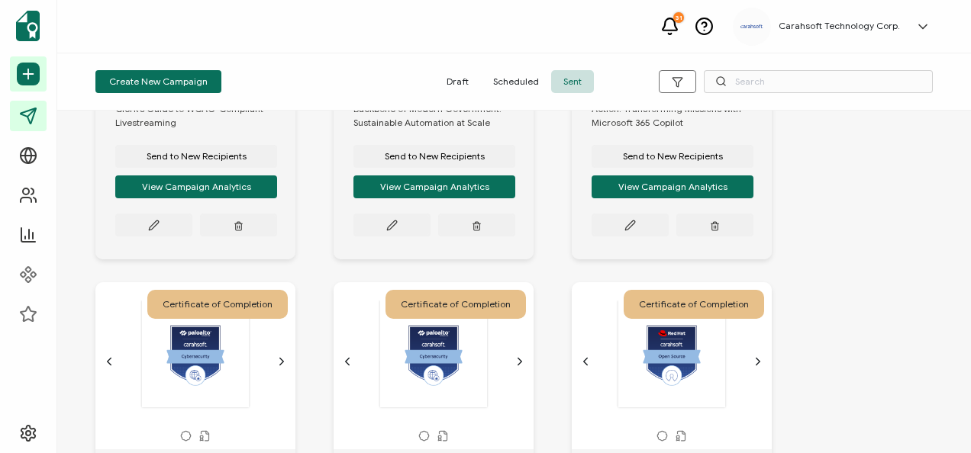
scroll to position [153, 0]
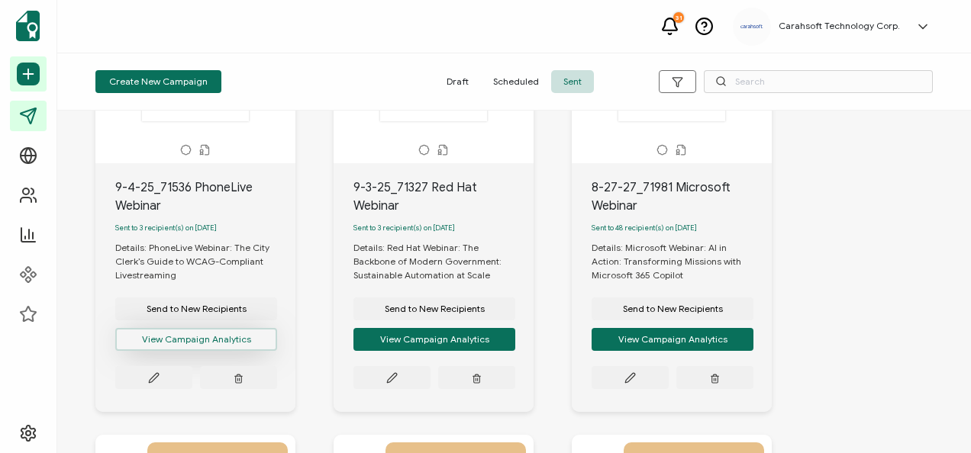
click at [166, 343] on button "View Campaign Analytics" at bounding box center [196, 339] width 162 height 23
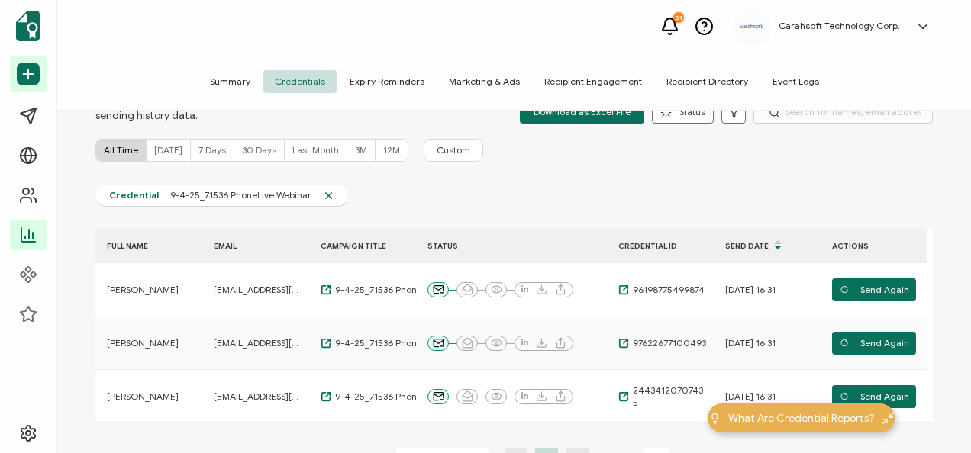
scroll to position [2, 0]
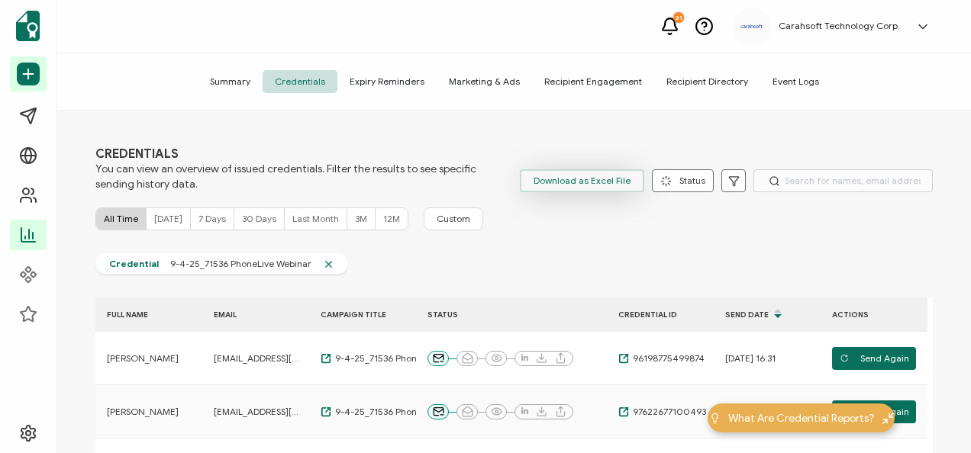
click at [583, 170] on span "Download as Excel File" at bounding box center [582, 180] width 97 height 23
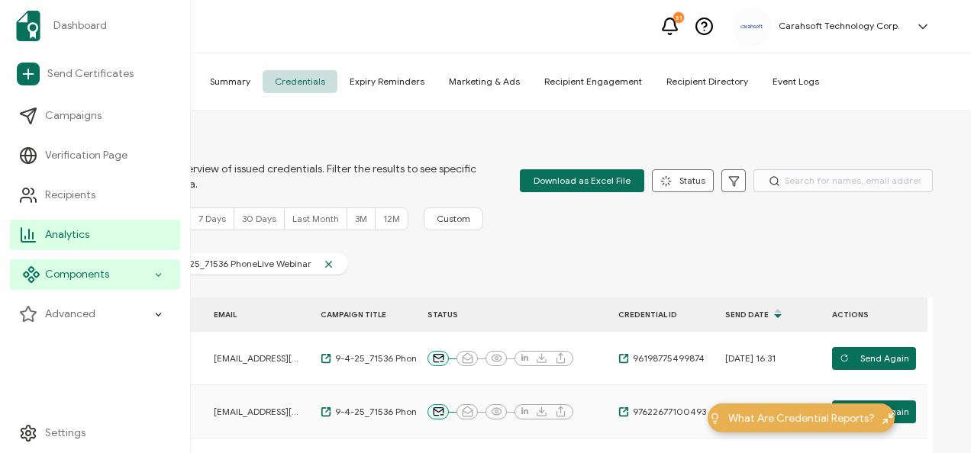
click at [82, 279] on span "Components" at bounding box center [77, 274] width 64 height 15
click at [89, 270] on span "Components" at bounding box center [77, 274] width 64 height 15
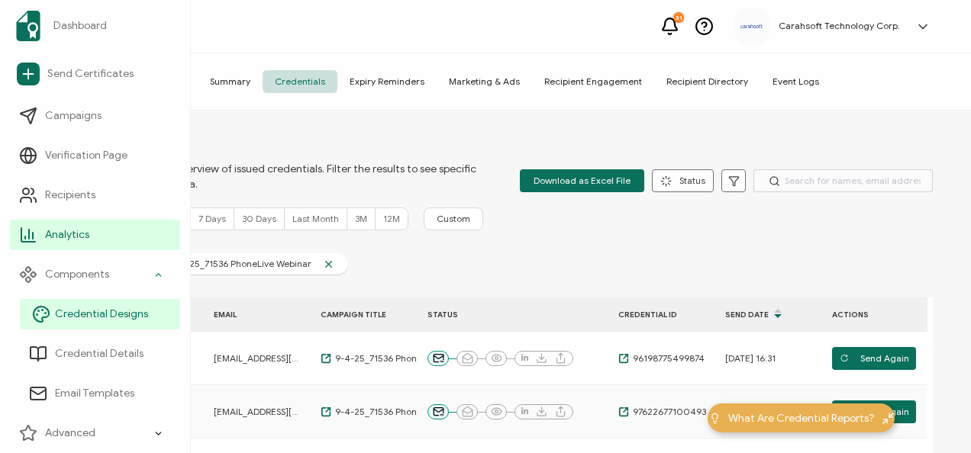
click at [89, 314] on span "Credential Designs" at bounding box center [101, 314] width 93 height 15
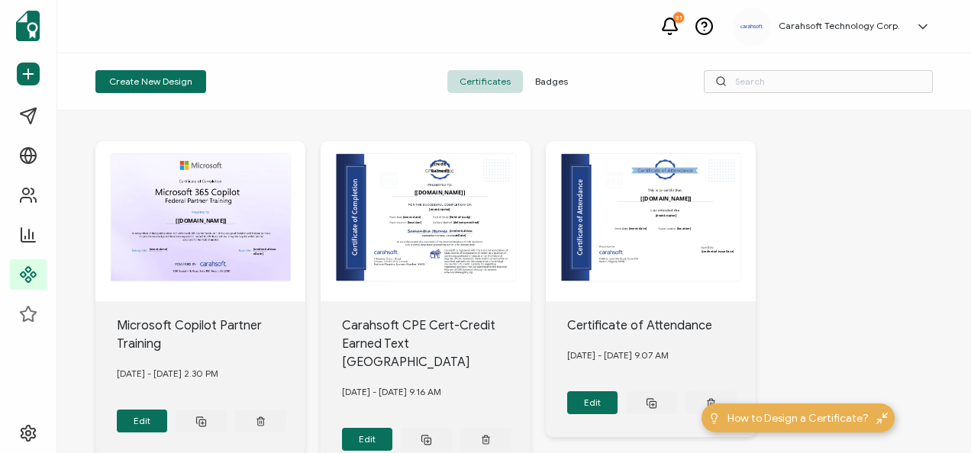
click at [561, 77] on span "Badges" at bounding box center [551, 81] width 57 height 23
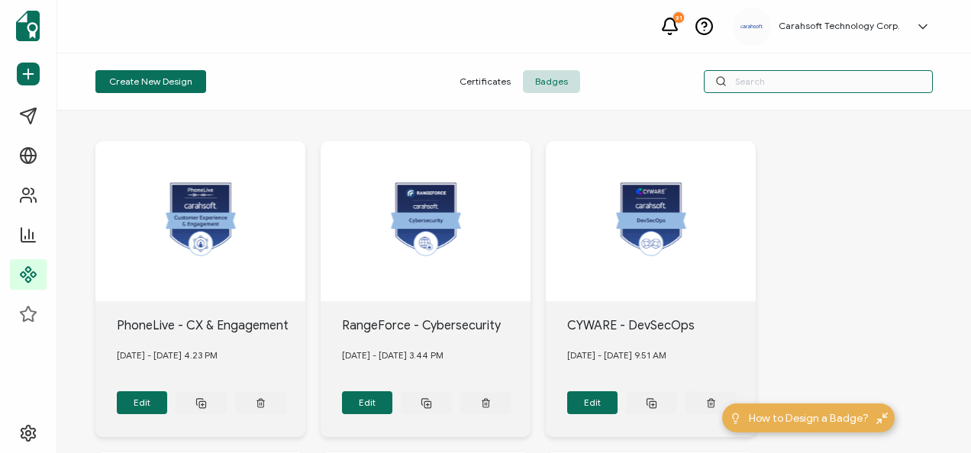
click at [787, 76] on input "text" at bounding box center [818, 81] width 229 height 23
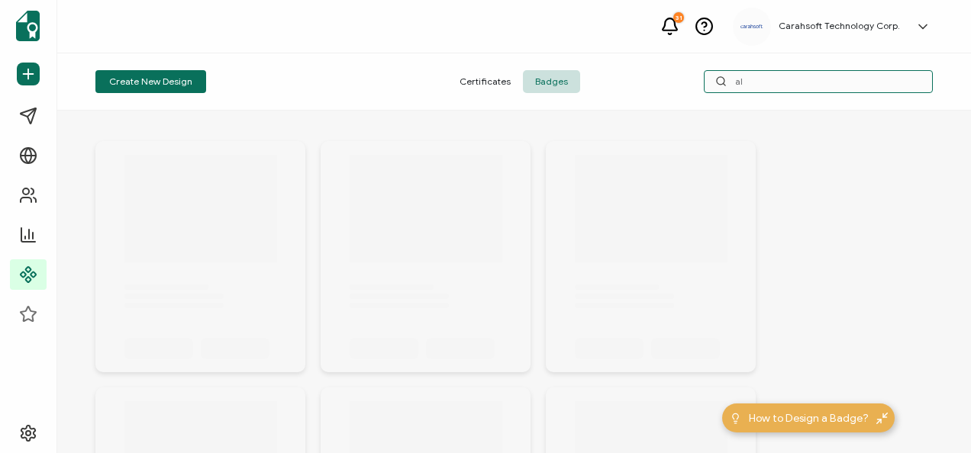
type input "a"
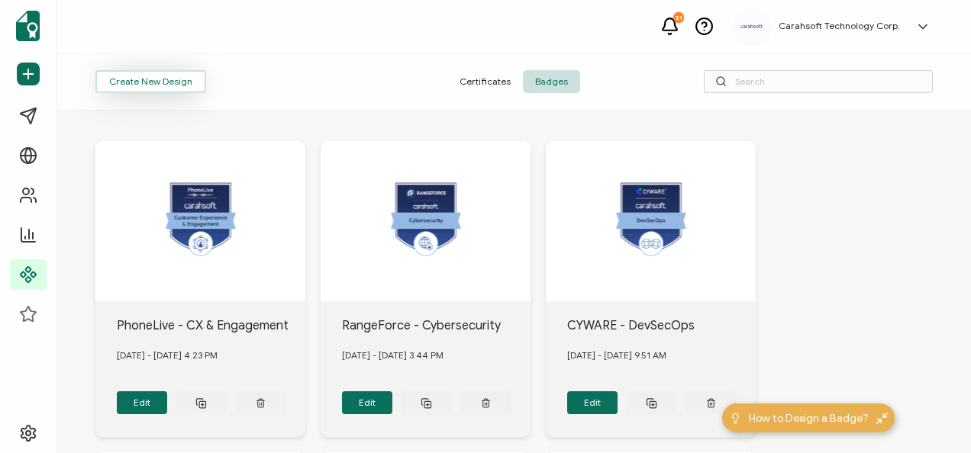
click at [182, 75] on button "Create New Design" at bounding box center [150, 81] width 111 height 23
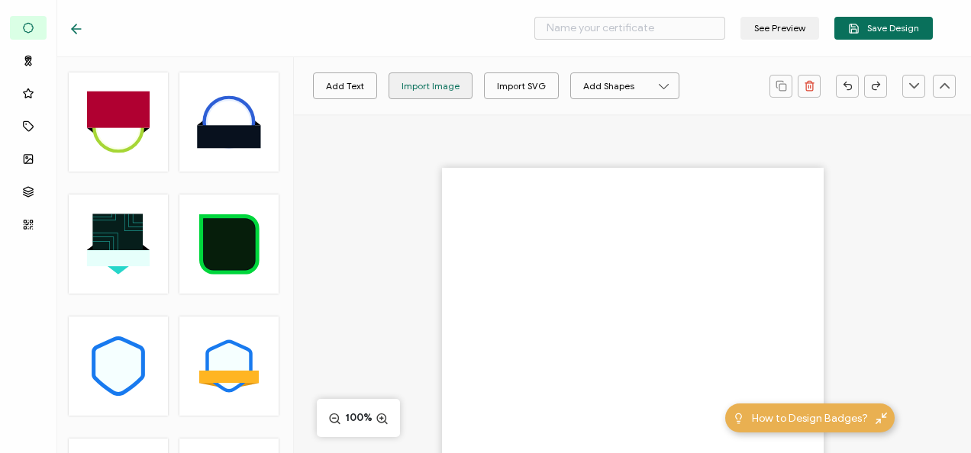
click at [430, 85] on div "Import Image" at bounding box center [430, 86] width 58 height 27
click at [428, 82] on div "Import Image" at bounding box center [430, 86] width 58 height 27
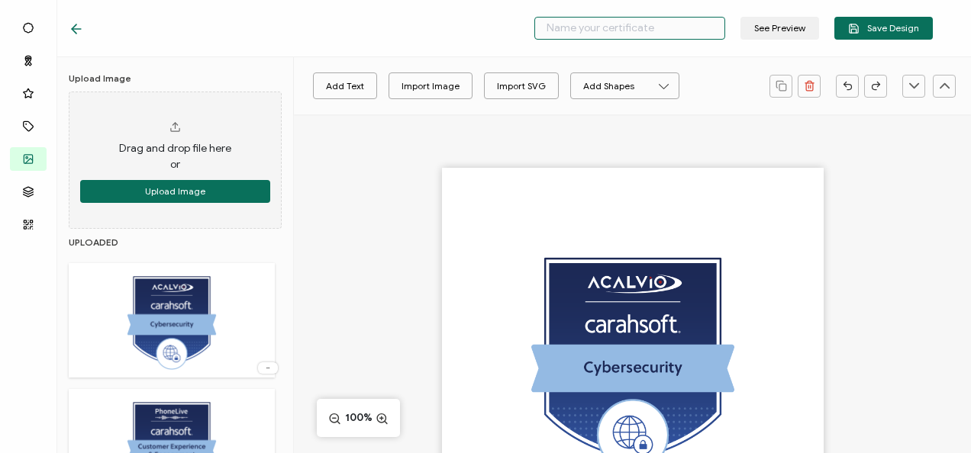
click at [621, 31] on input "text" at bounding box center [629, 28] width 191 height 23
type input "Acalvio - Cybersecurity"
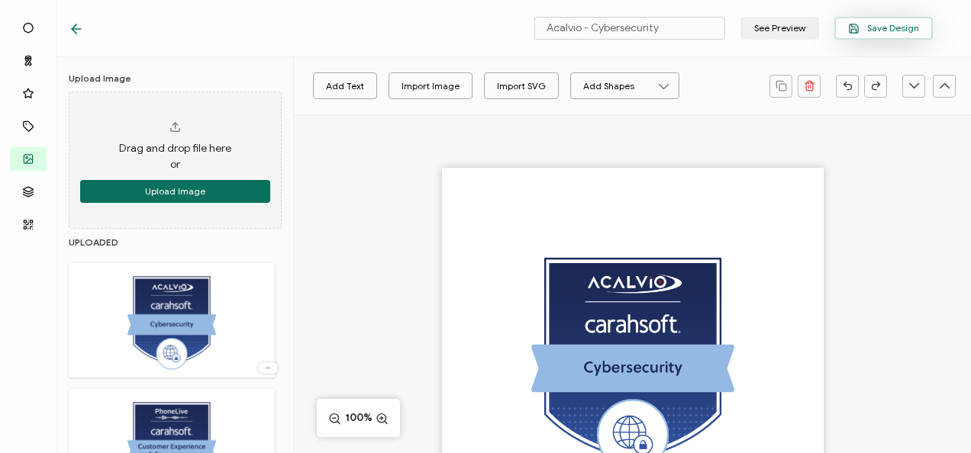
click at [872, 26] on span "Save Design" at bounding box center [883, 28] width 71 height 11
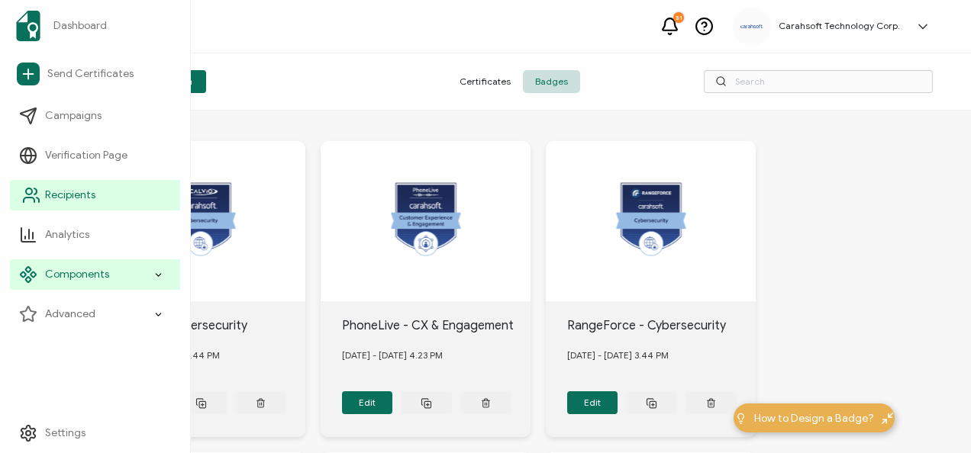
click at [84, 191] on span "Recipients" at bounding box center [70, 195] width 50 height 15
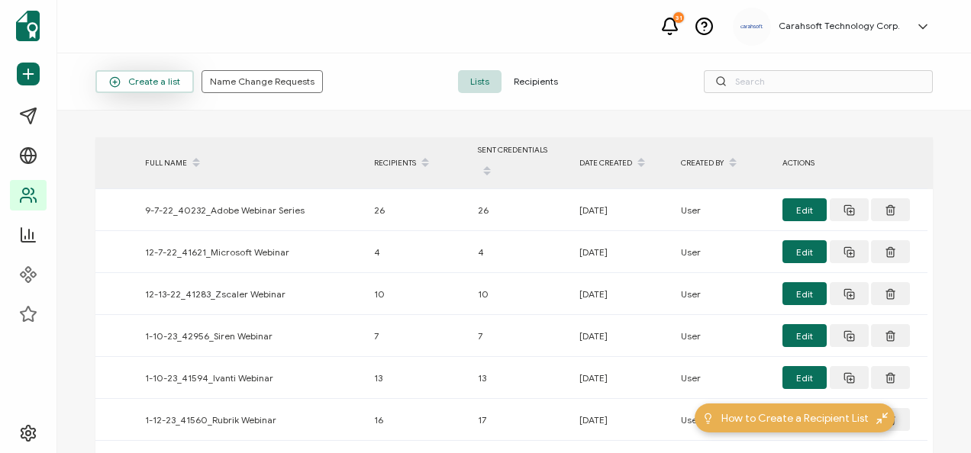
click at [131, 85] on span "Create a list" at bounding box center [144, 81] width 71 height 11
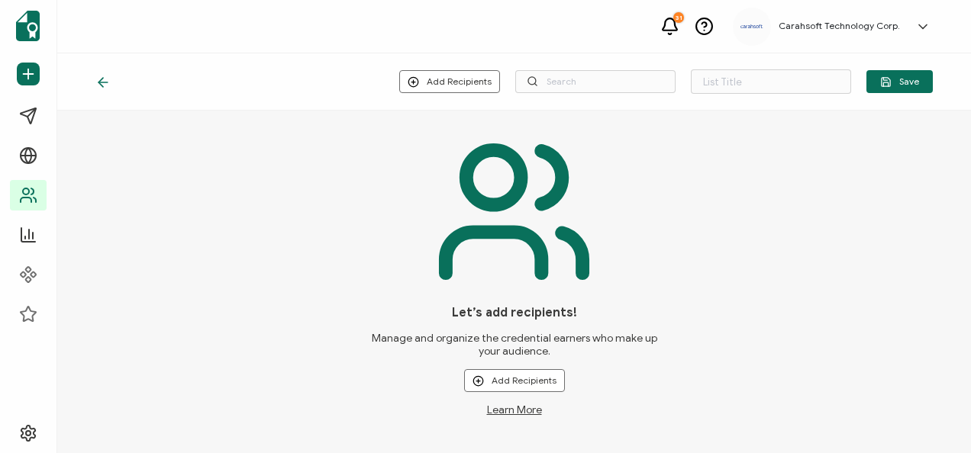
type input "List 1642"
click at [446, 73] on button "Add Recipients" at bounding box center [449, 81] width 101 height 23
click at [456, 117] on span "Upload New Recipients" at bounding box center [484, 122] width 98 height 11
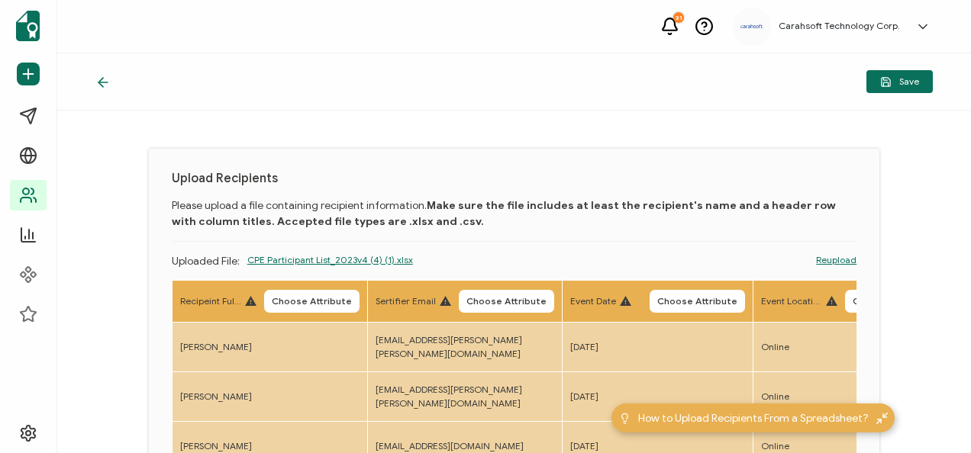
scroll to position [153, 0]
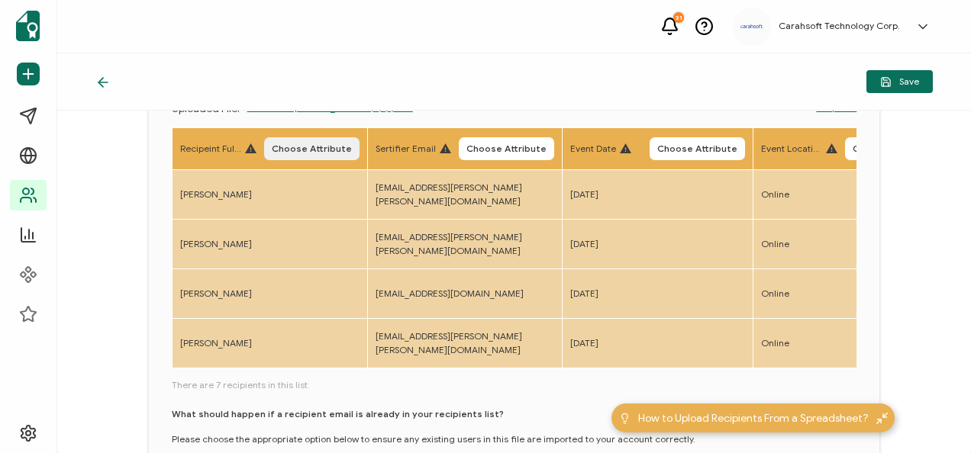
click at [299, 148] on span "Choose Attribute" at bounding box center [312, 148] width 80 height 9
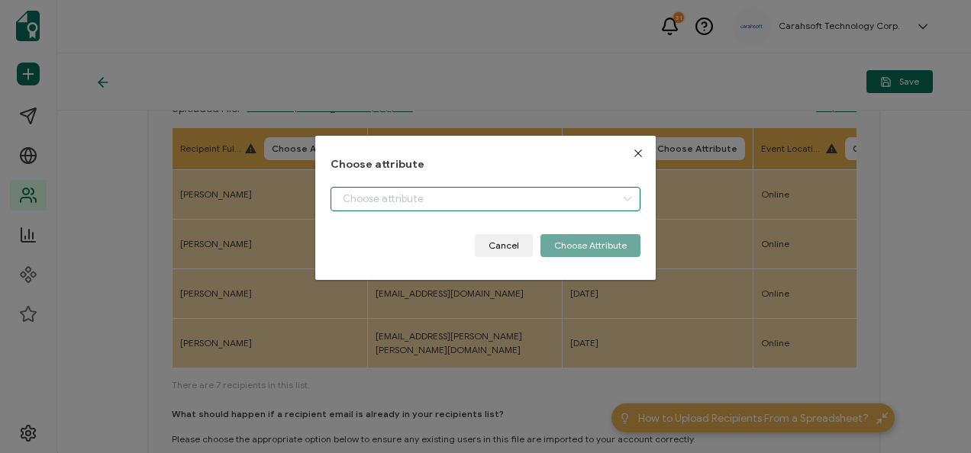
click at [443, 204] on input "dialog" at bounding box center [485, 199] width 309 height 24
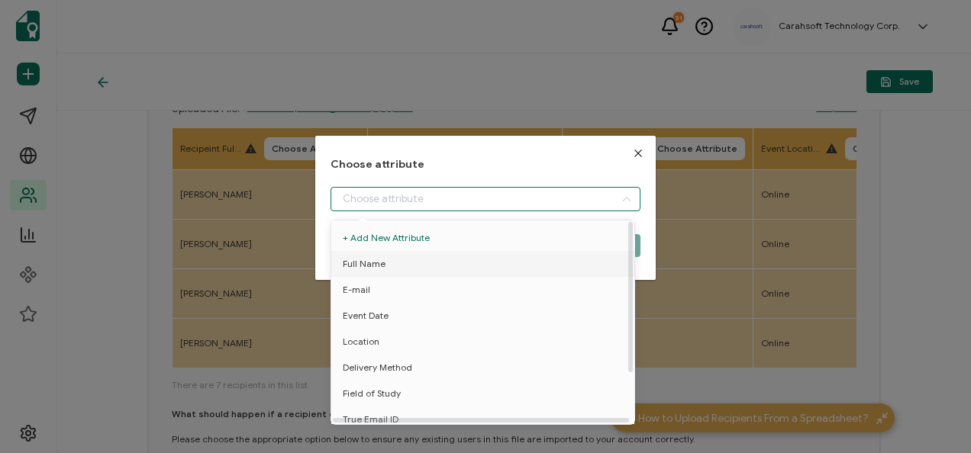
click at [359, 269] on span "Full Name" at bounding box center [364, 264] width 43 height 26
type input "Full Name"
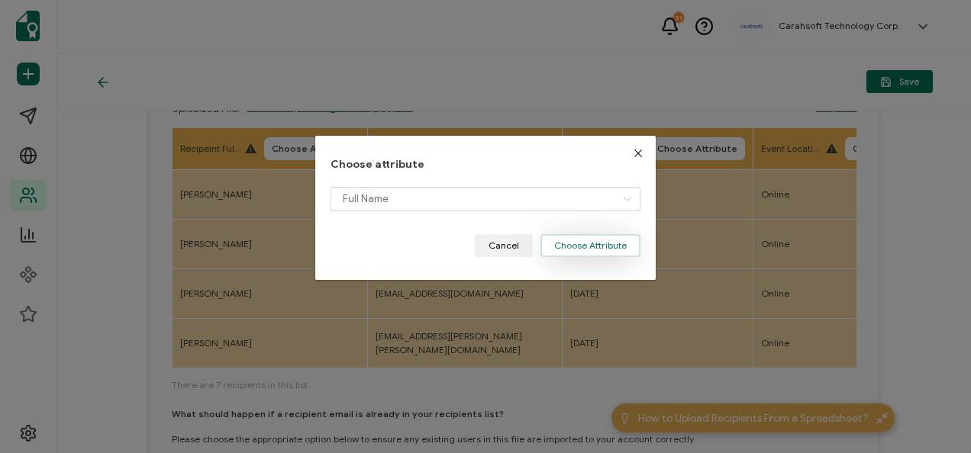
click at [575, 243] on button "Choose Attribute" at bounding box center [590, 245] width 100 height 23
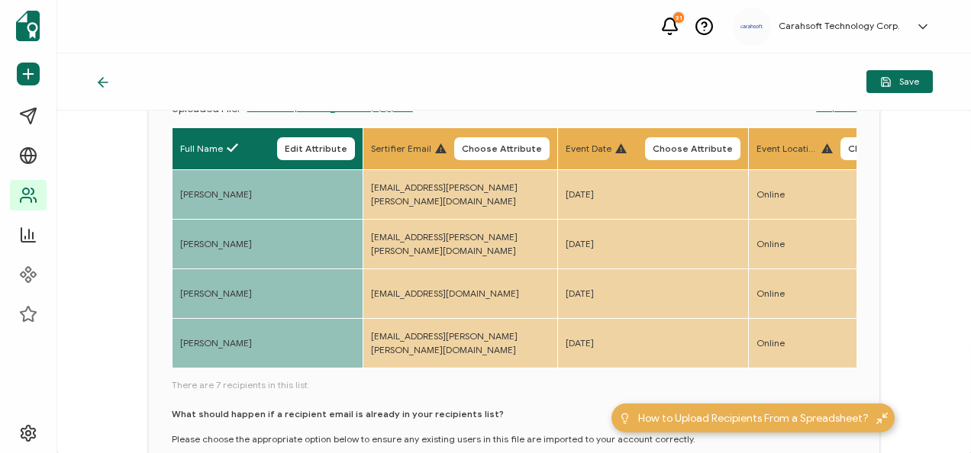
click at [514, 147] on span "Choose Attribute" at bounding box center [502, 148] width 80 height 9
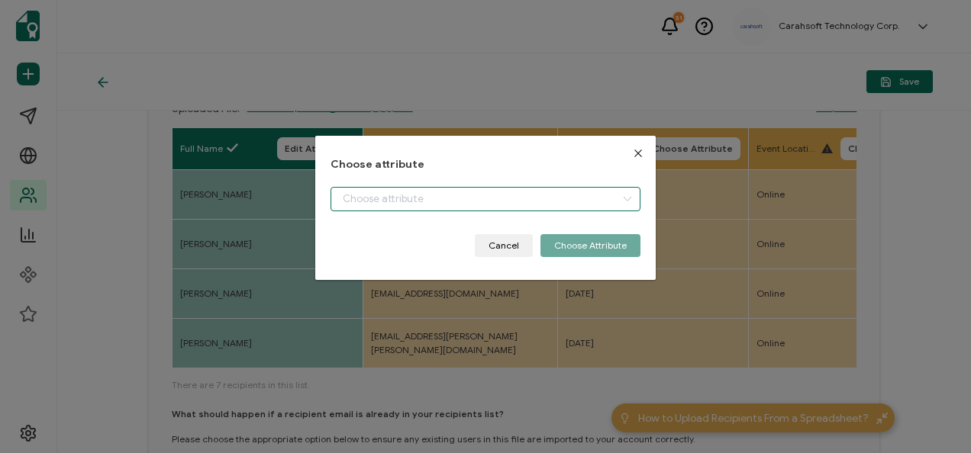
click at [392, 198] on input "dialog" at bounding box center [485, 199] width 309 height 24
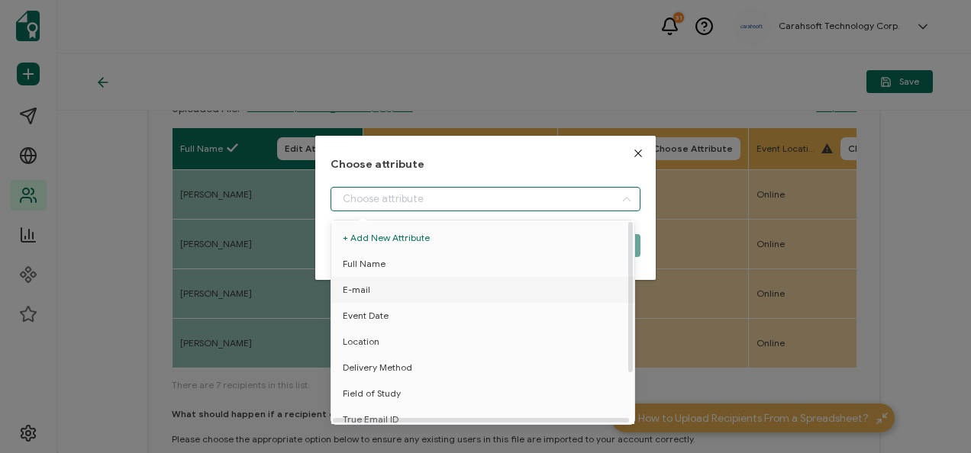
click at [397, 293] on li "E-mail" at bounding box center [485, 290] width 316 height 26
type input "E-mail"
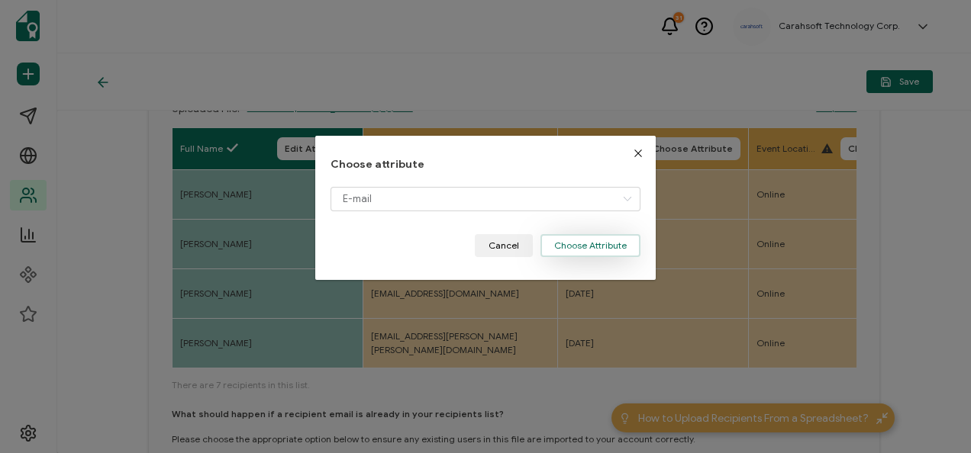
click at [618, 237] on button "Choose Attribute" at bounding box center [590, 245] width 100 height 23
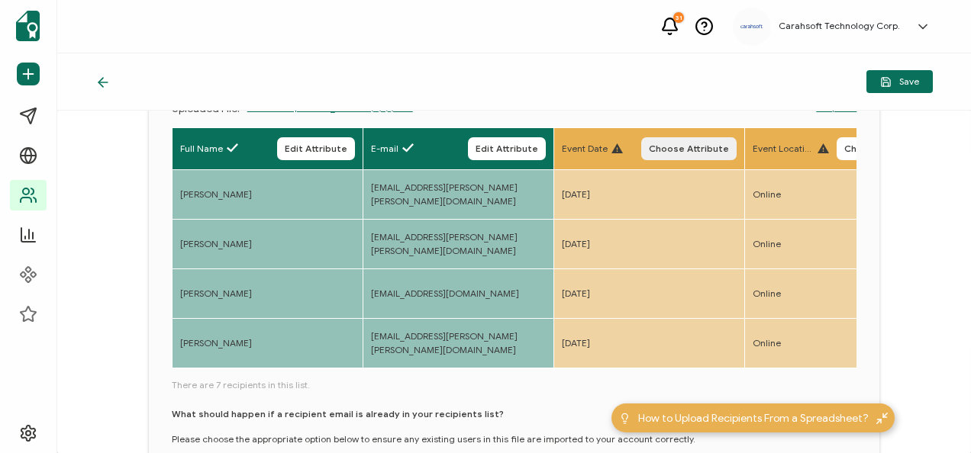
click at [676, 153] on span "Choose Attribute" at bounding box center [689, 148] width 80 height 9
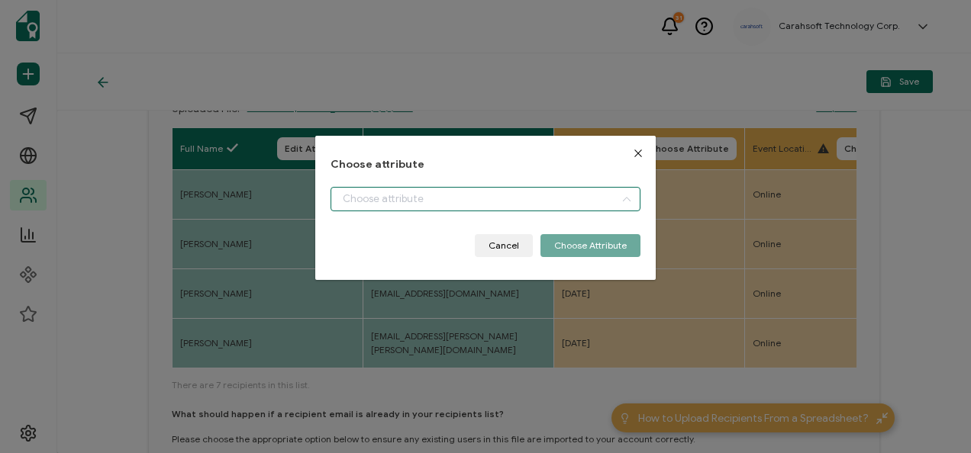
click at [349, 202] on input "dialog" at bounding box center [485, 199] width 309 height 24
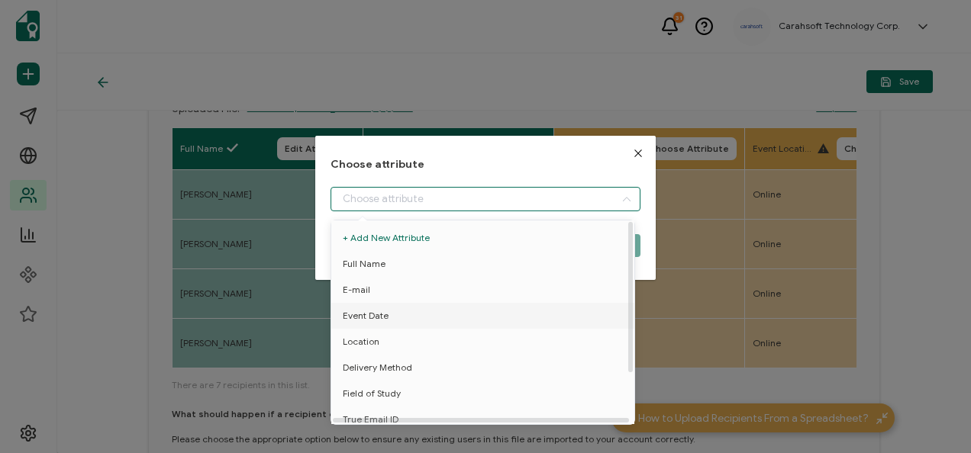
click at [377, 322] on span "Event Date" at bounding box center [366, 316] width 46 height 26
type input "Event Date"
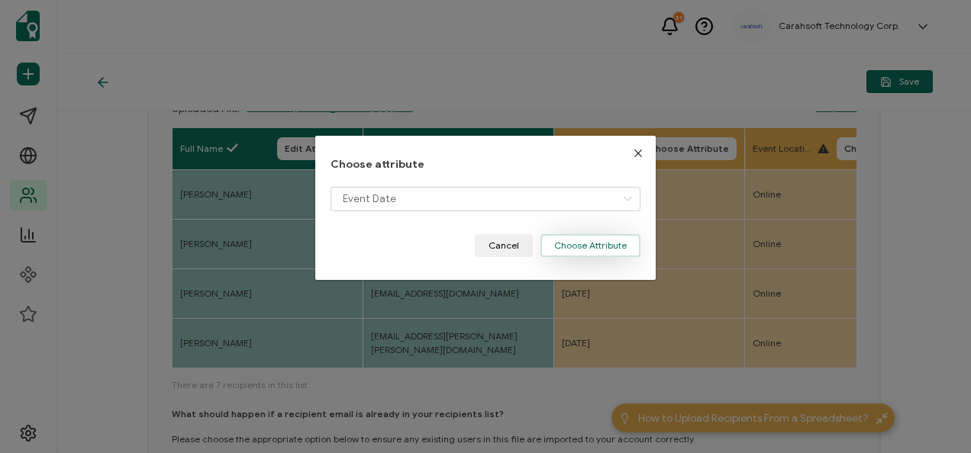
click at [612, 249] on button "Choose Attribute" at bounding box center [590, 245] width 100 height 23
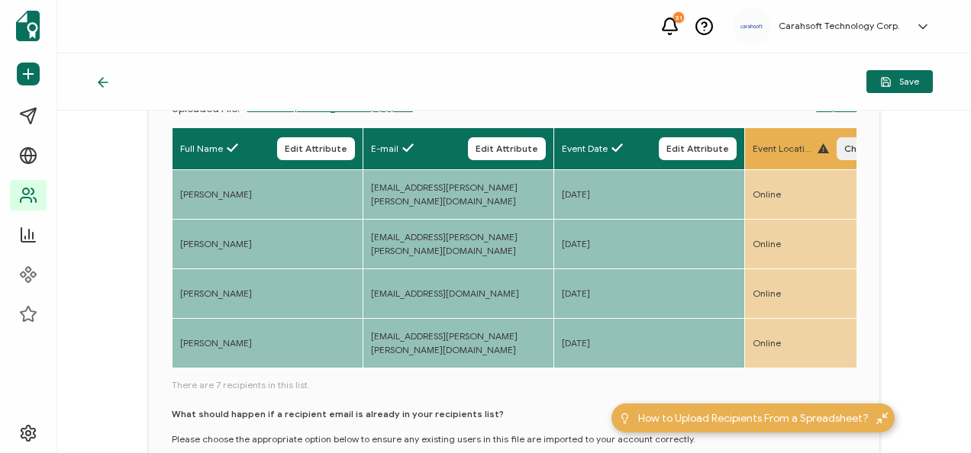
click at [850, 142] on button "Choose Attribute" at bounding box center [884, 148] width 95 height 23
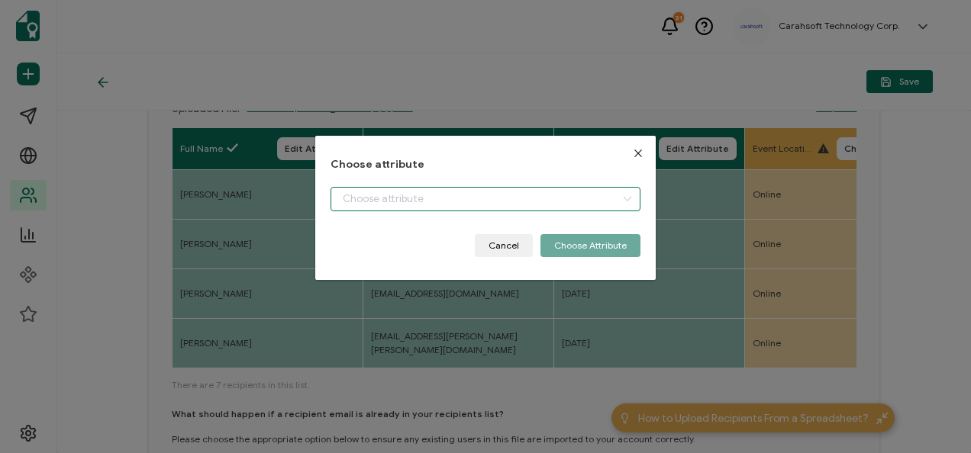
click at [371, 198] on input "dialog" at bounding box center [485, 199] width 309 height 24
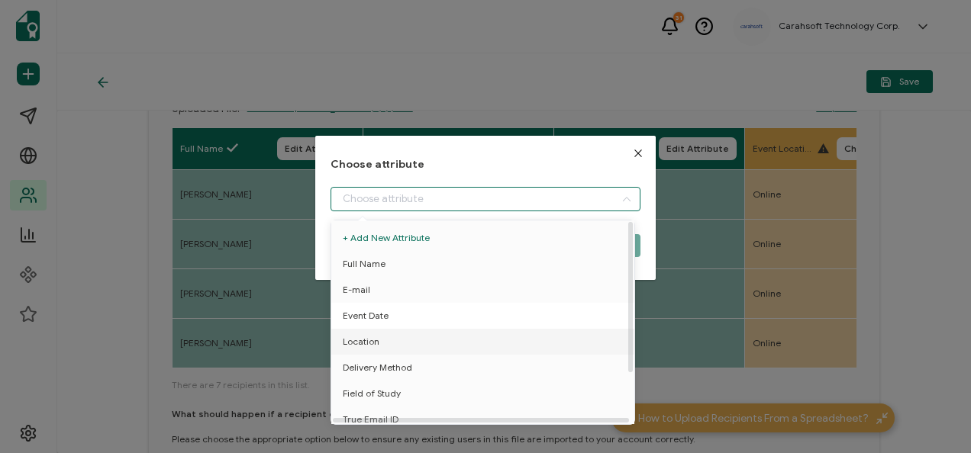
click at [372, 316] on span "Event Date" at bounding box center [366, 316] width 46 height 26
click at [350, 329] on span "Location" at bounding box center [361, 342] width 37 height 26
type input "Location"
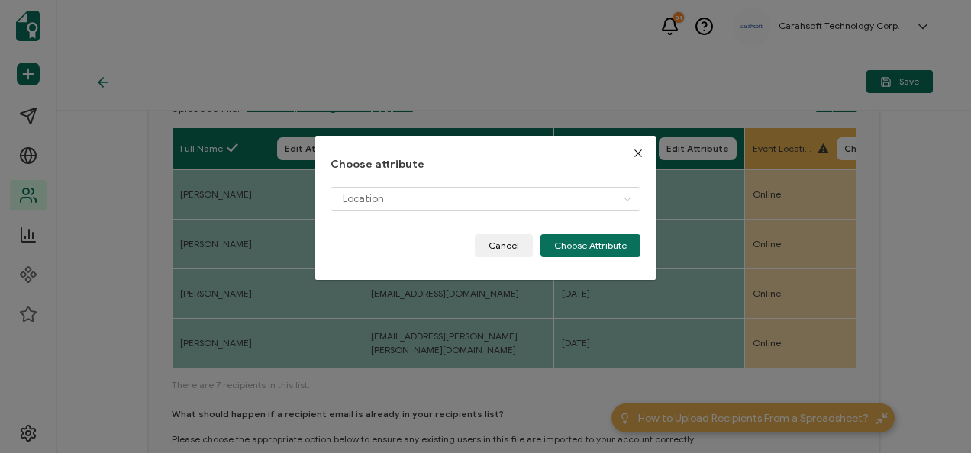
drag, startPoint x: 596, startPoint y: 241, endPoint x: 503, endPoint y: 289, distance: 104.8
click at [597, 240] on button "Choose Attribute" at bounding box center [590, 245] width 100 height 23
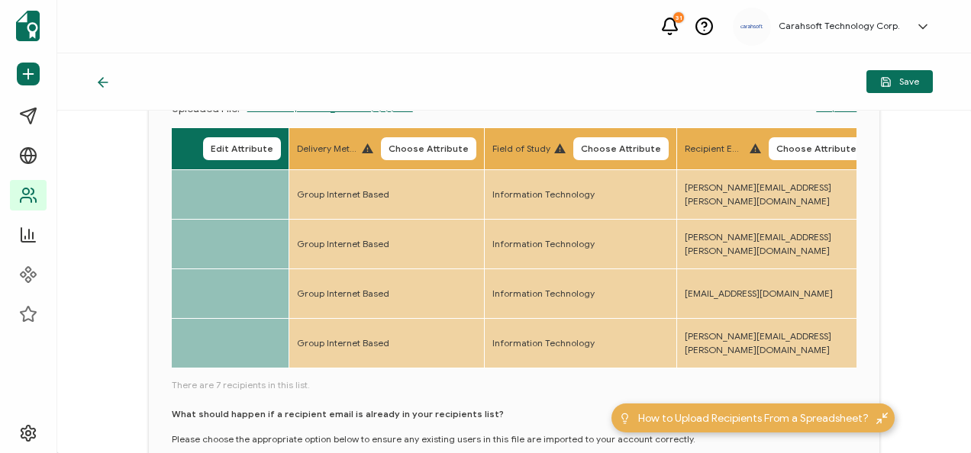
scroll to position [0, 678]
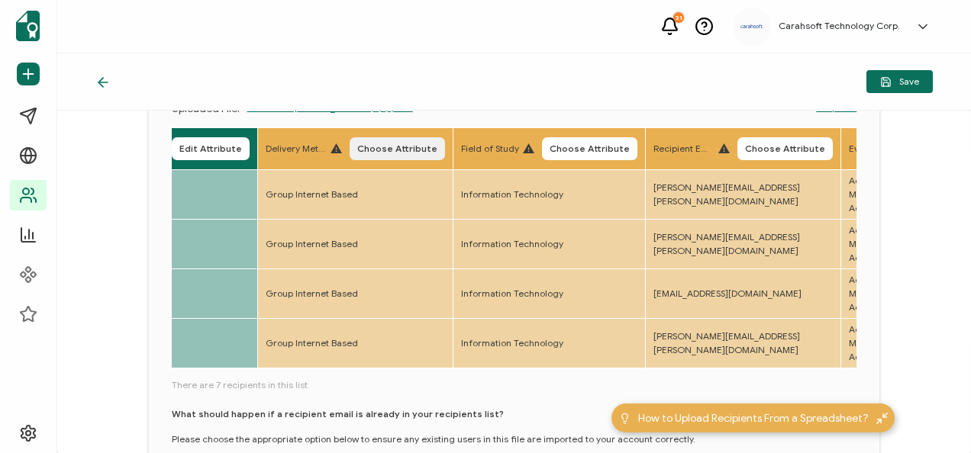
click at [417, 140] on button "Choose Attribute" at bounding box center [397, 148] width 95 height 23
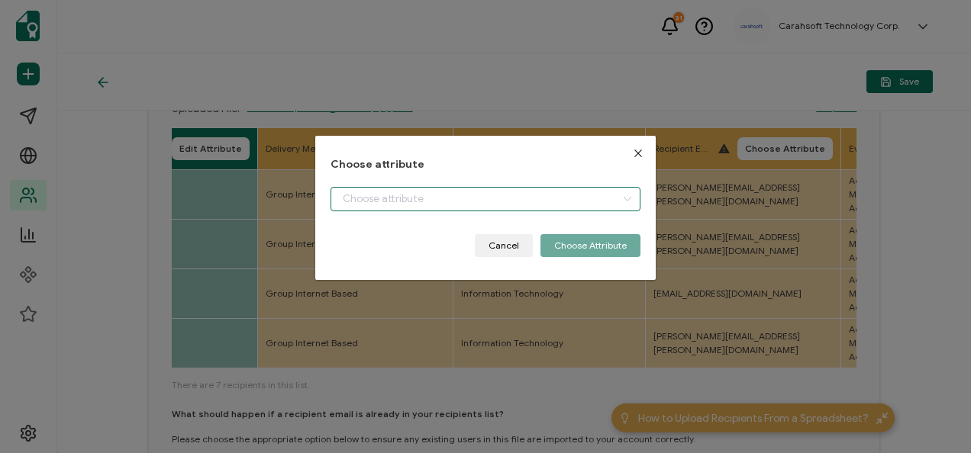
click at [412, 203] on input "dialog" at bounding box center [485, 199] width 309 height 24
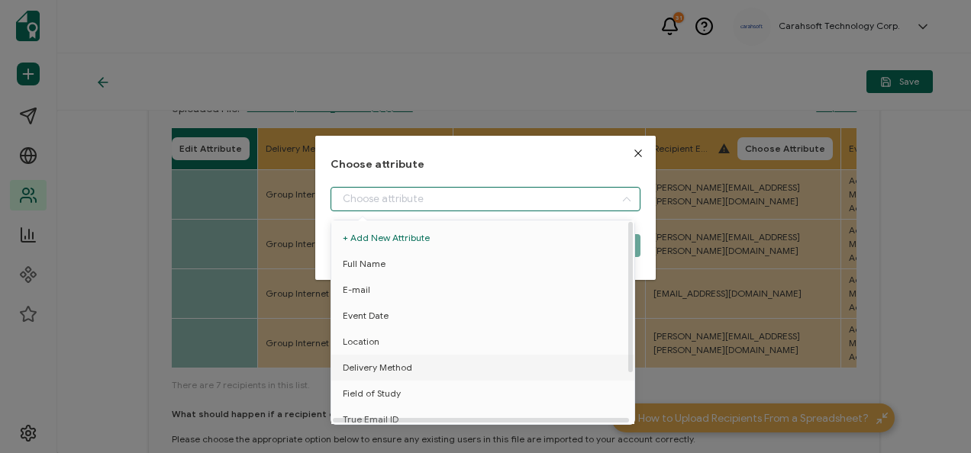
click at [386, 366] on span "Delivery Method" at bounding box center [377, 368] width 69 height 26
type input "Delivery Method"
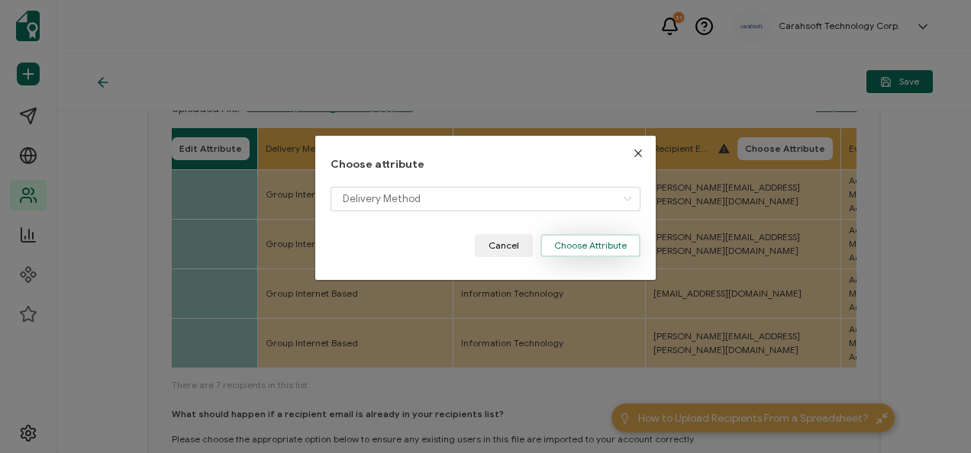
click at [583, 240] on button "Choose Attribute" at bounding box center [590, 245] width 100 height 23
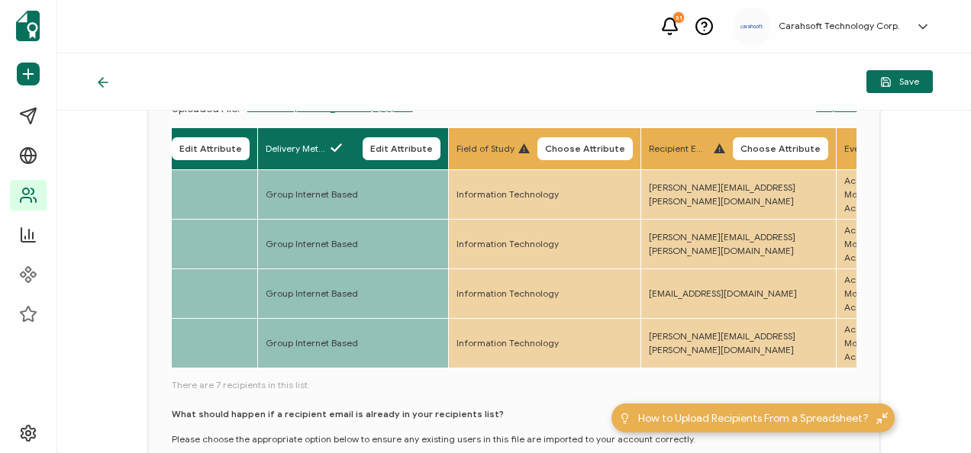
click at [598, 144] on span "Choose Attribute" at bounding box center [585, 148] width 80 height 9
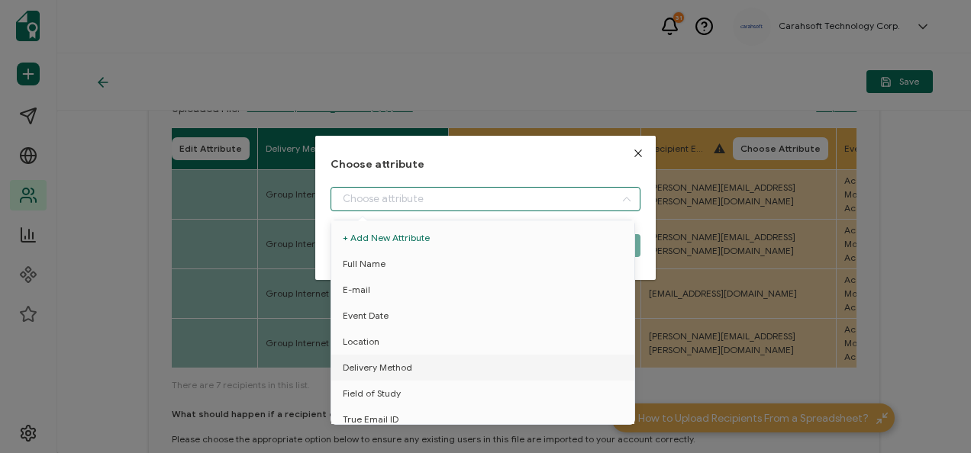
click at [348, 205] on input "dialog" at bounding box center [485, 199] width 309 height 24
click at [375, 387] on span "Field of Study" at bounding box center [372, 394] width 58 height 26
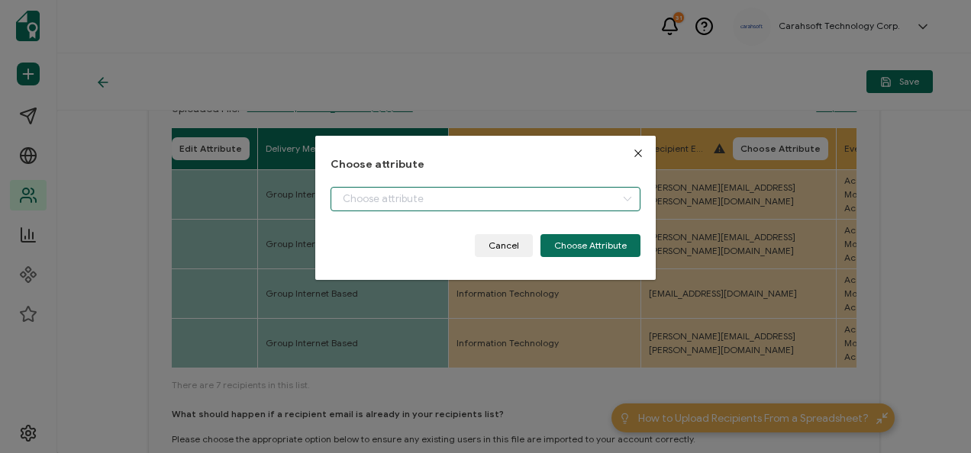
type input "Field of Study"
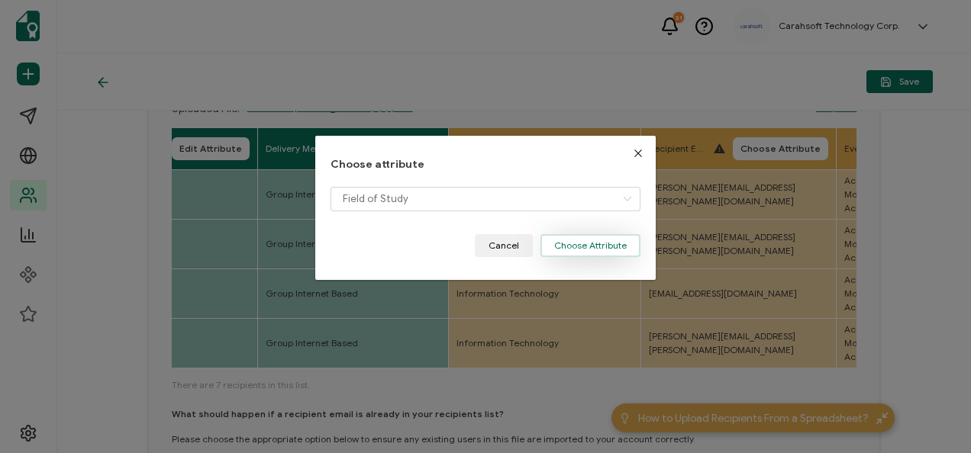
click at [540, 247] on button "Choose Attribute" at bounding box center [590, 245] width 100 height 23
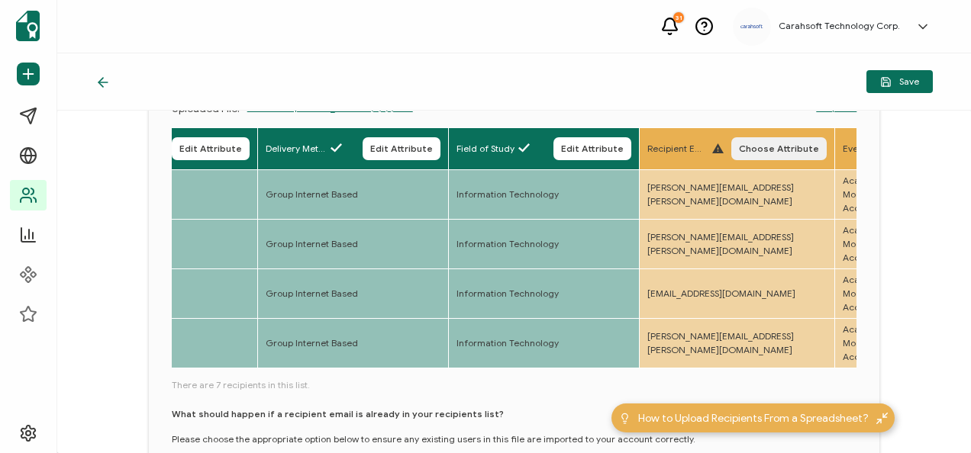
click at [768, 146] on span "Choose Attribute" at bounding box center [779, 148] width 80 height 9
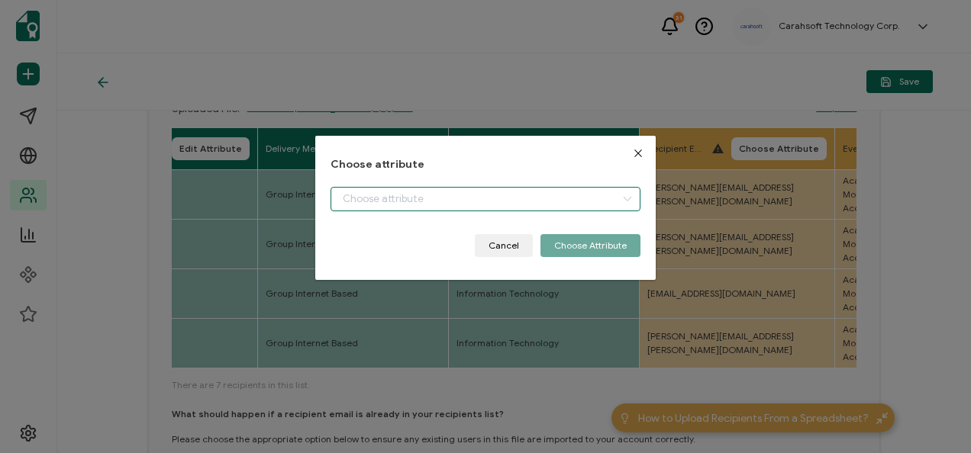
click at [366, 189] on input "dialog" at bounding box center [485, 199] width 309 height 24
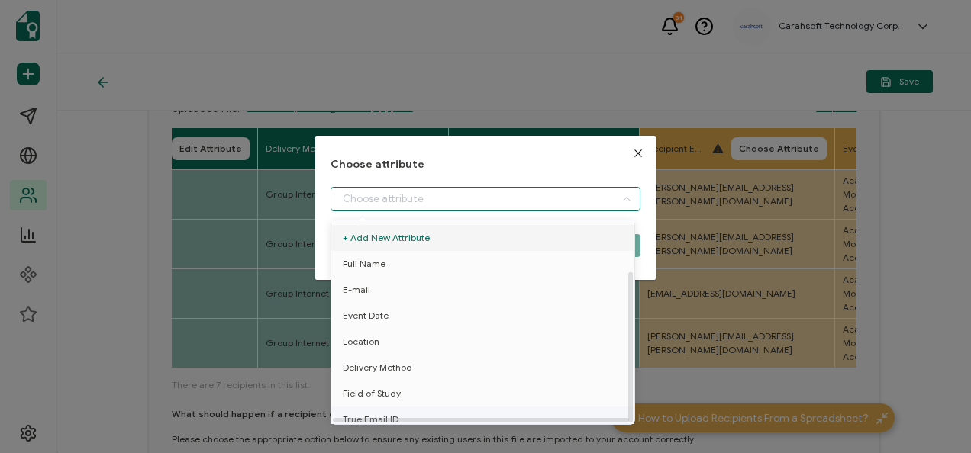
scroll to position [67, 0]
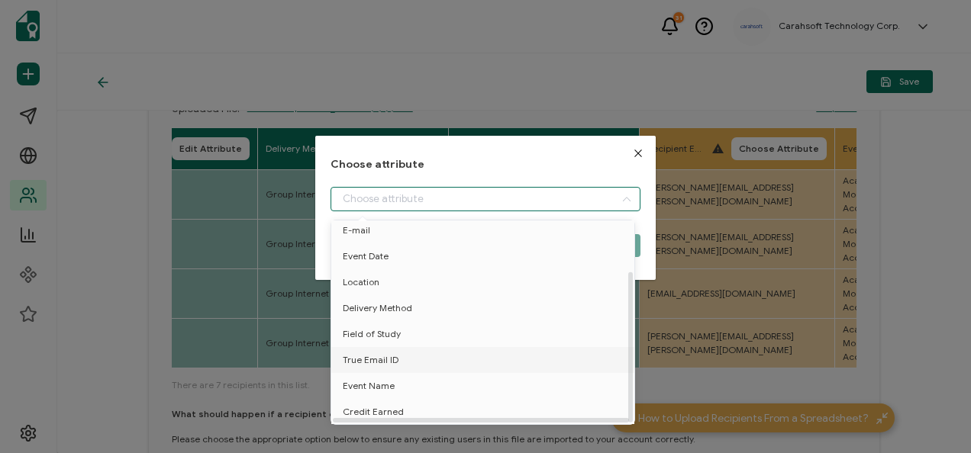
click at [376, 356] on span "True Email ID" at bounding box center [371, 360] width 56 height 26
type input "True Email ID"
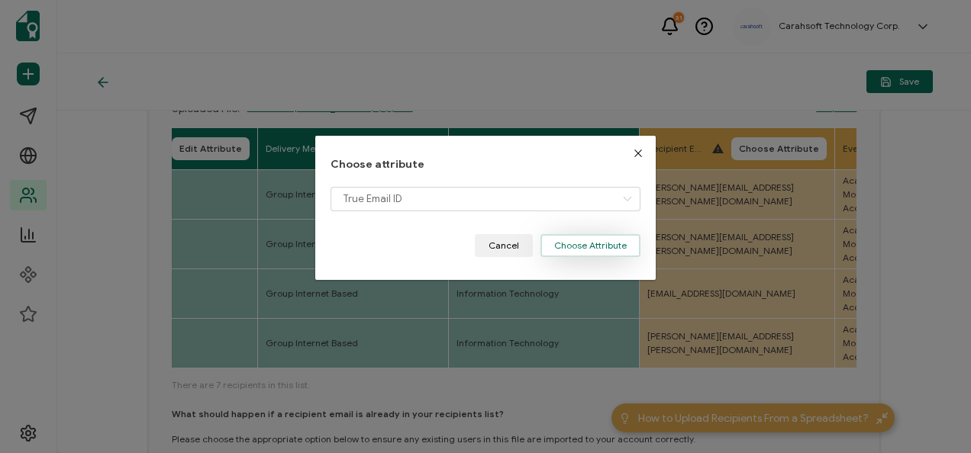
click at [620, 246] on button "Choose Attribute" at bounding box center [590, 245] width 100 height 23
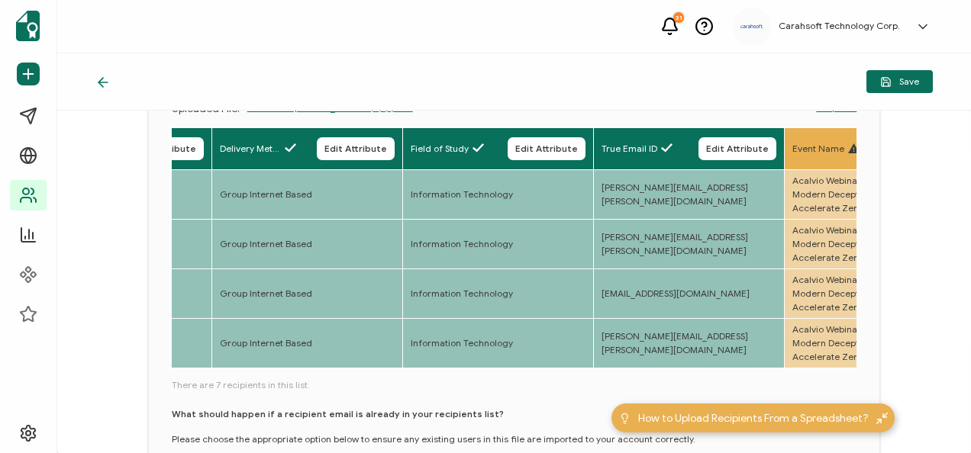
scroll to position [0, 1201]
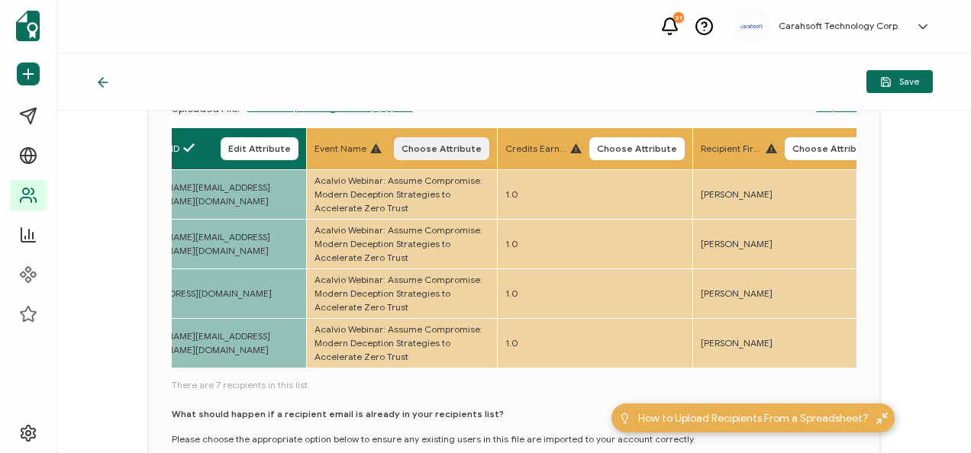
click at [438, 137] on button "Choose Attribute" at bounding box center [441, 148] width 95 height 23
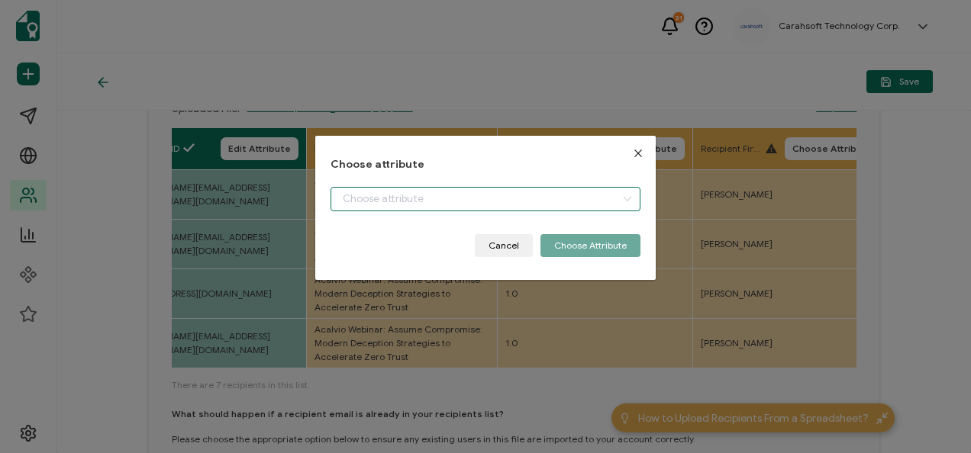
click at [399, 198] on input "dialog" at bounding box center [485, 199] width 309 height 24
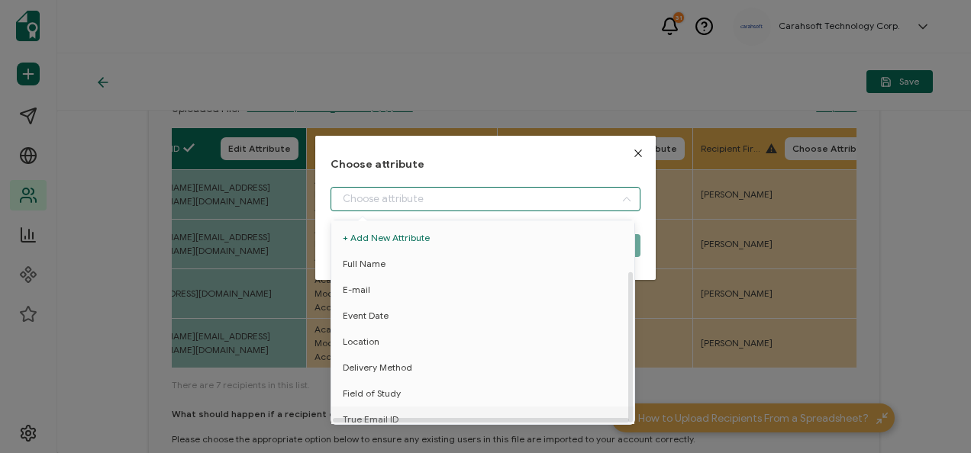
scroll to position [67, 0]
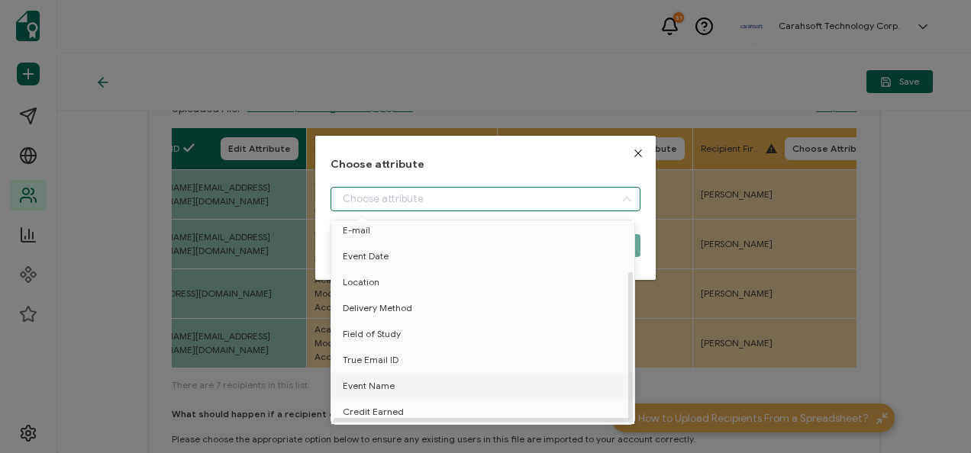
click at [418, 382] on li "Event Name" at bounding box center [485, 386] width 316 height 26
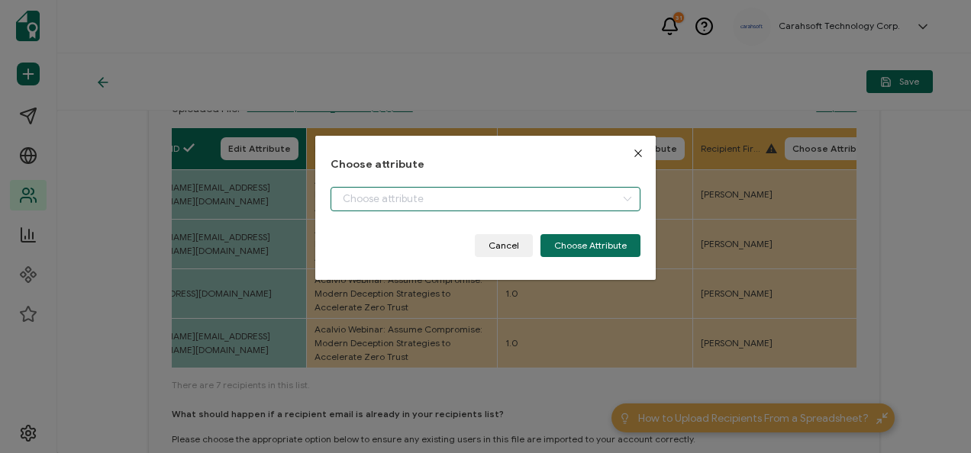
type input "Event Name"
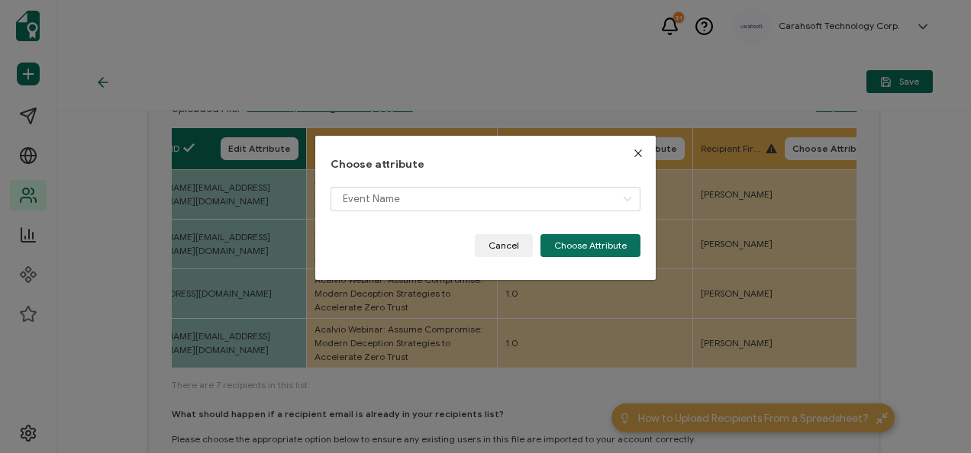
click at [589, 250] on button "Choose Attribute" at bounding box center [590, 245] width 100 height 23
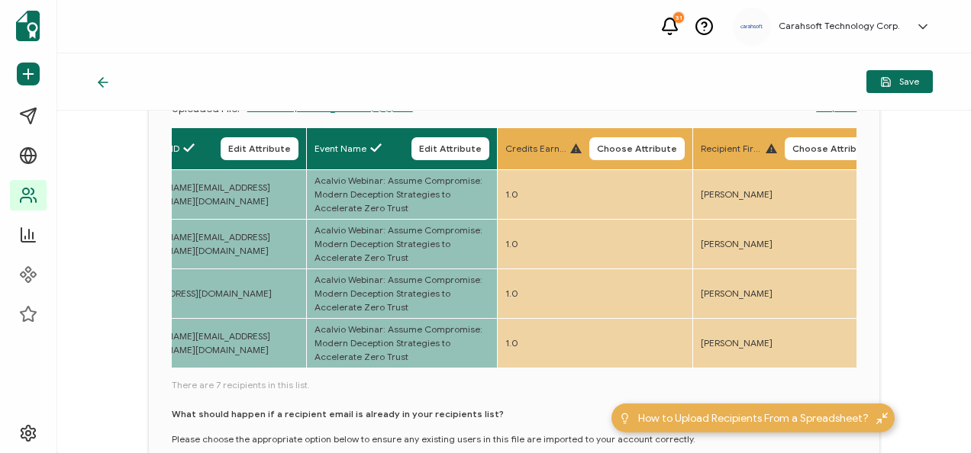
click at [643, 140] on button "Choose Attribute" at bounding box center [636, 148] width 95 height 23
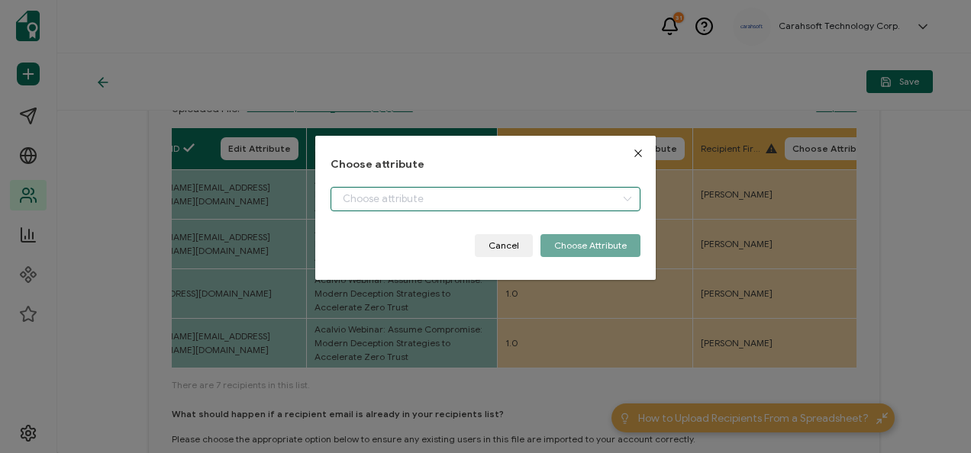
click at [375, 204] on input "dialog" at bounding box center [485, 199] width 309 height 24
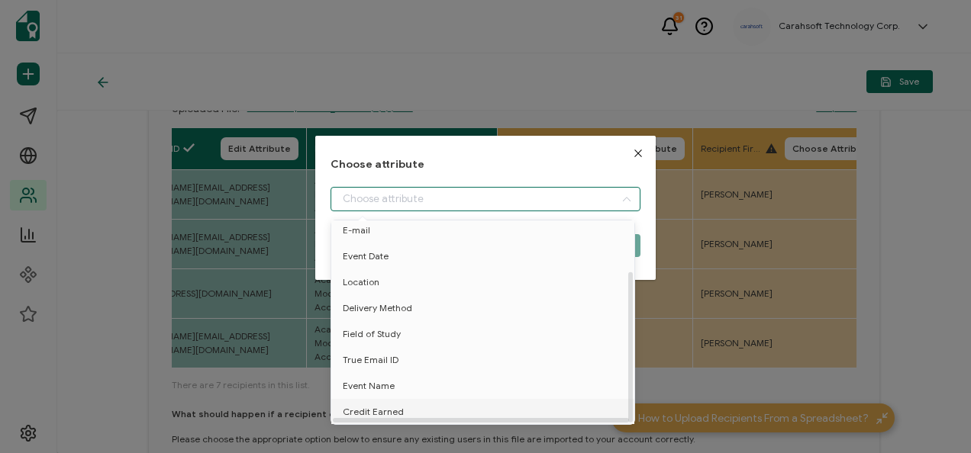
click at [376, 402] on span "Credit Earned" at bounding box center [373, 412] width 61 height 26
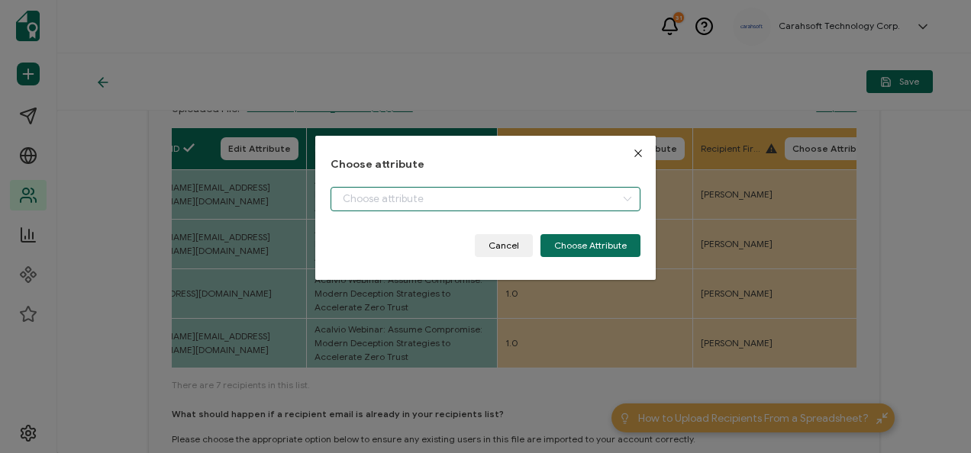
type input "Credit Earned"
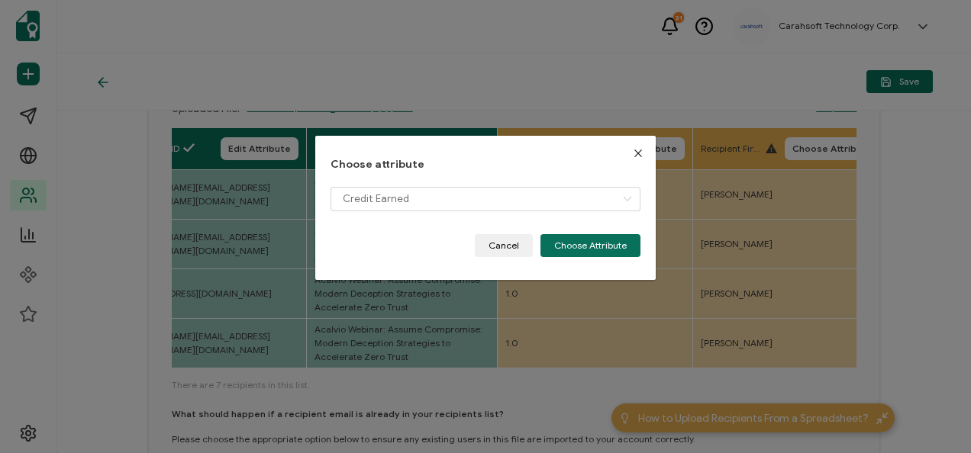
click at [591, 245] on button "Choose Attribute" at bounding box center [590, 245] width 100 height 23
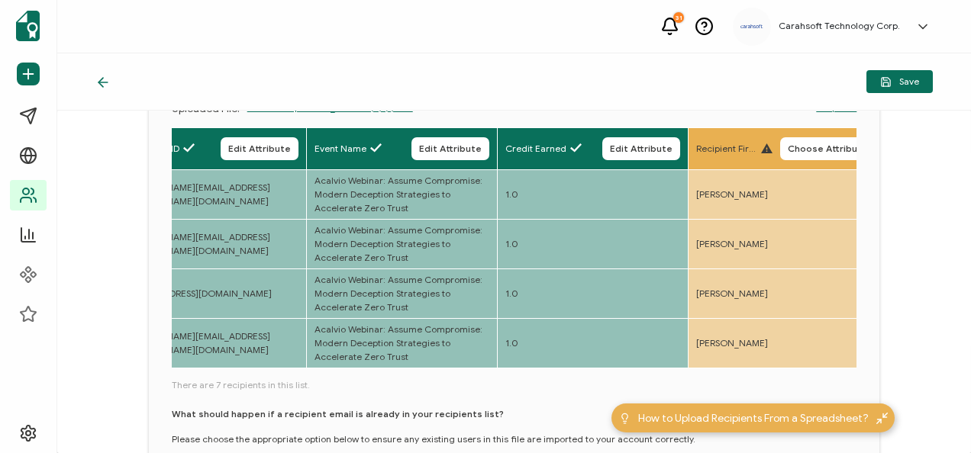
scroll to position [305, 0]
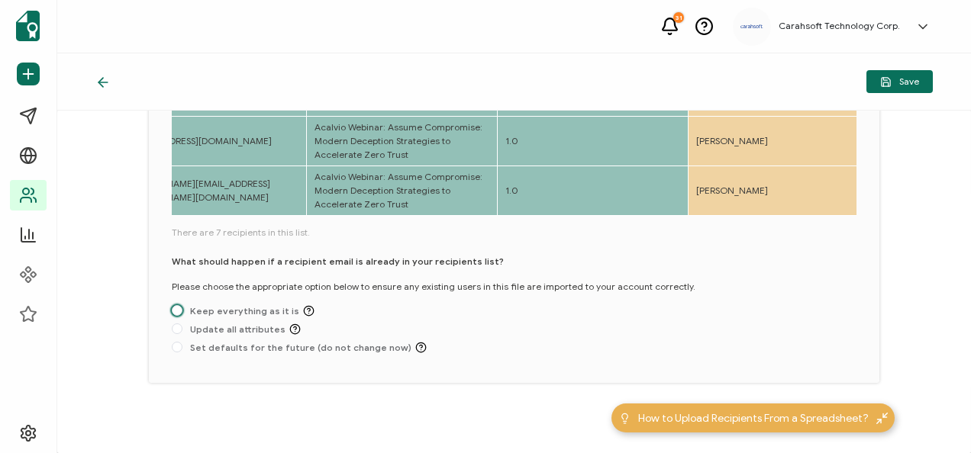
click at [182, 311] on span "Keep everything as it is" at bounding box center [248, 310] width 132 height 11
click at [182, 311] on input "Keep everything as it is" at bounding box center [177, 311] width 11 height 12
radio input "true"
click at [882, 73] on button "Save" at bounding box center [899, 81] width 66 height 23
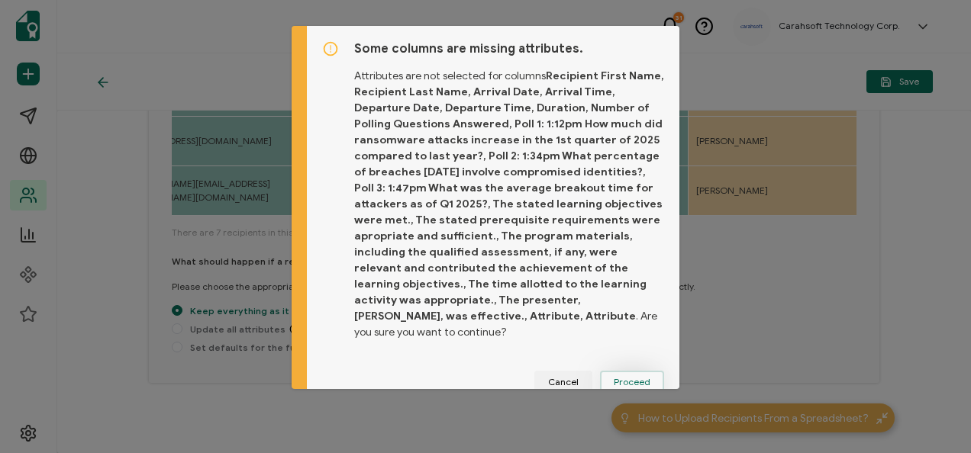
click at [640, 378] on span "Proceed" at bounding box center [632, 382] width 37 height 9
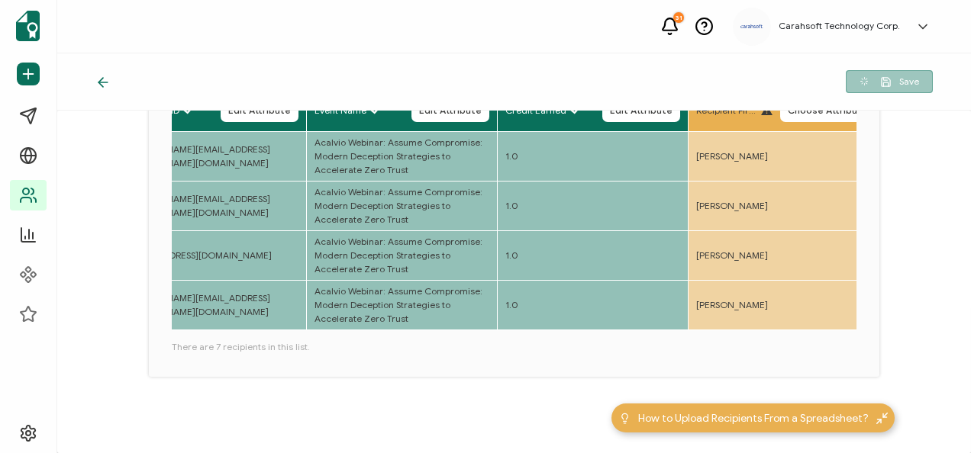
scroll to position [192, 0]
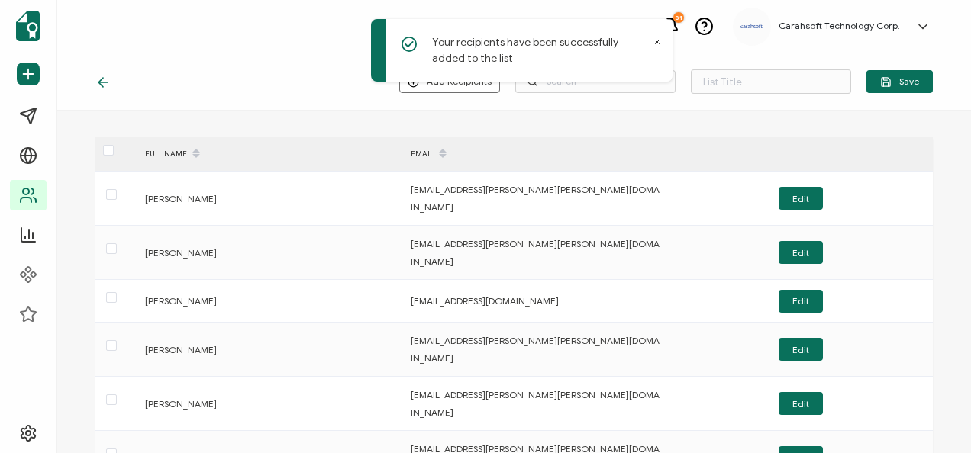
type input "List 1642"
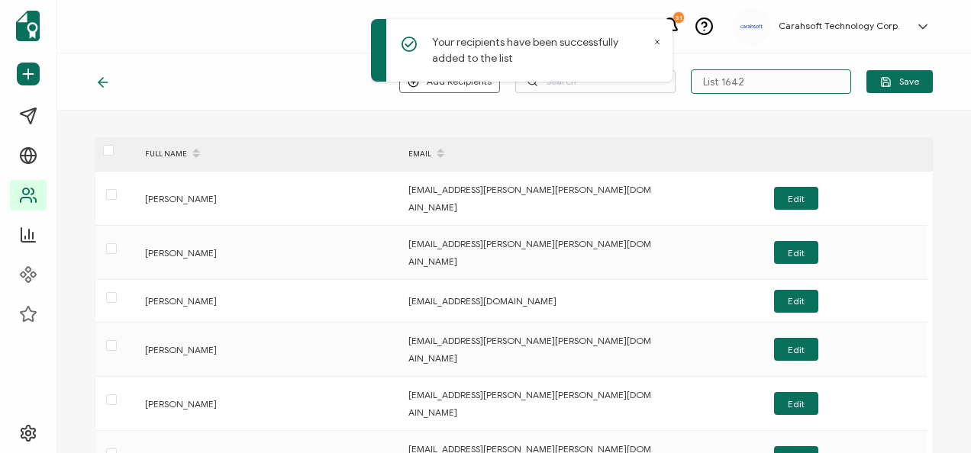
drag, startPoint x: 736, startPoint y: 79, endPoint x: 529, endPoint y: 79, distance: 206.9
click at [532, 79] on div "Your recipients have been successfully added to the list 31 Carahsoft Technolog…" at bounding box center [485, 226] width 971 height 453
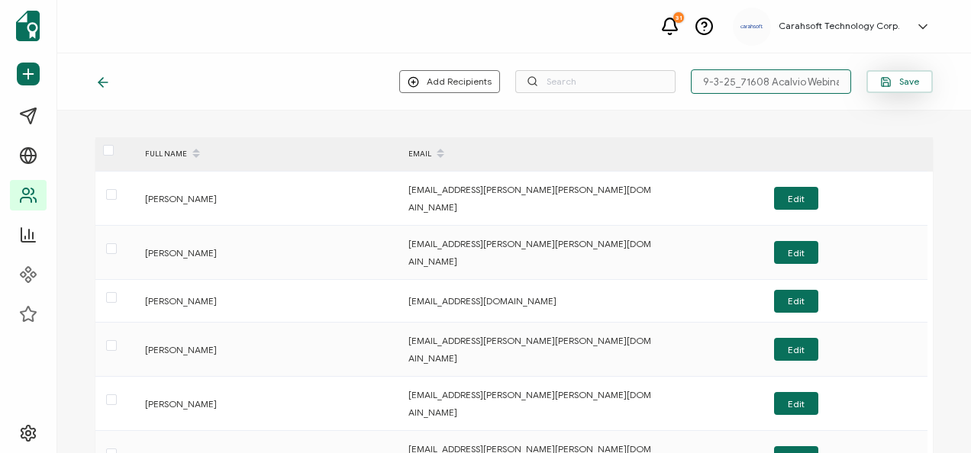
type input "9-3-25_71608 Acalvio Webinar"
click at [908, 87] on span "Save" at bounding box center [899, 81] width 39 height 11
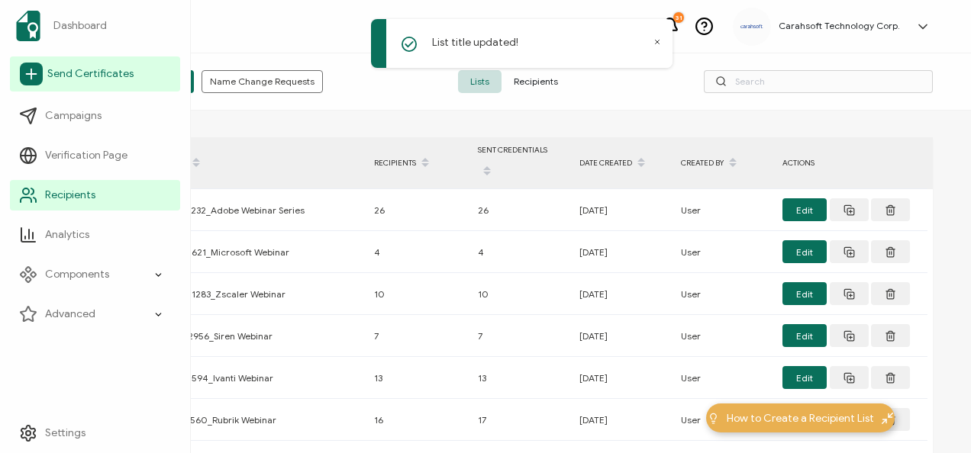
click at [49, 70] on span "Send Certificates" at bounding box center [90, 73] width 86 height 15
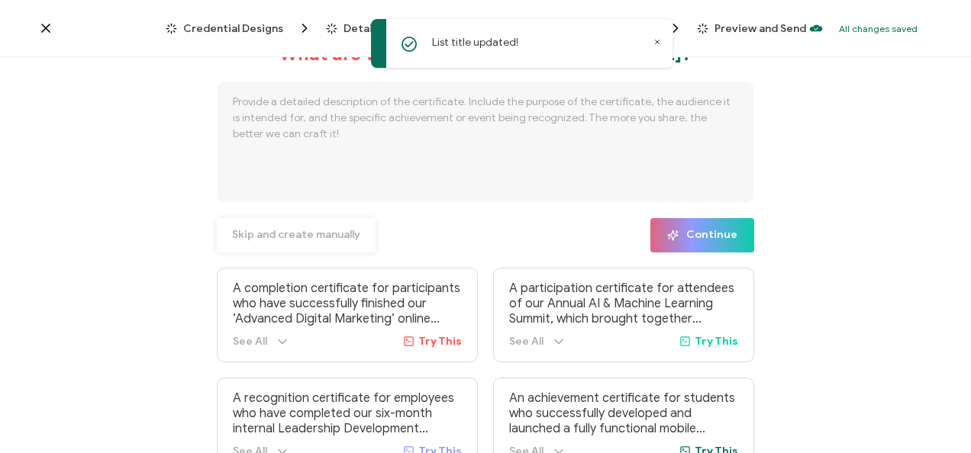
click at [293, 234] on span "Skip and create manually" at bounding box center [296, 235] width 128 height 11
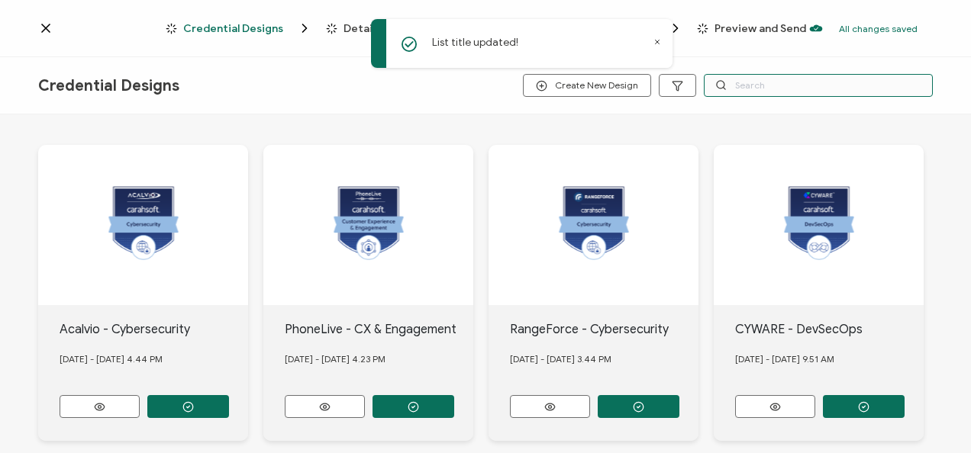
click at [783, 82] on input "text" at bounding box center [818, 85] width 229 height 23
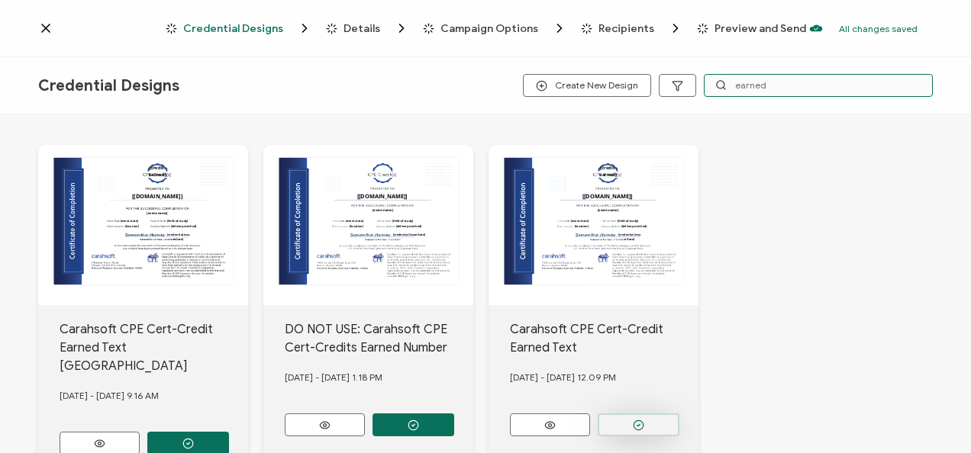
type input "earned"
click at [647, 420] on button "button" at bounding box center [639, 425] width 82 height 23
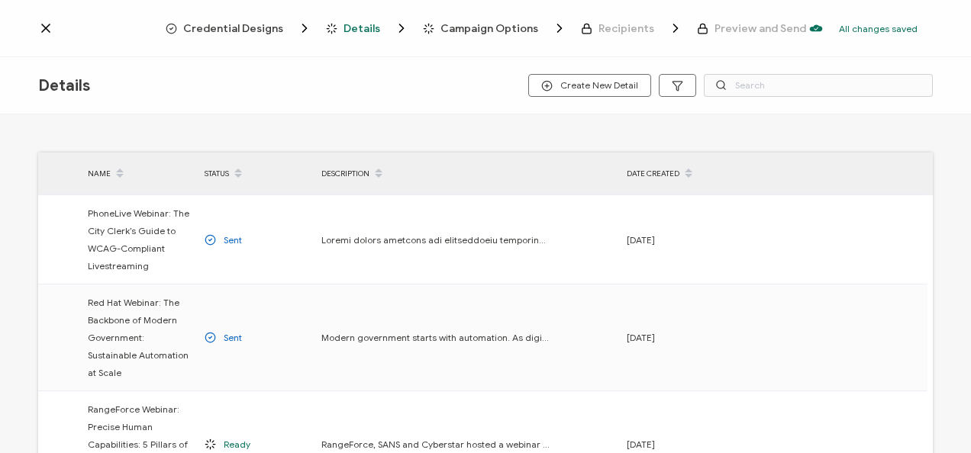
click at [226, 23] on span "Credential Designs" at bounding box center [233, 28] width 100 height 11
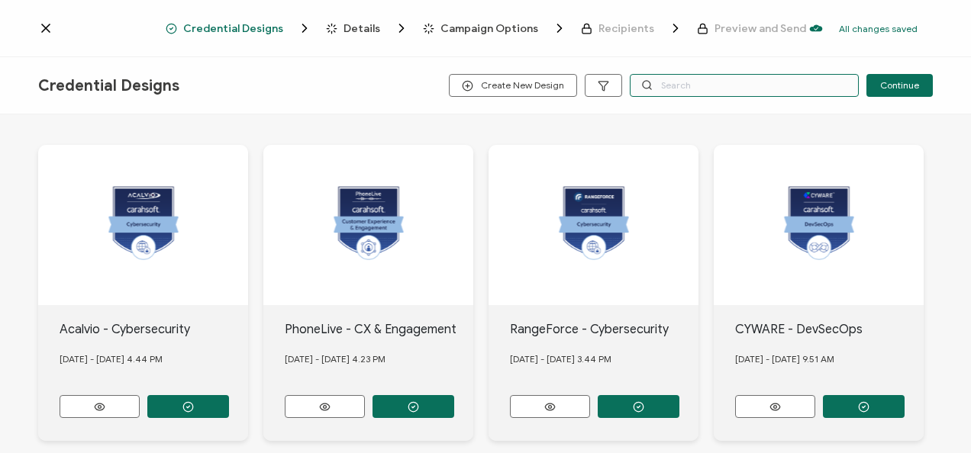
click at [708, 92] on input "text" at bounding box center [744, 85] width 229 height 23
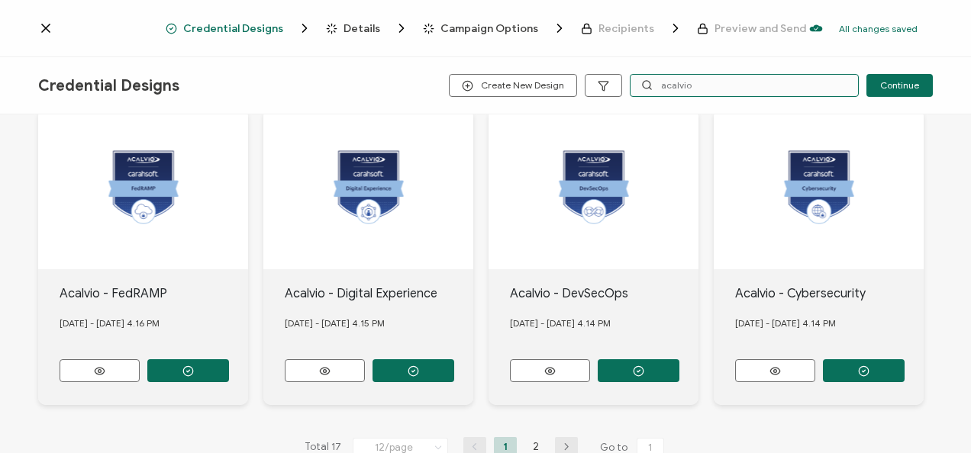
scroll to position [780, 0]
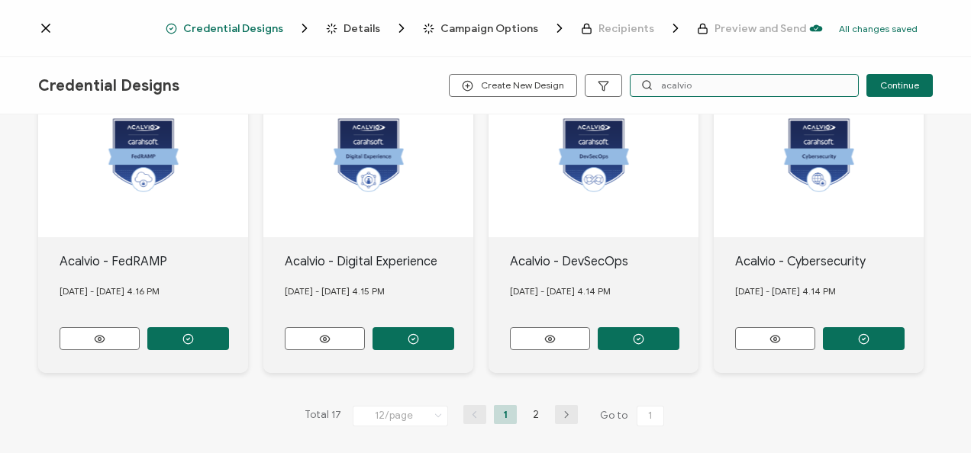
type input "acalvio"
click at [866, 334] on circle "button" at bounding box center [864, 339] width 10 height 10
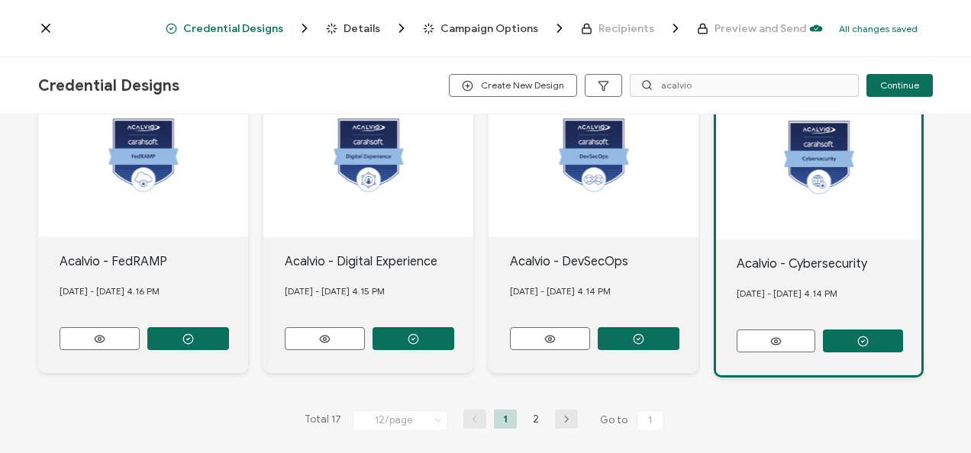
click at [354, 30] on span "Details" at bounding box center [361, 28] width 37 height 11
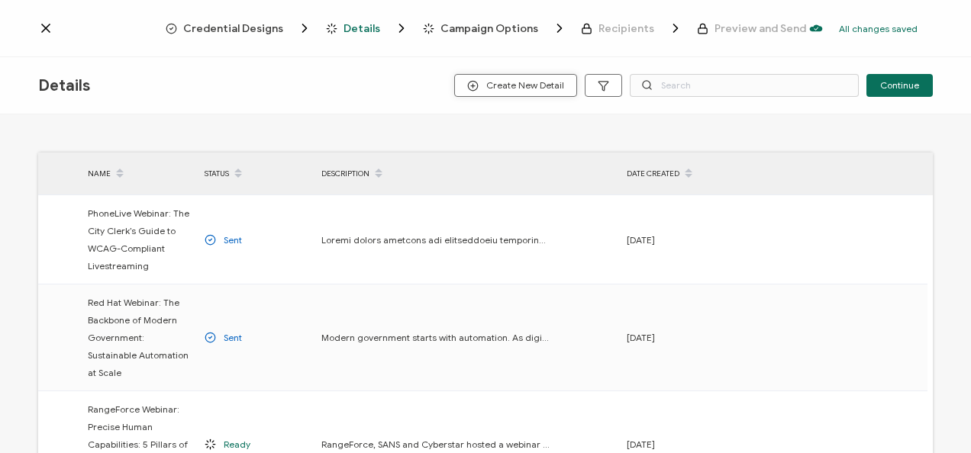
click at [537, 89] on span "Create New Detail" at bounding box center [515, 85] width 97 height 11
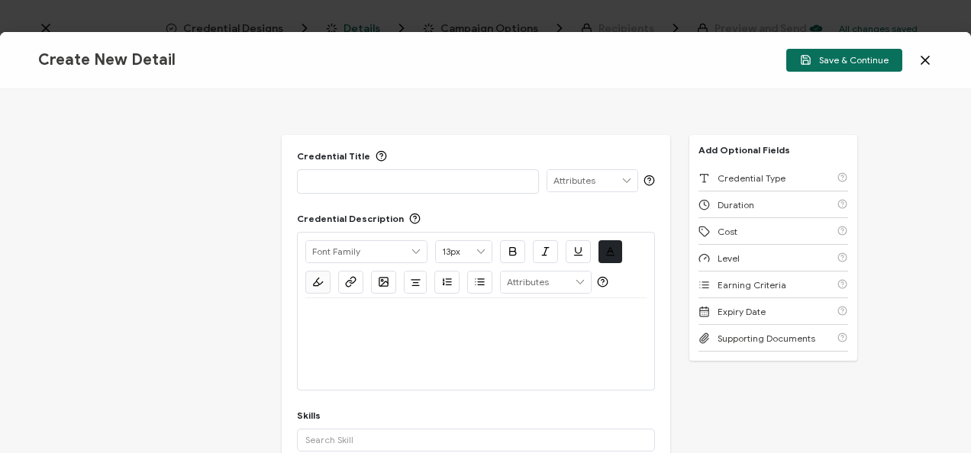
click at [124, 181] on div "Credential Title ISSUER Issuer Name Credential Description Alright Sans [PERSON…" at bounding box center [485, 271] width 971 height 364
click at [363, 182] on p at bounding box center [417, 180] width 225 height 15
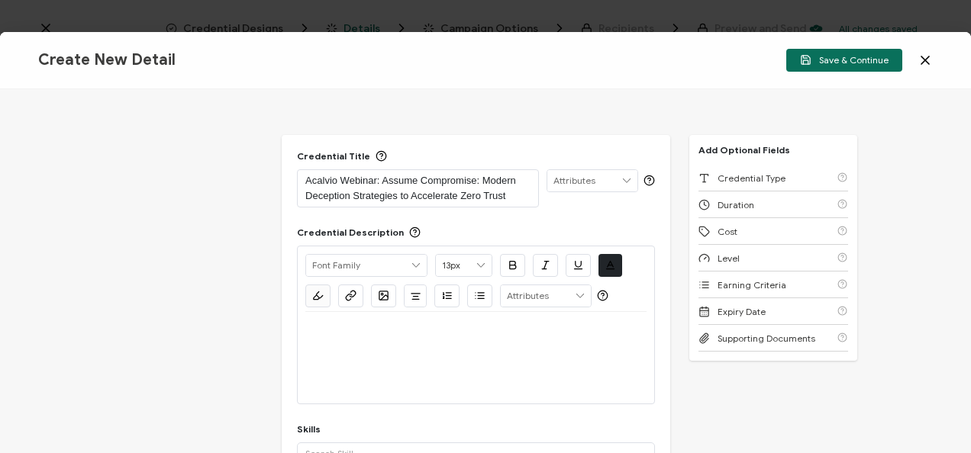
click at [394, 327] on p at bounding box center [475, 331] width 341 height 14
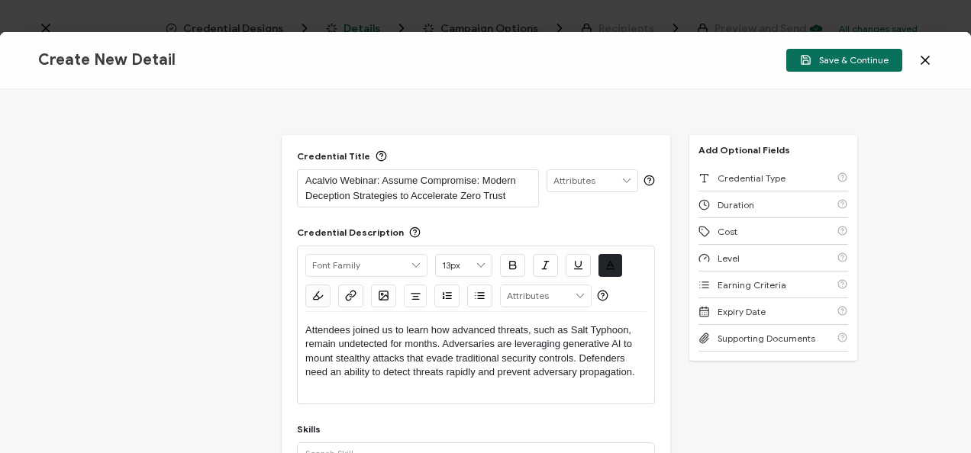
scroll to position [229, 0]
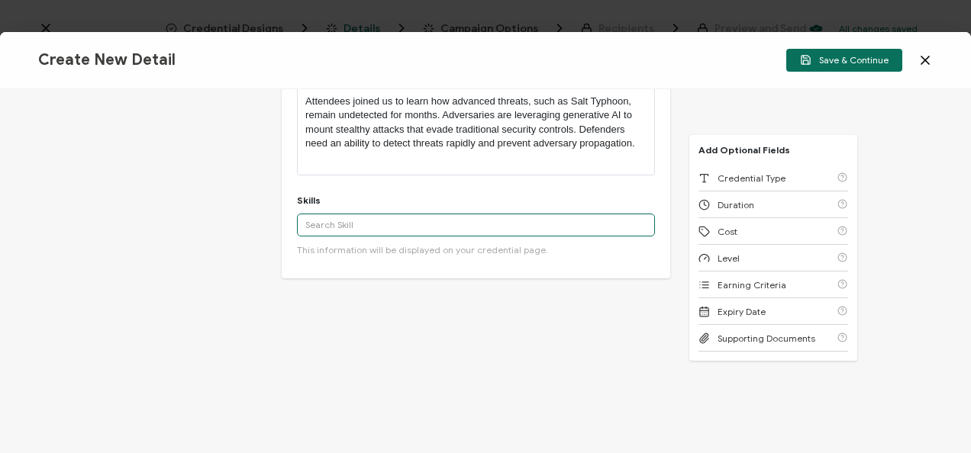
click at [390, 225] on input "text" at bounding box center [476, 225] width 358 height 23
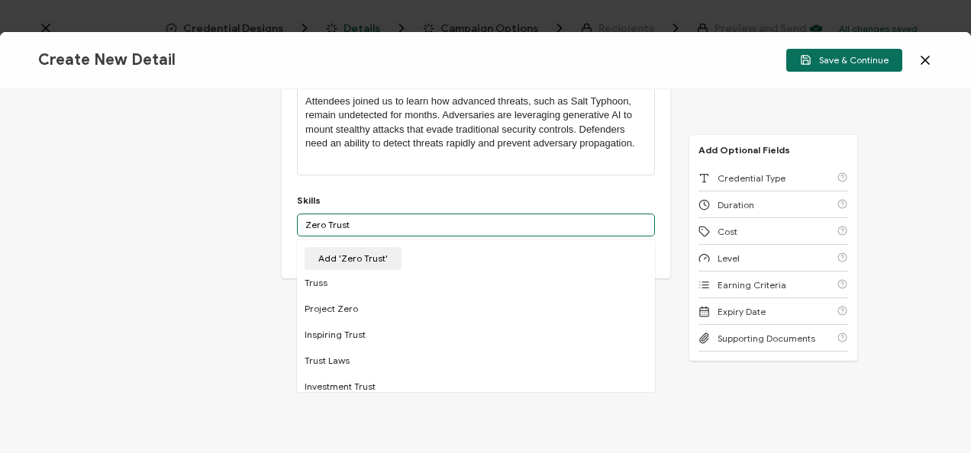
type input "Zero Trust"
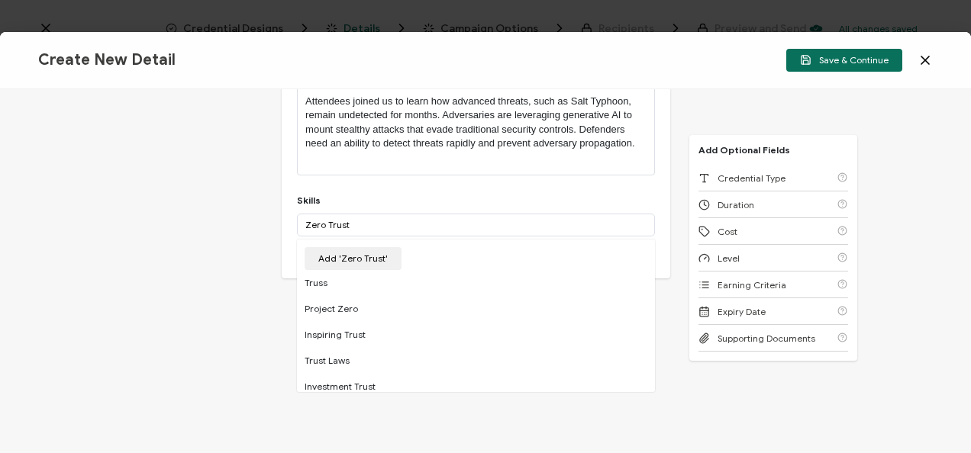
click at [372, 251] on button "Add 'Zero Trust'" at bounding box center [353, 258] width 97 height 23
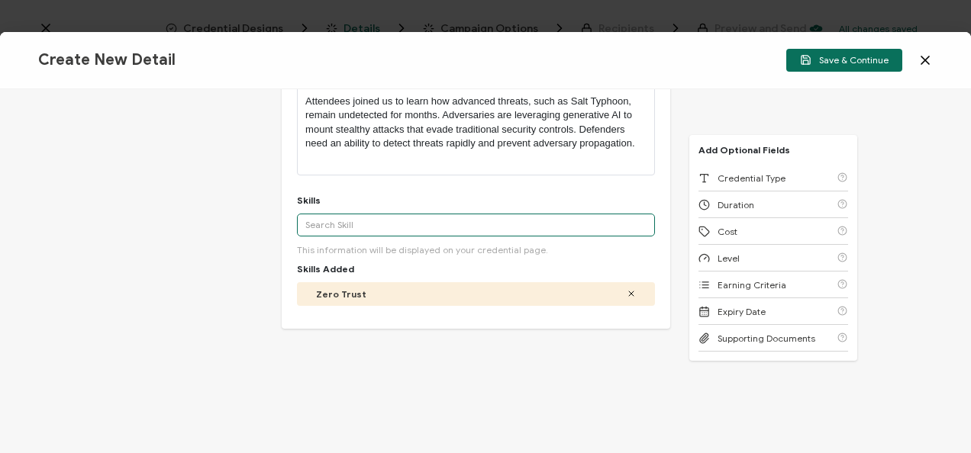
click at [372, 216] on input "text" at bounding box center [476, 225] width 358 height 23
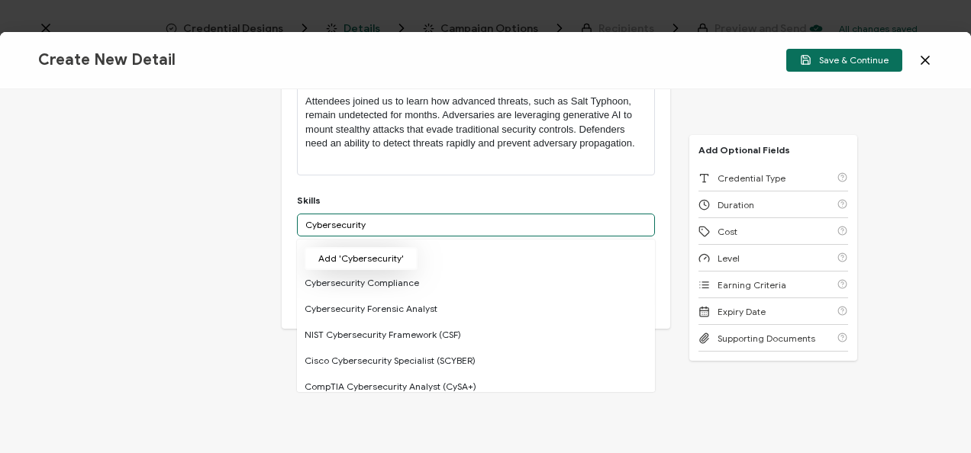
type input "Cybersecurity"
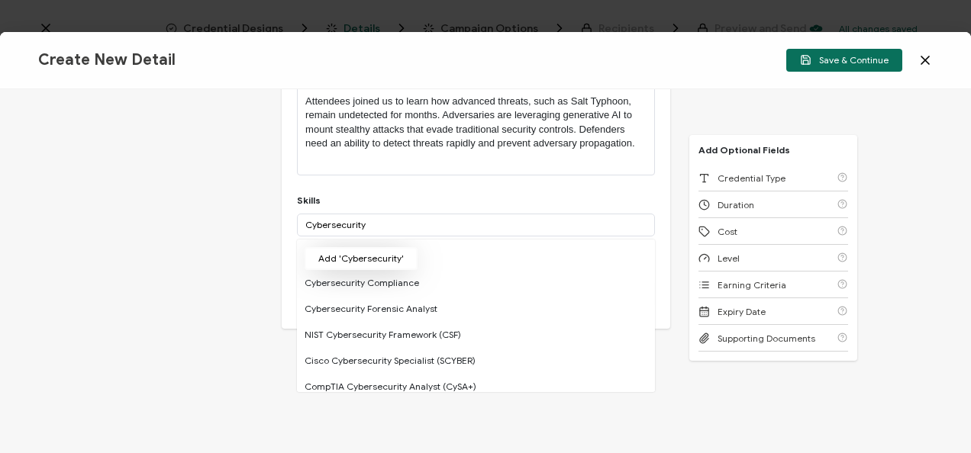
click at [368, 263] on button "Add 'Cybersecurity'" at bounding box center [361, 258] width 113 height 23
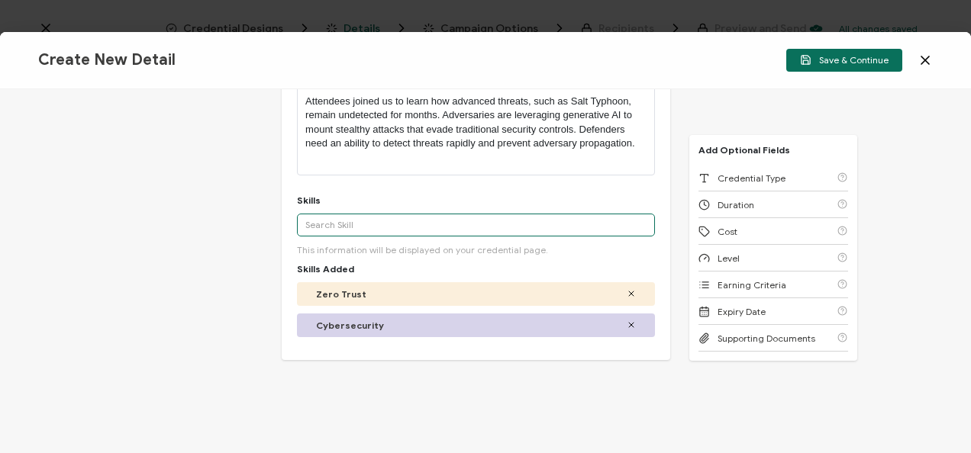
click at [487, 218] on input "text" at bounding box center [476, 225] width 358 height 23
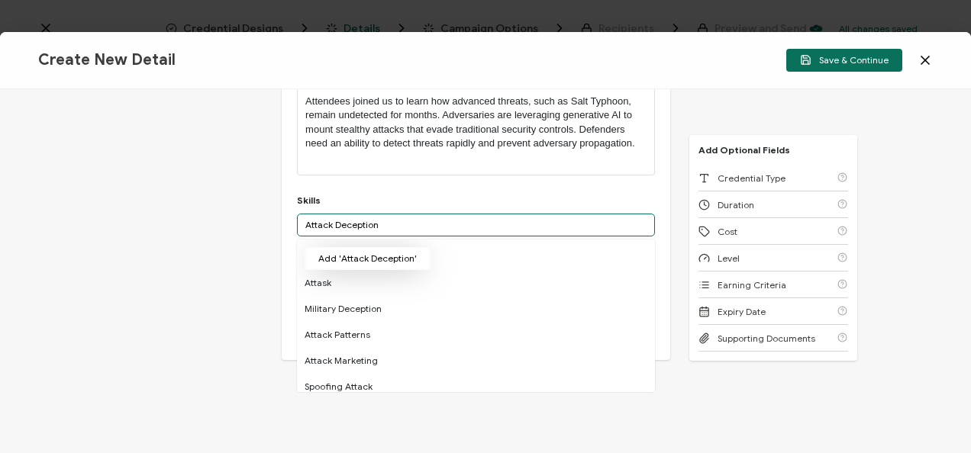
type input "Attack Deception"
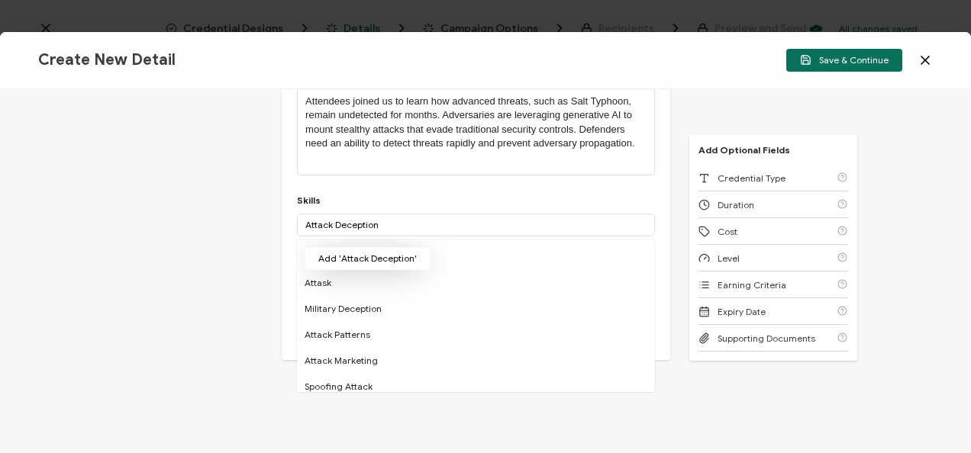
click at [396, 262] on button "Add 'Attack Deception'" at bounding box center [368, 258] width 126 height 23
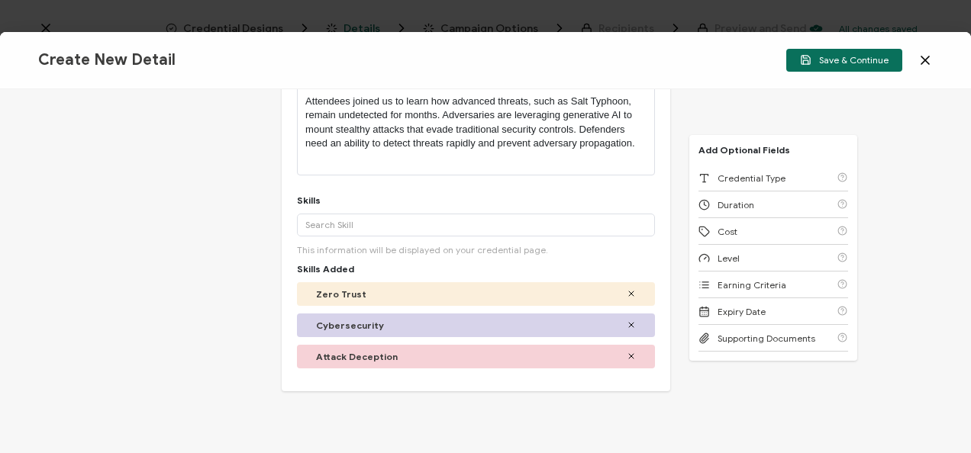
click at [741, 169] on div "Credential Type" at bounding box center [773, 178] width 150 height 27
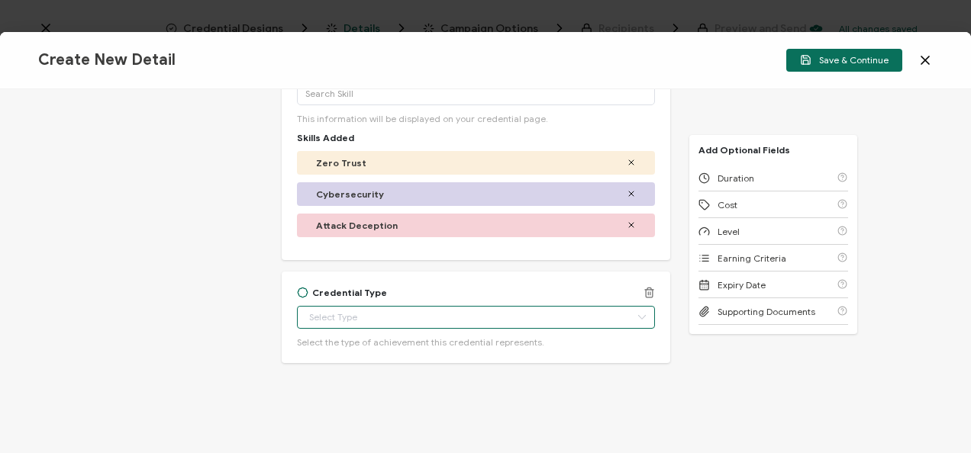
click at [340, 309] on input "text" at bounding box center [476, 317] width 358 height 23
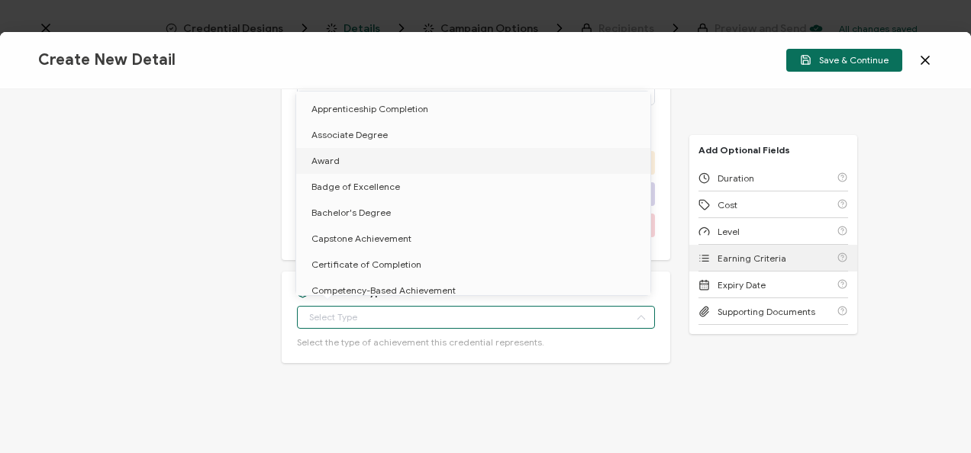
click at [359, 266] on span "Certificate of Completion" at bounding box center [366, 264] width 110 height 11
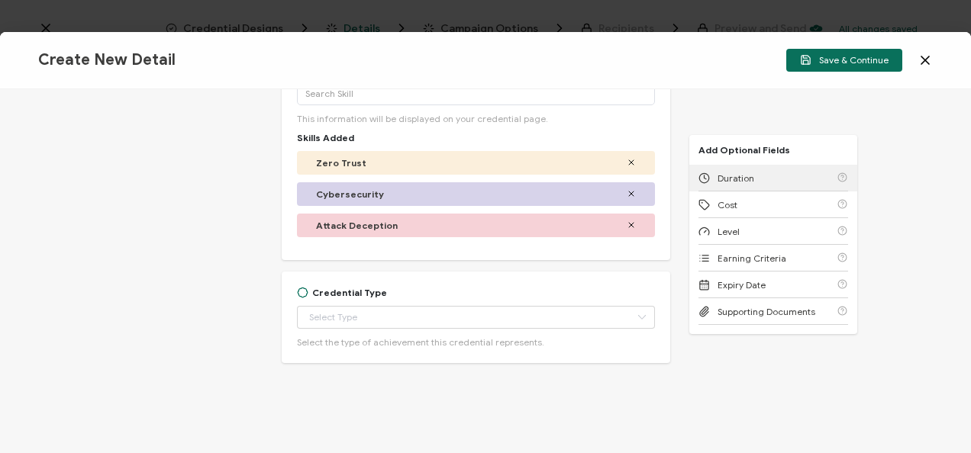
type input "Certificate of Completion"
click at [748, 179] on span "Duration" at bounding box center [736, 178] width 37 height 11
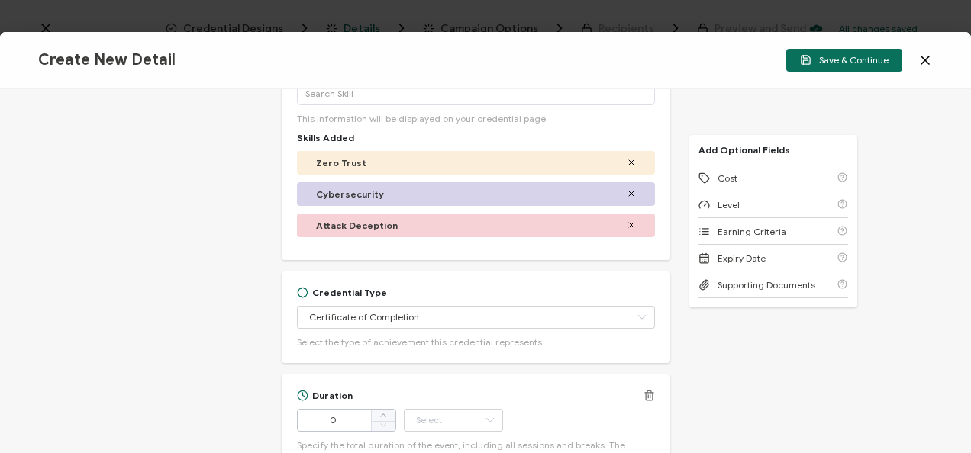
scroll to position [475, 0]
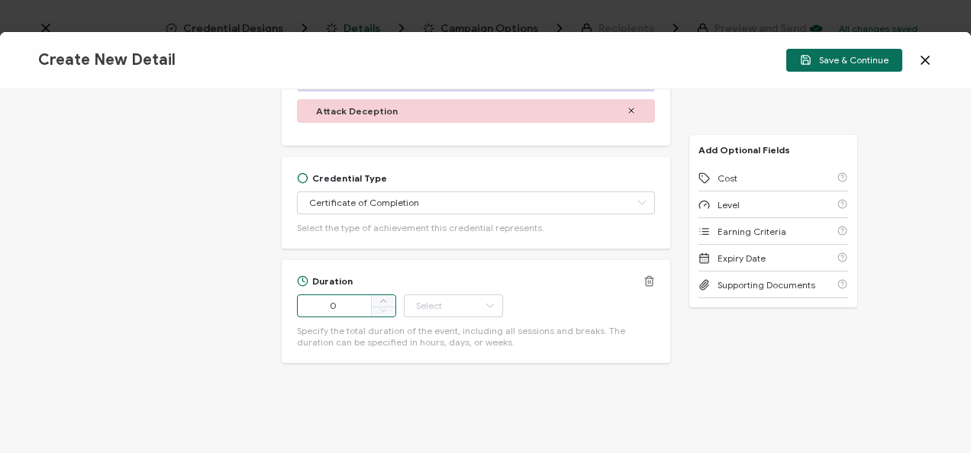
drag, startPoint x: 324, startPoint y: 307, endPoint x: 293, endPoint y: 307, distance: 30.5
click at [293, 307] on div "Duration 0 Hour Day Week Month Year Minute Specify the total duration of the ev…" at bounding box center [476, 311] width 389 height 103
type input "54"
click at [434, 301] on input "text" at bounding box center [453, 306] width 99 height 23
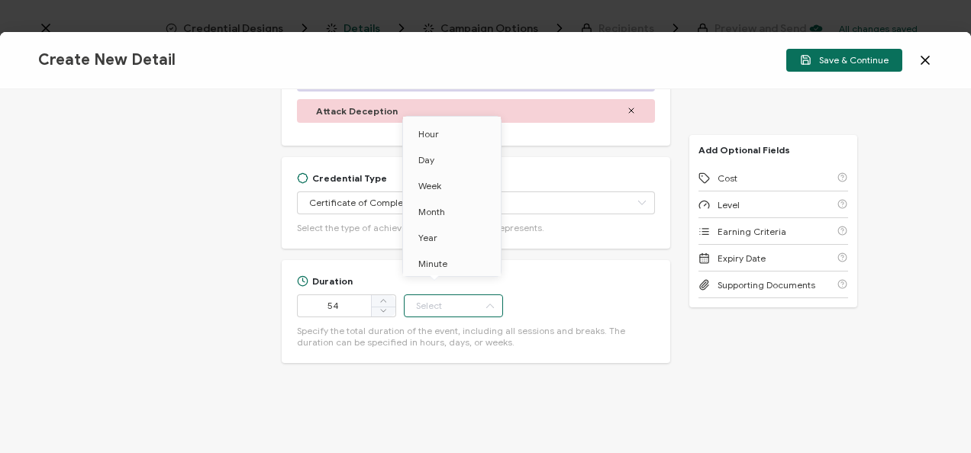
click at [444, 269] on span "Minute" at bounding box center [432, 263] width 29 height 11
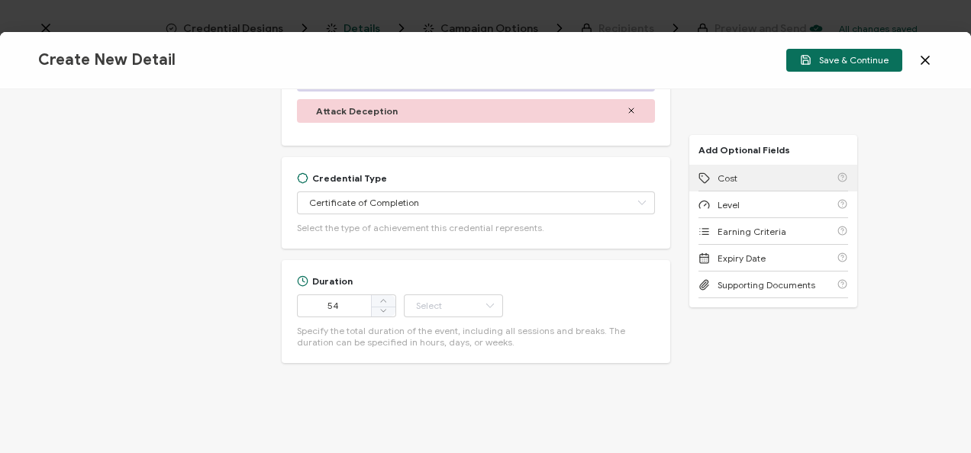
type input "Minute"
click at [734, 173] on div "Cost" at bounding box center [773, 178] width 150 height 27
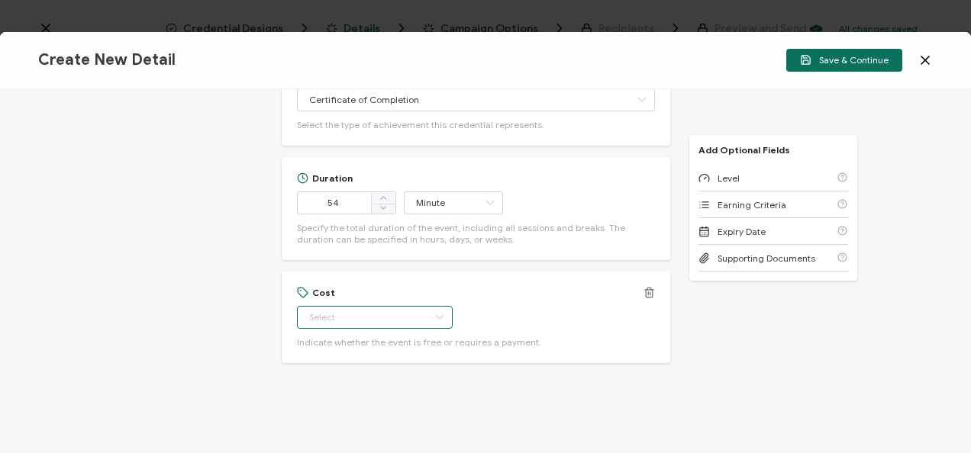
click at [341, 316] on input "text" at bounding box center [375, 317] width 156 height 23
click at [340, 356] on li "Free" at bounding box center [367, 355] width 143 height 26
type input "Free"
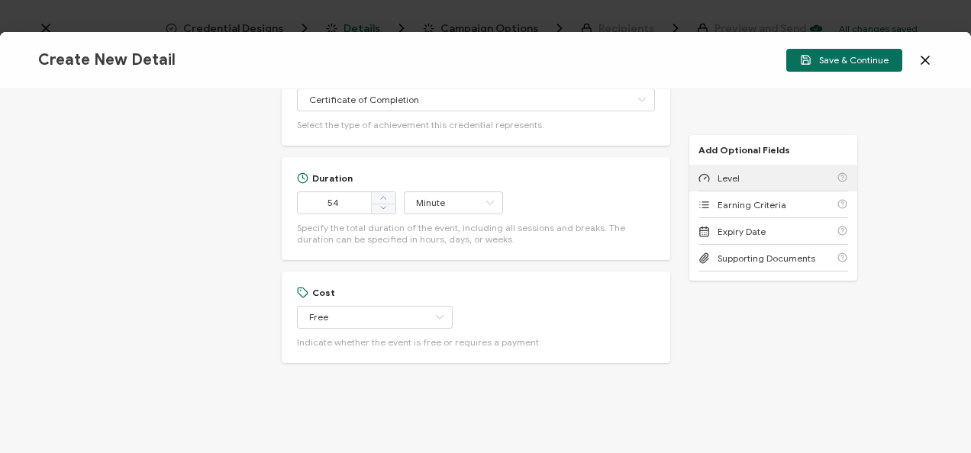
click at [768, 176] on div "Level" at bounding box center [773, 178] width 150 height 27
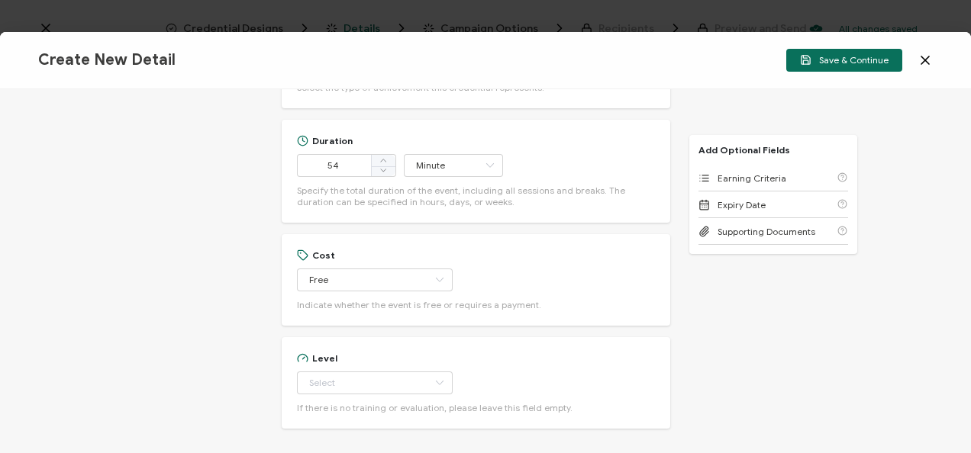
click at [356, 315] on div "Credential Title Acalvio Webinar: Assume Compromise: Modern Deception Strategie…" at bounding box center [476, 20] width 389 height 1001
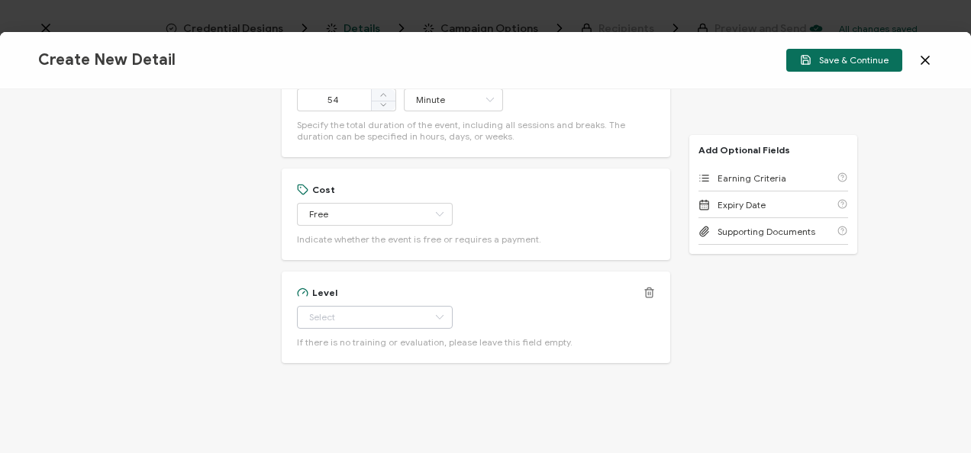
click at [430, 311] on icon at bounding box center [439, 317] width 19 height 23
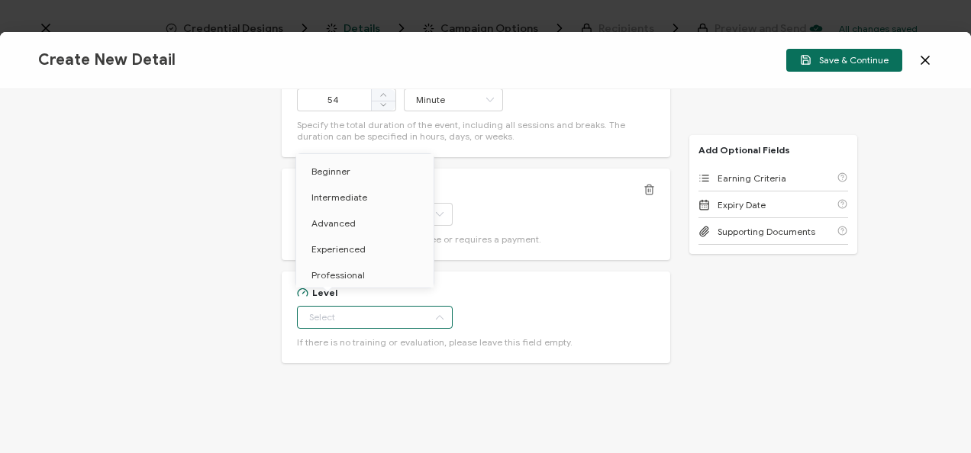
click at [340, 171] on body "Credential Designs Details Campaign Options Recipients Preview and Send All cha…" at bounding box center [485, 226] width 971 height 453
click at [334, 171] on span "Beginner" at bounding box center [330, 171] width 39 height 11
type input "Beginner"
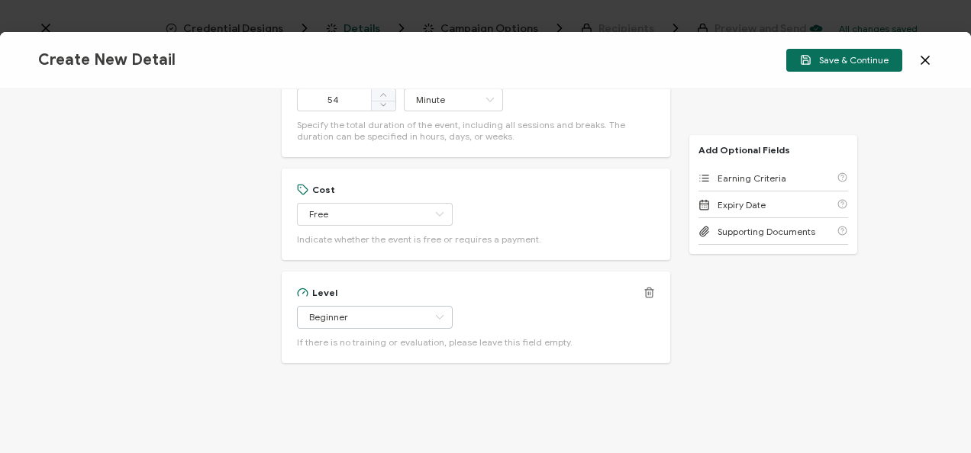
click at [731, 176] on span "Earning Criteria" at bounding box center [752, 178] width 69 height 11
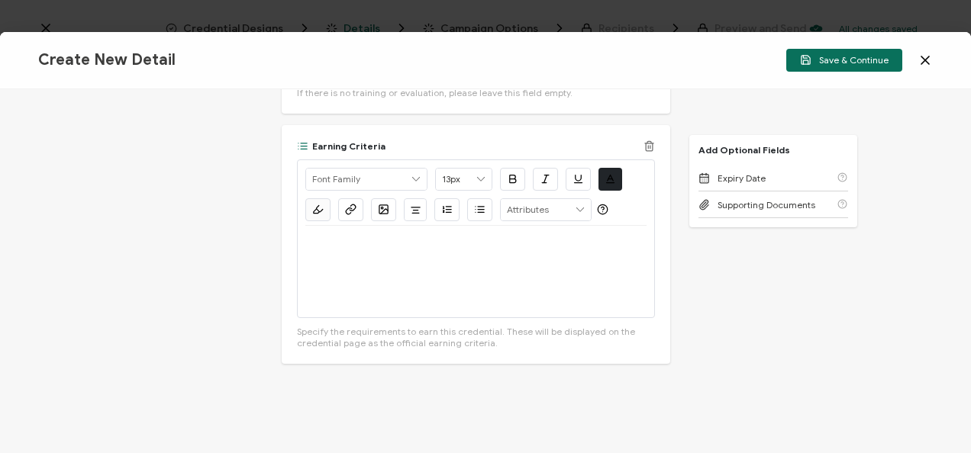
click at [362, 258] on div at bounding box center [475, 272] width 341 height 92
click at [325, 243] on p at bounding box center [475, 244] width 341 height 14
drag, startPoint x: 315, startPoint y: 240, endPoint x: 346, endPoint y: 208, distance: 44.3
click at [305, 240] on p "Watch Now >>" at bounding box center [475, 244] width 341 height 14
click at [345, 206] on icon "button" at bounding box center [350, 209] width 11 height 11
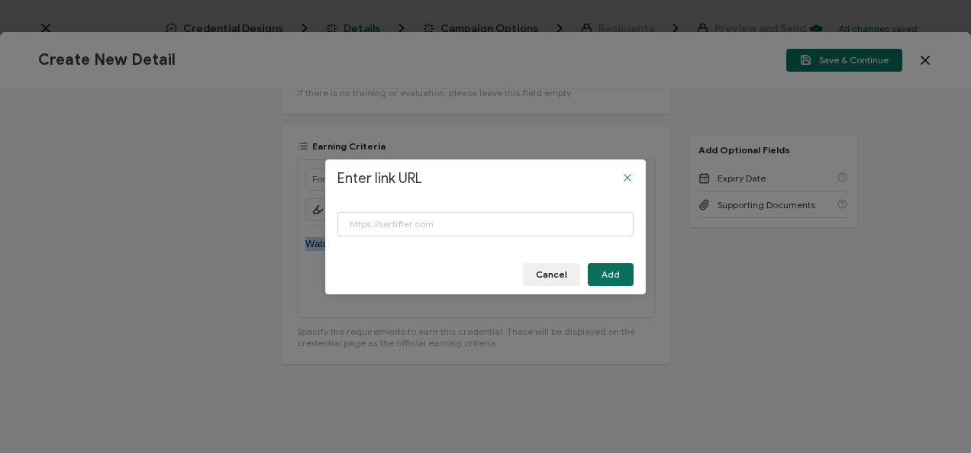
click at [499, 230] on div "Enter link URL" at bounding box center [485, 226] width 296 height 51
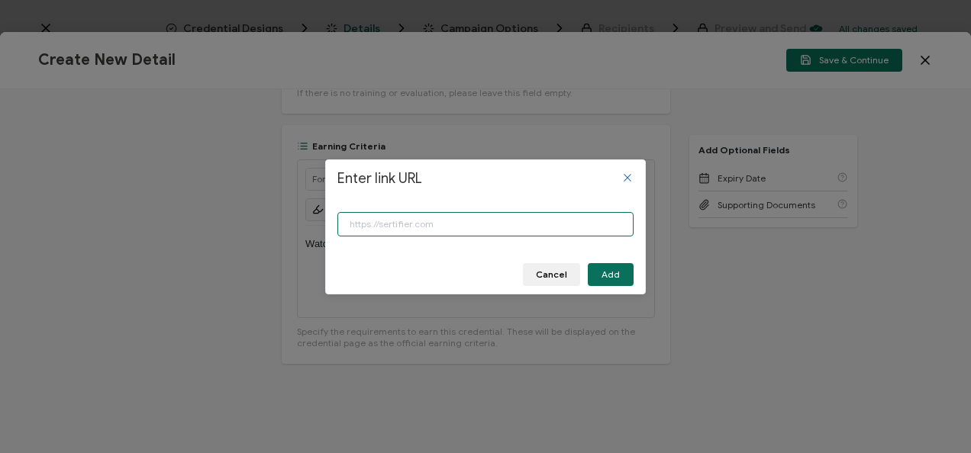
paste input "[URL][DOMAIN_NAME]"
type input "[URL][DOMAIN_NAME]"
click at [611, 273] on span "Add" at bounding box center [610, 274] width 18 height 9
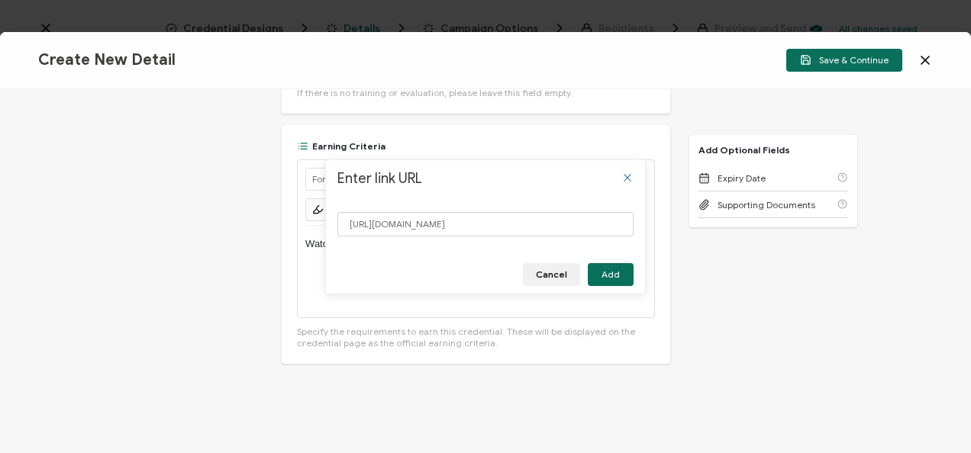
scroll to position [0, 0]
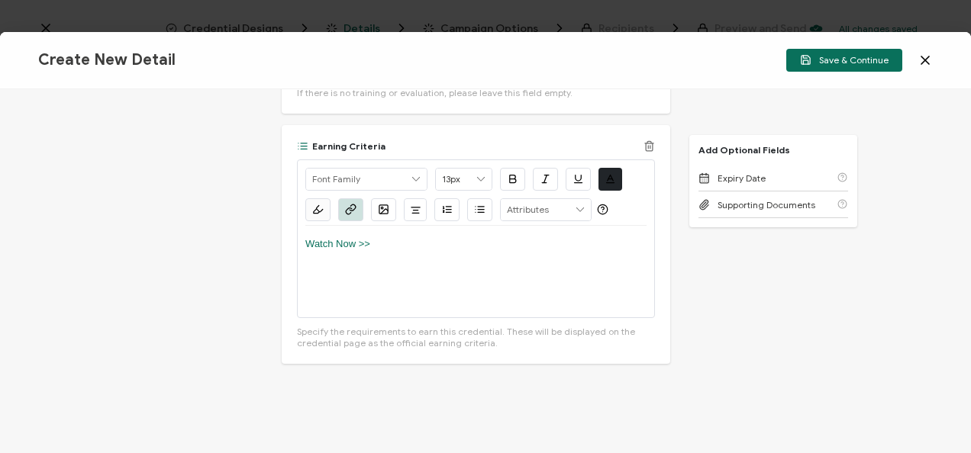
drag, startPoint x: 504, startPoint y: 177, endPoint x: 569, endPoint y: 177, distance: 65.6
click at [504, 176] on button "button" at bounding box center [512, 179] width 25 height 23
click at [572, 177] on icon "button" at bounding box center [577, 178] width 11 height 11
click at [827, 58] on span "Save & Continue" at bounding box center [844, 59] width 89 height 11
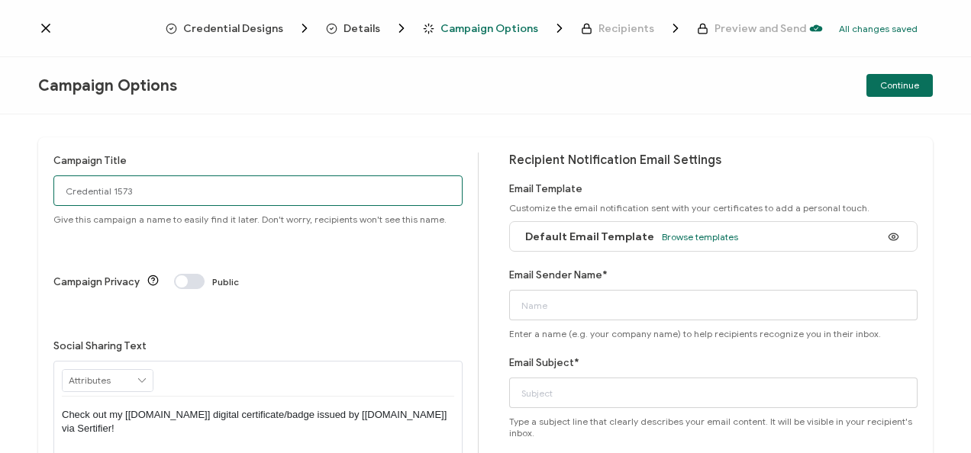
drag, startPoint x: 201, startPoint y: 199, endPoint x: 0, endPoint y: 198, distance: 200.7
click at [0, 198] on html "Credential Designs Details Campaign Options Recipients Preview and Send All cha…" at bounding box center [485, 226] width 971 height 453
drag, startPoint x: 134, startPoint y: 188, endPoint x: -3, endPoint y: 183, distance: 137.5
click at [0, 183] on html "Credential Designs Details Campaign Options Recipients Preview and Send All cha…" at bounding box center [485, 226] width 971 height 453
type input "9-3-25_71608 Acalvio Webinar"
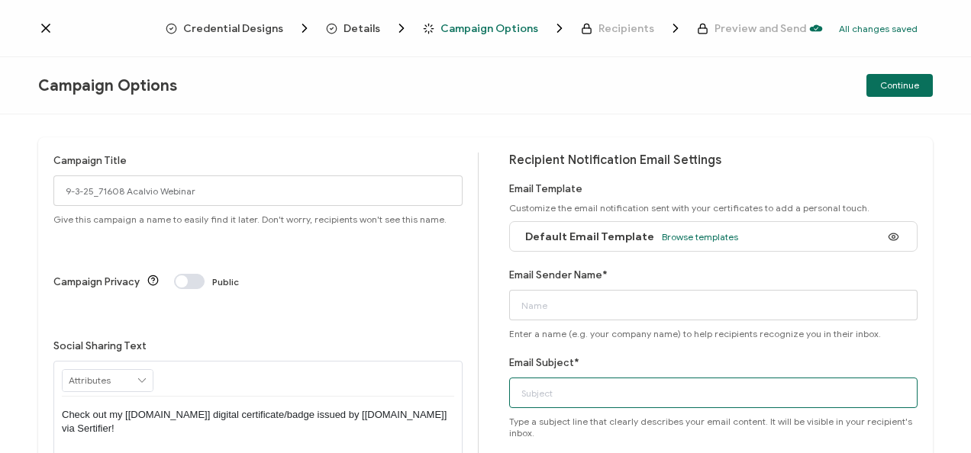
click at [551, 394] on input "Email Subject*" at bounding box center [713, 393] width 409 height 31
paste input "9-3-25_71608 Acalvio Webinar"
type input "9-3-25_71608 Acalvio Webinar"
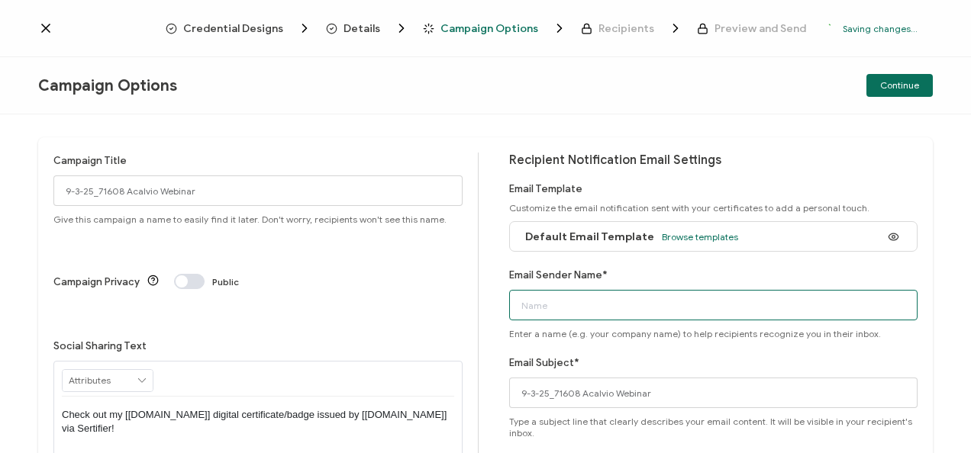
click at [565, 314] on input "Email Sender Name*" at bounding box center [713, 305] width 409 height 31
type input "CPE"
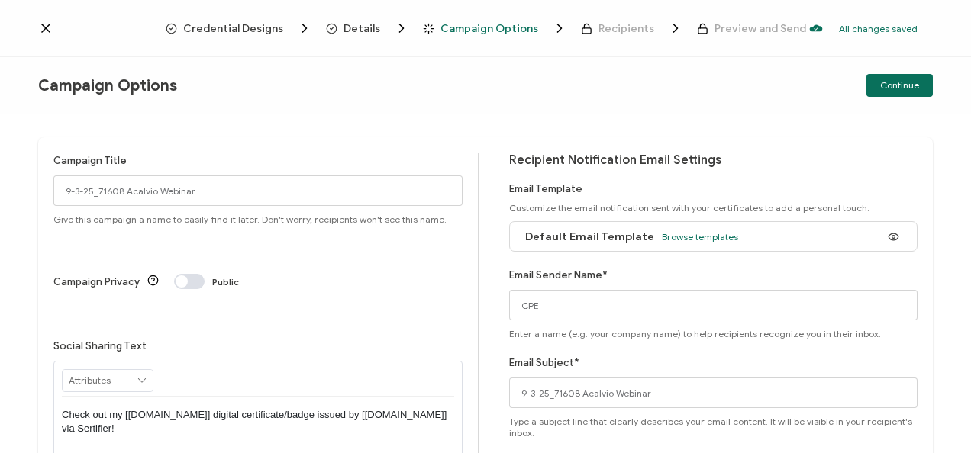
click at [901, 86] on span "Continue" at bounding box center [899, 85] width 39 height 9
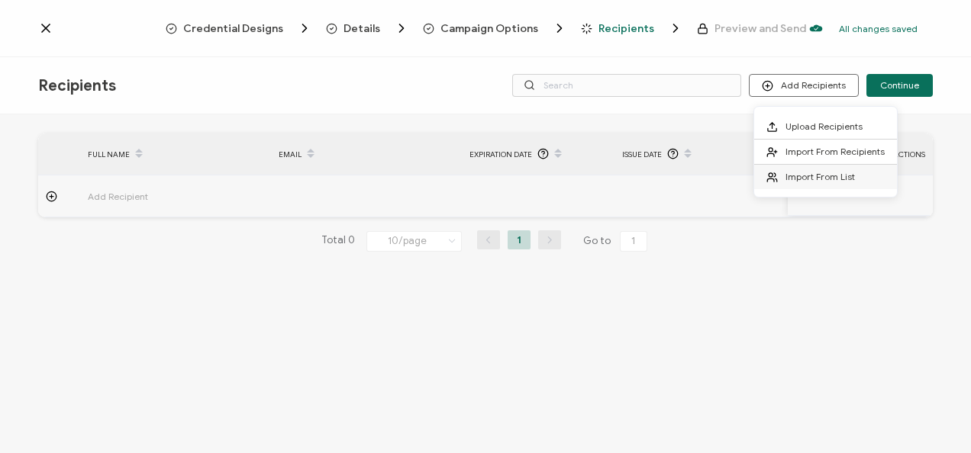
click at [805, 176] on span "Import From List" at bounding box center [819, 176] width 69 height 11
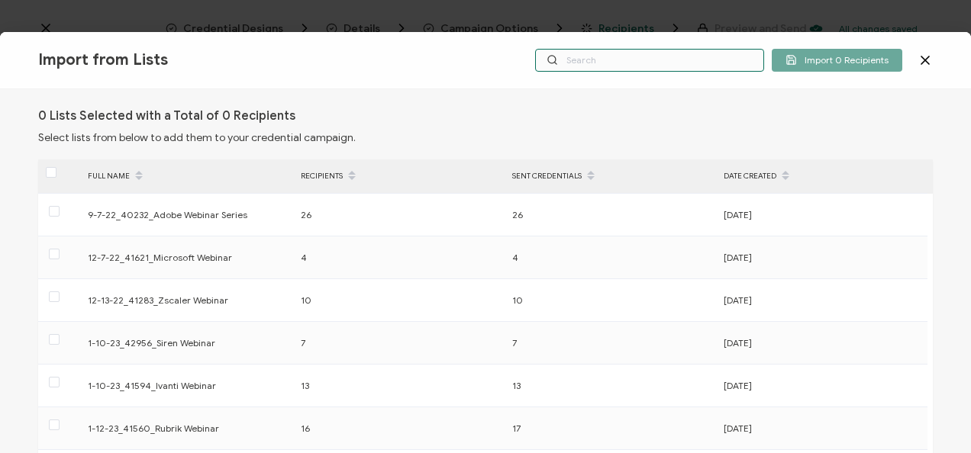
click at [665, 56] on input "text" at bounding box center [649, 60] width 229 height 23
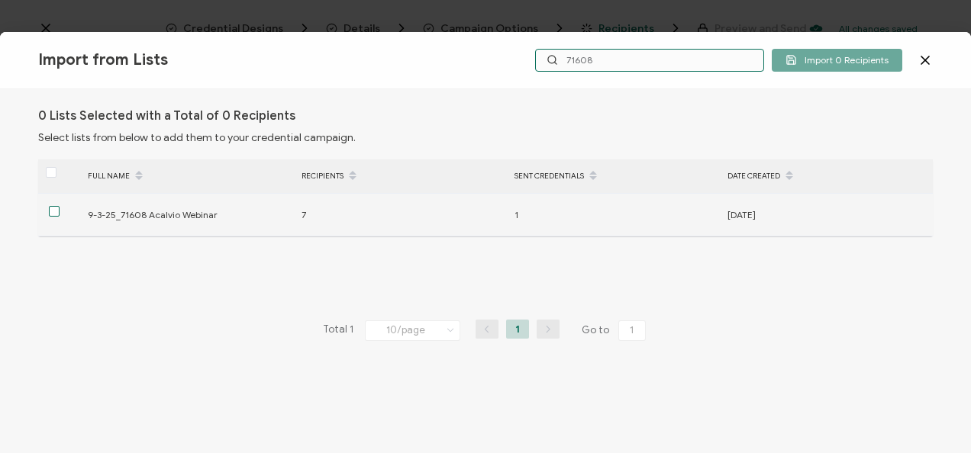
type input "71608"
click at [55, 211] on span at bounding box center [54, 211] width 11 height 11
click at [60, 206] on input "checkbox" at bounding box center [60, 206] width 0 height 0
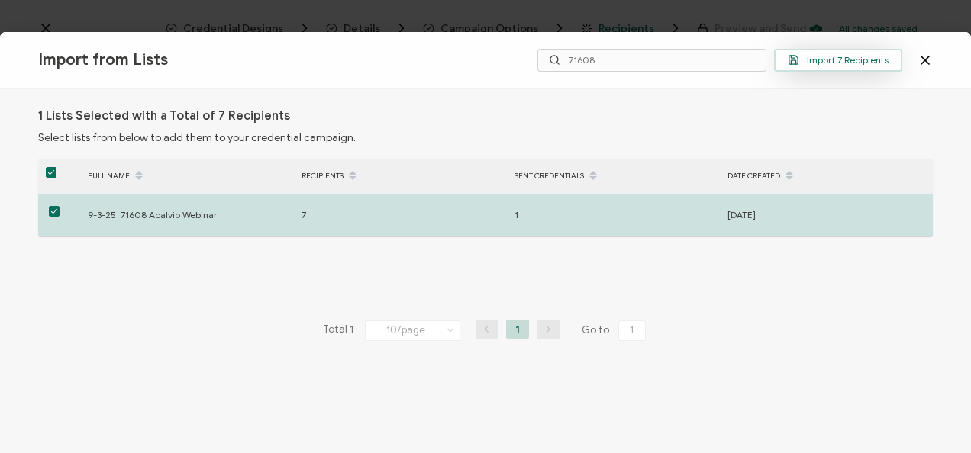
click at [799, 52] on button "Import 7 Recipients" at bounding box center [838, 60] width 128 height 23
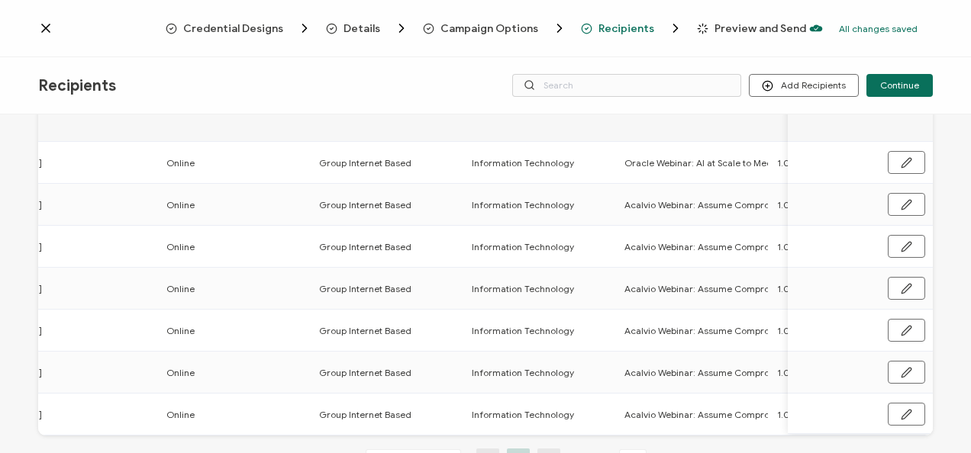
scroll to position [0, 856]
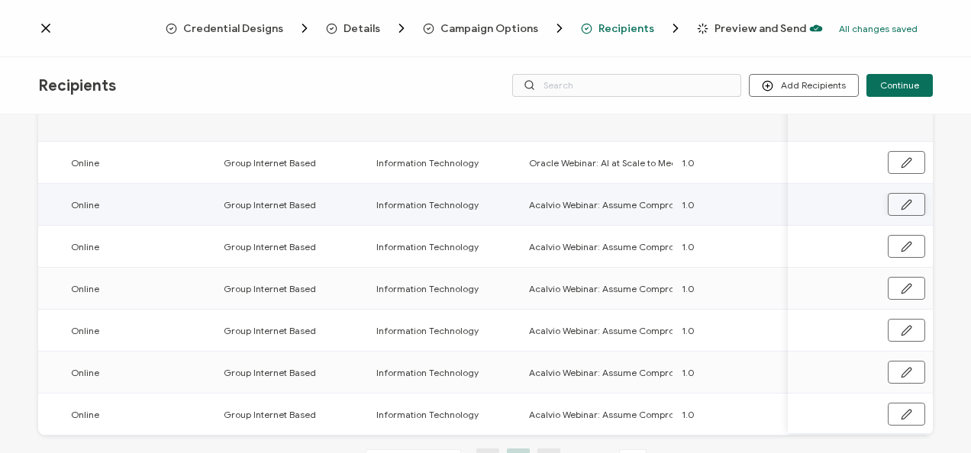
click at [902, 202] on icon "button" at bounding box center [905, 204] width 9 height 9
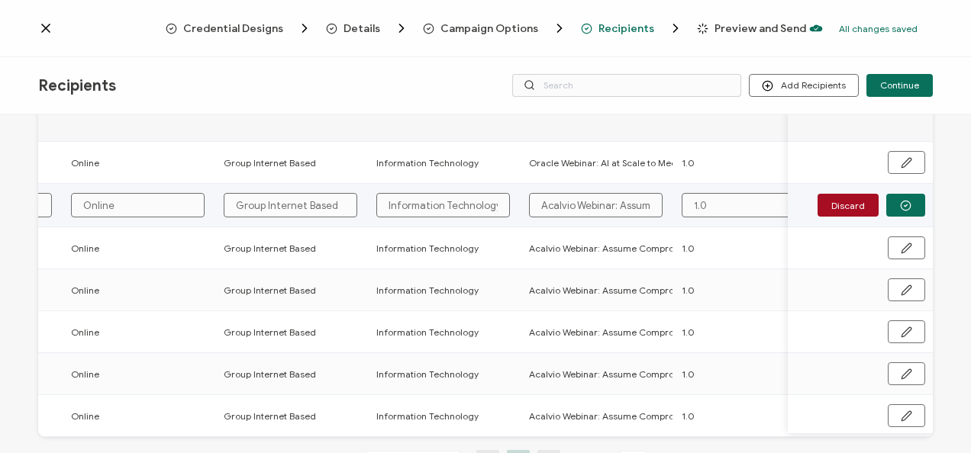
scroll to position [122, 0]
drag, startPoint x: 562, startPoint y: 200, endPoint x: 742, endPoint y: 200, distance: 180.1
click at [742, 200] on tr "[PERSON_NAME] [EMAIL_ADDRESS][PERSON_NAME][PERSON_NAME][DOMAIN_NAME] [DATE] Onl…" at bounding box center [77, 205] width 1790 height 44
click at [908, 209] on button "button" at bounding box center [905, 204] width 39 height 23
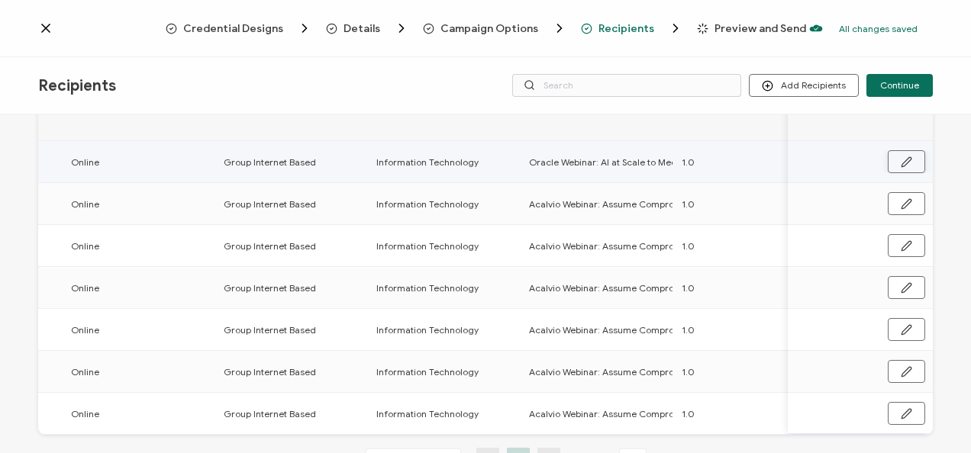
scroll to position [121, 0]
click at [902, 162] on icon "button" at bounding box center [906, 162] width 11 height 11
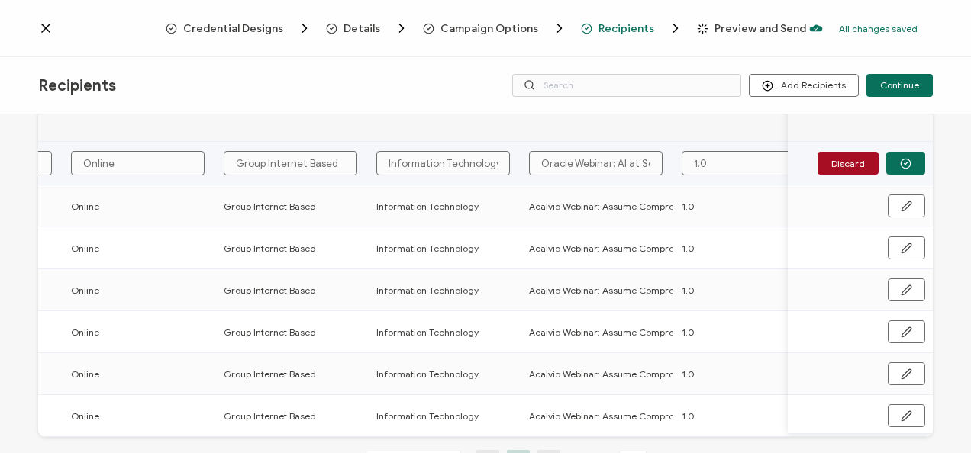
scroll to position [122, 0]
drag, startPoint x: 540, startPoint y: 164, endPoint x: 730, endPoint y: 168, distance: 190.1
click at [730, 168] on tr "[PERSON_NAME] [EMAIL_ADDRESS][PERSON_NAME][PERSON_NAME][DOMAIN_NAME] [DATE] Onl…" at bounding box center [77, 163] width 1790 height 44
paste input "Acalvio Webinar: Assume Compromise: Modern Deception Strategies to Accelerate Z…"
type input "Acalvio Webinar: Assume Compromise: Modern Deception Strategies to Accelerate Z…"
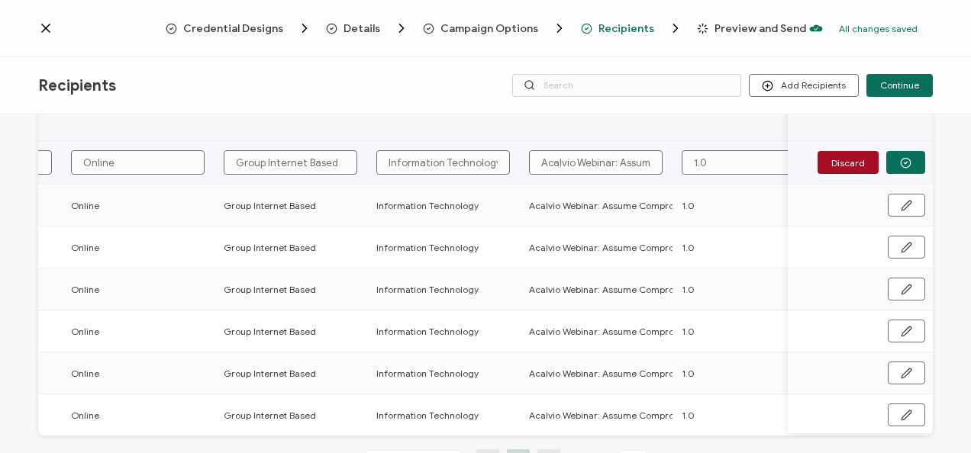
type input "Acalvio Webinar: Assume Compromise: Modern Deception Strategies to Accelerate Z…"
click at [530, 156] on input "Acalvio Webinar: Assume Compromise: Modern Deception Strategies to Accelerate Z…" at bounding box center [596, 162] width 134 height 24
type input "Acalvio Webinar: Assume Compromise: Modern Deception Strategies to Accelerate Z…"
drag, startPoint x: 308, startPoint y: 168, endPoint x: 509, endPoint y: 131, distance: 204.1
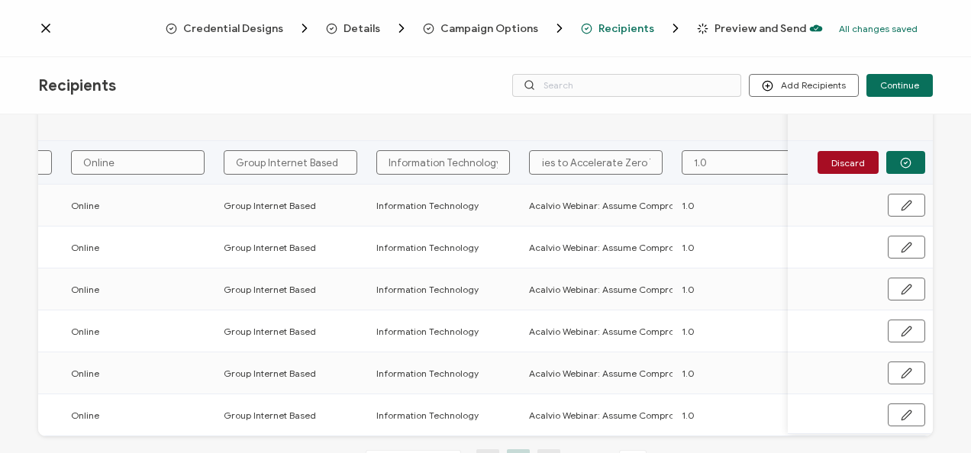
click at [509, 131] on td at bounding box center [445, 120] width 153 height 42
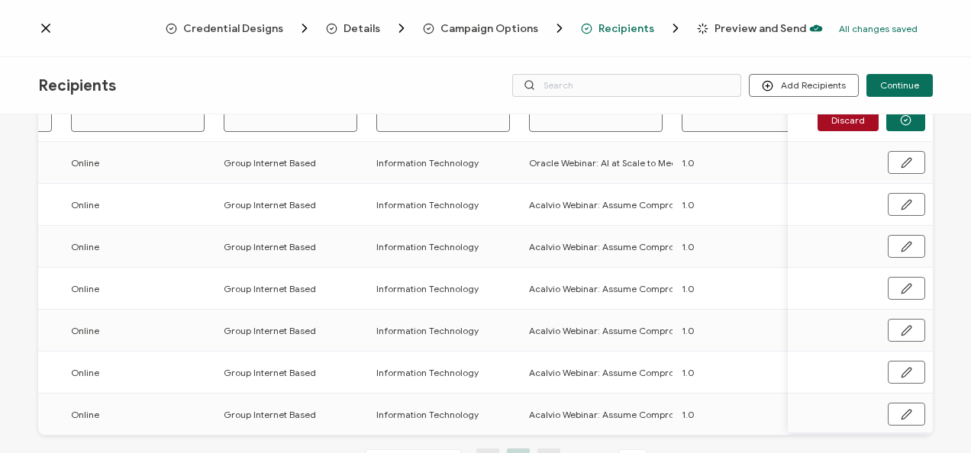
scroll to position [0, 0]
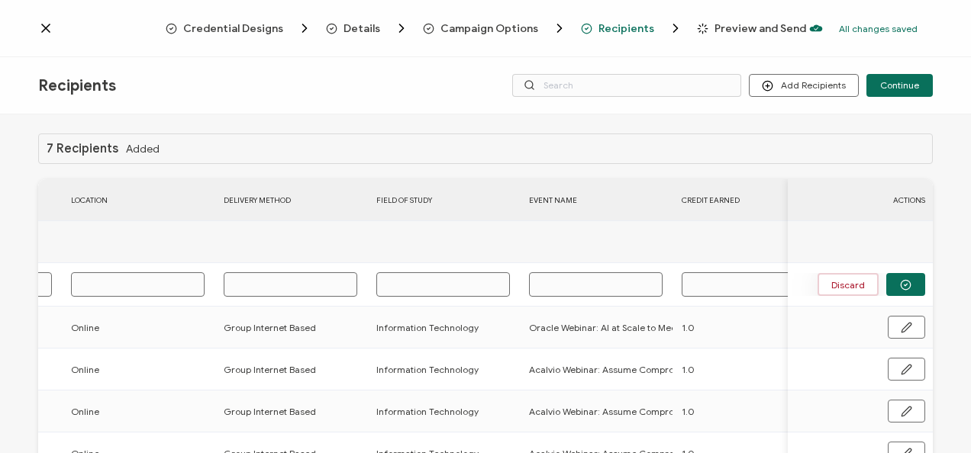
click at [852, 283] on button "Discard" at bounding box center [847, 284] width 61 height 23
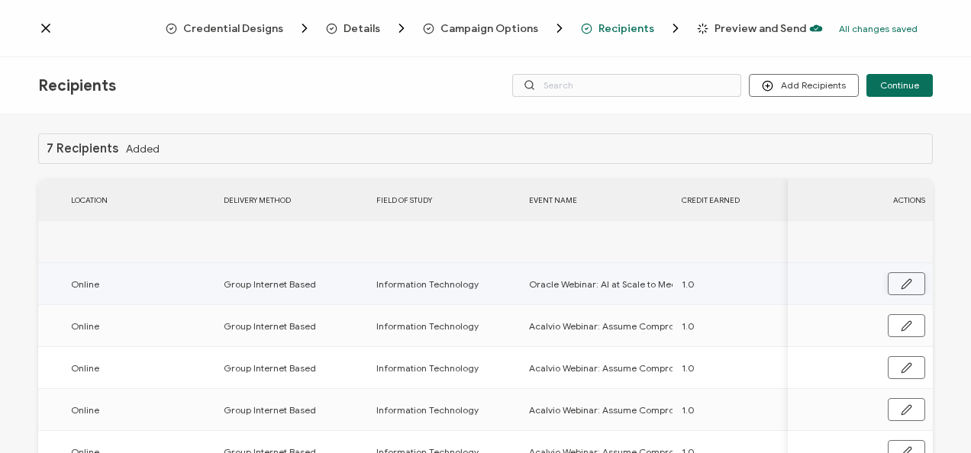
click at [905, 282] on icon "button" at bounding box center [905, 283] width 9 height 9
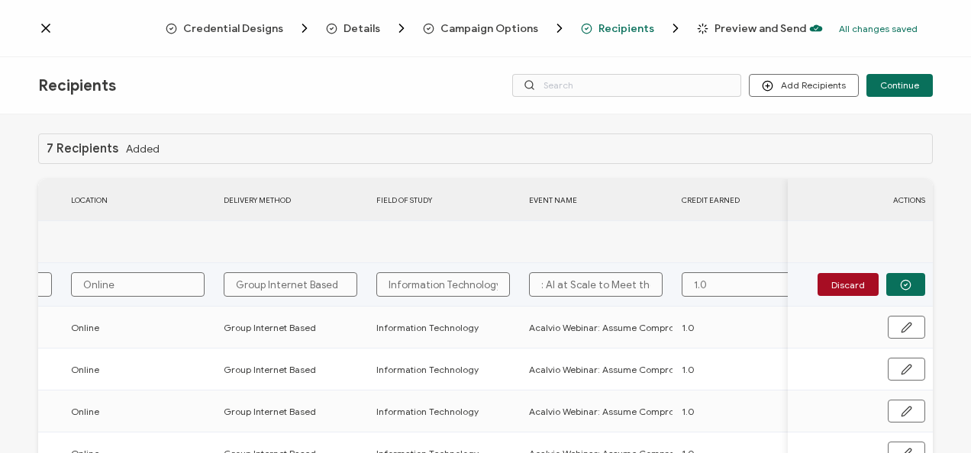
scroll to position [0, 99]
drag, startPoint x: 641, startPoint y: 289, endPoint x: 688, endPoint y: 272, distance: 50.2
click at [688, 272] on tr "[PERSON_NAME] [EMAIL_ADDRESS][PERSON_NAME][PERSON_NAME][DOMAIN_NAME] [DATE] Onl…" at bounding box center [77, 285] width 1790 height 44
paste input "Acalvio Webinar: Assume Compromise: Modern Deception Strategies to Accelerate Z…"
type input "Acalvio Webinar: Assume Compromise: Modern Deception Strategies to Accelerate Z…"
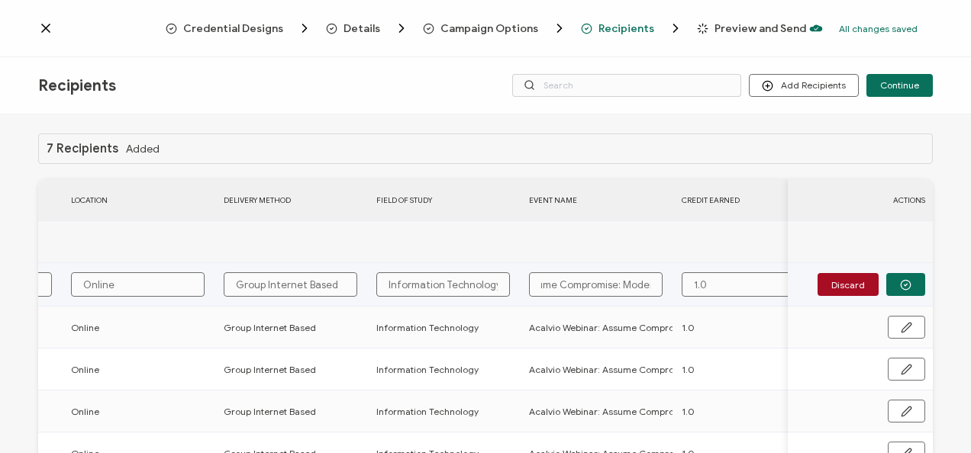
type input "Acalvio Webinar: Assume Compromise: Modern Deception Strategies to Accelerate Z…"
click at [100, 282] on input "Online" at bounding box center [138, 284] width 134 height 24
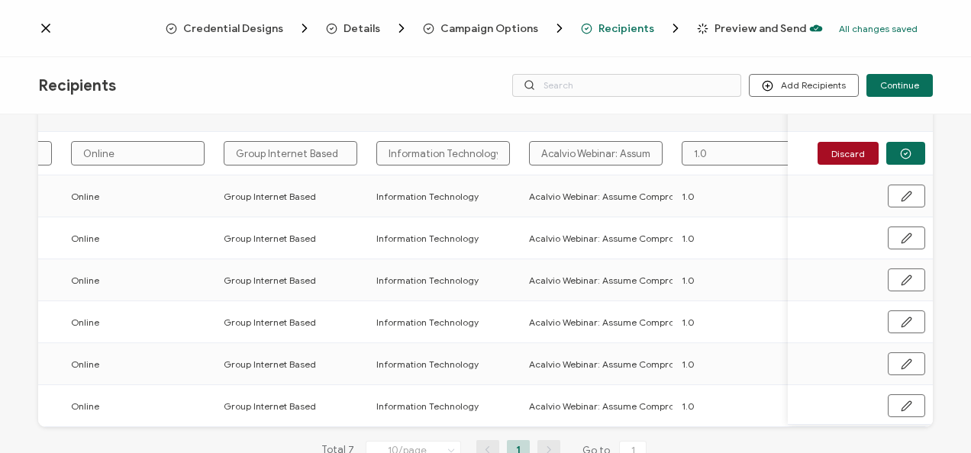
scroll to position [0, 712]
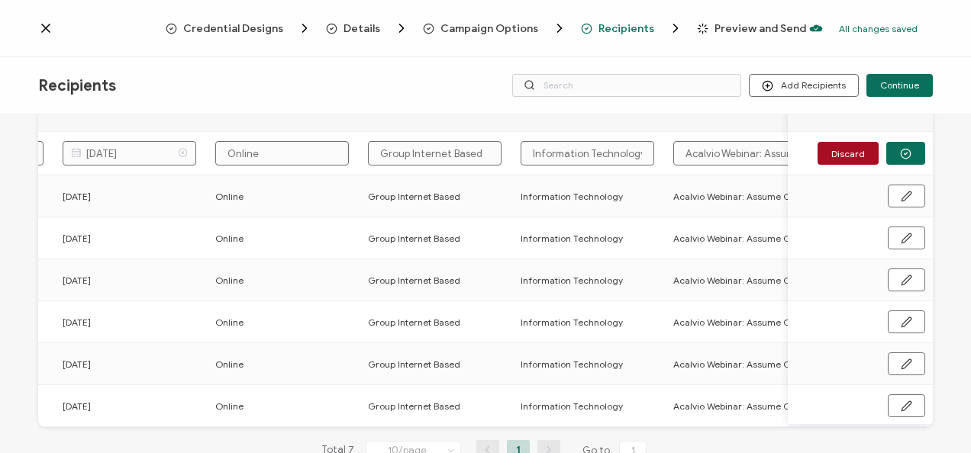
click at [181, 153] on icon at bounding box center [182, 153] width 19 height 24
click at [77, 152] on icon at bounding box center [75, 153] width 19 height 24
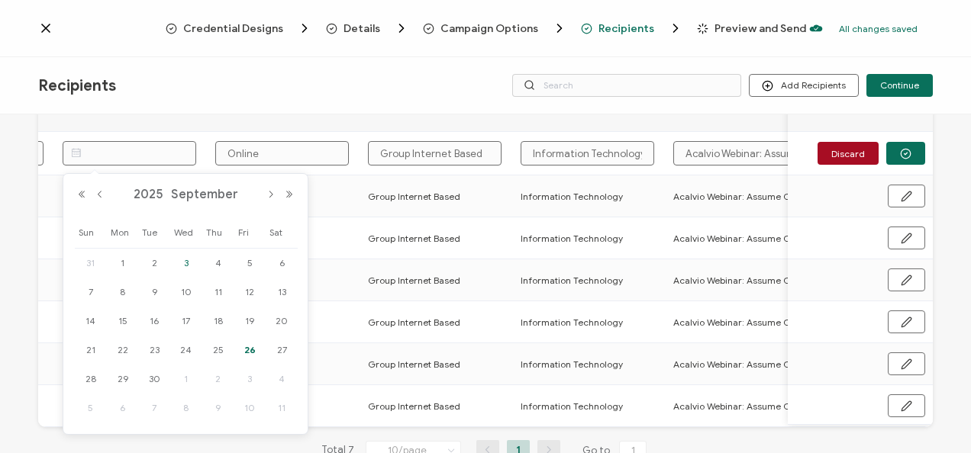
click at [187, 262] on span "3" at bounding box center [186, 263] width 18 height 18
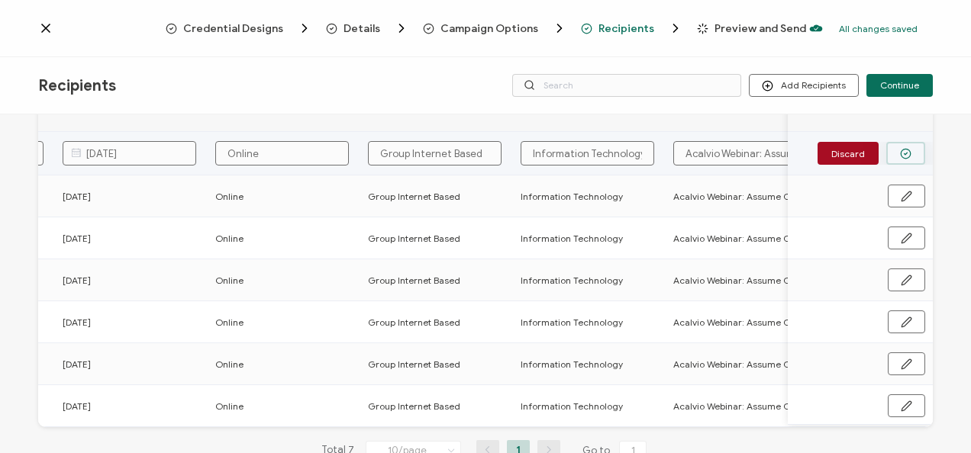
click at [904, 156] on icon "button" at bounding box center [905, 153] width 11 height 11
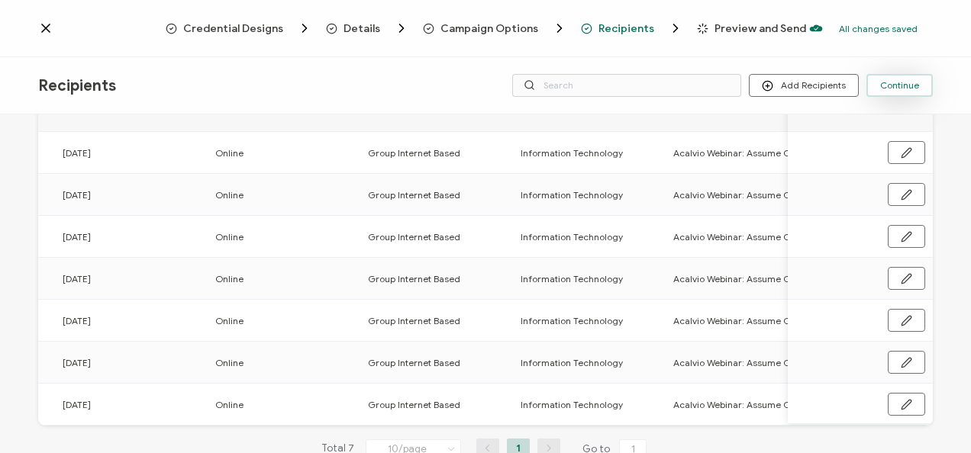
click at [887, 82] on span "Continue" at bounding box center [899, 85] width 39 height 9
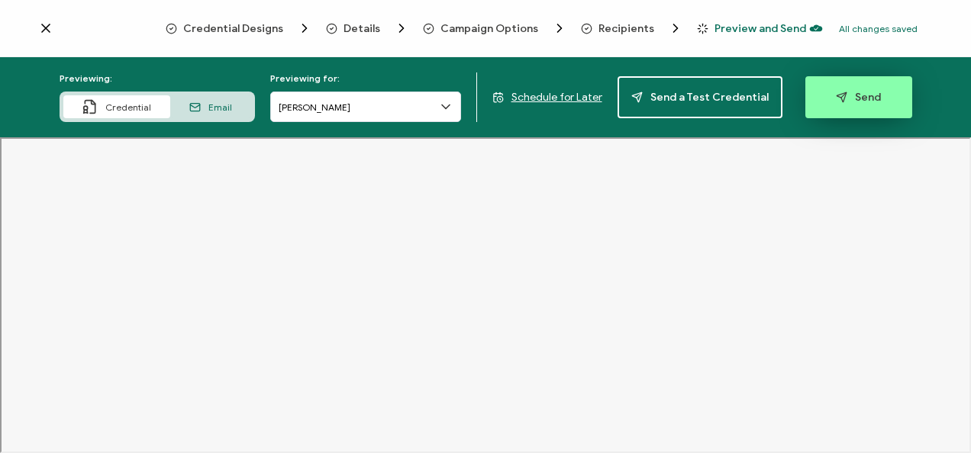
click at [872, 92] on span "Send" at bounding box center [858, 97] width 45 height 11
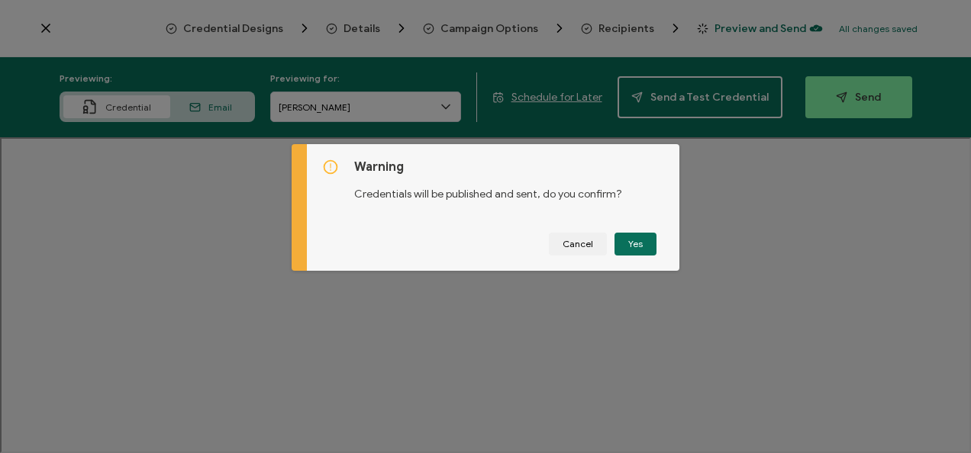
click at [635, 240] on button "Yes" at bounding box center [635, 244] width 42 height 23
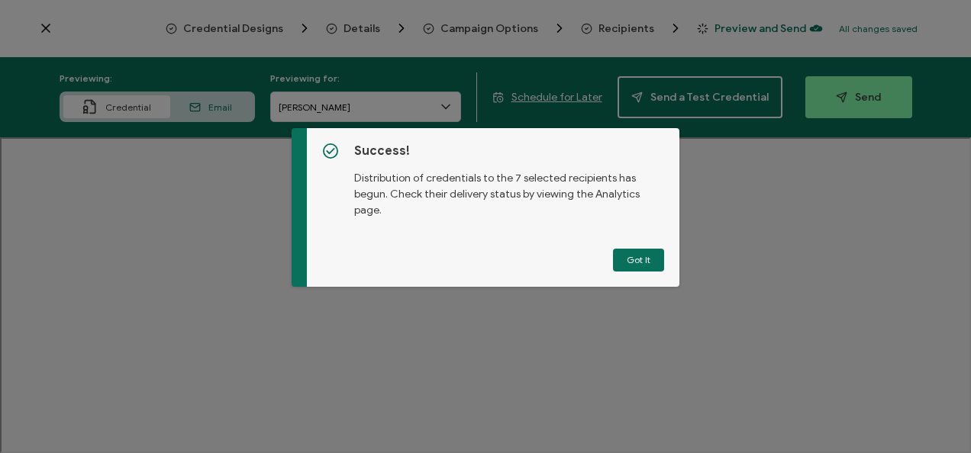
click at [621, 260] on button "Got It" at bounding box center [638, 260] width 51 height 23
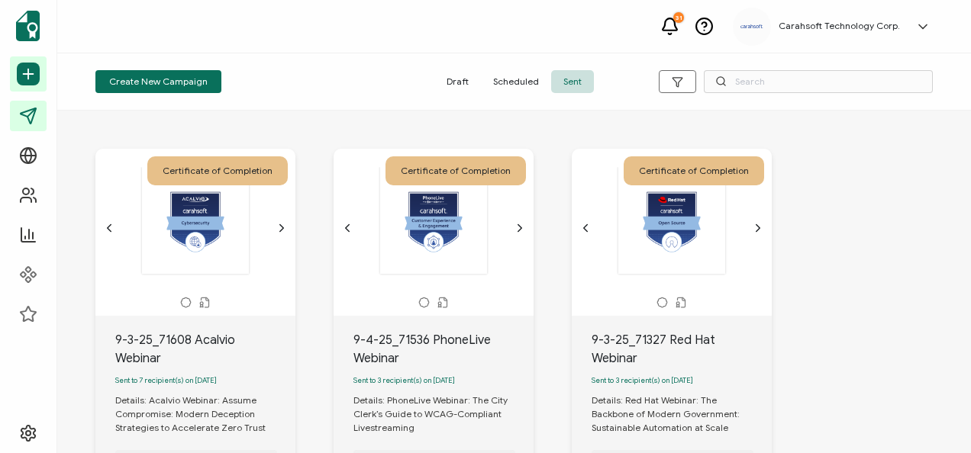
scroll to position [76, 0]
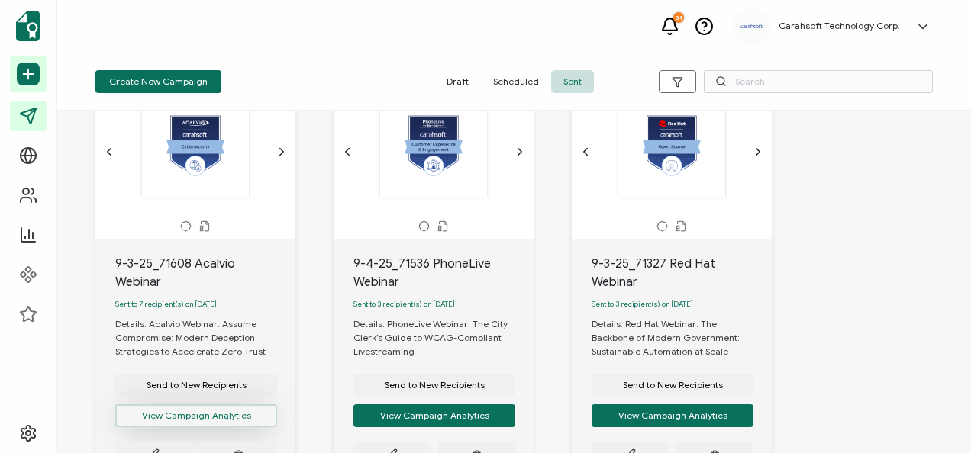
click at [192, 421] on button "View Campaign Analytics" at bounding box center [196, 416] width 162 height 23
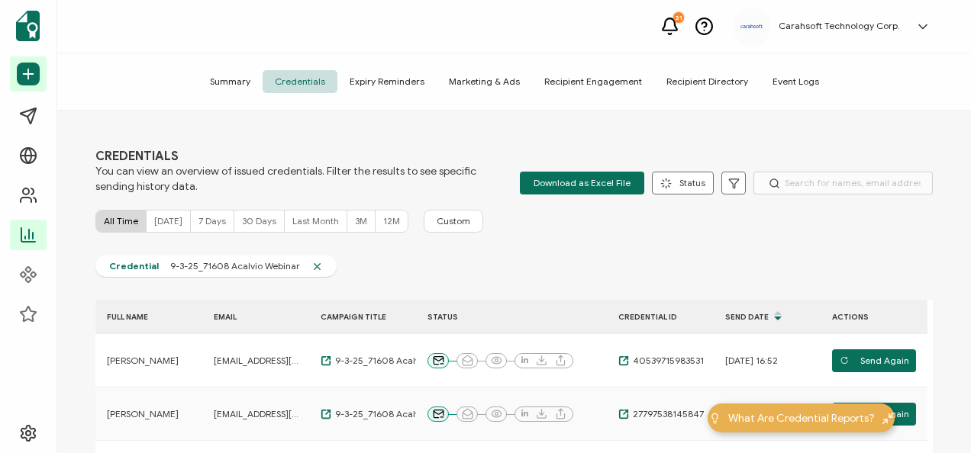
scroll to position [124, 0]
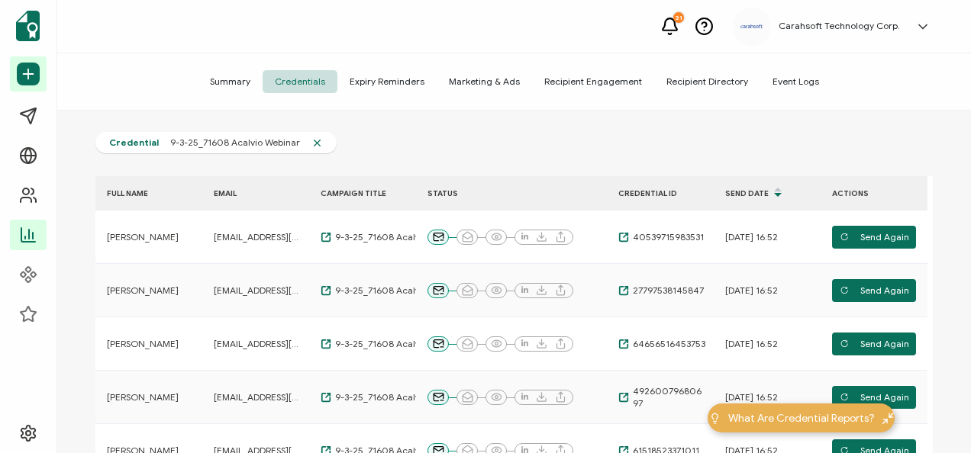
click at [579, 71] on span "Download as Excel File" at bounding box center [582, 59] width 97 height 23
